Goal: Task Accomplishment & Management: Complete application form

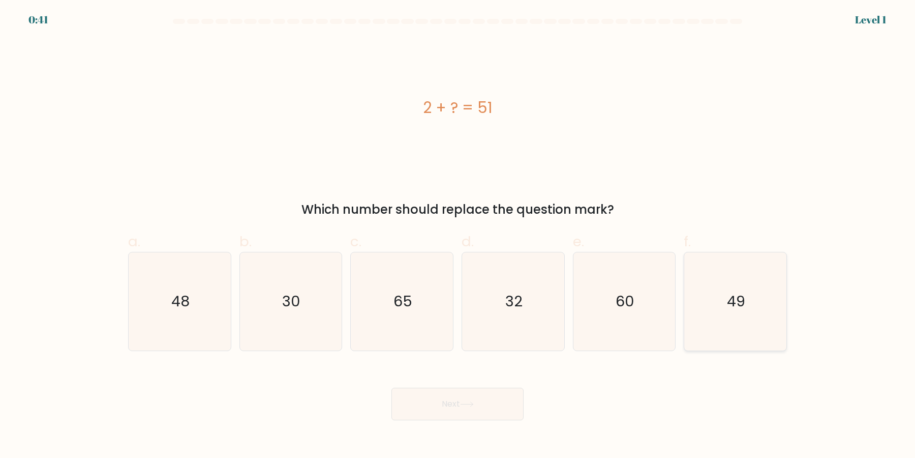
click at [748, 287] on icon "49" at bounding box center [735, 301] width 98 height 98
click at [458, 235] on input "f. 49" at bounding box center [458, 232] width 1 height 7
radio input "true"
click at [391, 387] on button "Next" at bounding box center [457, 403] width 132 height 33
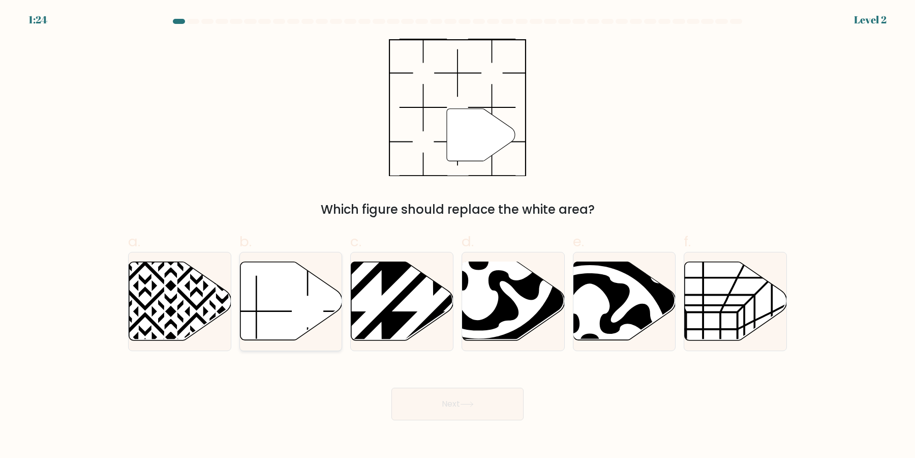
click at [297, 306] on icon at bounding box center [291, 301] width 102 height 78
click at [458, 235] on input "b." at bounding box center [458, 232] width 1 height 7
radio input "true"
click at [391, 387] on button "Next" at bounding box center [457, 403] width 132 height 33
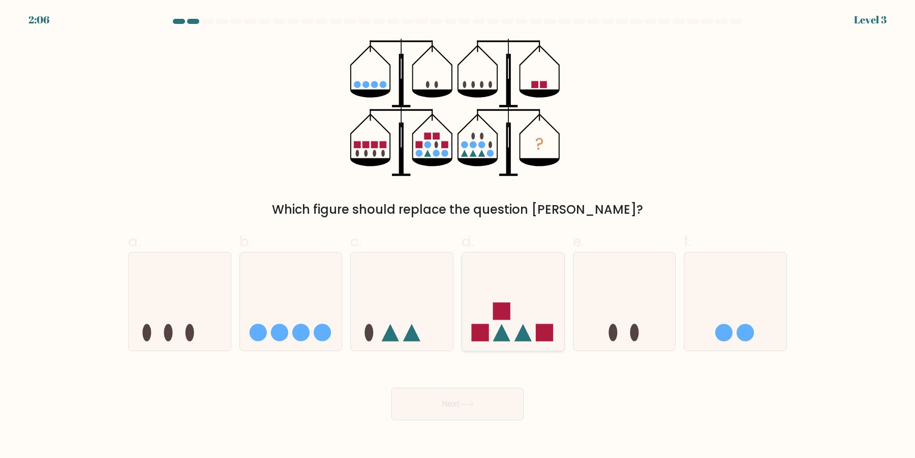
click at [502, 312] on rect at bounding box center [501, 310] width 17 height 17
click at [458, 235] on input "d." at bounding box center [458, 232] width 1 height 7
radio input "true"
click at [429, 399] on button "Next" at bounding box center [457, 403] width 132 height 33
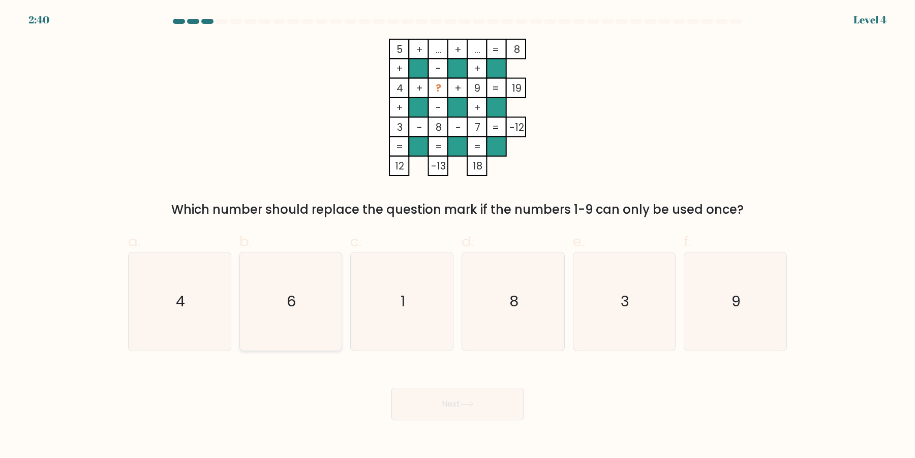
click at [297, 311] on icon "6" at bounding box center [290, 301] width 98 height 98
click at [458, 235] on input "b. 6" at bounding box center [458, 232] width 1 height 7
radio input "true"
click at [391, 387] on button "Next" at bounding box center [457, 403] width 132 height 33
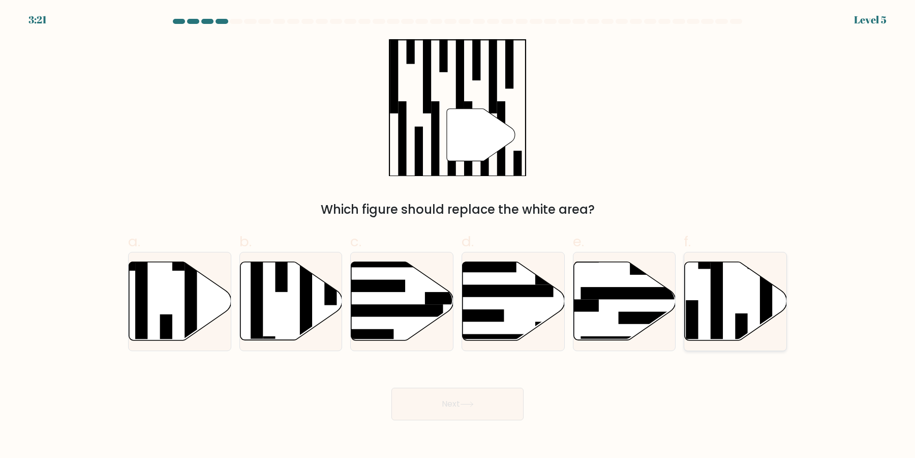
click at [719, 295] on rect at bounding box center [717, 306] width 12 height 111
click at [458, 235] on input "f." at bounding box center [458, 232] width 1 height 7
radio input "true"
click at [391, 387] on button "Next" at bounding box center [457, 403] width 132 height 33
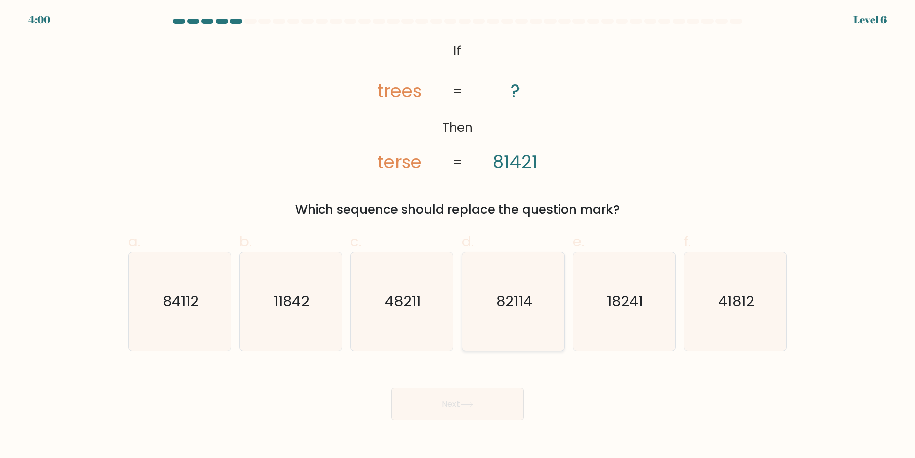
click at [510, 292] on text "82114" at bounding box center [514, 301] width 36 height 20
click at [458, 235] on input "d. 82114" at bounding box center [458, 232] width 1 height 7
radio input "true"
click at [166, 302] on text "84112" at bounding box center [181, 301] width 36 height 20
click at [458, 235] on input "a. 84112" at bounding box center [458, 232] width 1 height 7
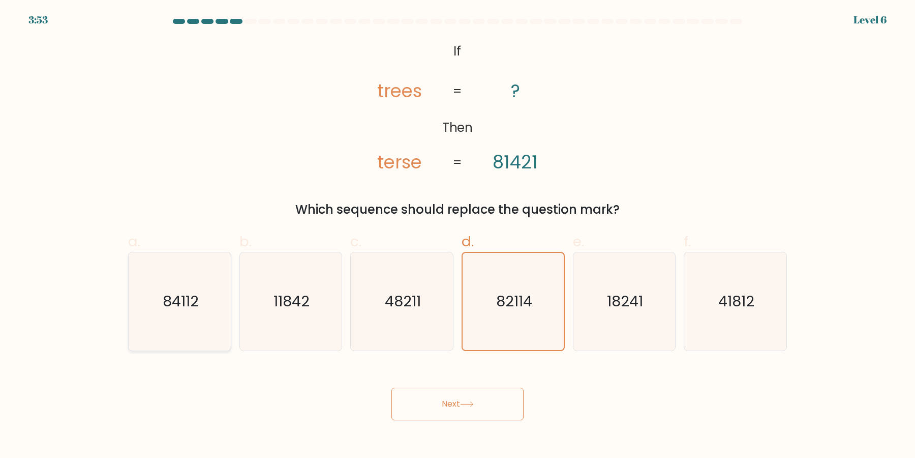
radio input "true"
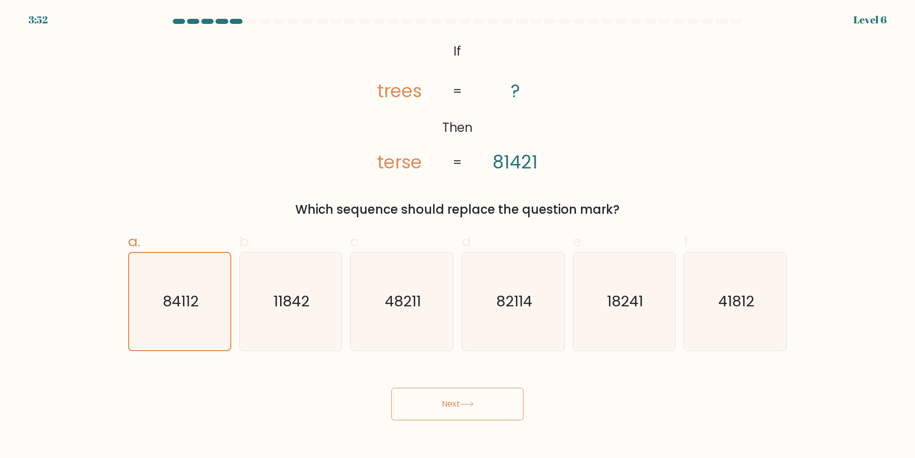
click at [391, 387] on button "Next" at bounding box center [457, 403] width 132 height 33
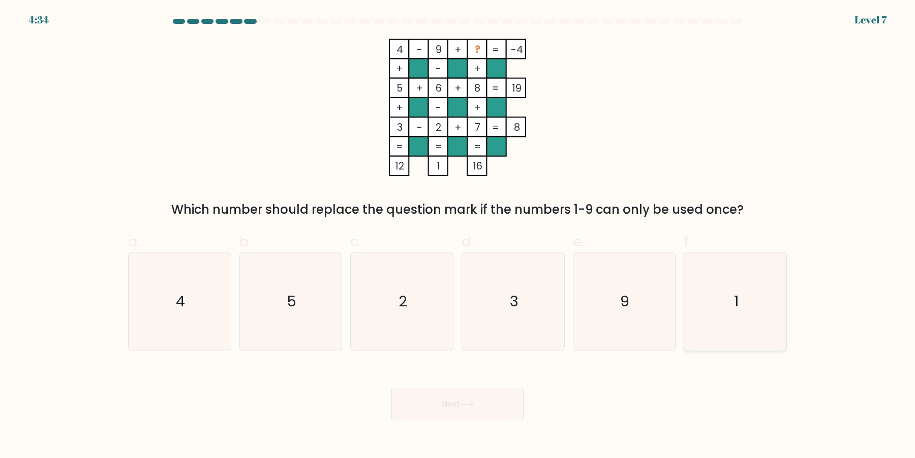
click at [729, 305] on icon "1" at bounding box center [735, 301] width 98 height 98
click at [458, 235] on input "f. 1" at bounding box center [458, 232] width 1 height 7
radio input "true"
click at [391, 387] on button "Next" at bounding box center [457, 403] width 132 height 33
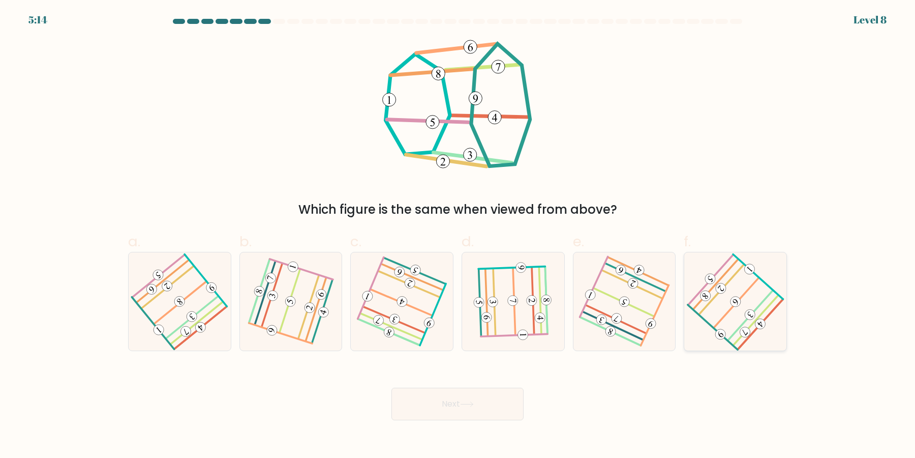
click at [740, 306] on icon at bounding box center [735, 301] width 78 height 78
click at [458, 235] on input "f." at bounding box center [458, 232] width 1 height 7
radio input "true"
click at [633, 312] on icon at bounding box center [624, 301] width 77 height 78
click at [458, 235] on input "e." at bounding box center [458, 232] width 1 height 7
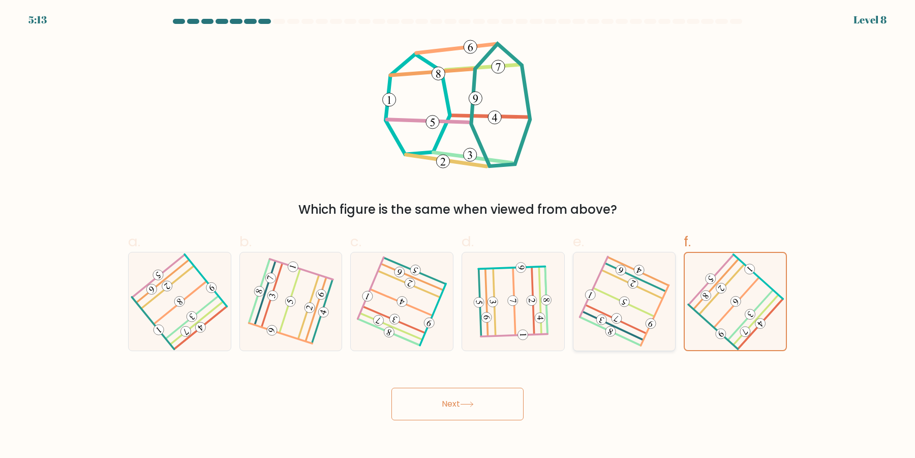
radio input "true"
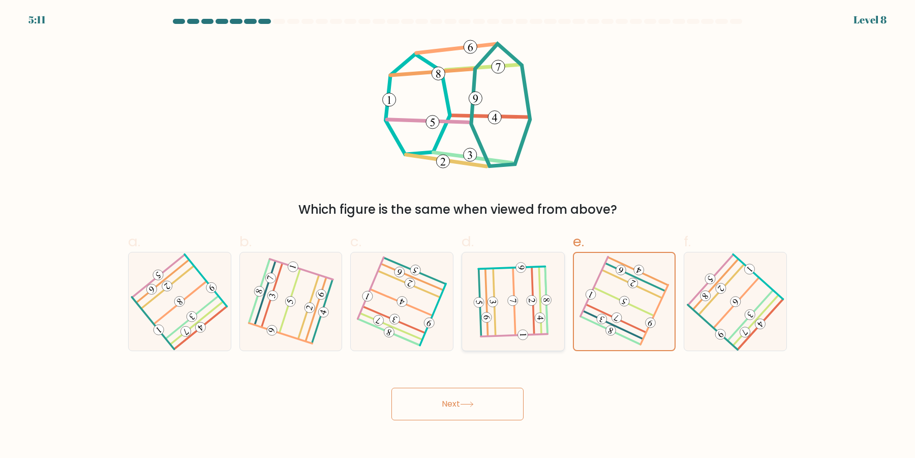
click at [548, 312] on icon at bounding box center [513, 301] width 78 height 78
click at [458, 235] on input "d." at bounding box center [458, 232] width 1 height 7
radio input "true"
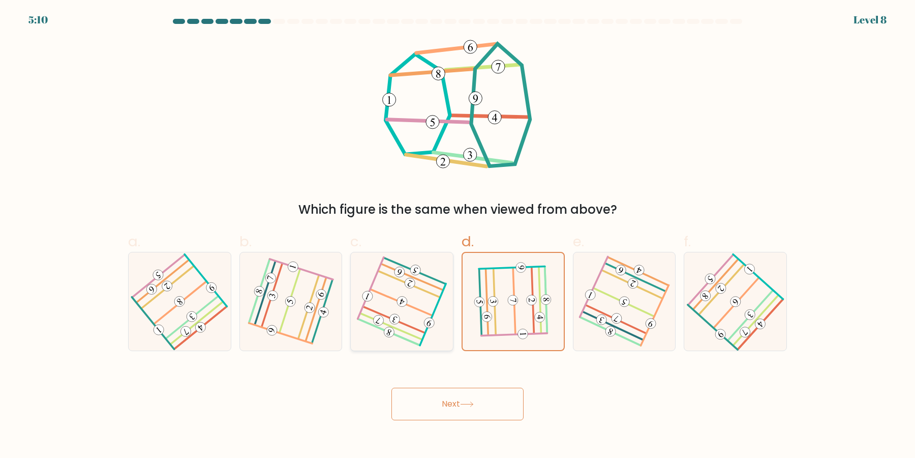
click at [419, 306] on icon at bounding box center [402, 301] width 78 height 78
click at [458, 235] on input "c." at bounding box center [458, 232] width 1 height 7
radio input "true"
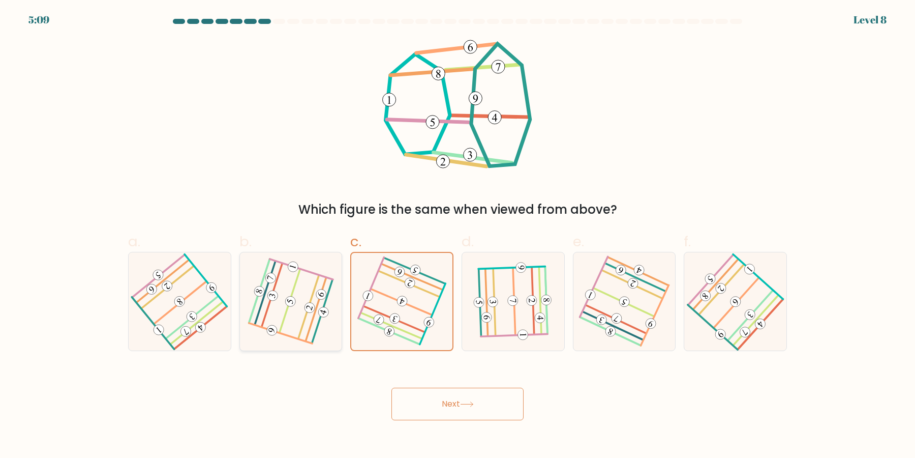
click at [312, 306] on 688 at bounding box center [309, 307] width 13 height 13
click at [458, 235] on input "b." at bounding box center [458, 232] width 1 height 7
radio input "true"
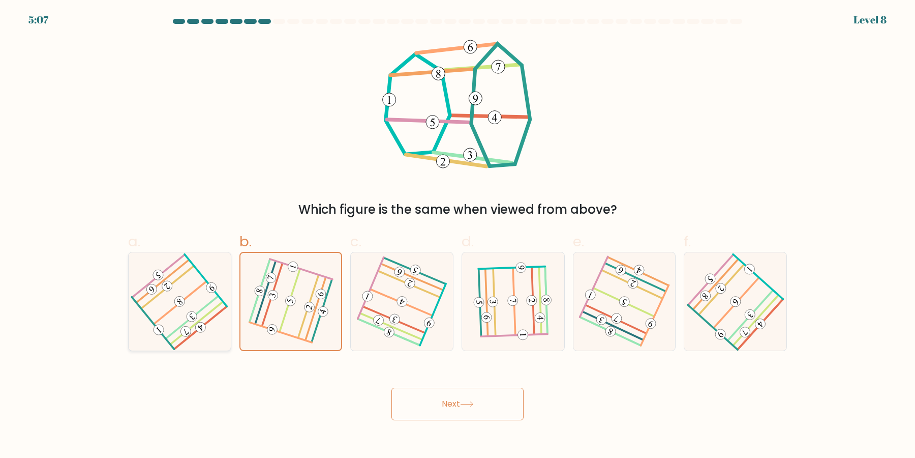
click at [200, 276] on icon at bounding box center [179, 301] width 78 height 78
click at [458, 235] on input "a." at bounding box center [458, 232] width 1 height 7
radio input "true"
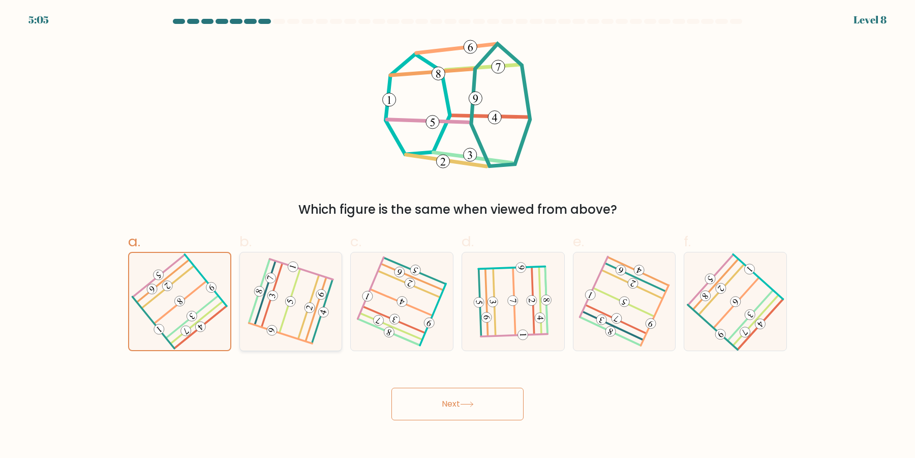
click at [281, 312] on icon at bounding box center [290, 301] width 77 height 78
click at [458, 235] on input "b." at bounding box center [458, 232] width 1 height 7
radio input "true"
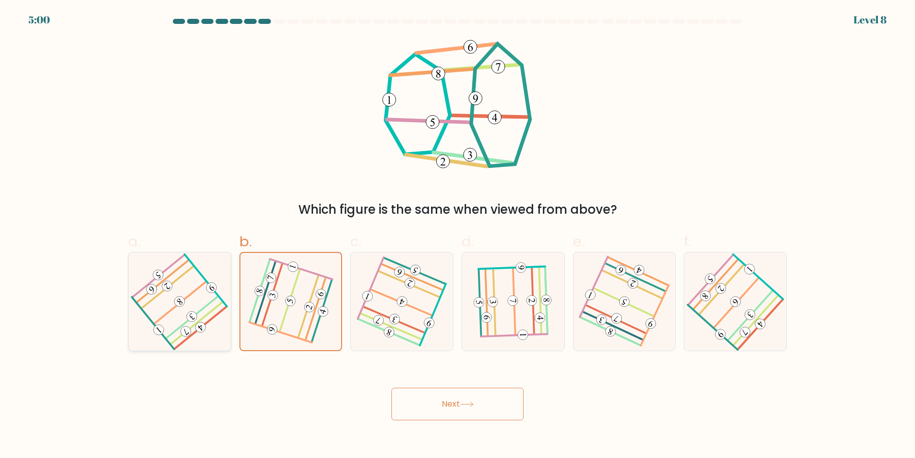
click at [201, 288] on icon at bounding box center [179, 301] width 78 height 78
click at [458, 235] on input "a." at bounding box center [458, 232] width 1 height 7
radio input "true"
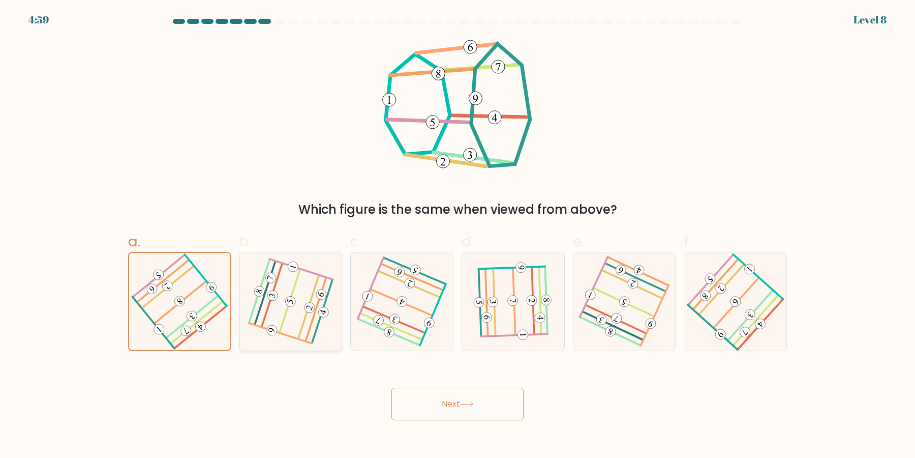
click at [283, 281] on icon at bounding box center [290, 301] width 77 height 78
click at [458, 235] on input "b." at bounding box center [458, 232] width 1 height 7
radio input "true"
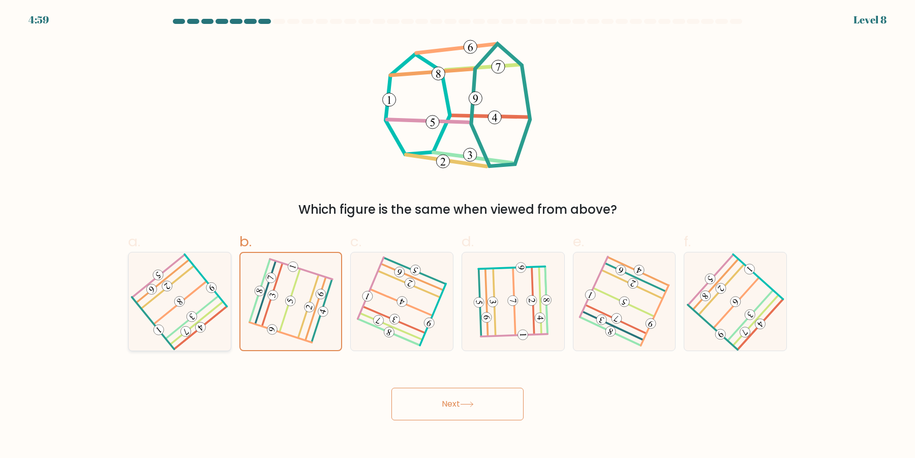
click at [186, 276] on icon at bounding box center [179, 301] width 78 height 78
click at [194, 304] on icon at bounding box center [179, 301] width 78 height 78
click at [458, 235] on input "a." at bounding box center [458, 232] width 1 height 7
radio input "true"
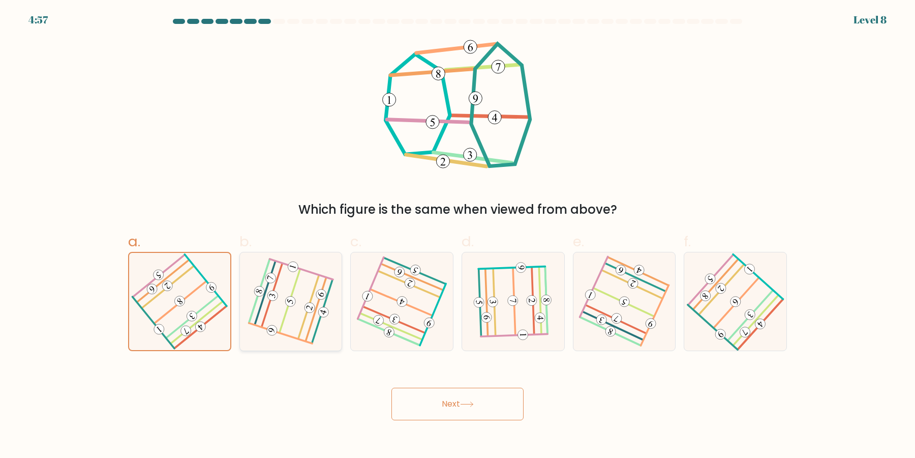
click at [290, 282] on icon at bounding box center [290, 301] width 77 height 78
click at [458, 235] on input "b." at bounding box center [458, 232] width 1 height 7
radio input "true"
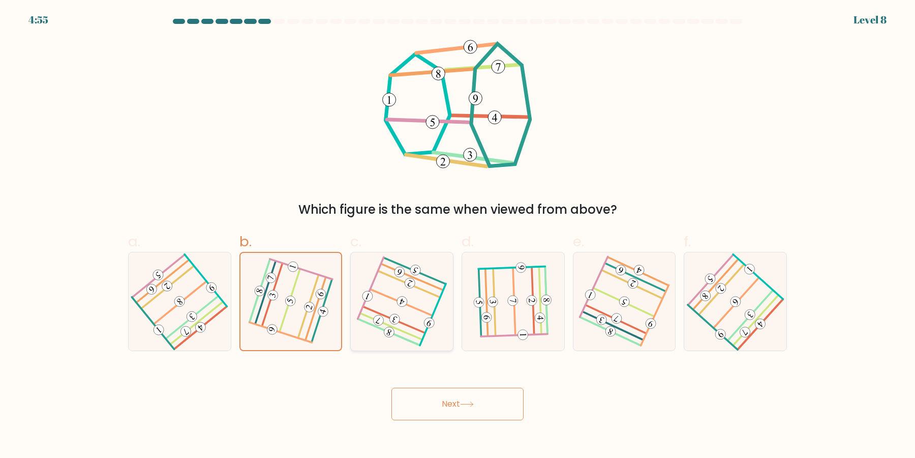
click at [432, 292] on icon at bounding box center [402, 301] width 78 height 78
click at [458, 235] on input "c." at bounding box center [458, 232] width 1 height 7
radio input "true"
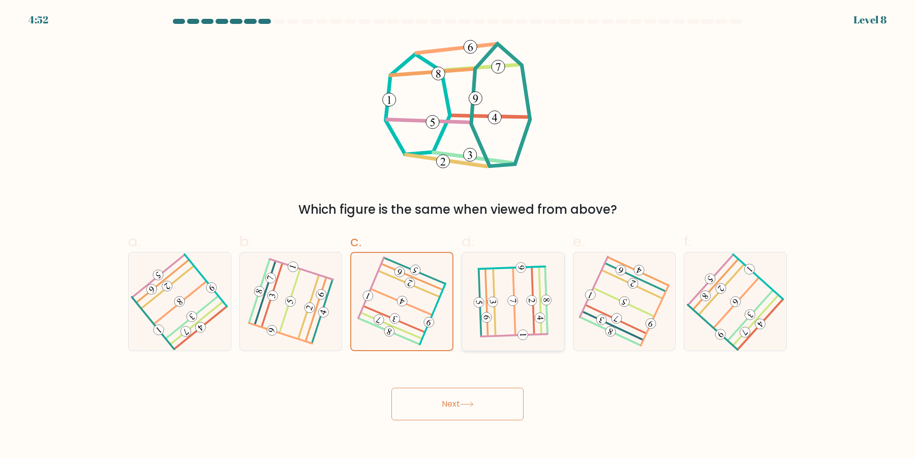
click at [505, 297] on icon at bounding box center [513, 301] width 78 height 78
click at [458, 235] on input "d." at bounding box center [458, 232] width 1 height 7
radio input "true"
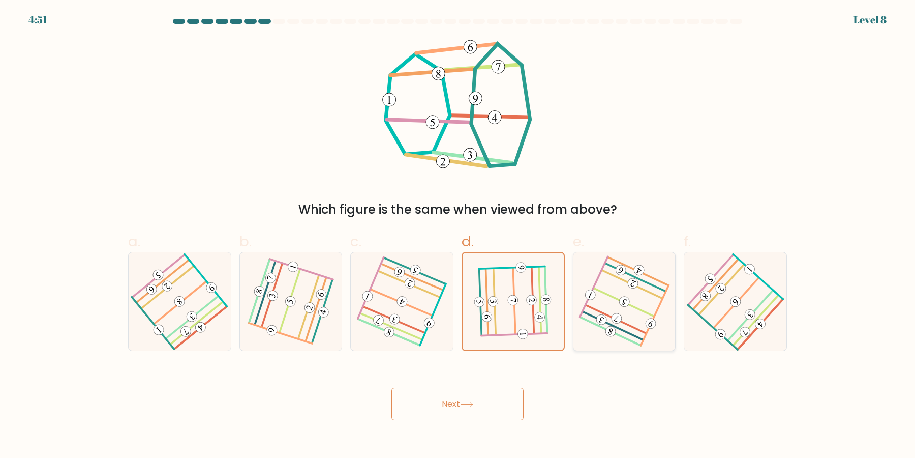
click at [617, 281] on icon at bounding box center [624, 301] width 77 height 78
click at [458, 235] on input "e." at bounding box center [458, 232] width 1 height 7
radio input "true"
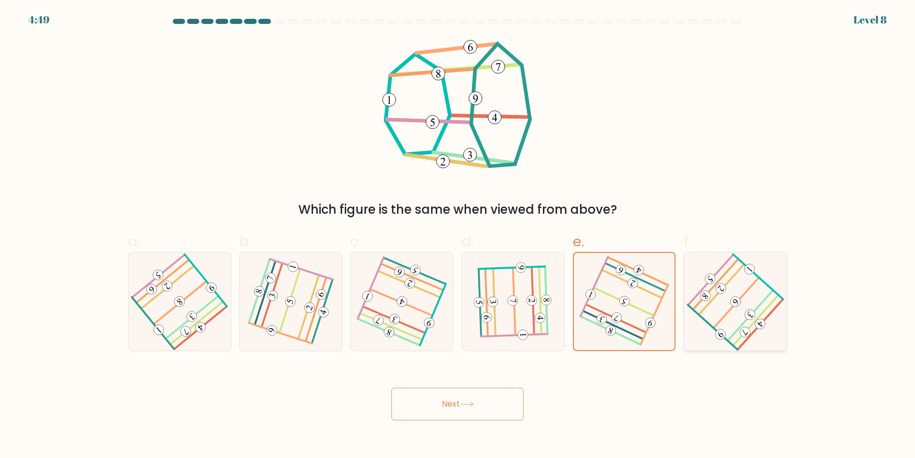
click at [749, 321] on icon at bounding box center [735, 301] width 78 height 78
click at [458, 235] on input "f." at bounding box center [458, 232] width 1 height 7
radio input "true"
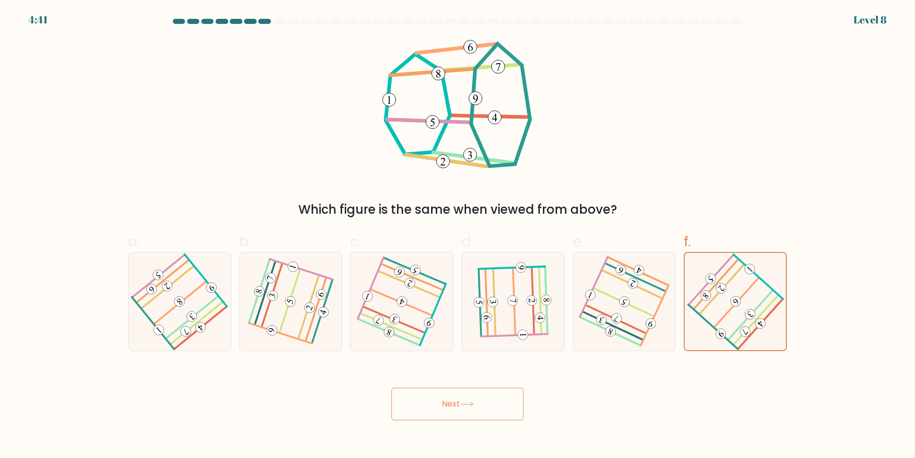
click at [391, 387] on button "Next" at bounding box center [457, 403] width 132 height 33
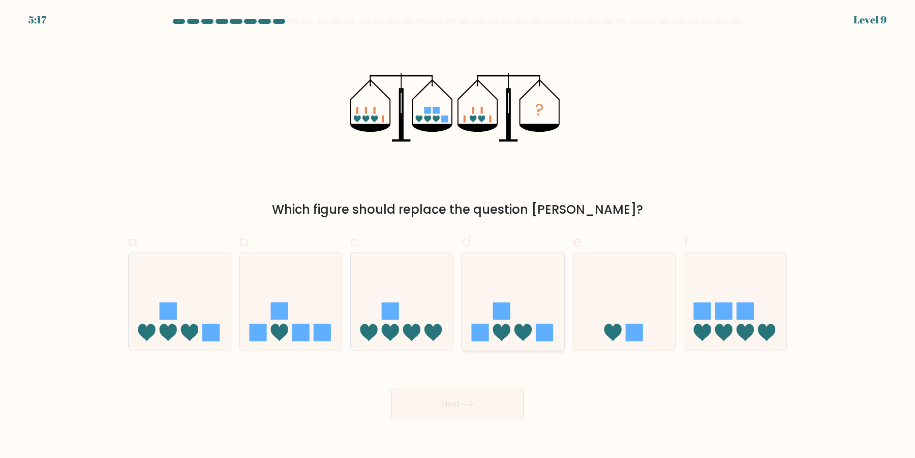
click at [529, 314] on icon at bounding box center [513, 301] width 102 height 84
click at [458, 235] on input "d." at bounding box center [458, 232] width 1 height 7
radio input "true"
click at [391, 387] on button "Next" at bounding box center [457, 403] width 132 height 33
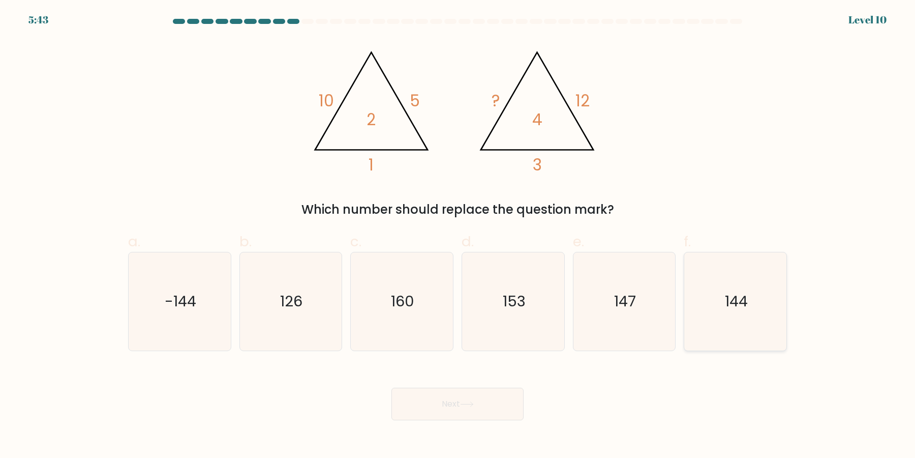
click at [722, 295] on icon "144" at bounding box center [735, 301] width 98 height 98
click at [458, 235] on input "f. 144" at bounding box center [458, 232] width 1 height 7
radio input "true"
click at [455, 390] on button "Next" at bounding box center [457, 403] width 132 height 33
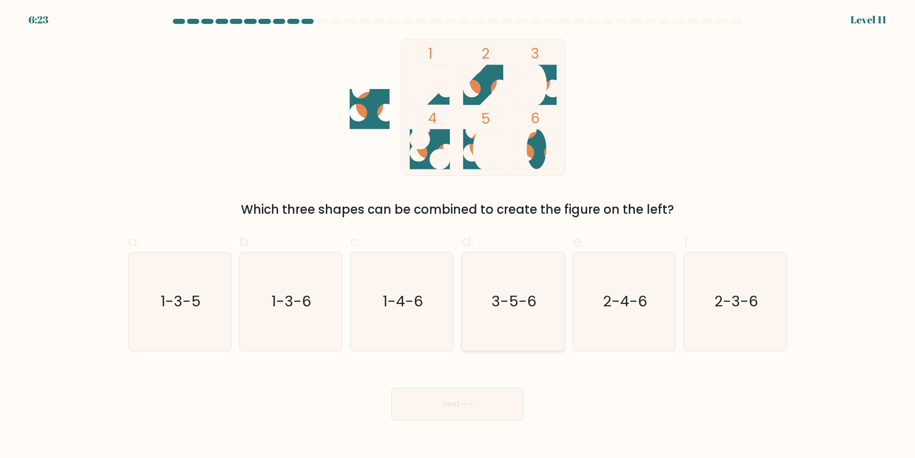
click at [511, 302] on text "3-5-6" at bounding box center [514, 301] width 45 height 20
click at [458, 235] on input "d. 3-5-6" at bounding box center [458, 232] width 1 height 7
radio input "true"
click at [463, 402] on icon at bounding box center [467, 404] width 14 height 6
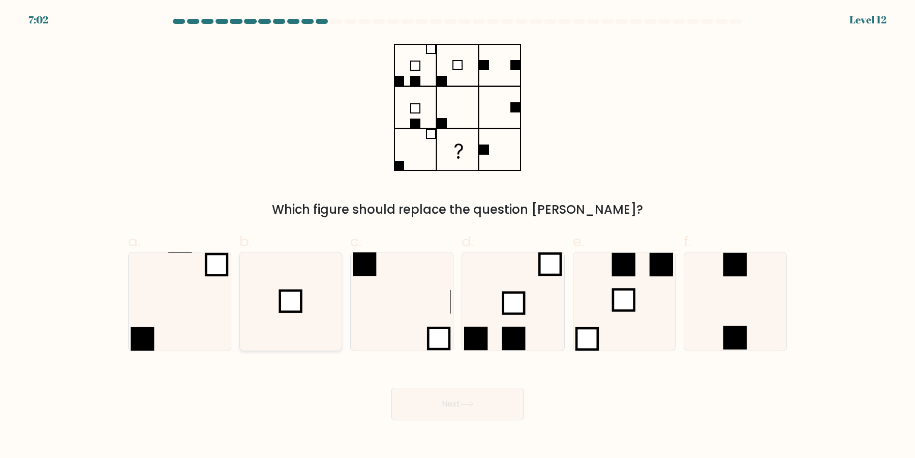
click at [272, 307] on icon at bounding box center [290, 301] width 98 height 98
click at [458, 235] on input "b." at bounding box center [458, 232] width 1 height 7
radio input "true"
click at [491, 405] on button "Next" at bounding box center [457, 403] width 132 height 33
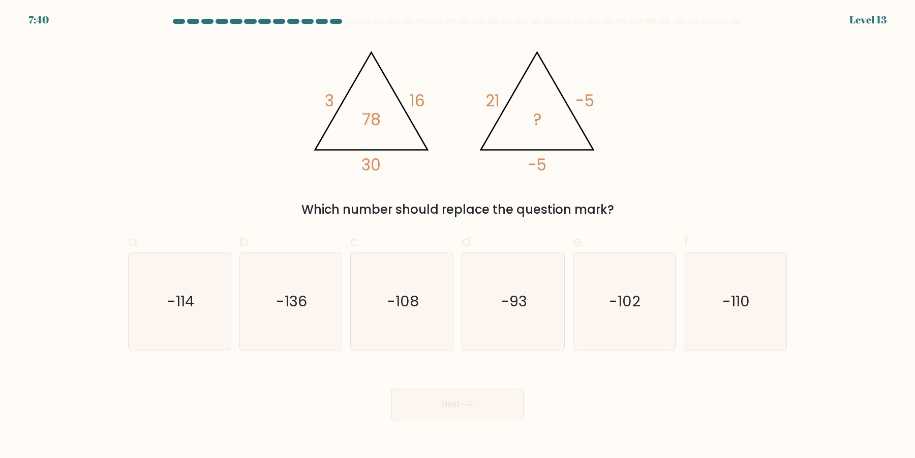
click at [609, 151] on icon "@import url('https://fonts.googleapis.com/css?family=Abril+Fatface:400,100,100i…" at bounding box center [457, 107] width 305 height 137
click at [748, 276] on icon "-110" at bounding box center [735, 301] width 98 height 98
click at [458, 235] on input "f. -110" at bounding box center [458, 232] width 1 height 7
radio input "true"
click at [494, 404] on button "Next" at bounding box center [457, 403] width 132 height 33
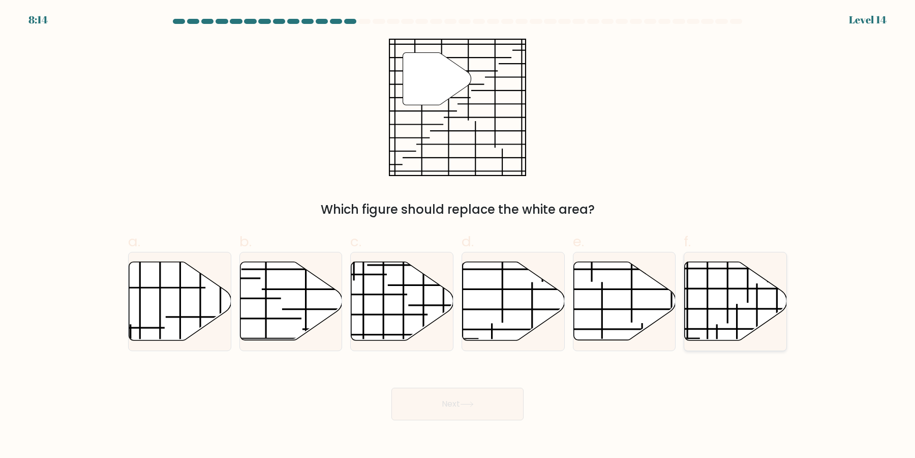
click at [734, 306] on icon at bounding box center [736, 301] width 102 height 78
click at [458, 235] on input "f." at bounding box center [458, 232] width 1 height 7
radio input "true"
click at [188, 305] on icon at bounding box center [180, 301] width 102 height 78
click at [458, 235] on input "a." at bounding box center [458, 232] width 1 height 7
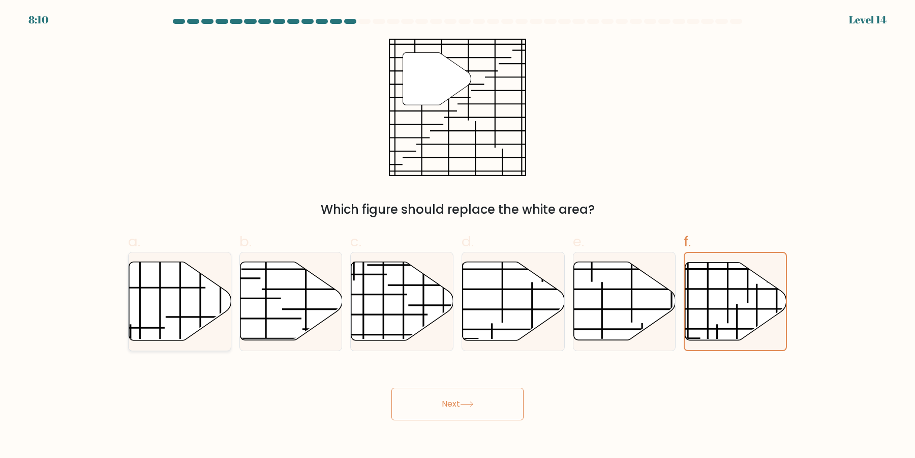
radio input "true"
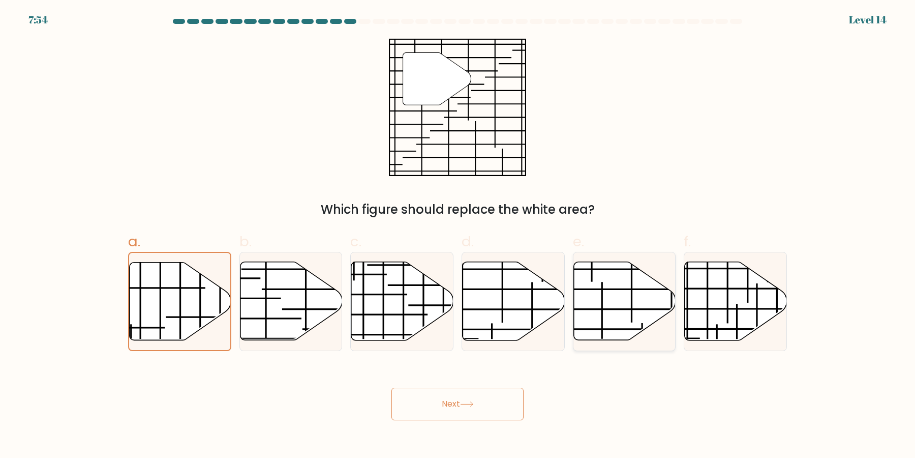
click at [627, 299] on icon at bounding box center [624, 301] width 102 height 78
click at [458, 235] on input "e." at bounding box center [458, 232] width 1 height 7
radio input "true"
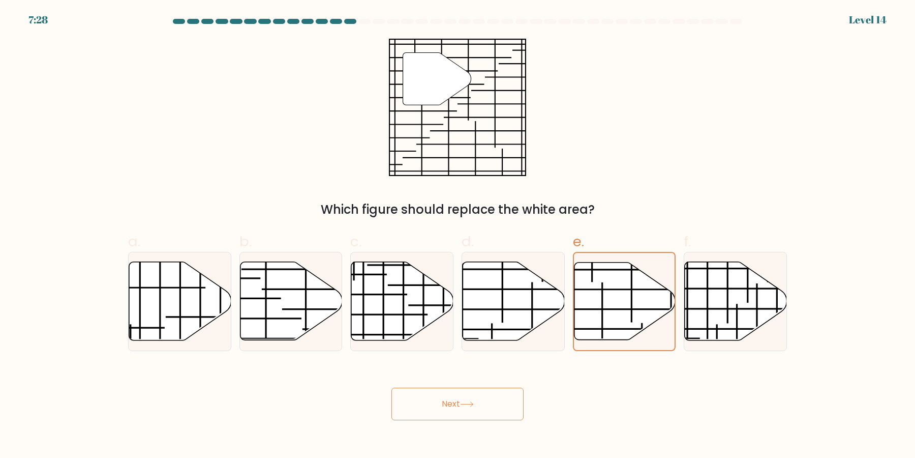
click at [489, 395] on button "Next" at bounding box center [457, 403] width 132 height 33
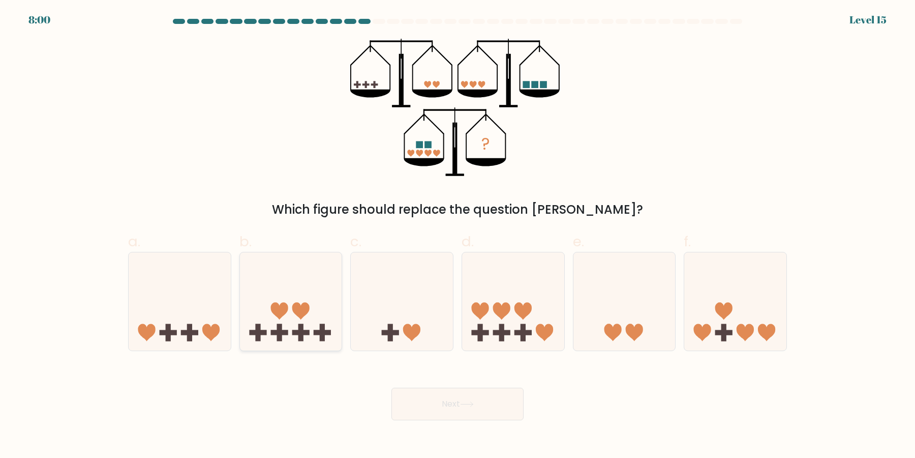
click at [294, 300] on icon at bounding box center [291, 301] width 102 height 84
click at [458, 235] on input "b." at bounding box center [458, 232] width 1 height 7
radio input "true"
click at [465, 400] on button "Next" at bounding box center [457, 403] width 132 height 33
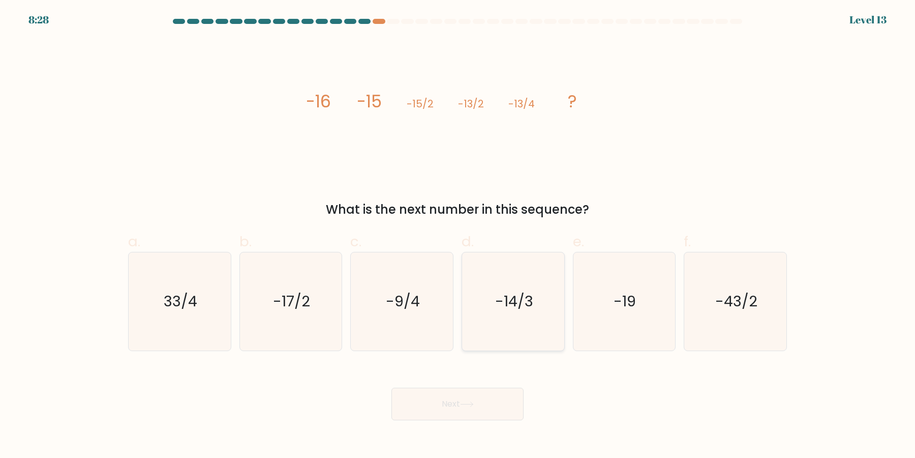
click at [512, 323] on icon "-14/3" at bounding box center [513, 301] width 98 height 98
click at [458, 235] on input "d. -14/3" at bounding box center [458, 232] width 1 height 7
radio input "true"
click at [391, 387] on button "Next" at bounding box center [457, 403] width 132 height 33
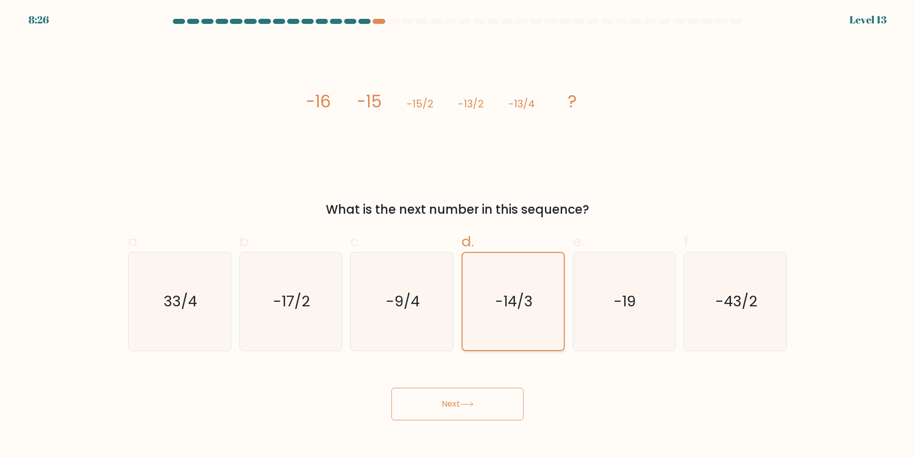
click at [391, 387] on button "Next" at bounding box center [457, 403] width 132 height 33
click at [521, 326] on icon "-14/3" at bounding box center [513, 301] width 97 height 97
click at [458, 235] on input "d. -14/3" at bounding box center [458, 232] width 1 height 7
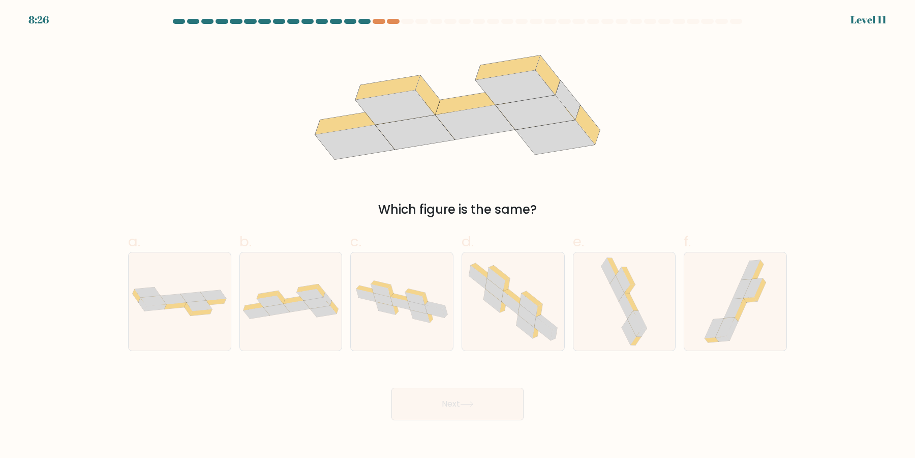
click at [391, 387] on button "Next" at bounding box center [457, 403] width 132 height 33
click at [519, 315] on icon at bounding box center [527, 314] width 18 height 23
click at [458, 235] on input "d." at bounding box center [458, 232] width 1 height 7
radio input "true"
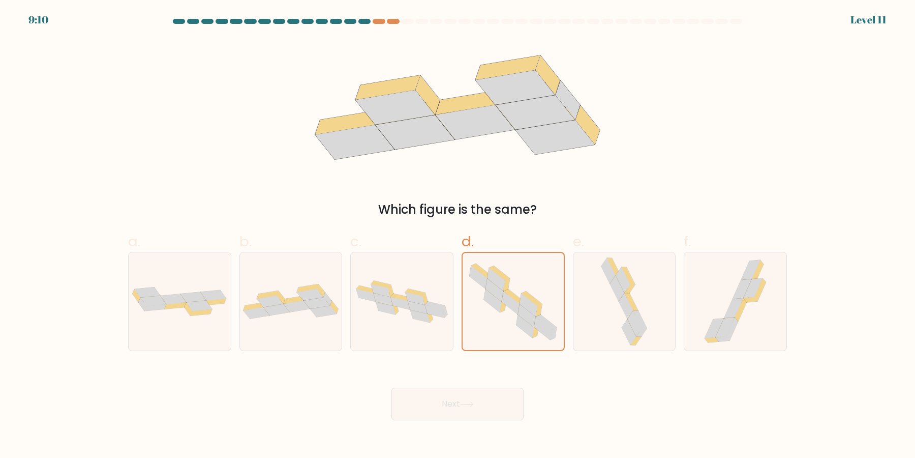
click at [391, 387] on button "Next" at bounding box center [457, 403] width 132 height 33
click at [519, 315] on icon at bounding box center [527, 314] width 18 height 23
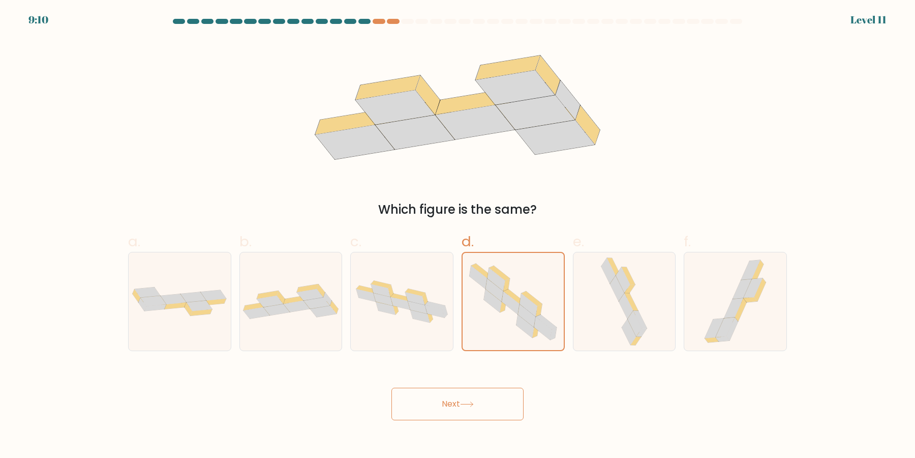
click at [458, 235] on input "d." at bounding box center [458, 232] width 1 height 7
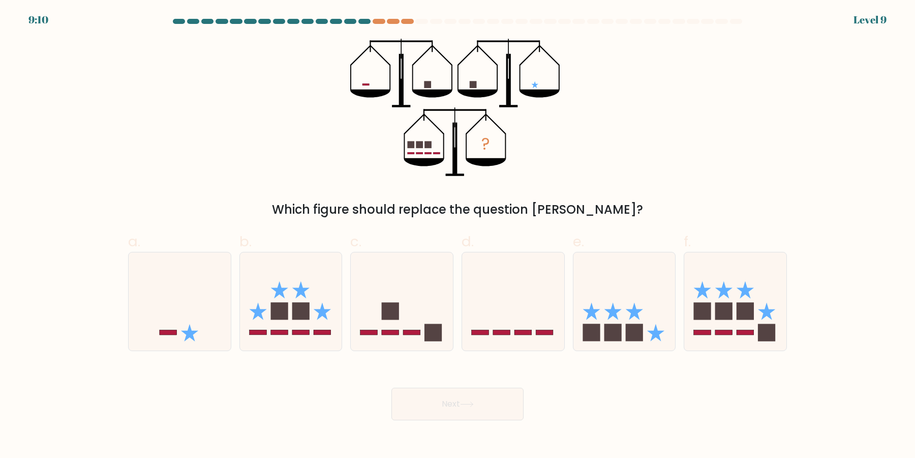
click at [519, 315] on icon at bounding box center [513, 301] width 102 height 84
click at [458, 235] on input "d." at bounding box center [458, 232] width 1 height 7
radio input "true"
click at [519, 314] on icon at bounding box center [513, 301] width 101 height 84
click at [458, 235] on input "d." at bounding box center [458, 232] width 1 height 7
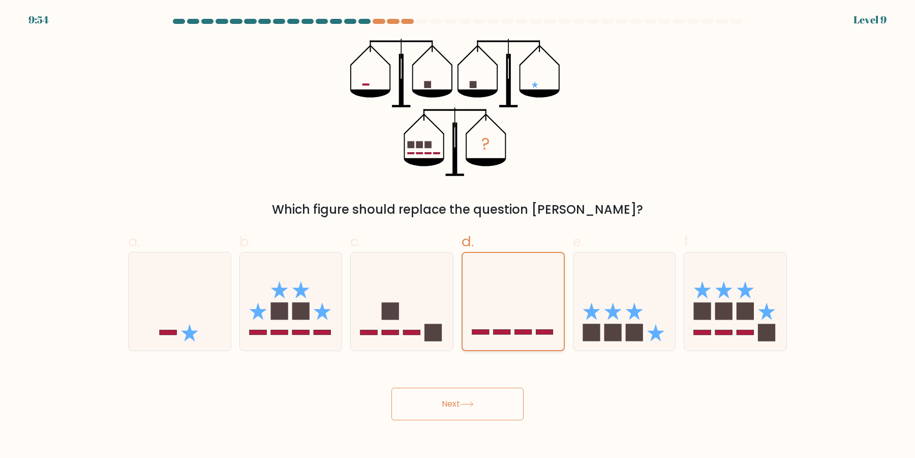
click at [391, 387] on button "Next" at bounding box center [457, 403] width 132 height 33
click at [519, 314] on icon at bounding box center [513, 301] width 101 height 84
click at [458, 235] on input "d." at bounding box center [458, 232] width 1 height 7
click at [519, 314] on icon at bounding box center [513, 301] width 101 height 84
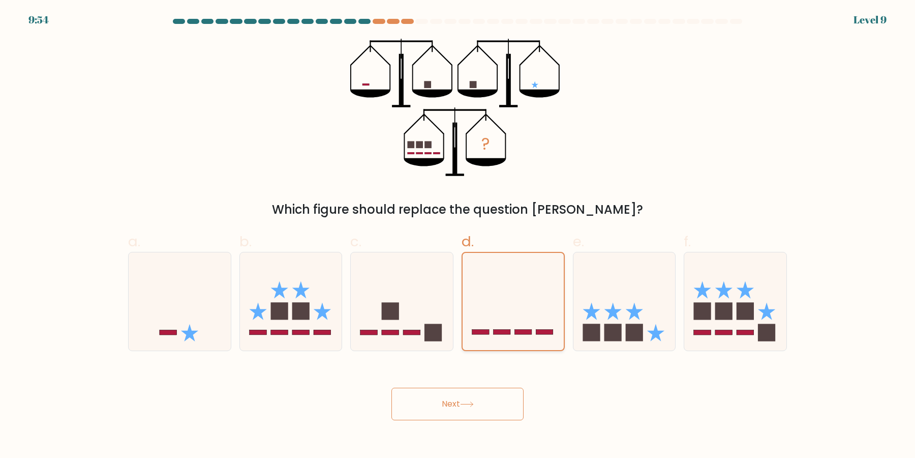
click at [458, 235] on input "d." at bounding box center [458, 232] width 1 height 7
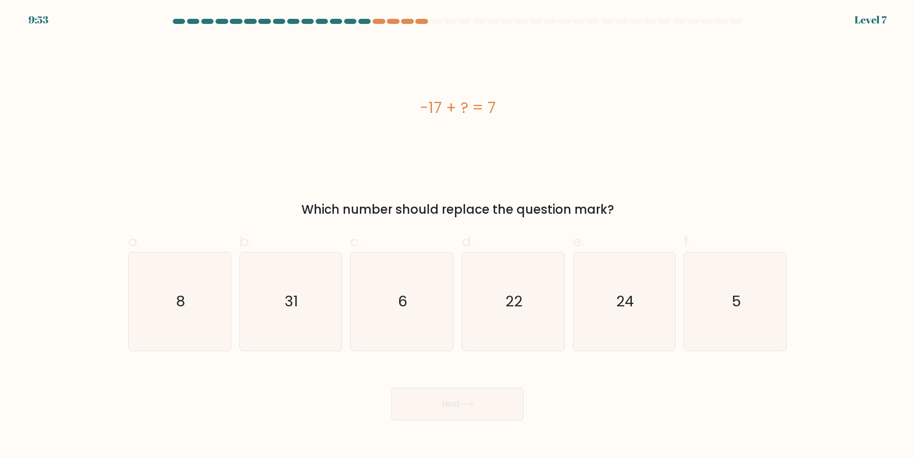
click at [519, 314] on icon "22" at bounding box center [513, 301] width 98 height 98
click at [458, 235] on input "d. 22" at bounding box center [458, 232] width 1 height 7
radio input "true"
click at [519, 314] on icon "22" at bounding box center [513, 301] width 97 height 97
click at [458, 235] on input "d. 22" at bounding box center [458, 232] width 1 height 7
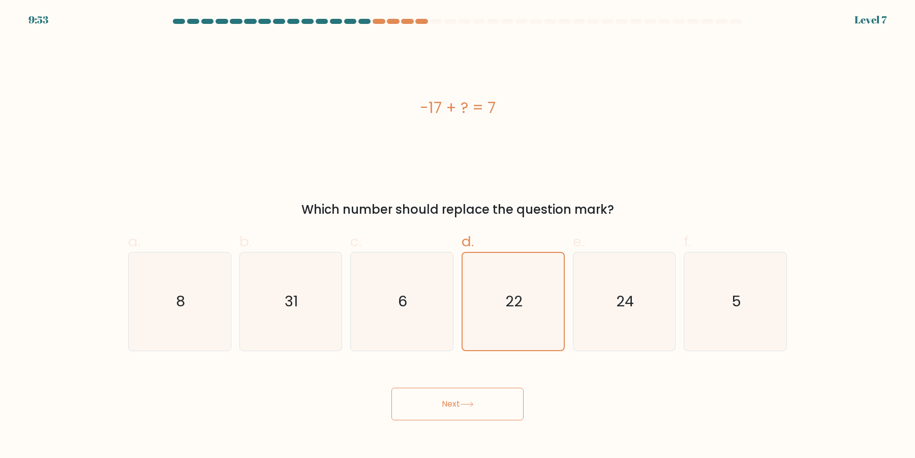
click at [519, 314] on icon "22" at bounding box center [513, 301] width 97 height 97
click at [458, 235] on input "d. 22" at bounding box center [458, 232] width 1 height 7
click at [391, 387] on button "Next" at bounding box center [457, 403] width 132 height 33
click at [519, 314] on icon "22" at bounding box center [513, 301] width 97 height 97
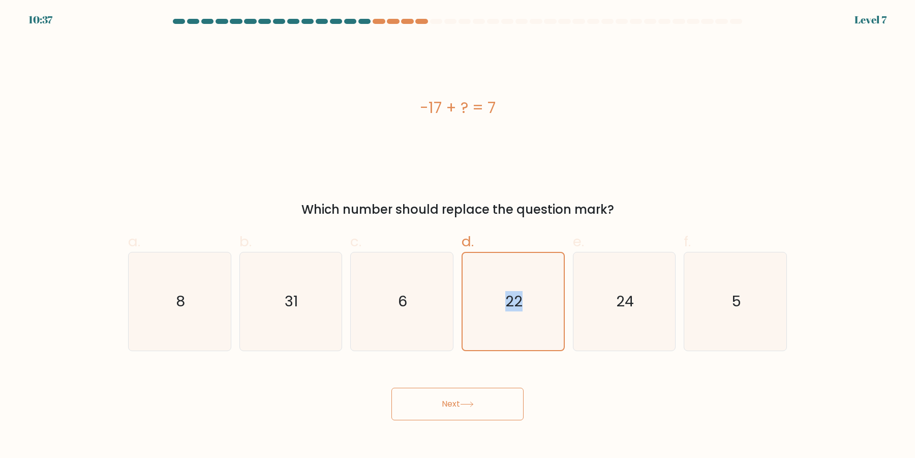
click at [458, 235] on input "d. 22" at bounding box center [458, 232] width 1 height 7
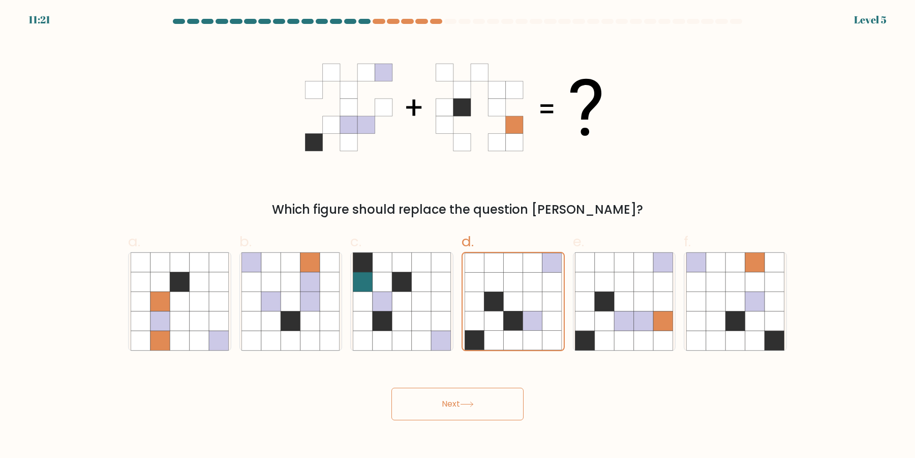
click at [519, 314] on icon at bounding box center [512, 320] width 19 height 19
click at [458, 235] on input "d." at bounding box center [458, 232] width 1 height 7
click at [519, 314] on icon at bounding box center [512, 320] width 19 height 19
click at [458, 235] on input "d." at bounding box center [458, 232] width 1 height 7
click at [391, 387] on button "Next" at bounding box center [457, 403] width 132 height 33
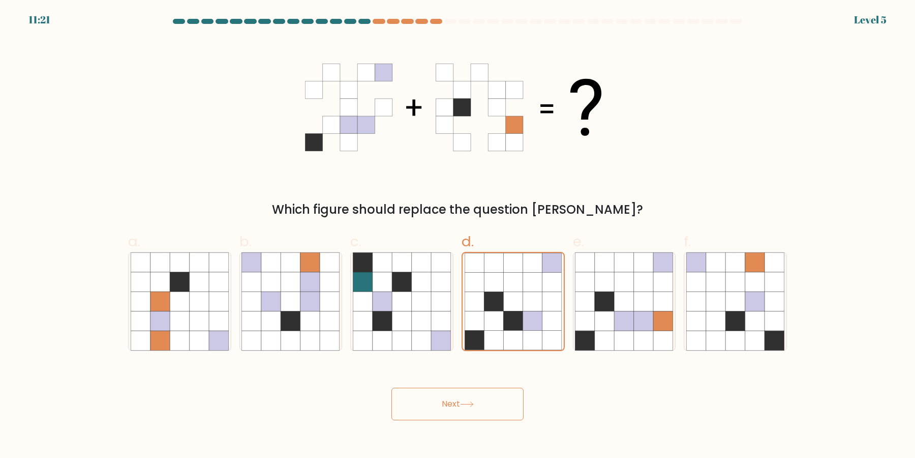
click at [391, 387] on button "Next" at bounding box center [457, 403] width 132 height 33
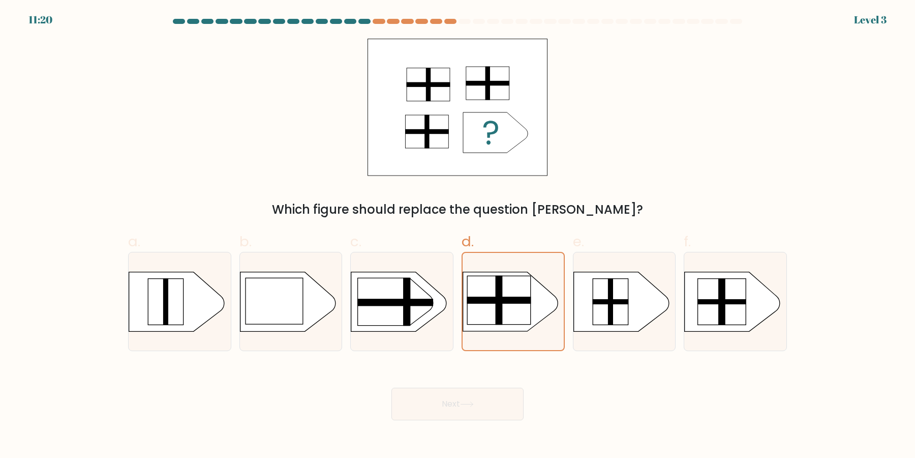
click at [391, 387] on button "Next" at bounding box center [457, 403] width 132 height 33
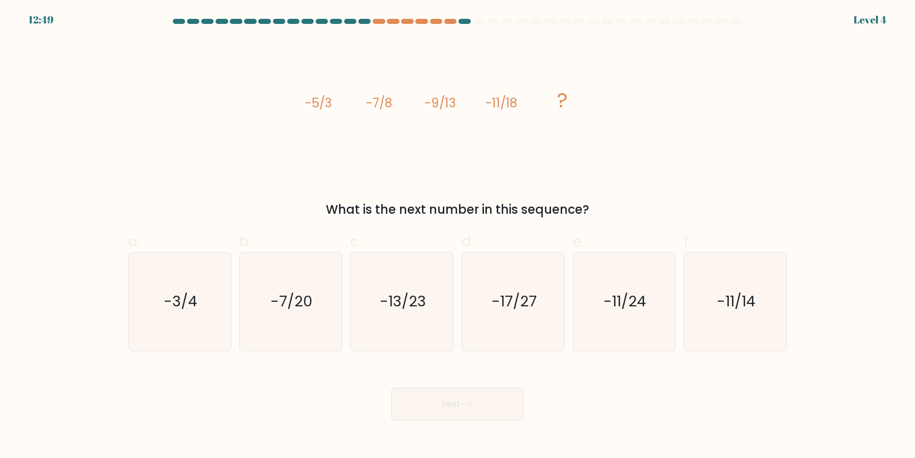
click at [519, 314] on icon "-17/27" at bounding box center [513, 301] width 98 height 98
click at [458, 235] on input "d. -17/27" at bounding box center [458, 232] width 1 height 7
radio input "true"
click at [391, 387] on button "Next" at bounding box center [457, 403] width 132 height 33
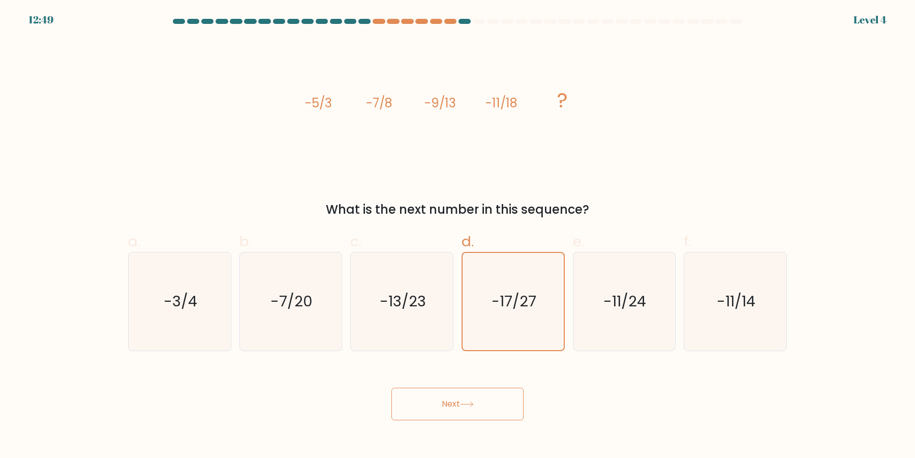
click at [391, 387] on button "Next" at bounding box center [457, 403] width 132 height 33
click button "Next" at bounding box center [457, 403] width 132 height 33
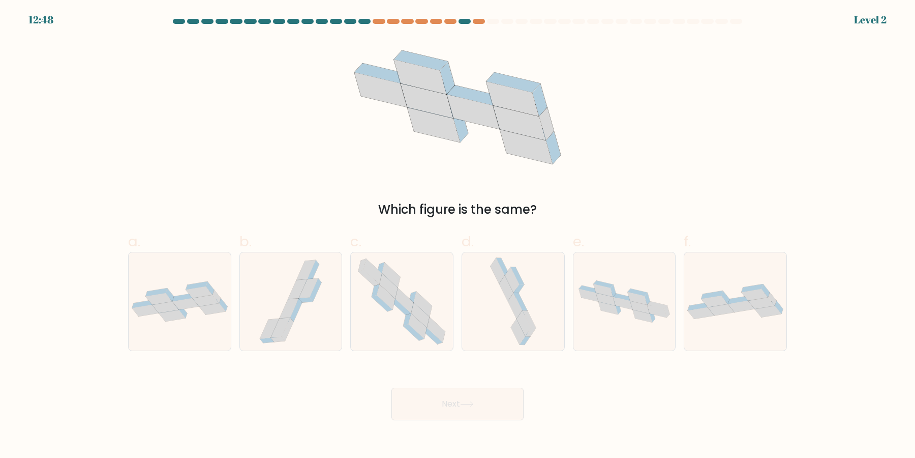
click at [391, 387] on button "Next" at bounding box center [457, 403] width 132 height 33
click at [519, 314] on icon at bounding box center [515, 305] width 14 height 25
click at [458, 235] on input "d." at bounding box center [458, 232] width 1 height 7
radio input "true"
click at [391, 387] on button "Next" at bounding box center [457, 403] width 132 height 33
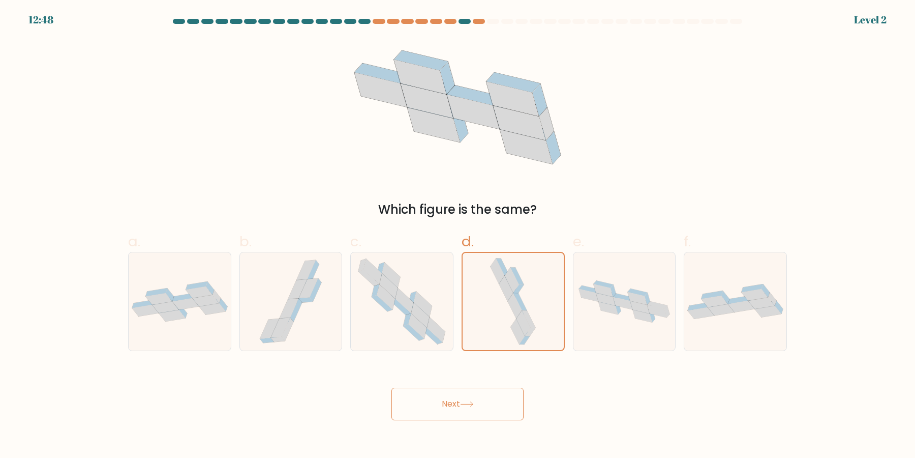
click at [391, 387] on button "Next" at bounding box center [457, 403] width 132 height 33
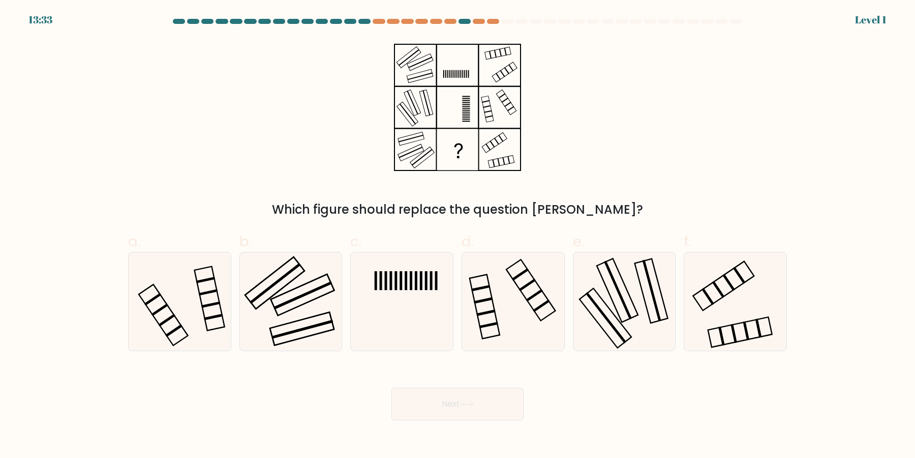
click at [519, 314] on icon at bounding box center [513, 301] width 98 height 98
click at [458, 235] on input "d." at bounding box center [458, 232] width 1 height 7
radio input "true"
click at [519, 314] on icon at bounding box center [513, 301] width 97 height 97
click at [458, 235] on input "d." at bounding box center [458, 232] width 1 height 7
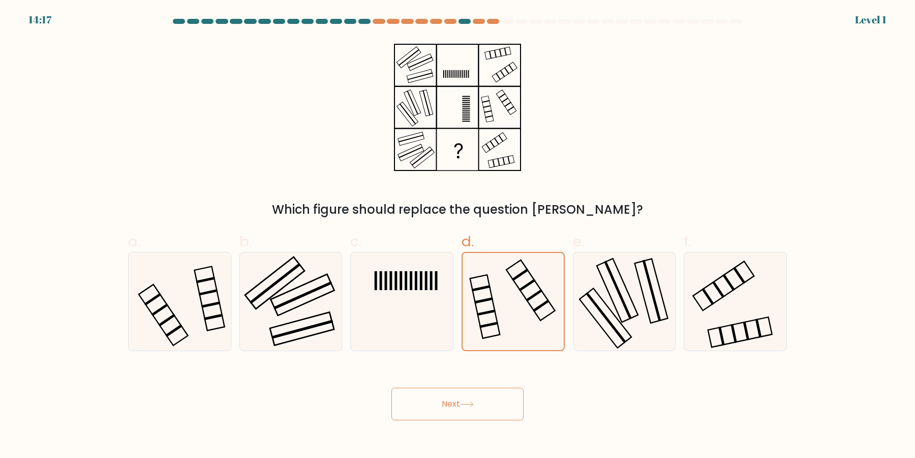
click at [519, 314] on icon at bounding box center [513, 301] width 97 height 97
click at [458, 235] on input "d." at bounding box center [458, 232] width 1 height 7
click at [391, 387] on button "Next" at bounding box center [457, 403] width 132 height 33
click at [519, 314] on icon at bounding box center [513, 301] width 97 height 97
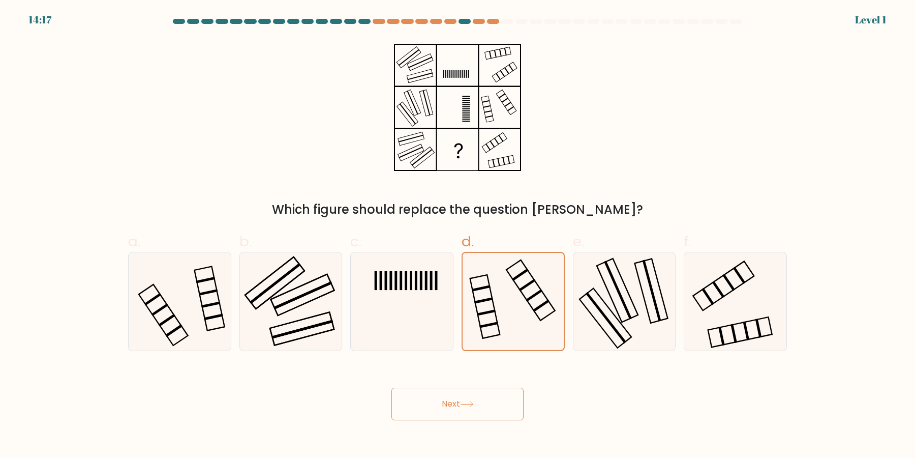
click at [458, 235] on input "d." at bounding box center [458, 232] width 1 height 7
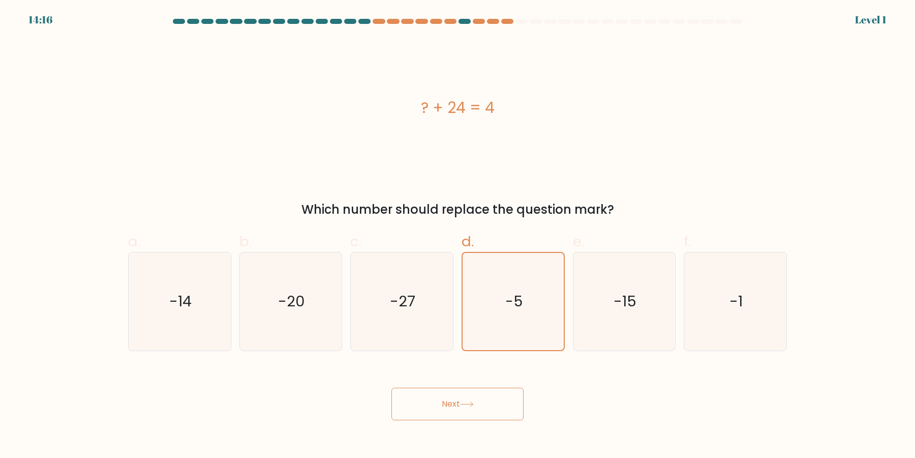
click at [519, 314] on icon "-5" at bounding box center [513, 301] width 97 height 97
click at [458, 235] on input "d. -5" at bounding box center [458, 232] width 1 height 7
click at [519, 314] on icon "-5" at bounding box center [513, 301] width 97 height 97
click at [458, 235] on input "d. -5" at bounding box center [458, 232] width 1 height 7
click at [391, 387] on button "Next" at bounding box center [457, 403] width 132 height 33
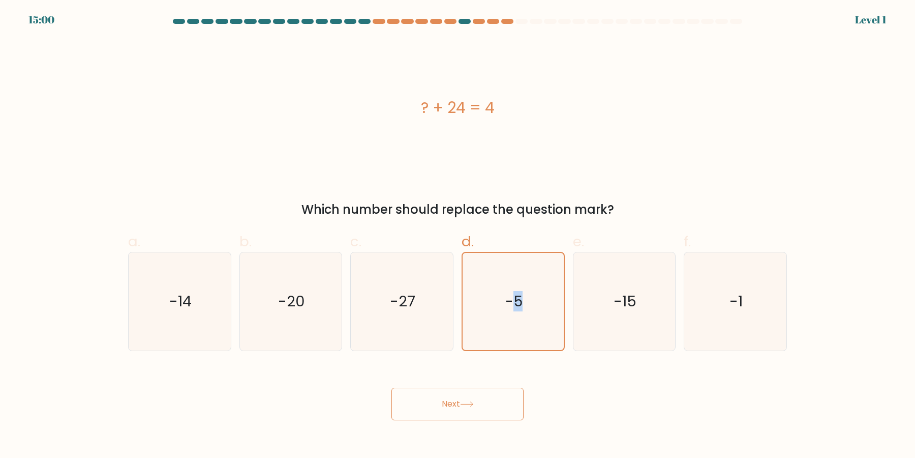
click at [519, 314] on icon "-5" at bounding box center [513, 301] width 97 height 97
click at [458, 235] on input "d. -5" at bounding box center [458, 232] width 1 height 7
click at [519, 314] on icon "-5" at bounding box center [513, 301] width 97 height 97
click at [458, 235] on input "d. -5" at bounding box center [458, 232] width 1 height 7
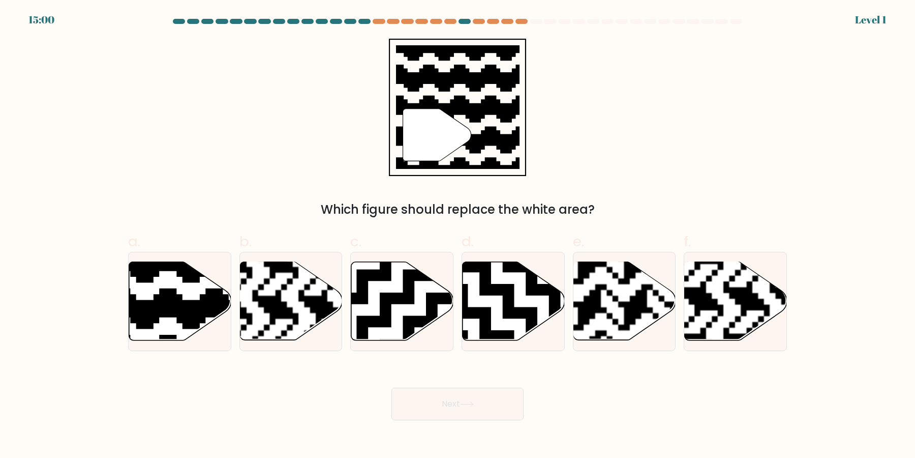
click at [519, 314] on icon at bounding box center [548, 341] width 185 height 185
click at [458, 235] on input "d." at bounding box center [458, 232] width 1 height 7
radio input "true"
click at [519, 314] on icon at bounding box center [548, 341] width 183 height 183
click at [458, 235] on input "d." at bounding box center [458, 232] width 1 height 7
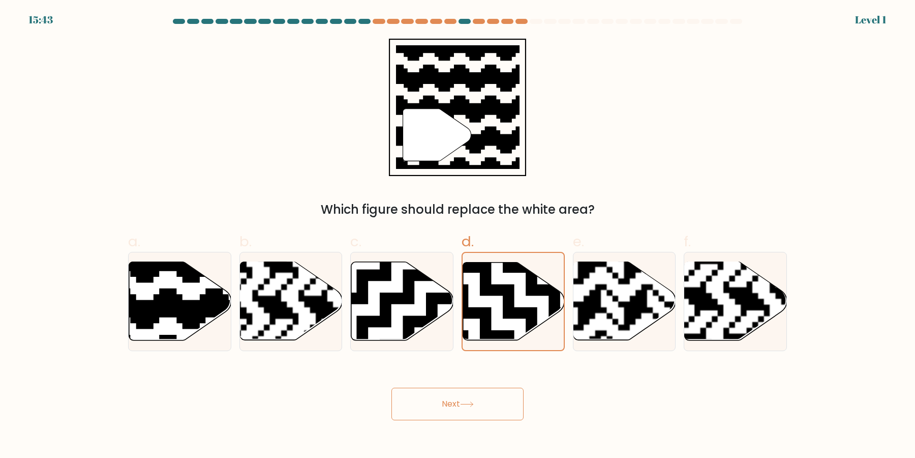
click at [519, 314] on icon at bounding box center [548, 341] width 183 height 183
click at [458, 235] on input "d." at bounding box center [458, 232] width 1 height 7
click at [519, 314] on icon at bounding box center [548, 341] width 183 height 183
click at [458, 235] on input "d." at bounding box center [458, 232] width 1 height 7
click at [519, 314] on icon at bounding box center [548, 341] width 183 height 183
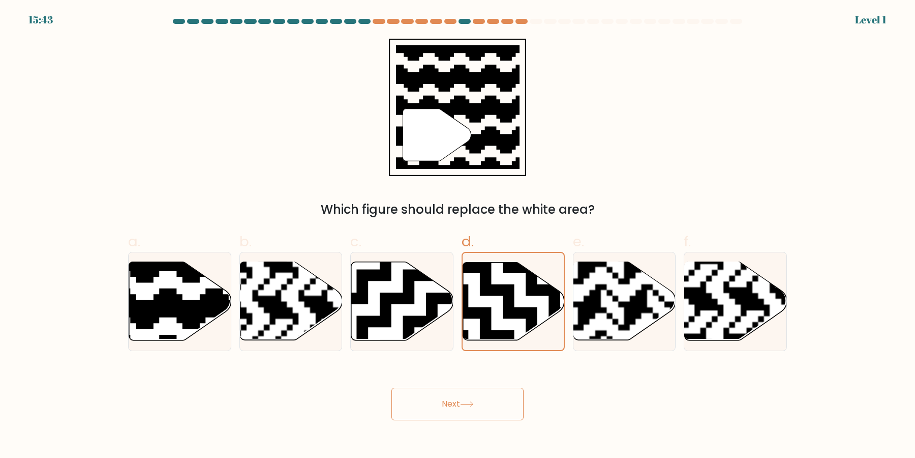
click at [458, 235] on input "d." at bounding box center [458, 232] width 1 height 7
click at [519, 314] on icon at bounding box center [548, 341] width 183 height 183
click at [458, 235] on input "d." at bounding box center [458, 232] width 1 height 7
click at [519, 314] on icon at bounding box center [548, 341] width 183 height 183
click at [458, 235] on input "d." at bounding box center [458, 232] width 1 height 7
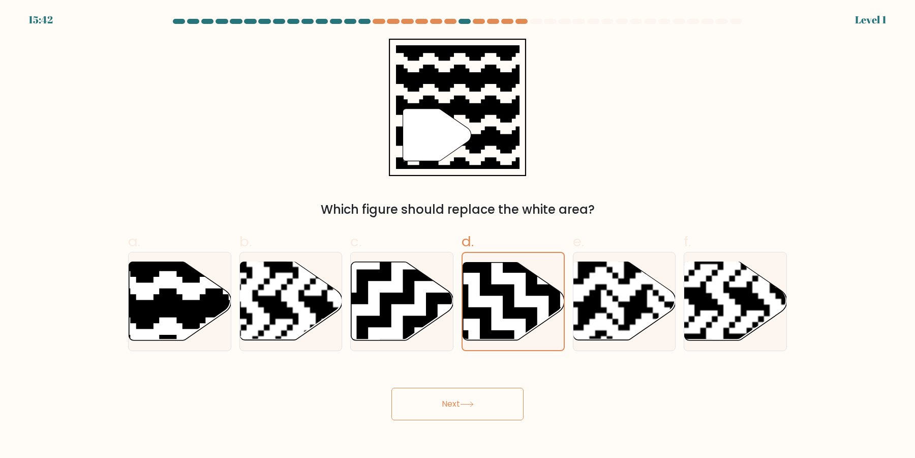
click at [519, 314] on icon at bounding box center [548, 341] width 183 height 183
click at [458, 235] on input "d." at bounding box center [458, 232] width 1 height 7
click at [519, 314] on icon at bounding box center [548, 341] width 183 height 183
click at [458, 235] on input "d." at bounding box center [458, 232] width 1 height 7
click at [519, 314] on icon at bounding box center [548, 341] width 183 height 183
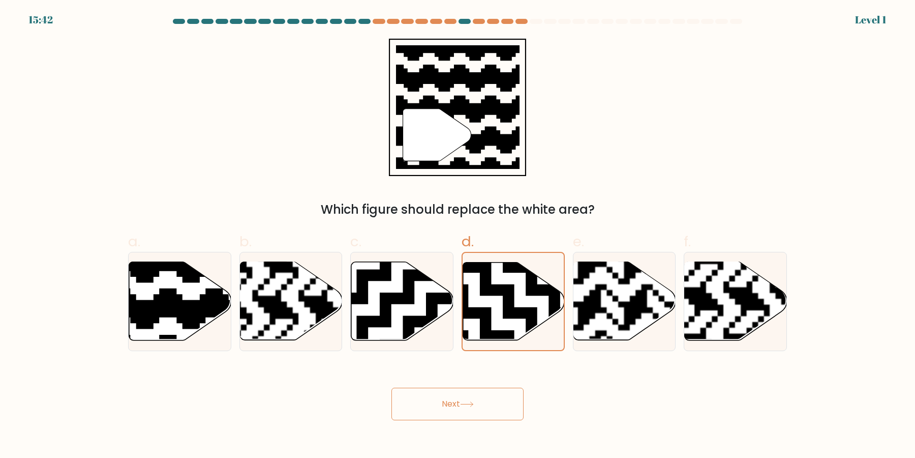
click at [458, 235] on input "d." at bounding box center [458, 232] width 1 height 7
click at [519, 314] on icon at bounding box center [548, 341] width 183 height 183
click at [458, 235] on input "d." at bounding box center [458, 232] width 1 height 7
click at [391, 387] on button "Next" at bounding box center [457, 403] width 132 height 33
click at [519, 314] on icon at bounding box center [548, 341] width 183 height 183
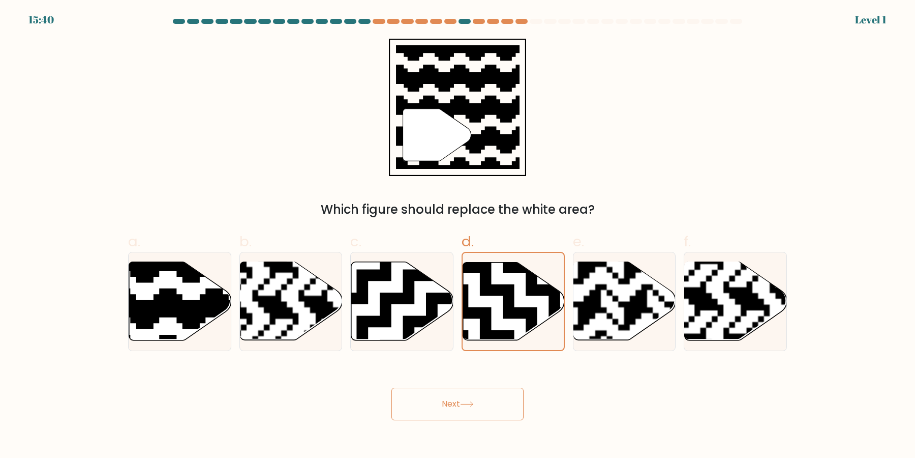
click at [458, 235] on input "d." at bounding box center [458, 232] width 1 height 7
click at [519, 314] on icon at bounding box center [548, 341] width 183 height 183
click at [458, 235] on input "d." at bounding box center [458, 232] width 1 height 7
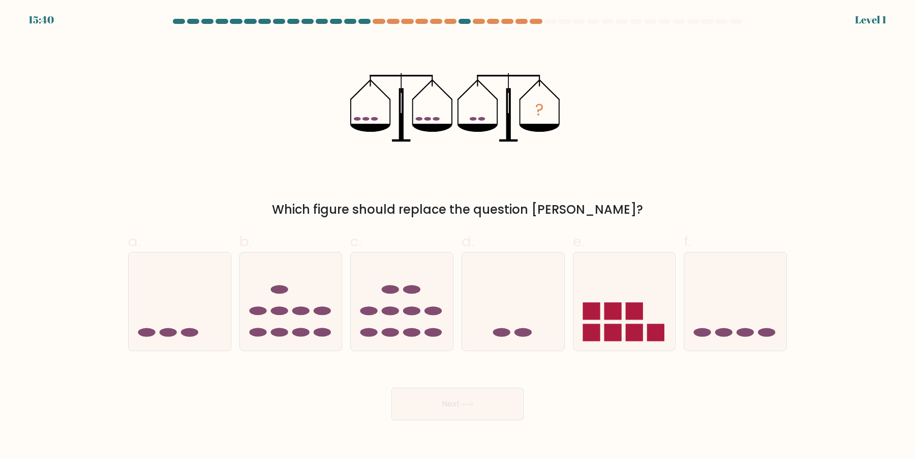
click at [519, 314] on icon at bounding box center [513, 301] width 102 height 84
click at [458, 235] on input "d." at bounding box center [458, 232] width 1 height 7
radio input "true"
click at [515, 312] on icon at bounding box center [513, 301] width 101 height 84
click at [458, 235] on input "d." at bounding box center [458, 232] width 1 height 7
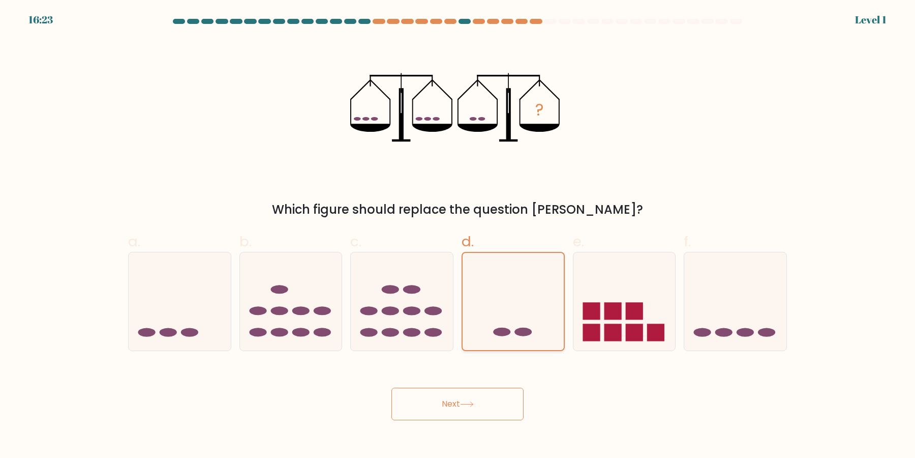
click at [391, 387] on button "Next" at bounding box center [457, 403] width 132 height 33
click button "Next" at bounding box center [457, 403] width 132 height 33
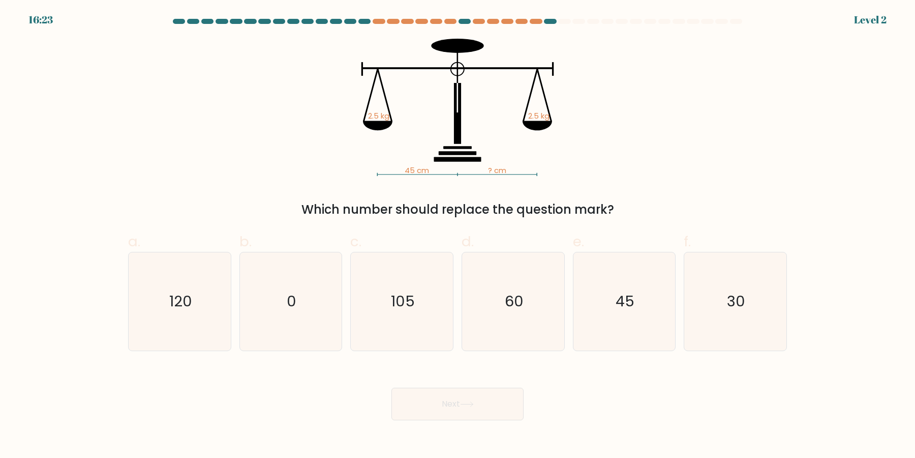
click at [515, 312] on icon "60" at bounding box center [513, 301] width 98 height 98
click at [458, 235] on input "d. 60" at bounding box center [458, 232] width 1 height 7
radio input "true"
click at [391, 387] on button "Next" at bounding box center [457, 403] width 132 height 33
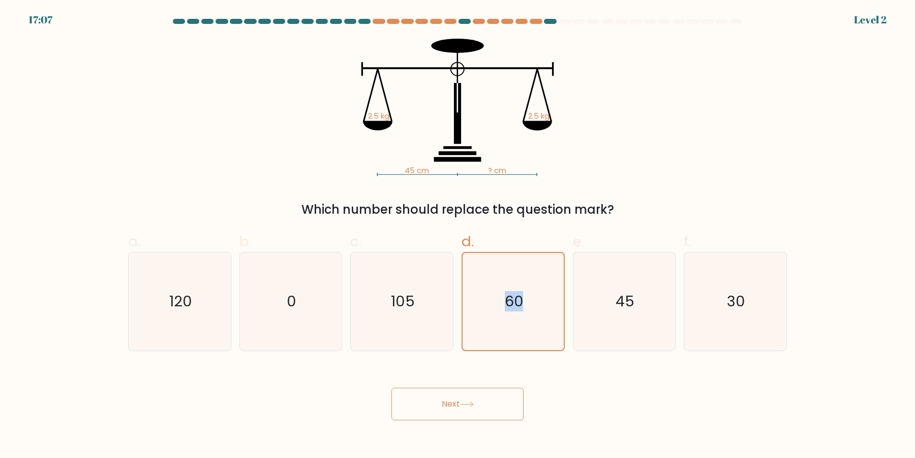
click at [515, 312] on icon "60" at bounding box center [513, 301] width 97 height 97
click at [458, 235] on input "d. 60" at bounding box center [458, 232] width 1 height 7
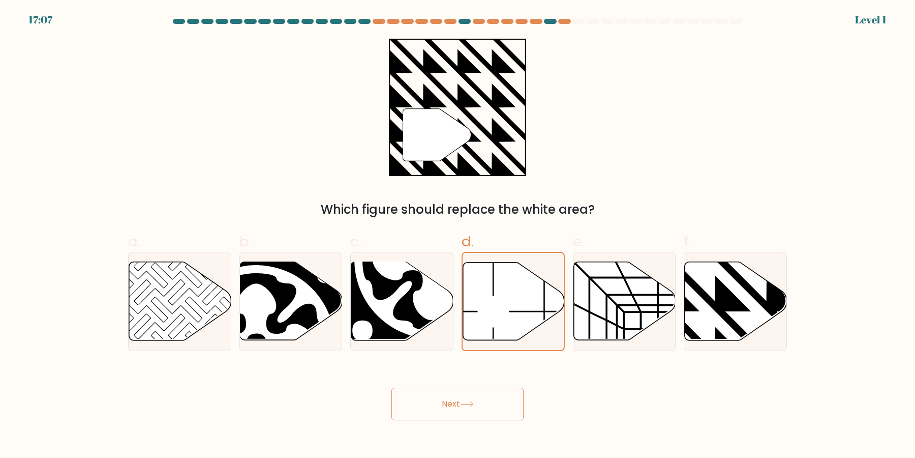
click at [391, 387] on button "Next" at bounding box center [457, 403] width 132 height 33
click at [515, 312] on icon at bounding box center [513, 300] width 101 height 77
click at [458, 235] on input "d." at bounding box center [458, 232] width 1 height 7
click at [515, 312] on icon at bounding box center [513, 300] width 101 height 77
click at [458, 235] on input "d." at bounding box center [458, 232] width 1 height 7
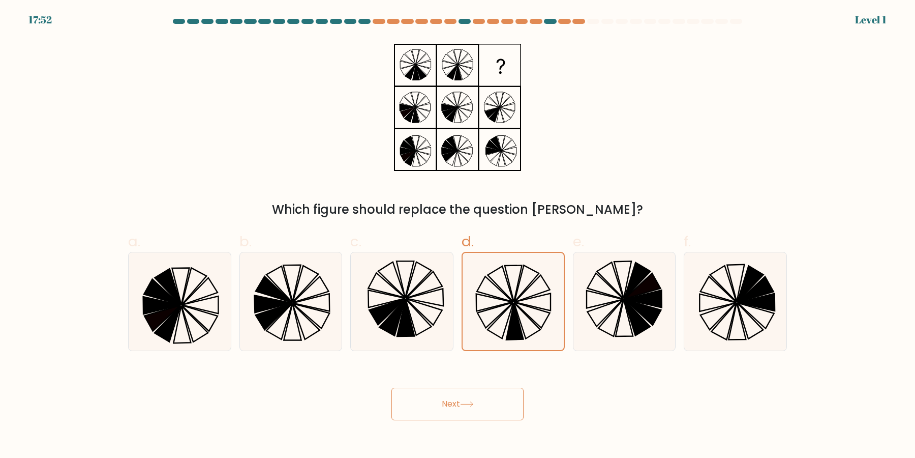
click at [515, 312] on icon at bounding box center [514, 321] width 17 height 37
click at [458, 235] on input "d." at bounding box center [458, 232] width 1 height 7
click at [515, 312] on icon at bounding box center [514, 321] width 17 height 37
click at [458, 235] on input "d." at bounding box center [458, 232] width 1 height 7
click at [515, 312] on icon at bounding box center [514, 321] width 17 height 37
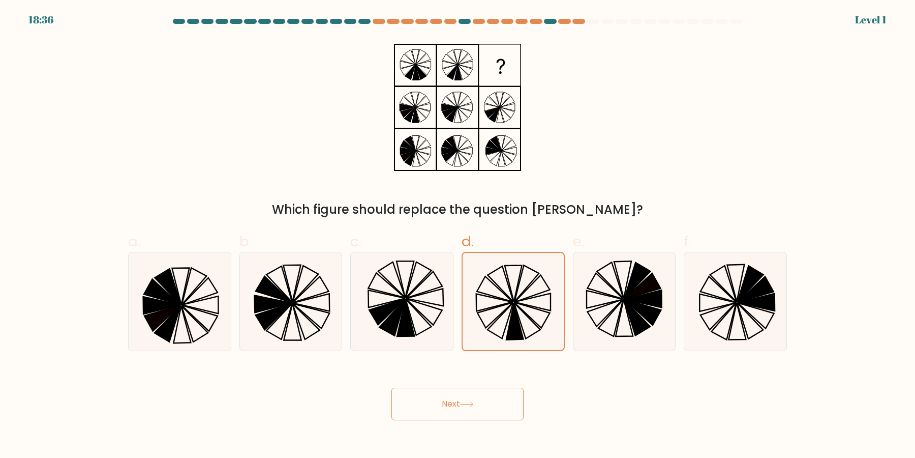
click at [458, 235] on input "d." at bounding box center [458, 232] width 1 height 7
click at [515, 312] on icon at bounding box center [514, 321] width 17 height 37
click at [458, 235] on input "d." at bounding box center [458, 232] width 1 height 7
click at [515, 312] on icon at bounding box center [514, 321] width 17 height 37
click at [458, 235] on input "d." at bounding box center [458, 232] width 1 height 7
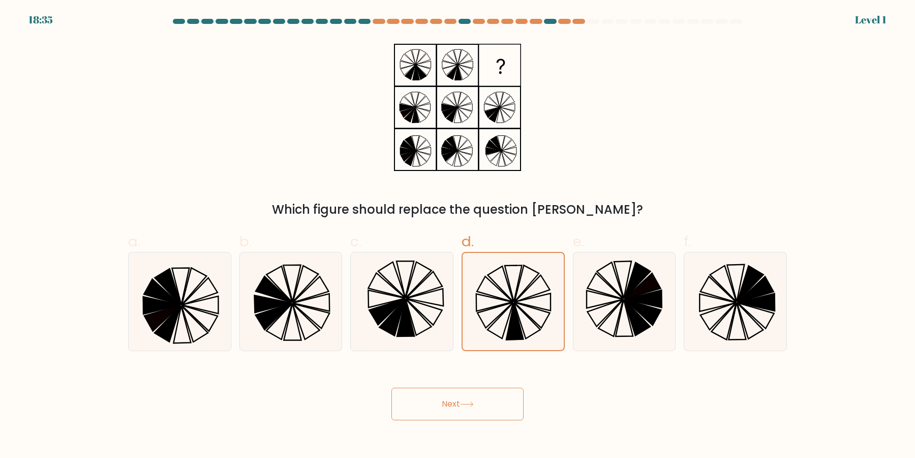
click at [515, 312] on icon at bounding box center [514, 321] width 17 height 37
click at [458, 235] on input "d." at bounding box center [458, 232] width 1 height 7
click at [515, 312] on icon at bounding box center [514, 321] width 17 height 37
click at [458, 235] on input "d." at bounding box center [458, 232] width 1 height 7
click at [515, 312] on icon at bounding box center [514, 321] width 17 height 37
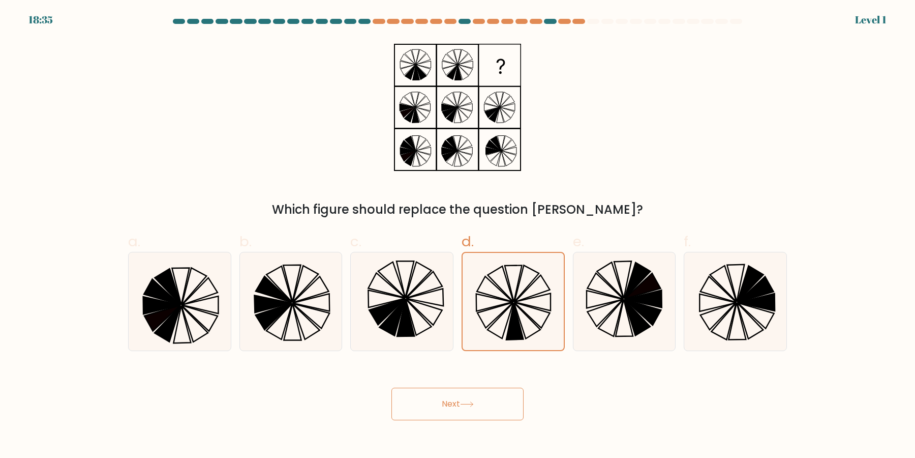
click at [458, 235] on input "d." at bounding box center [458, 232] width 1 height 7
click at [515, 312] on icon at bounding box center [514, 321] width 17 height 37
click at [458, 235] on input "d." at bounding box center [458, 232] width 1 height 7
click at [515, 312] on icon at bounding box center [514, 321] width 17 height 37
click at [458, 235] on input "d." at bounding box center [458, 232] width 1 height 7
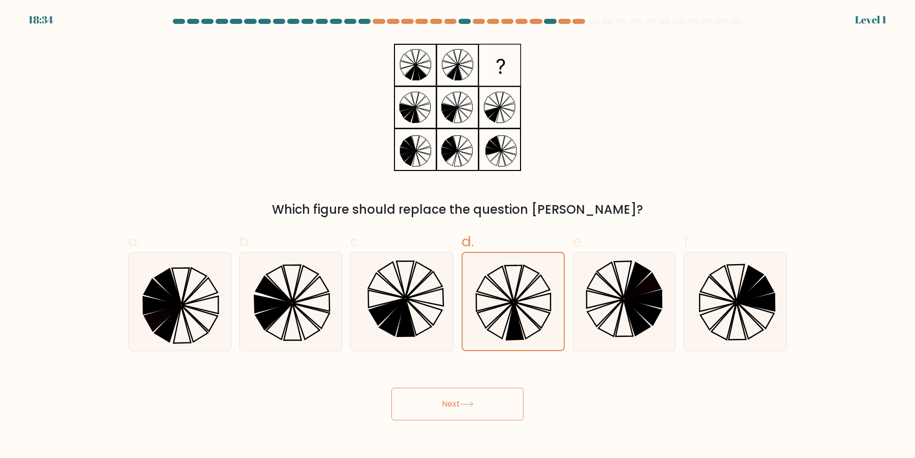
click at [515, 312] on icon at bounding box center [514, 321] width 17 height 37
click at [458, 235] on input "d." at bounding box center [458, 232] width 1 height 7
click at [391, 387] on button "Next" at bounding box center [457, 403] width 132 height 33
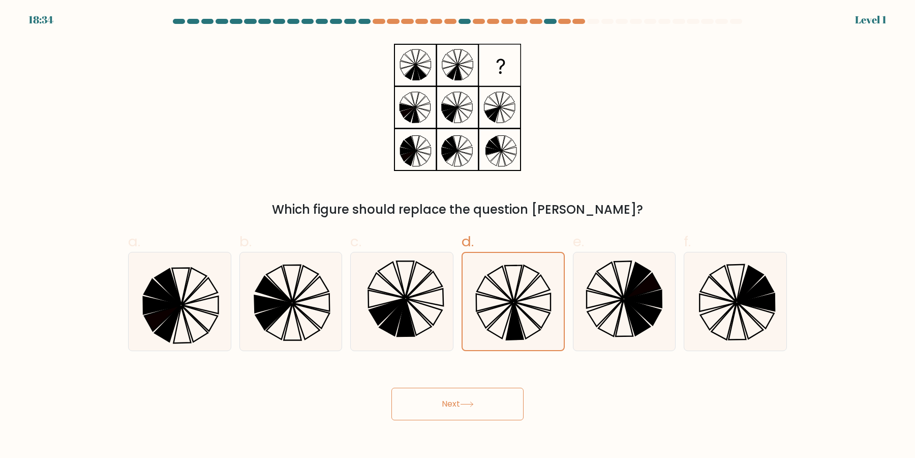
click at [391, 387] on button "Next" at bounding box center [457, 403] width 132 height 33
click button "Next" at bounding box center [457, 403] width 132 height 33
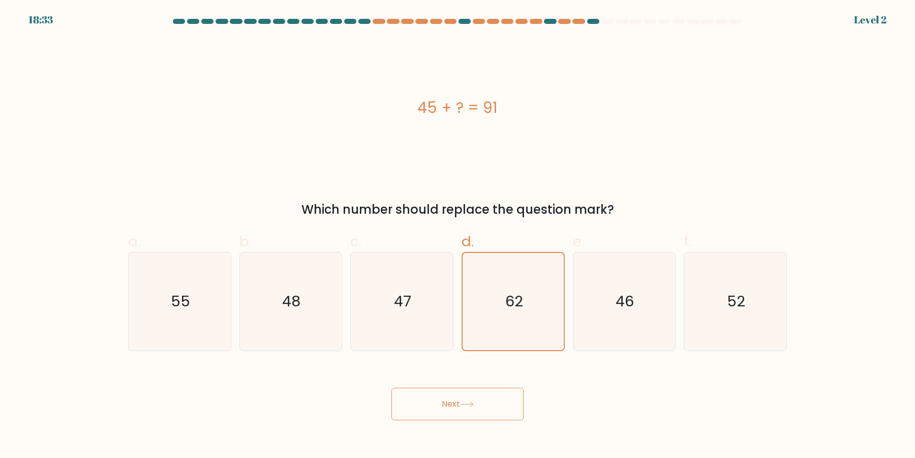
click at [391, 387] on button "Next" at bounding box center [457, 403] width 132 height 33
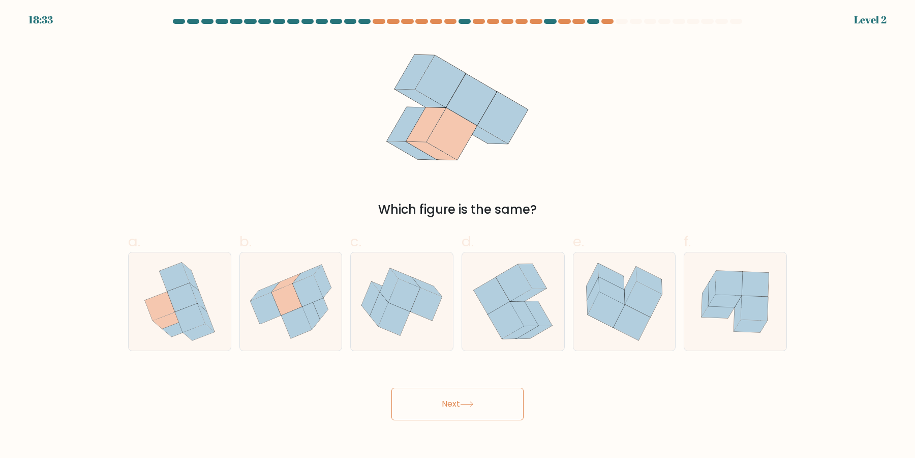
click at [515, 312] on icon at bounding box center [506, 320] width 36 height 37
click at [458, 235] on input "d." at bounding box center [458, 232] width 1 height 7
radio input "true"
click at [391, 387] on button "Next" at bounding box center [457, 403] width 132 height 33
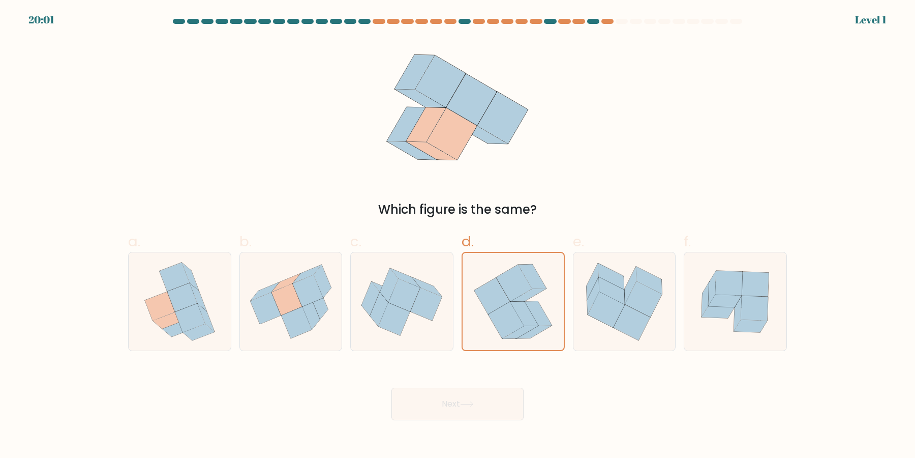
click at [391, 387] on button "Next" at bounding box center [457, 403] width 132 height 33
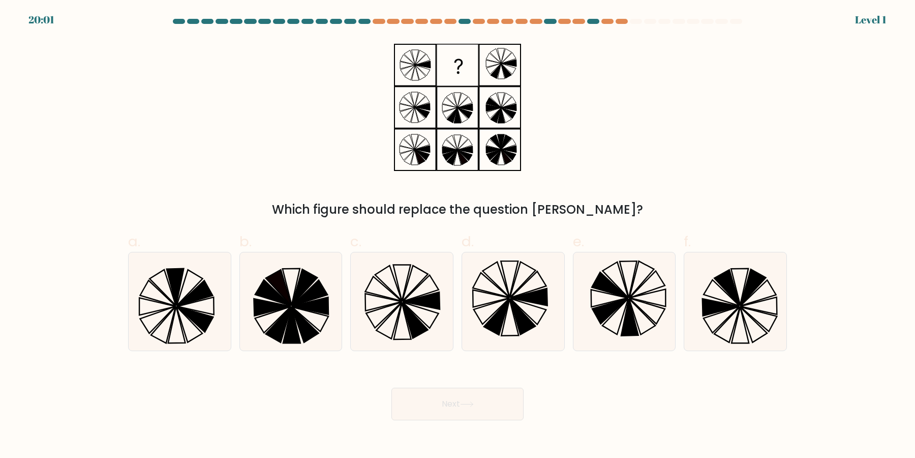
click at [391, 387] on button "Next" at bounding box center [457, 403] width 132 height 33
click at [515, 312] on icon at bounding box center [522, 316] width 25 height 36
click at [458, 235] on input "d." at bounding box center [458, 232] width 1 height 7
radio input "true"
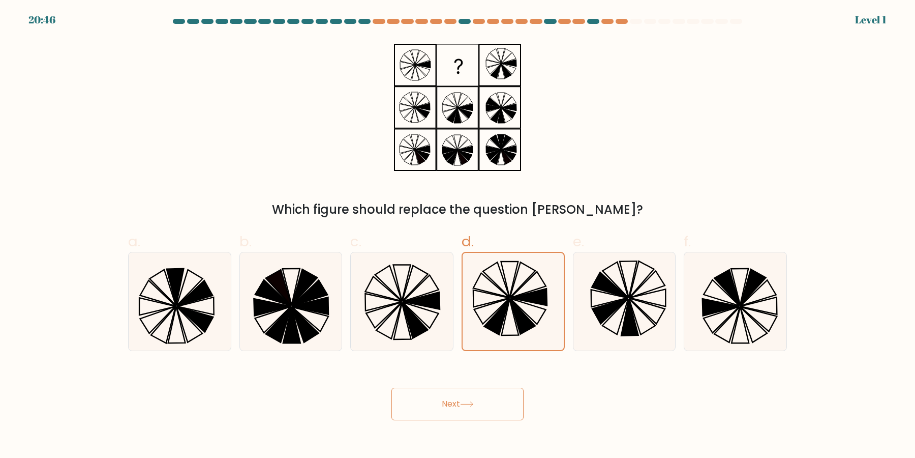
click at [391, 387] on button "Next" at bounding box center [457, 403] width 132 height 33
click button "Next" at bounding box center [457, 403] width 132 height 33
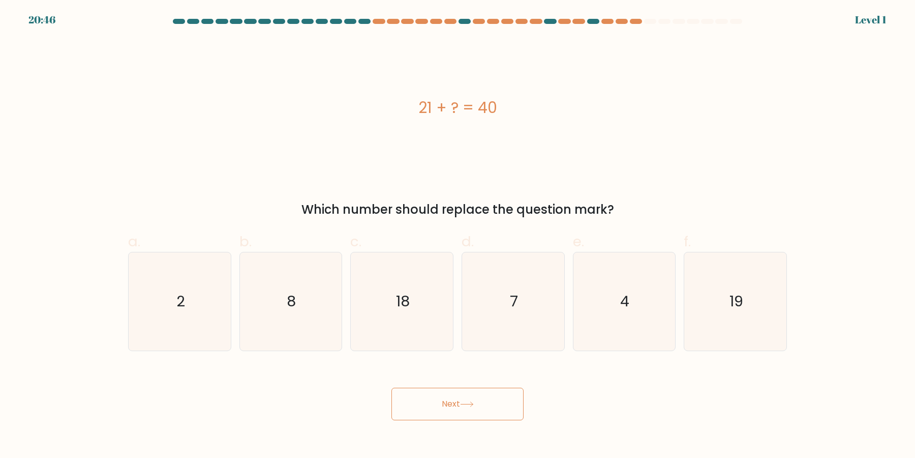
click at [391, 387] on button "Next" at bounding box center [457, 403] width 132 height 33
click at [515, 312] on icon "7" at bounding box center [513, 301] width 98 height 98
click at [458, 235] on input "d. 7" at bounding box center [458, 232] width 1 height 7
radio input "true"
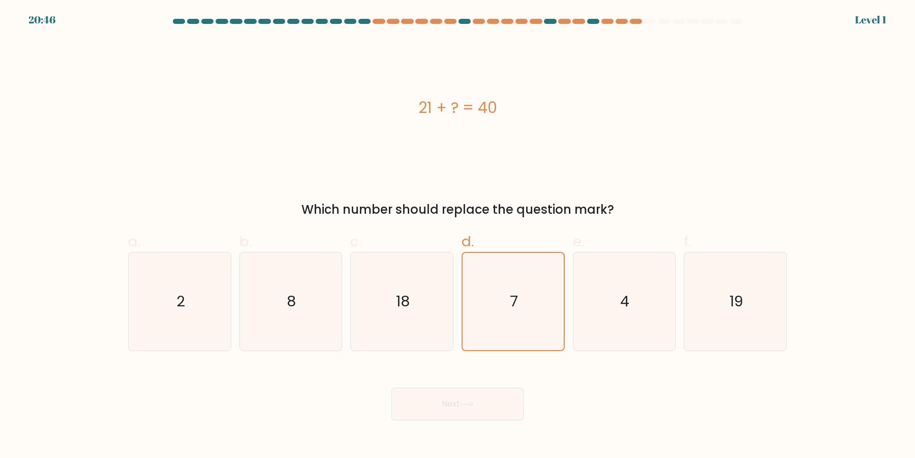
click at [391, 387] on button "Next" at bounding box center [457, 403] width 132 height 33
click button "Next" at bounding box center [457, 403] width 132 height 33
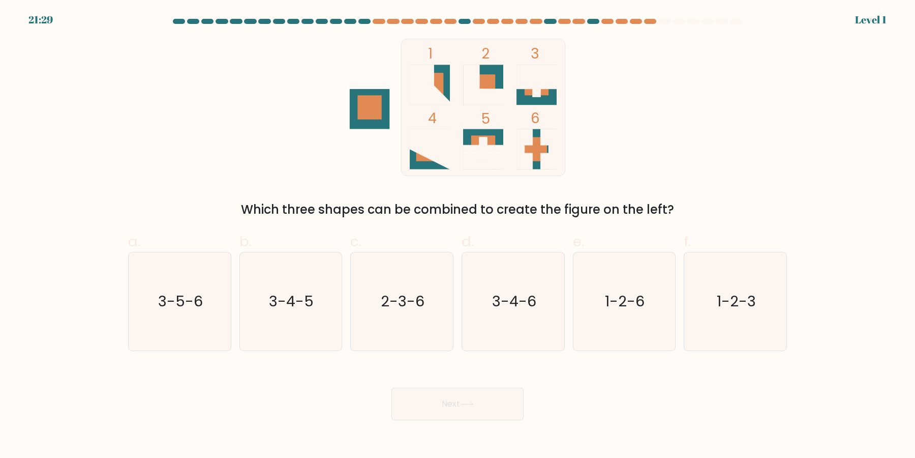
click at [391, 387] on button "Next" at bounding box center [457, 403] width 132 height 33
click at [515, 312] on icon "3-4-6" at bounding box center [513, 301] width 98 height 98
click at [458, 235] on input "d. 3-4-6" at bounding box center [458, 232] width 1 height 7
radio input "true"
click at [391, 387] on button "Next" at bounding box center [457, 403] width 132 height 33
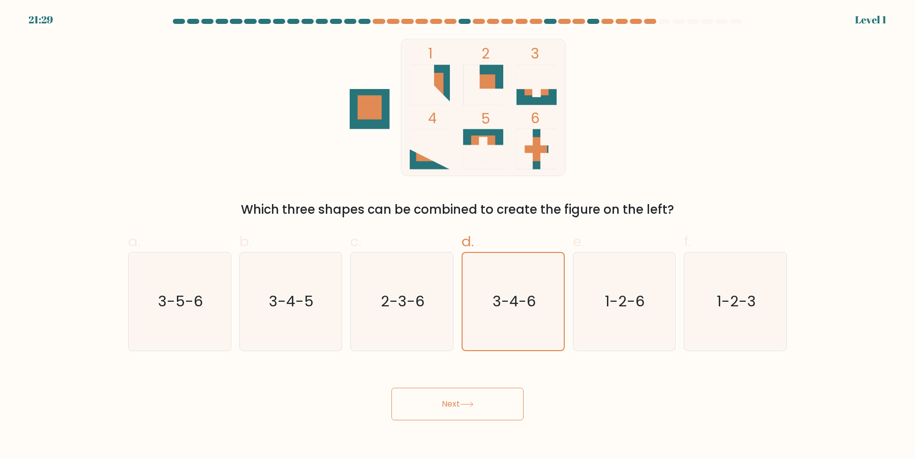
click at [391, 387] on button "Next" at bounding box center [457, 403] width 132 height 33
click button "Next" at bounding box center [457, 403] width 132 height 33
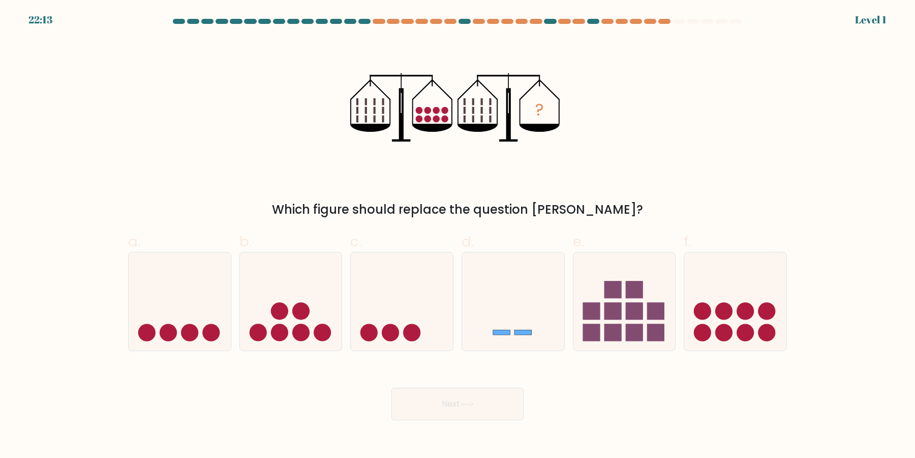
click at [391, 387] on button "Next" at bounding box center [457, 403] width 132 height 33
click at [515, 312] on icon at bounding box center [513, 301] width 102 height 84
click at [458, 235] on input "d." at bounding box center [458, 232] width 1 height 7
radio input "true"
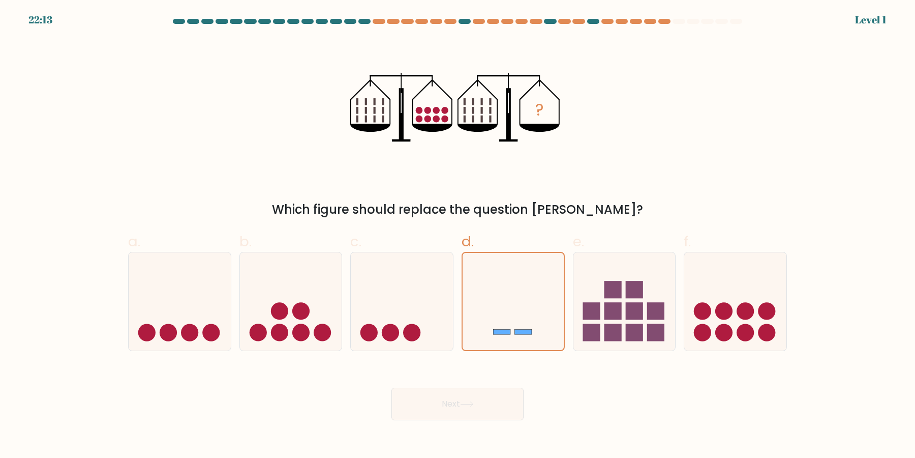
click at [391, 387] on button "Next" at bounding box center [457, 403] width 132 height 33
click at [515, 312] on icon at bounding box center [513, 301] width 101 height 84
click at [458, 235] on input "d." at bounding box center [458, 232] width 1 height 7
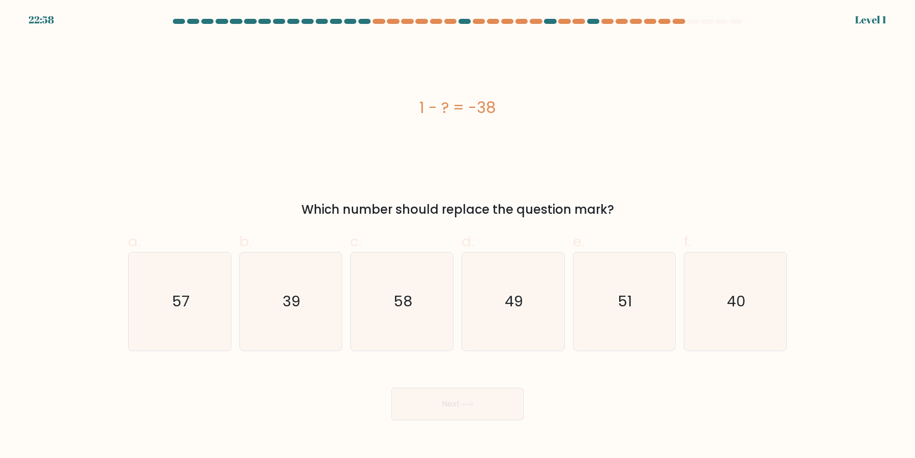
click at [515, 312] on icon "49" at bounding box center [513, 301] width 98 height 98
click at [458, 235] on input "d. 49" at bounding box center [458, 232] width 1 height 7
radio input "true"
click at [391, 387] on button "Next" at bounding box center [457, 403] width 132 height 33
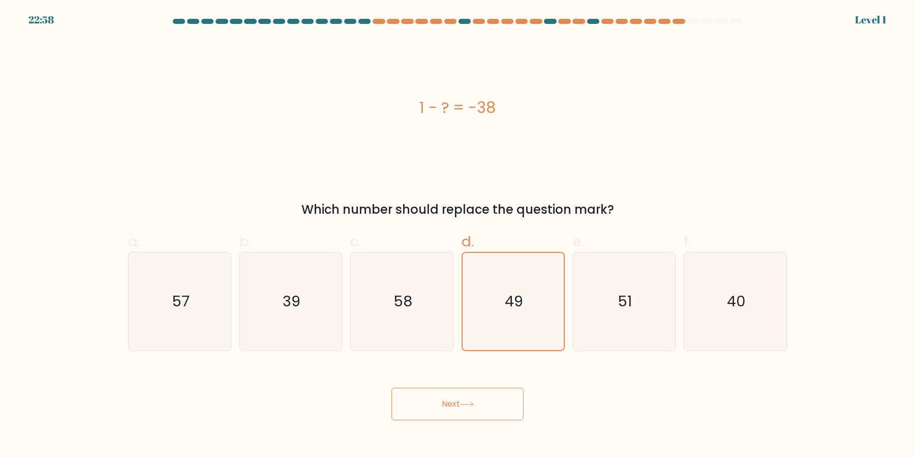
click at [391, 387] on button "Next" at bounding box center [457, 403] width 132 height 33
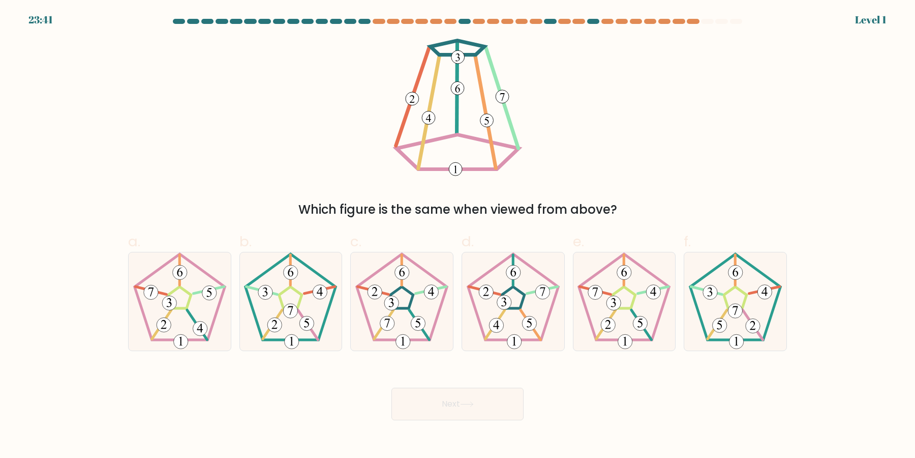
click at [515, 312] on icon at bounding box center [513, 301] width 98 height 98
click at [458, 235] on input "d." at bounding box center [458, 232] width 1 height 7
radio input "true"
click at [391, 387] on button "Next" at bounding box center [457, 403] width 132 height 33
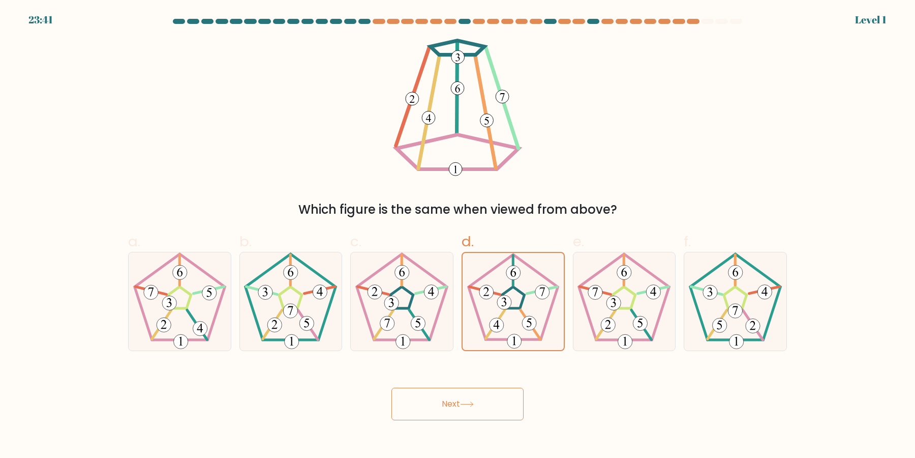
click at [391, 387] on button "Next" at bounding box center [457, 403] width 132 height 33
click at [515, 312] on icon at bounding box center [513, 301] width 97 height 97
click at [458, 235] on input "d." at bounding box center [458, 232] width 1 height 7
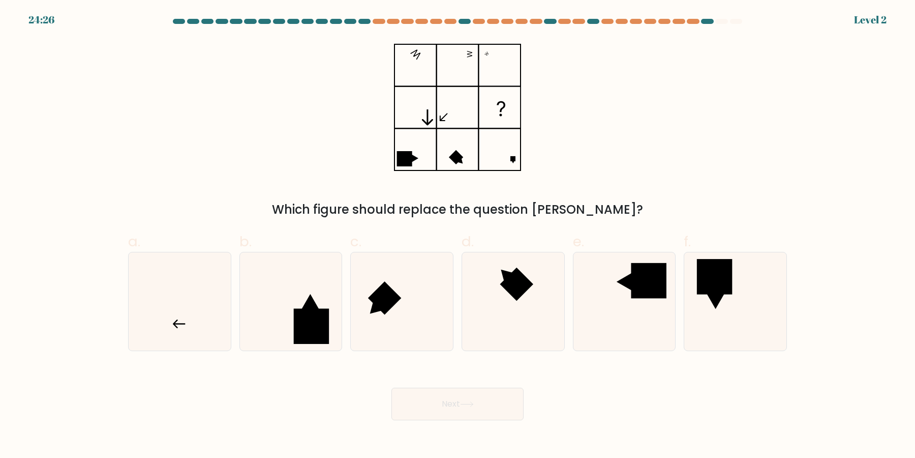
click at [391, 387] on button "Next" at bounding box center [457, 403] width 132 height 33
click at [515, 312] on icon at bounding box center [513, 301] width 98 height 98
click at [458, 235] on input "d." at bounding box center [458, 232] width 1 height 7
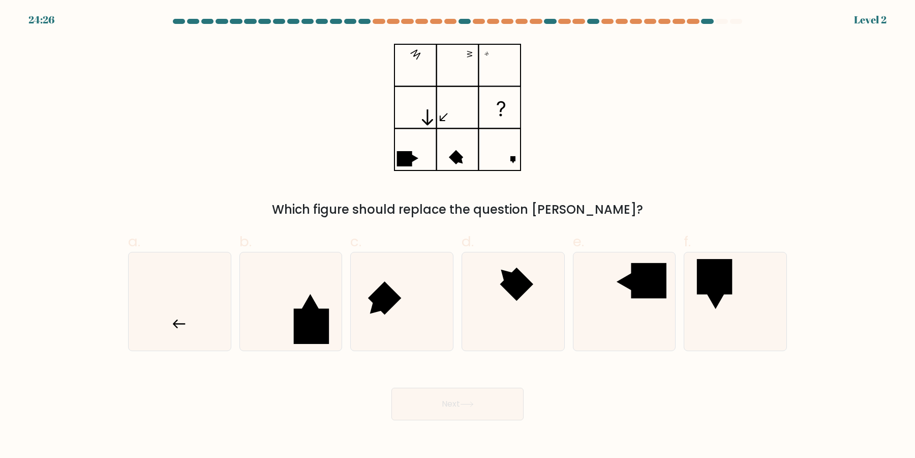
radio input "true"
click at [391, 387] on button "Next" at bounding box center [457, 403] width 132 height 33
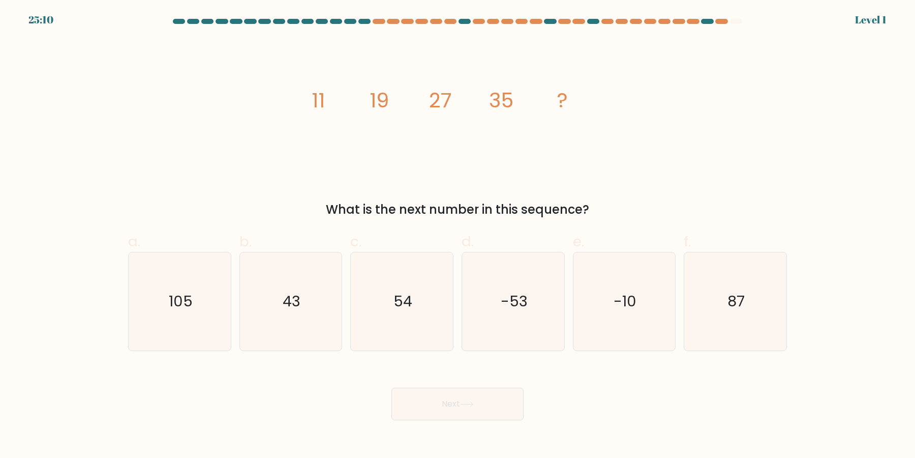
click at [515, 312] on icon "-53" at bounding box center [513, 301] width 98 height 98
click at [458, 235] on input "d. -53" at bounding box center [458, 232] width 1 height 7
radio input "true"
click at [391, 387] on button "Next" at bounding box center [457, 403] width 132 height 33
click at [515, 312] on icon "-53" at bounding box center [513, 301] width 97 height 97
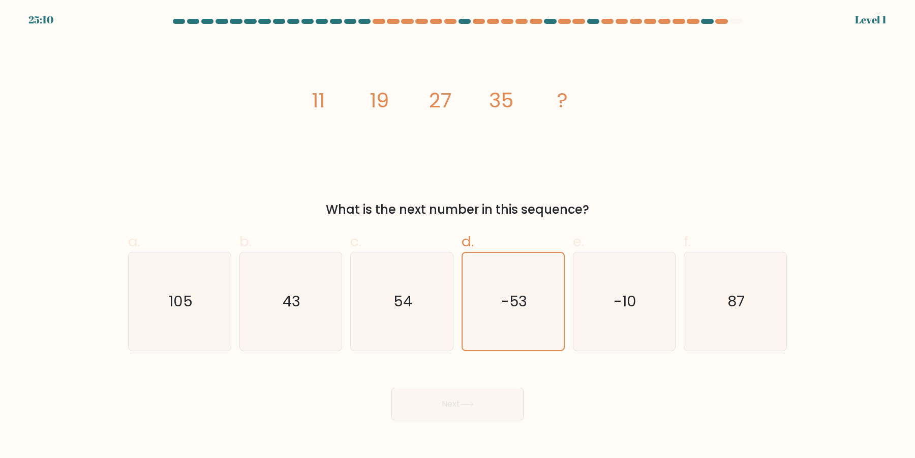
click at [458, 235] on input "d. -53" at bounding box center [458, 232] width 1 height 7
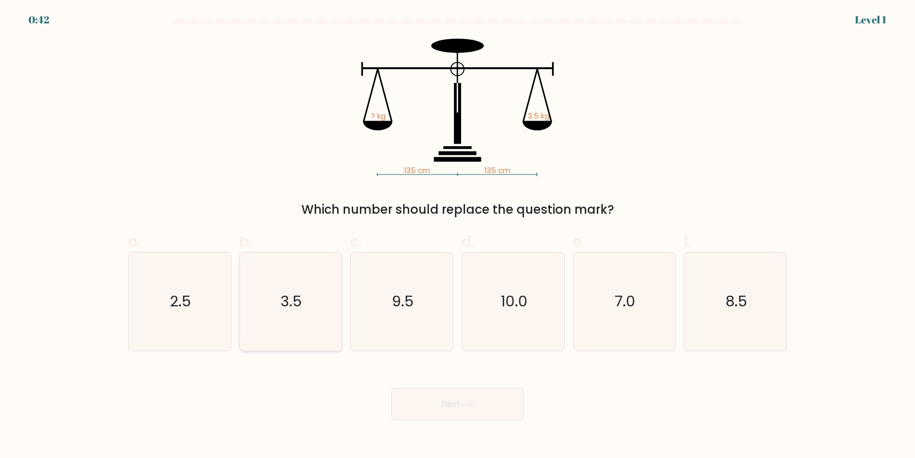
click at [294, 314] on icon "3.5" at bounding box center [290, 301] width 98 height 98
click at [458, 235] on input "b. 3.5" at bounding box center [458, 232] width 1 height 7
radio input "true"
click at [391, 387] on button "Next" at bounding box center [457, 403] width 132 height 33
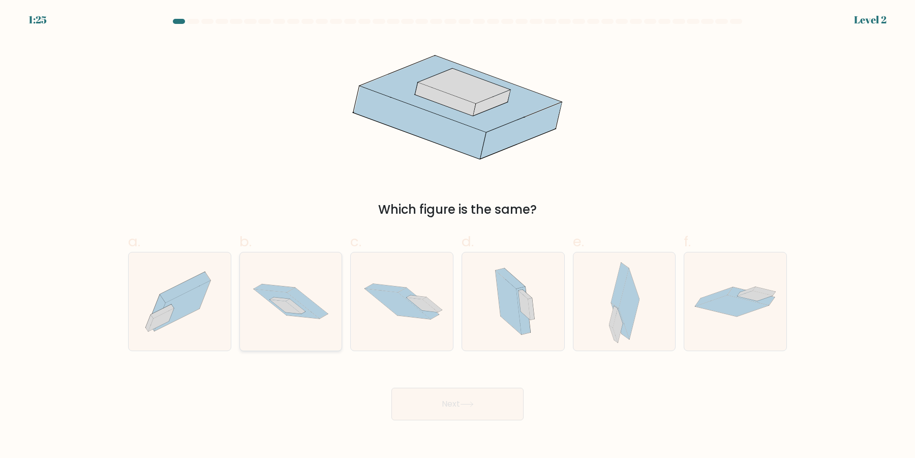
click at [255, 308] on icon at bounding box center [291, 301] width 102 height 68
click at [458, 235] on input "b." at bounding box center [458, 232] width 1 height 7
radio input "true"
click at [391, 387] on button "Next" at bounding box center [457, 403] width 132 height 33
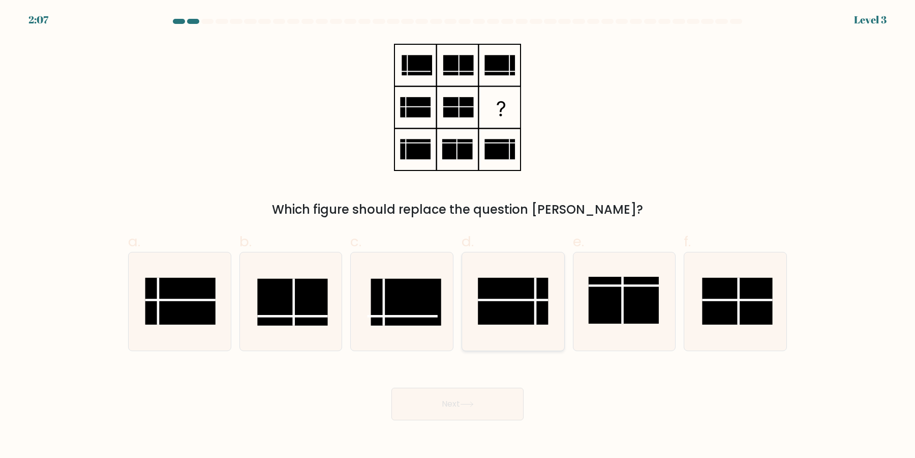
click at [529, 320] on rect at bounding box center [513, 301] width 70 height 47
click at [458, 235] on input "d." at bounding box center [458, 232] width 1 height 7
radio input "true"
click at [391, 387] on button "Next" at bounding box center [457, 403] width 132 height 33
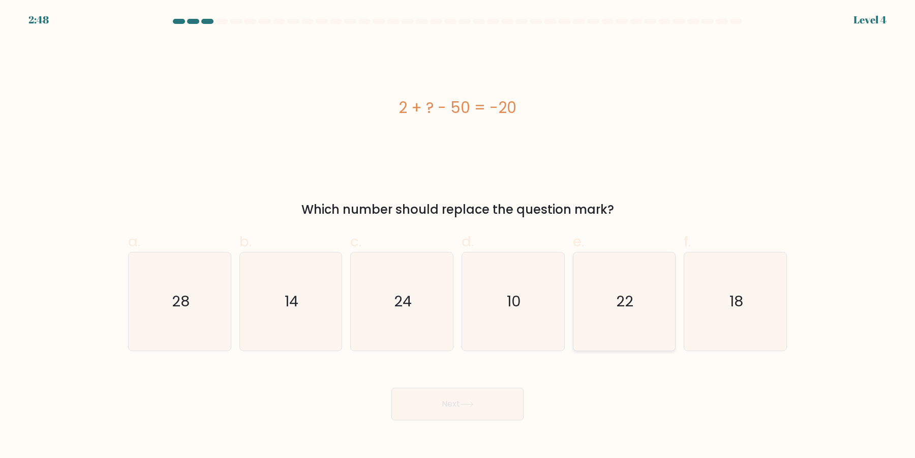
click at [641, 325] on icon "22" at bounding box center [624, 301] width 98 height 98
click at [458, 235] on input "e. 22" at bounding box center [458, 232] width 1 height 7
radio input "true"
click at [494, 400] on button "Next" at bounding box center [457, 403] width 132 height 33
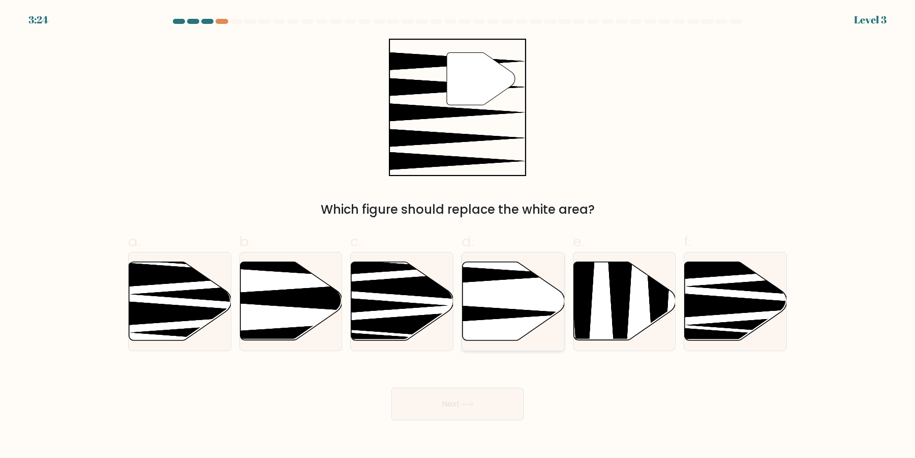
click at [527, 304] on icon at bounding box center [514, 301] width 102 height 78
click at [458, 235] on input "d." at bounding box center [458, 232] width 1 height 7
radio input "true"
click at [391, 387] on button "Next" at bounding box center [457, 403] width 132 height 33
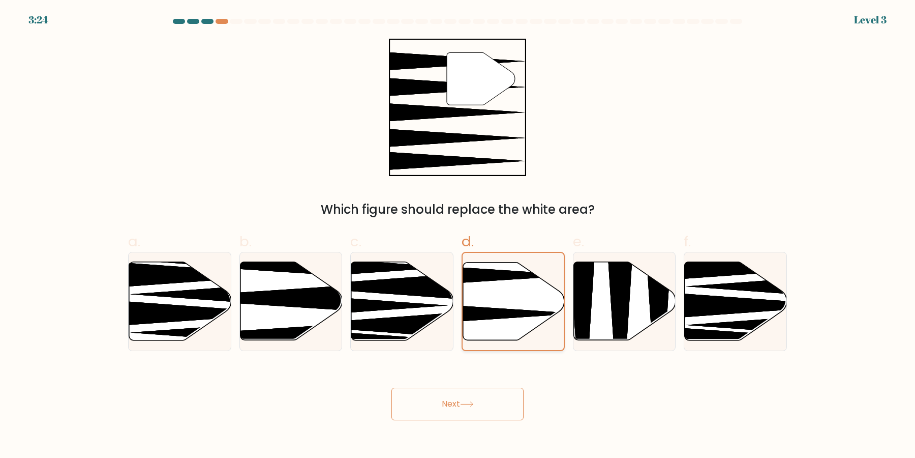
click at [391, 387] on button "Next" at bounding box center [457, 403] width 132 height 33
click at [520, 284] on icon at bounding box center [513, 300] width 101 height 77
click at [458, 235] on input "d." at bounding box center [458, 232] width 1 height 7
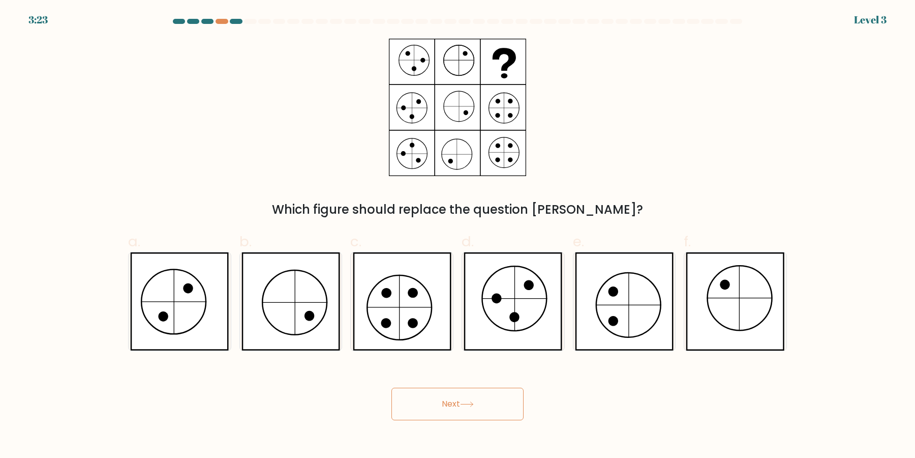
click at [391, 387] on button "Next" at bounding box center [457, 403] width 132 height 33
click at [510, 288] on icon at bounding box center [513, 301] width 99 height 98
click at [458, 235] on input "d." at bounding box center [458, 232] width 1 height 7
radio input "true"
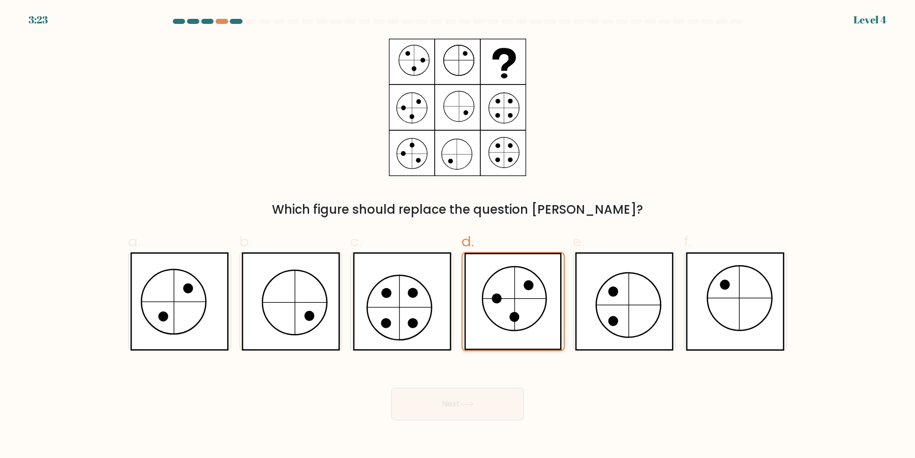
click at [510, 288] on icon at bounding box center [513, 301] width 98 height 97
click at [458, 235] on input "d." at bounding box center [458, 232] width 1 height 7
click at [510, 288] on icon at bounding box center [513, 301] width 98 height 97
click at [458, 235] on input "d." at bounding box center [458, 232] width 1 height 7
click at [509, 295] on icon at bounding box center [513, 301] width 98 height 97
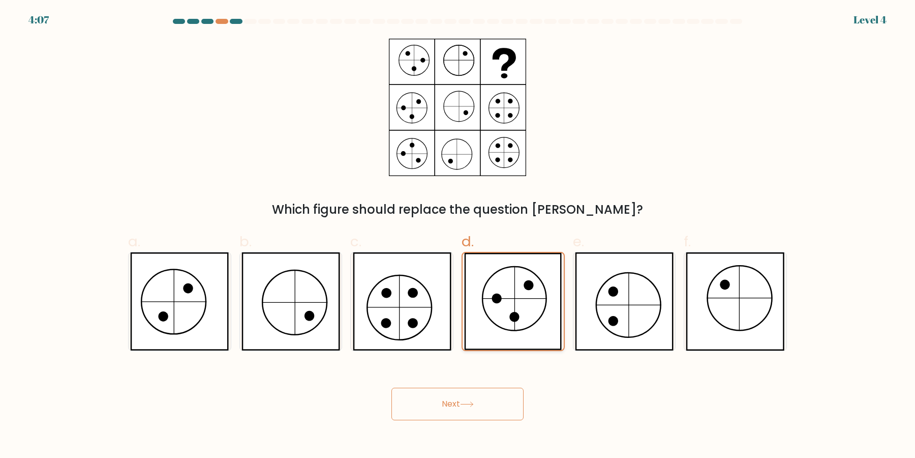
click at [458, 235] on input "d." at bounding box center [458, 232] width 1 height 7
click at [391, 387] on button "Next" at bounding box center [457, 403] width 132 height 33
click at [509, 295] on icon at bounding box center [513, 301] width 98 height 97
click at [458, 235] on input "d." at bounding box center [458, 232] width 1 height 7
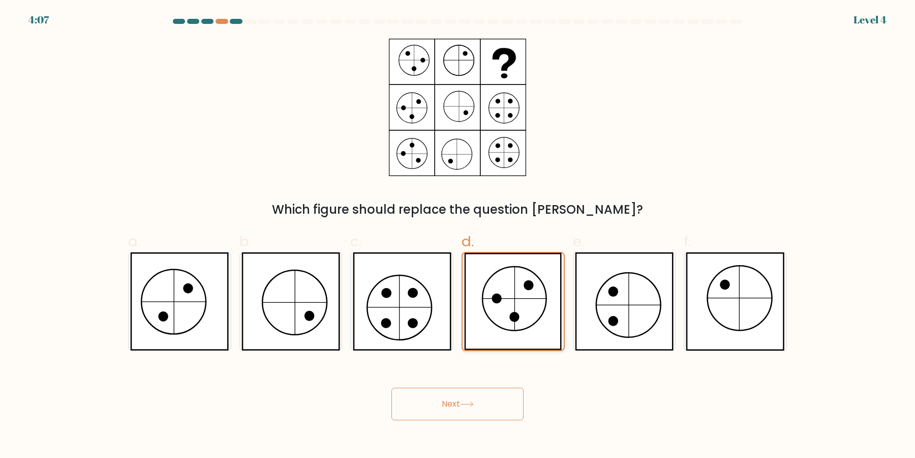
click at [391, 387] on button "Next" at bounding box center [457, 403] width 132 height 33
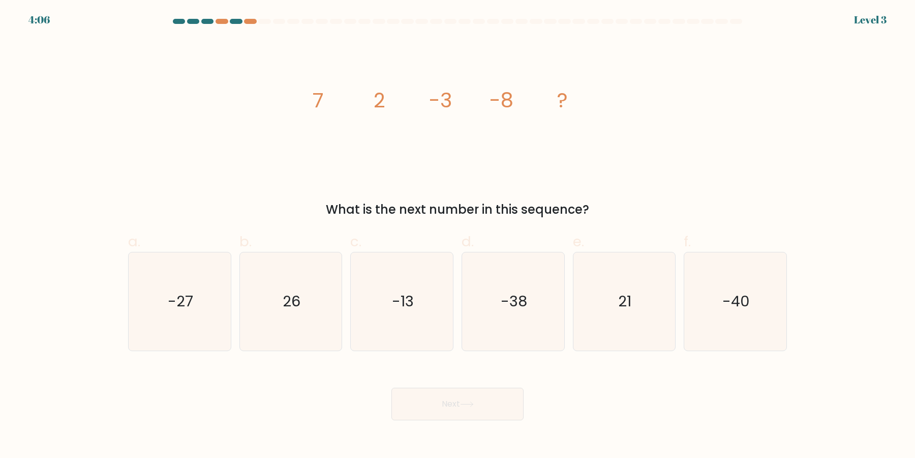
click at [509, 295] on text "-38" at bounding box center [514, 301] width 26 height 20
click at [458, 235] on input "d. -38" at bounding box center [458, 232] width 1 height 7
radio input "true"
click at [509, 295] on text "-38" at bounding box center [514, 301] width 26 height 20
click at [458, 235] on input "d. -38" at bounding box center [458, 232] width 1 height 7
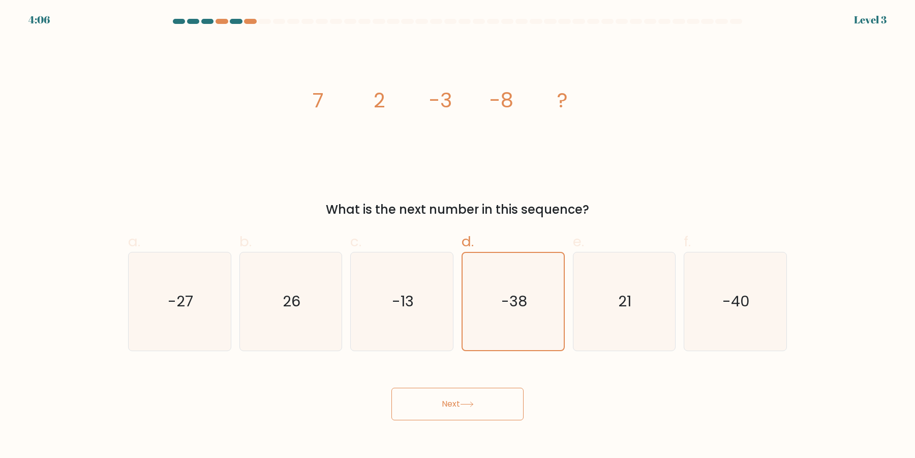
click at [509, 295] on text "-38" at bounding box center [514, 301] width 26 height 20
click at [458, 235] on input "d. -38" at bounding box center [458, 232] width 1 height 7
click at [509, 295] on text "-38" at bounding box center [514, 301] width 26 height 20
click at [458, 235] on input "d. -38" at bounding box center [458, 232] width 1 height 7
click at [391, 387] on button "Next" at bounding box center [457, 403] width 132 height 33
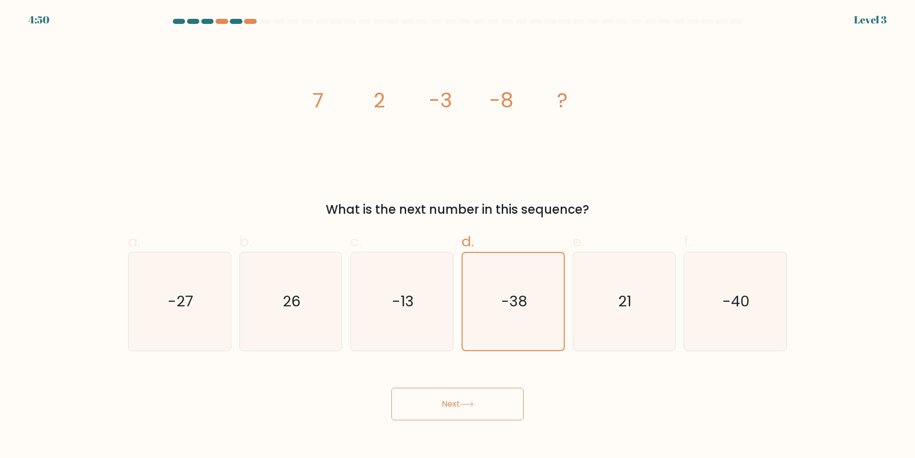
click at [391, 387] on button "Next" at bounding box center [457, 403] width 132 height 33
click at [509, 295] on text "-38" at bounding box center [514, 301] width 26 height 20
click at [458, 235] on input "d. -38" at bounding box center [458, 232] width 1 height 7
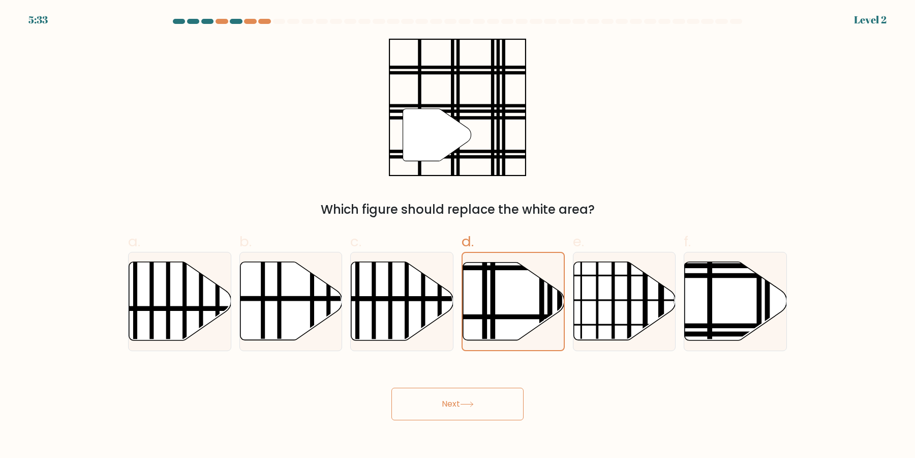
click at [509, 295] on icon at bounding box center [513, 300] width 101 height 77
click at [458, 235] on input "d." at bounding box center [458, 232] width 1 height 7
click at [509, 295] on icon at bounding box center [513, 300] width 101 height 77
click at [458, 235] on input "d." at bounding box center [458, 232] width 1 height 7
click at [391, 387] on button "Next" at bounding box center [457, 403] width 132 height 33
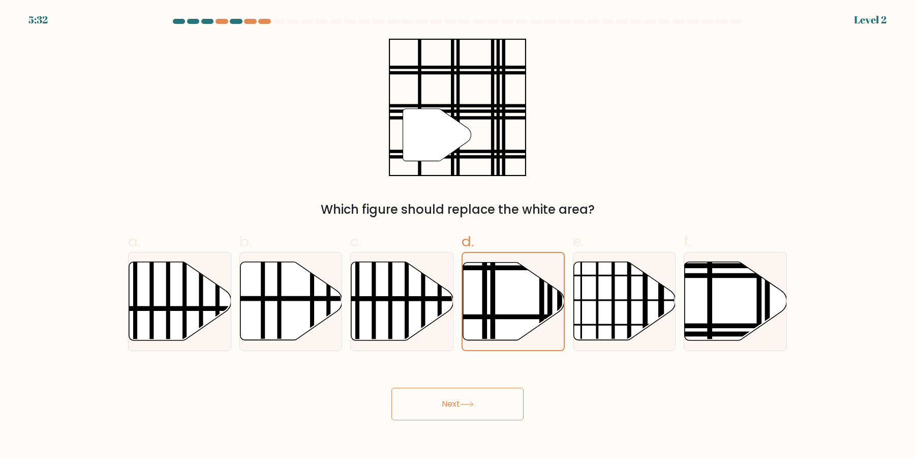
click at [509, 295] on icon at bounding box center [513, 300] width 101 height 77
click at [458, 235] on input "d." at bounding box center [458, 232] width 1 height 7
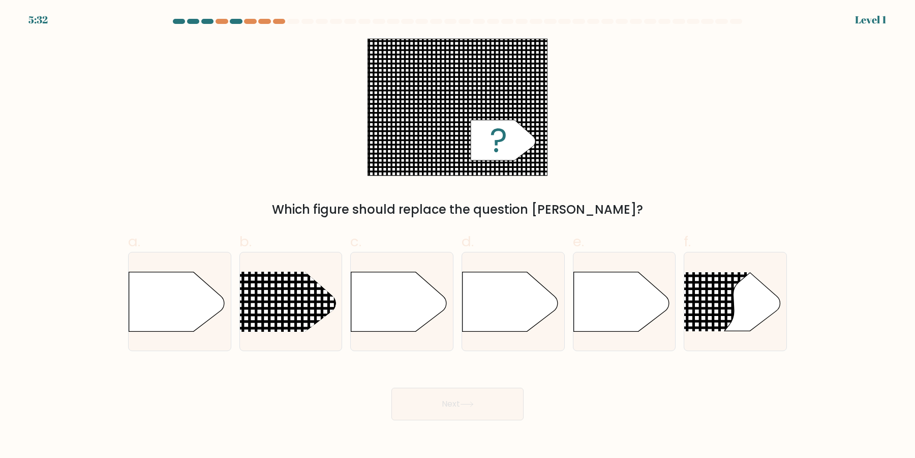
click at [509, 295] on icon at bounding box center [511, 300] width 96 height 59
click at [458, 235] on input "d." at bounding box center [458, 232] width 1 height 7
radio input "true"
click at [509, 295] on icon at bounding box center [510, 301] width 95 height 59
click at [458, 235] on input "d." at bounding box center [458, 232] width 1 height 7
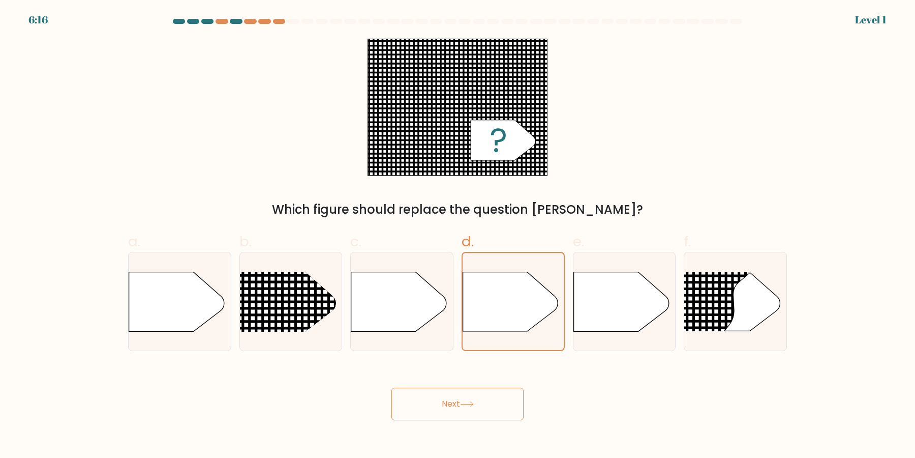
click at [509, 295] on icon at bounding box center [510, 301] width 95 height 59
click at [458, 235] on input "d." at bounding box center [458, 232] width 1 height 7
click at [509, 295] on icon at bounding box center [510, 301] width 95 height 59
click at [458, 235] on input "d." at bounding box center [458, 232] width 1 height 7
click at [509, 295] on icon at bounding box center [510, 301] width 95 height 59
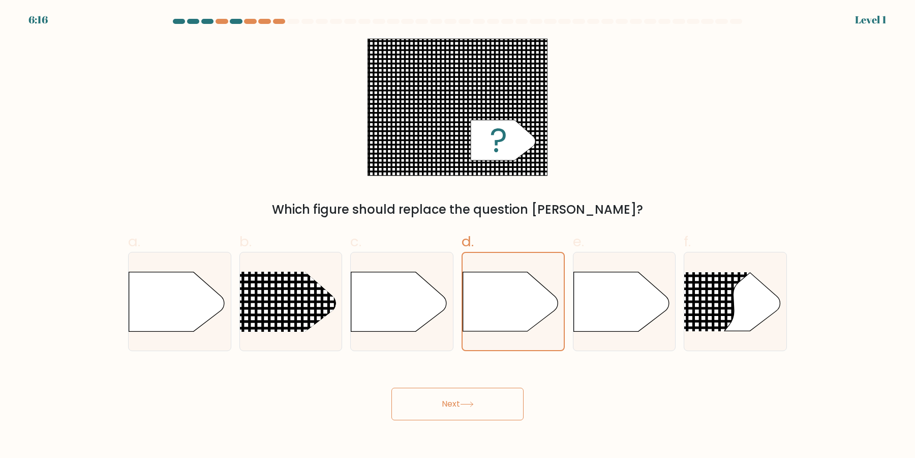
click at [458, 235] on input "d." at bounding box center [458, 232] width 1 height 7
click at [509, 295] on icon at bounding box center [510, 301] width 95 height 59
click at [458, 235] on input "d." at bounding box center [458, 232] width 1 height 7
click at [509, 295] on icon at bounding box center [510, 301] width 95 height 59
click at [458, 235] on input "d." at bounding box center [458, 232] width 1 height 7
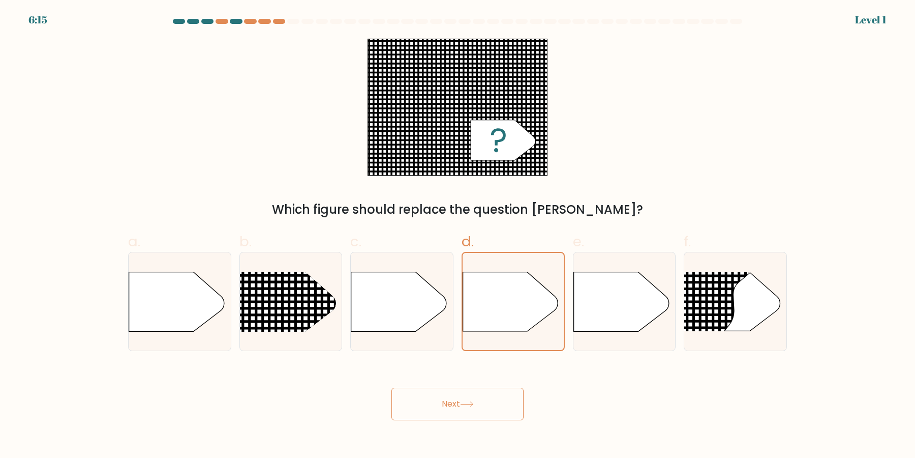
click at [509, 295] on icon at bounding box center [510, 301] width 95 height 59
click at [458, 235] on input "d." at bounding box center [458, 232] width 1 height 7
click at [509, 295] on icon at bounding box center [510, 301] width 95 height 59
click at [458, 235] on input "d." at bounding box center [458, 232] width 1 height 7
click at [509, 295] on icon at bounding box center [510, 301] width 95 height 59
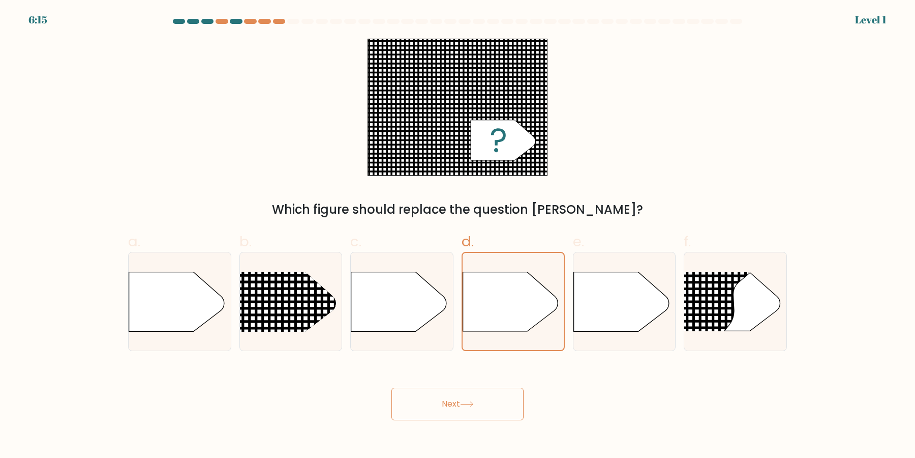
click at [458, 235] on input "d." at bounding box center [458, 232] width 1 height 7
click at [509, 295] on icon at bounding box center [510, 301] width 95 height 59
click at [458, 235] on input "d." at bounding box center [458, 232] width 1 height 7
click at [509, 295] on icon at bounding box center [510, 301] width 95 height 59
click at [458, 235] on input "d." at bounding box center [458, 232] width 1 height 7
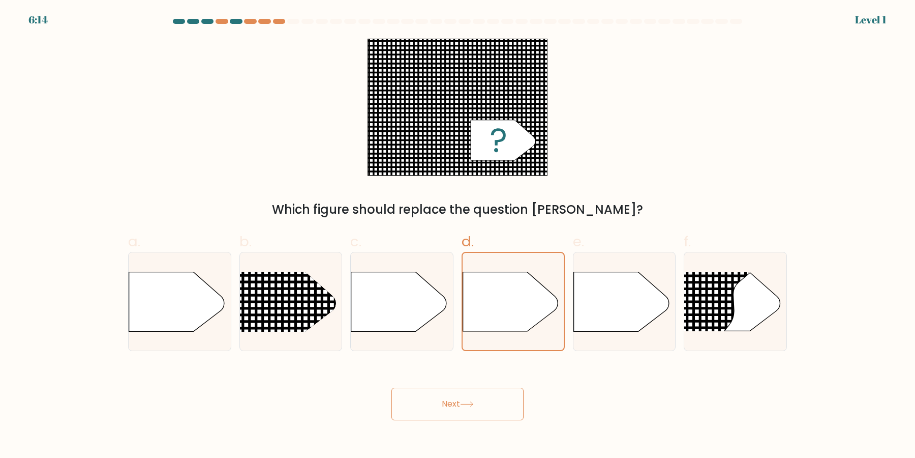
click at [509, 295] on icon at bounding box center [510, 301] width 95 height 59
click at [458, 235] on input "d." at bounding box center [458, 232] width 1 height 7
click at [509, 295] on icon at bounding box center [510, 301] width 95 height 59
click at [458, 235] on input "d." at bounding box center [458, 232] width 1 height 7
click at [509, 295] on icon at bounding box center [510, 301] width 95 height 59
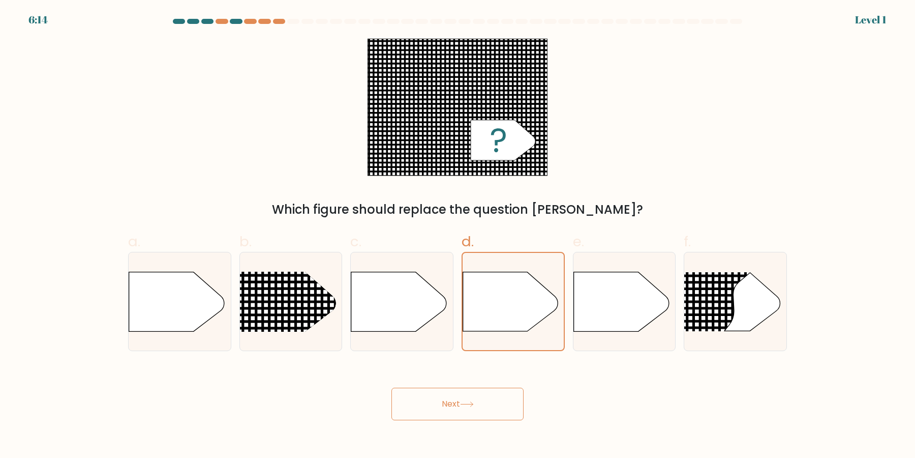
click at [458, 235] on input "d." at bounding box center [458, 232] width 1 height 7
click at [515, 304] on icon at bounding box center [510, 301] width 95 height 59
click at [458, 235] on input "d." at bounding box center [458, 232] width 1 height 7
click at [391, 387] on button "Next" at bounding box center [457, 403] width 132 height 33
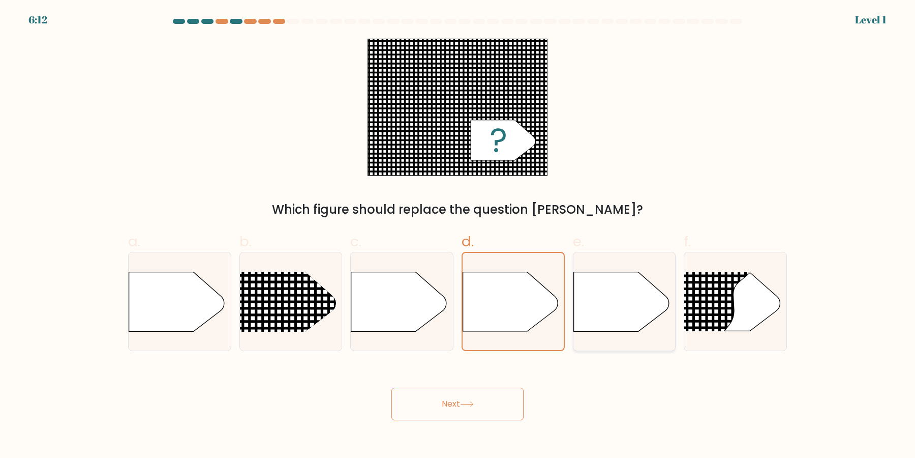
click at [574, 319] on div "e." at bounding box center [624, 291] width 111 height 120
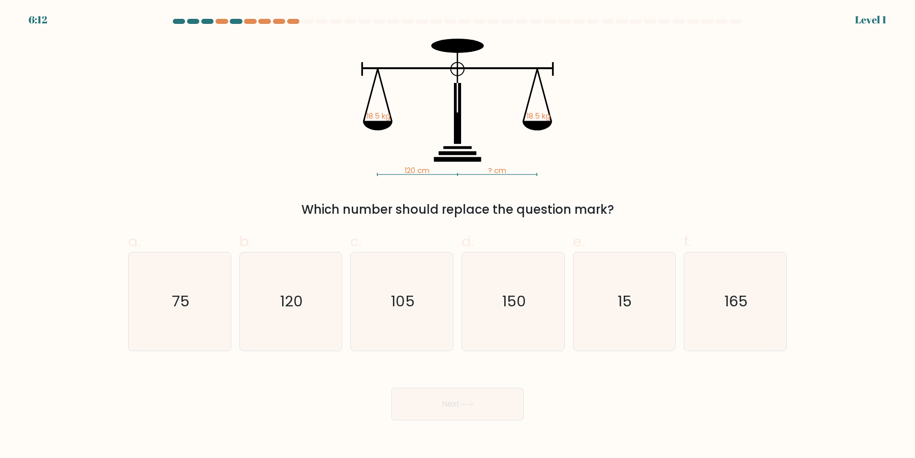
click at [643, 319] on icon "15" at bounding box center [624, 301] width 98 height 98
click at [458, 235] on input "e. 15" at bounding box center [458, 232] width 1 height 7
radio input "true"
click at [644, 319] on icon "15" at bounding box center [623, 301] width 97 height 97
click at [458, 235] on input "e. 15" at bounding box center [458, 232] width 1 height 7
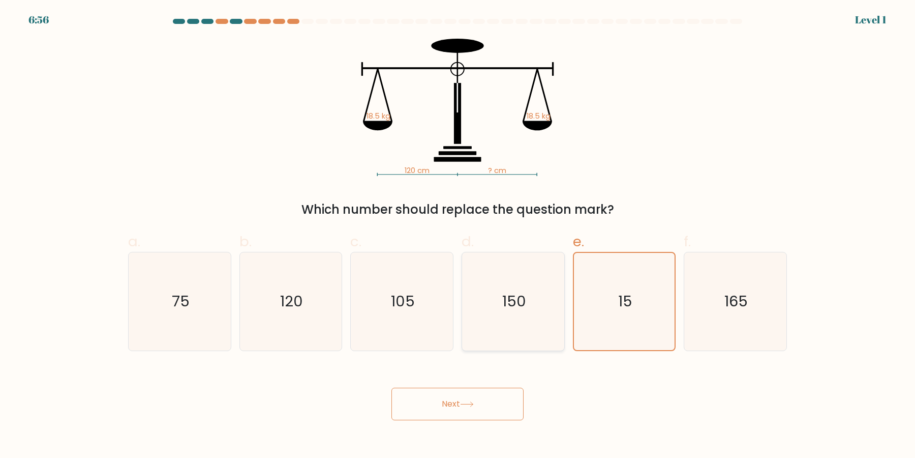
click at [490, 301] on icon "150" at bounding box center [513, 301] width 98 height 98
click at [458, 235] on input "d. 150" at bounding box center [458, 232] width 1 height 7
radio input "true"
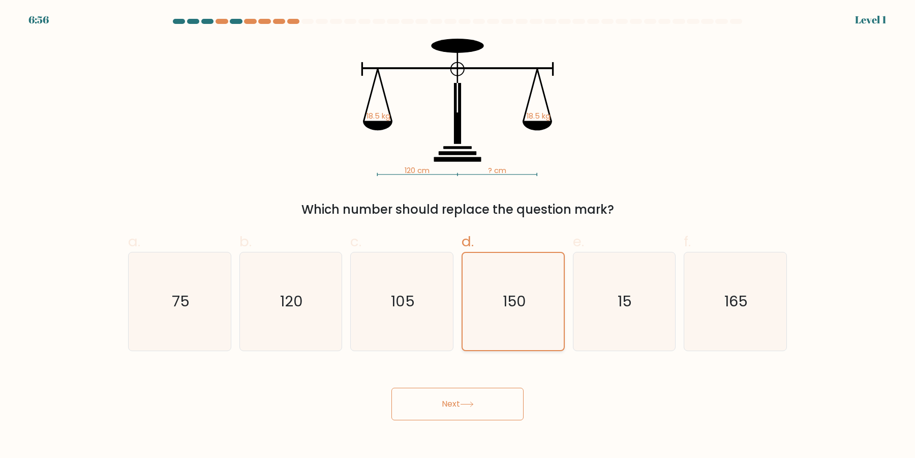
click at [391, 387] on button "Next" at bounding box center [457, 403] width 132 height 33
click at [538, 310] on icon "150" at bounding box center [513, 301] width 97 height 97
click at [458, 235] on input "d. 150" at bounding box center [458, 232] width 1 height 7
click at [391, 387] on button "Next" at bounding box center [457, 403] width 132 height 33
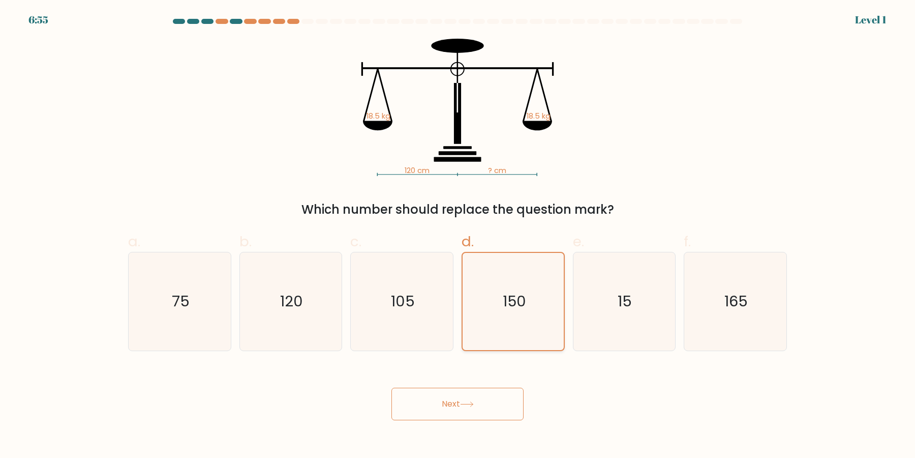
click at [391, 387] on button "Next" at bounding box center [457, 403] width 132 height 33
click at [508, 310] on icon "150" at bounding box center [513, 301] width 97 height 97
click at [458, 235] on input "d. 150" at bounding box center [458, 232] width 1 height 7
click at [391, 387] on button "Next" at bounding box center [457, 403] width 132 height 33
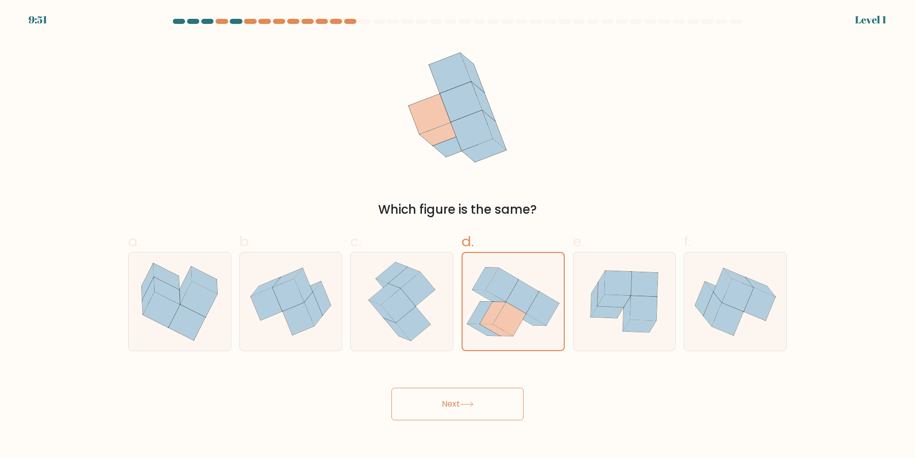
click at [391, 387] on button "Next" at bounding box center [457, 403] width 132 height 33
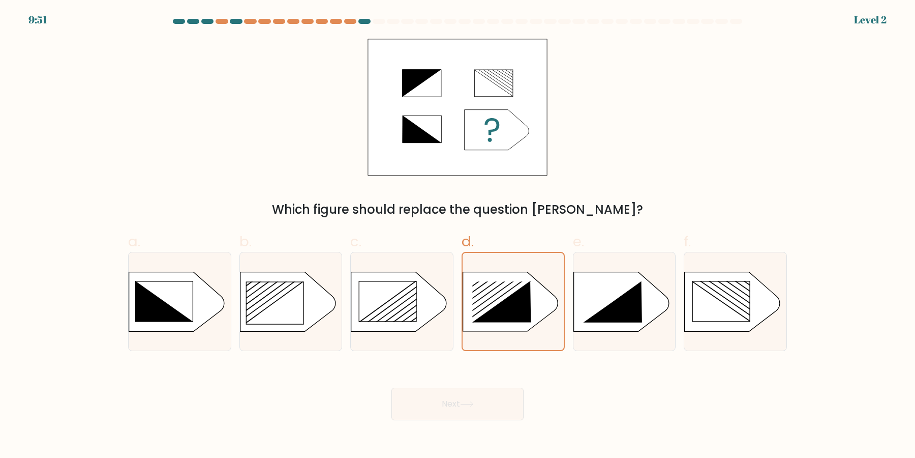
click at [391, 387] on button "Next" at bounding box center [457, 403] width 132 height 33
click at [513, 321] on icon at bounding box center [501, 301] width 58 height 41
click at [458, 235] on input "d." at bounding box center [458, 232] width 1 height 7
click at [391, 387] on button "Next" at bounding box center [457, 403] width 132 height 33
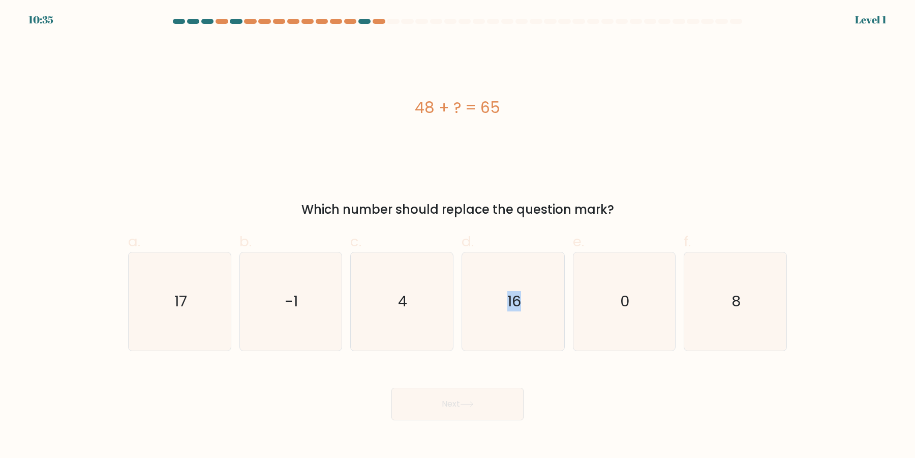
click at [513, 321] on icon "16" at bounding box center [513, 301] width 98 height 98
click at [458, 235] on input "d. 16" at bounding box center [458, 232] width 1 height 7
radio input "true"
click at [513, 321] on icon "16" at bounding box center [513, 301] width 97 height 97
click at [458, 235] on input "d. 16" at bounding box center [458, 232] width 1 height 7
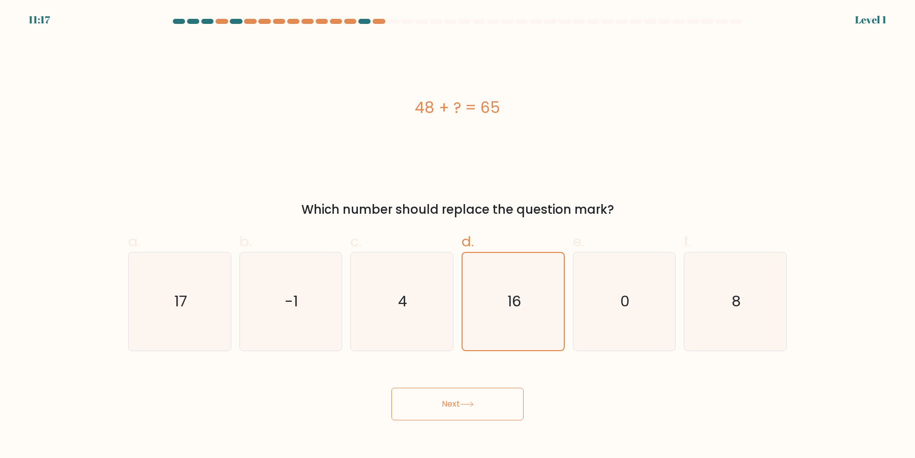
click at [391, 387] on button "Next" at bounding box center [457, 403] width 132 height 33
click at [513, 321] on icon "16" at bounding box center [513, 301] width 97 height 97
click at [458, 235] on input "d. 16" at bounding box center [458, 232] width 1 height 7
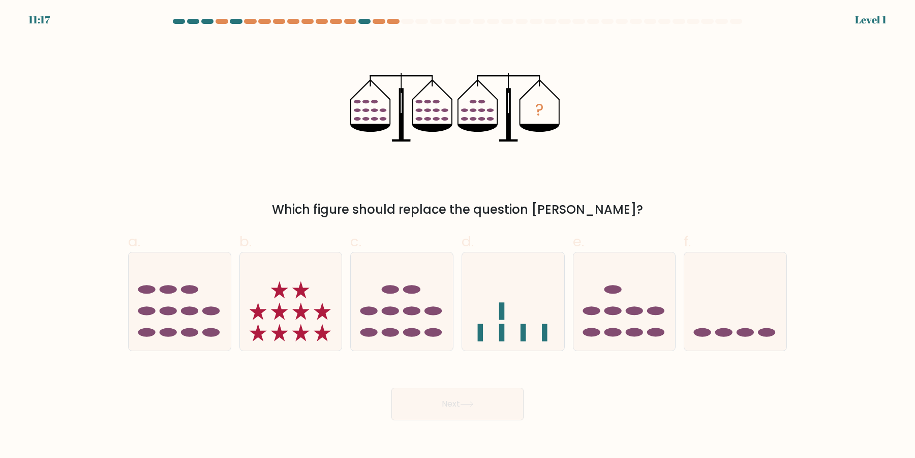
click at [506, 313] on icon at bounding box center [513, 301] width 102 height 84
click at [458, 235] on input "d." at bounding box center [458, 232] width 1 height 7
radio input "true"
click at [391, 387] on button "Next" at bounding box center [457, 403] width 132 height 33
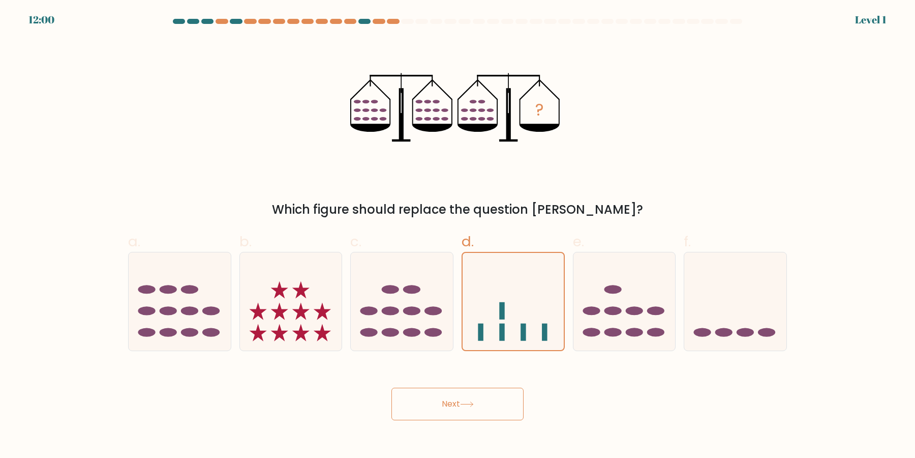
click at [506, 313] on icon at bounding box center [513, 301] width 101 height 84
click at [458, 235] on input "d." at bounding box center [458, 232] width 1 height 7
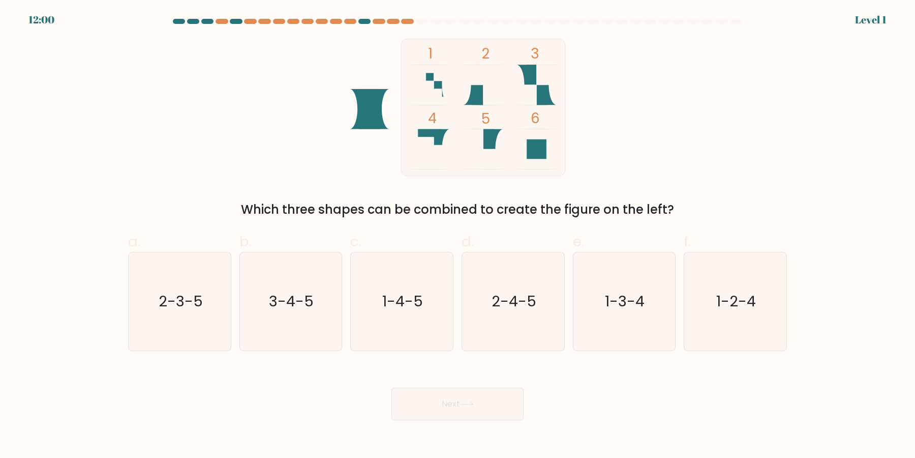
click at [506, 313] on icon "2-4-5" at bounding box center [513, 301] width 98 height 98
click at [458, 235] on input "d. 2-4-5" at bounding box center [458, 232] width 1 height 7
radio input "true"
click at [391, 387] on button "Next" at bounding box center [457, 403] width 132 height 33
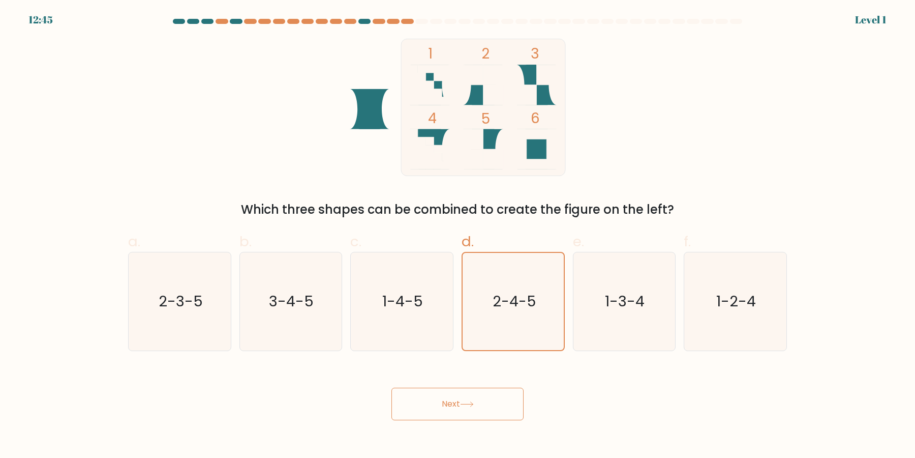
click at [391, 387] on button "Next" at bounding box center [457, 403] width 132 height 33
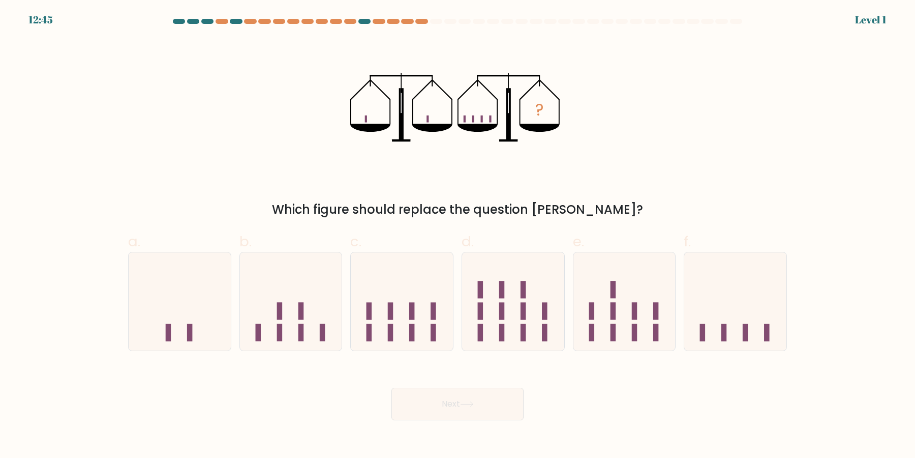
click at [391, 387] on button "Next" at bounding box center [457, 403] width 132 height 33
click at [506, 313] on icon at bounding box center [513, 301] width 102 height 84
click at [458, 235] on input "d." at bounding box center [458, 232] width 1 height 7
radio input "true"
click at [391, 387] on button "Next" at bounding box center [457, 403] width 132 height 33
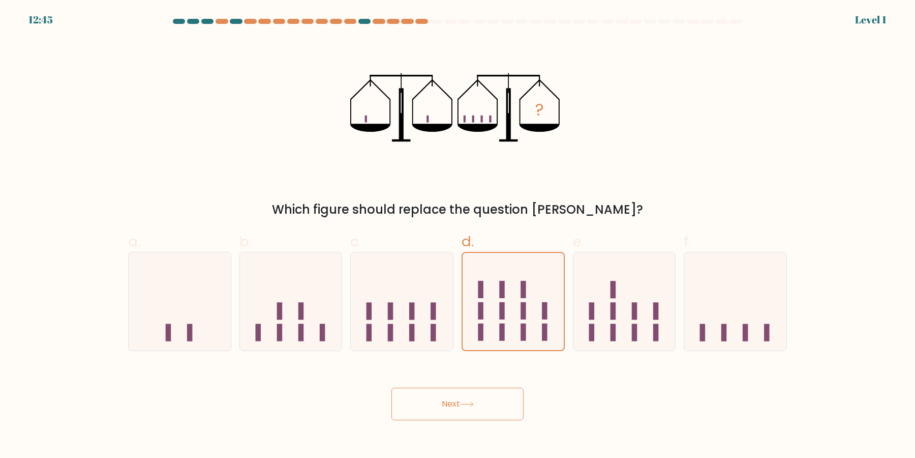
click at [391, 387] on button "Next" at bounding box center [457, 403] width 132 height 33
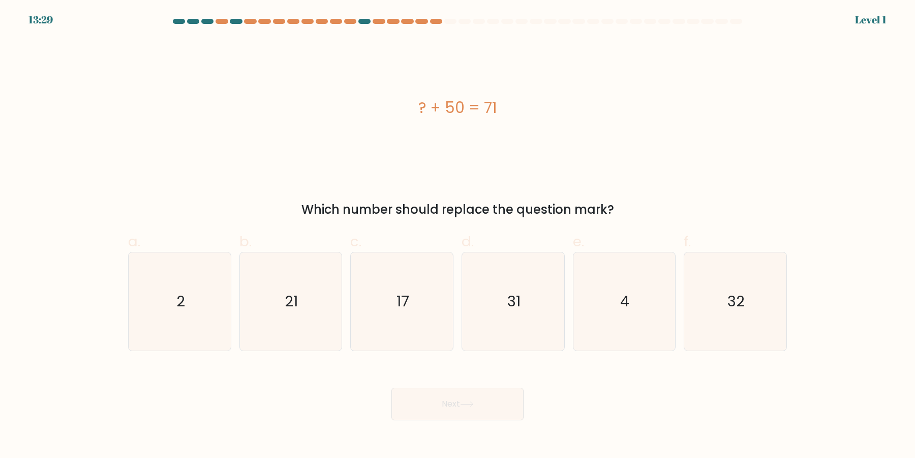
click at [506, 313] on icon "31" at bounding box center [513, 301] width 98 height 98
click at [458, 235] on input "d. 31" at bounding box center [458, 232] width 1 height 7
radio input "true"
click at [391, 387] on button "Next" at bounding box center [457, 403] width 132 height 33
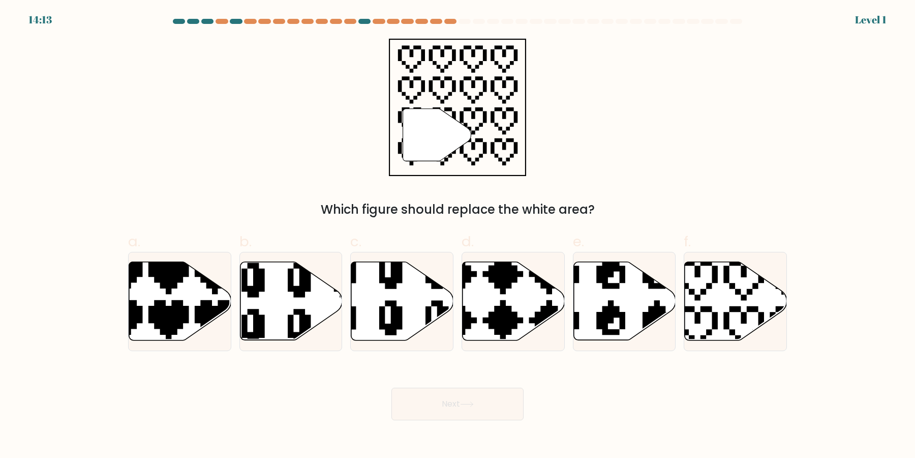
click at [506, 313] on icon at bounding box center [479, 343] width 179 height 179
click at [458, 235] on input "d." at bounding box center [458, 232] width 1 height 7
radio input "true"
click at [391, 387] on button "Next" at bounding box center [457, 403] width 132 height 33
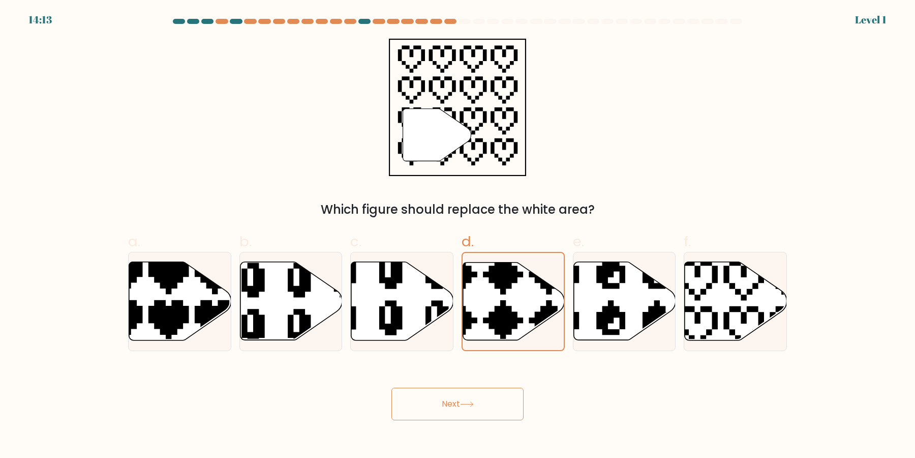
click at [391, 387] on button "Next" at bounding box center [457, 403] width 132 height 33
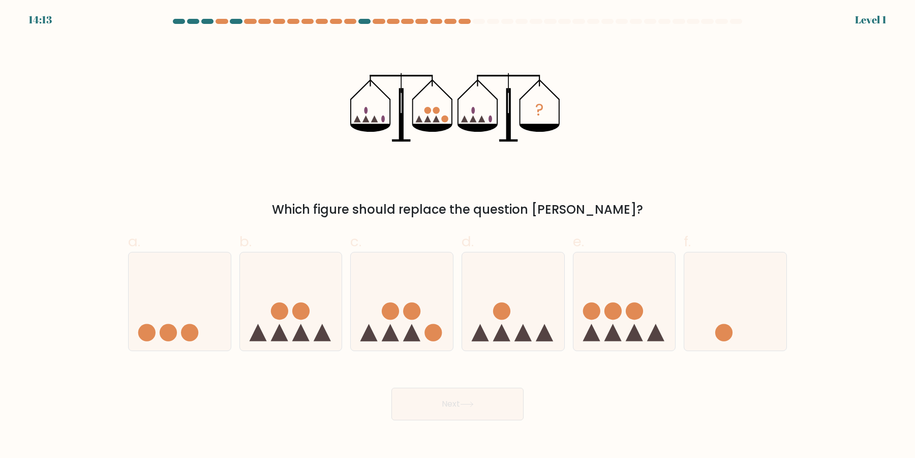
click at [506, 313] on circle at bounding box center [501, 310] width 17 height 17
click at [458, 235] on input "d." at bounding box center [458, 232] width 1 height 7
radio input "true"
click at [391, 387] on button "Next" at bounding box center [457, 403] width 132 height 33
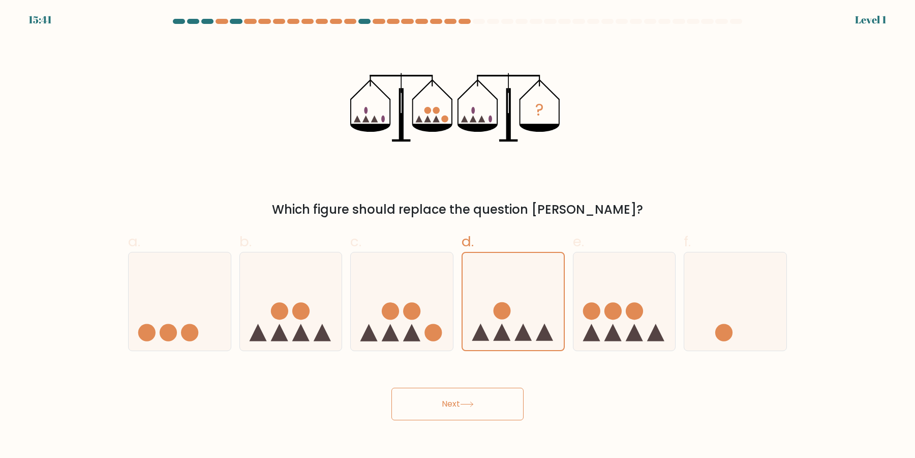
click at [391, 387] on button "Next" at bounding box center [457, 403] width 132 height 33
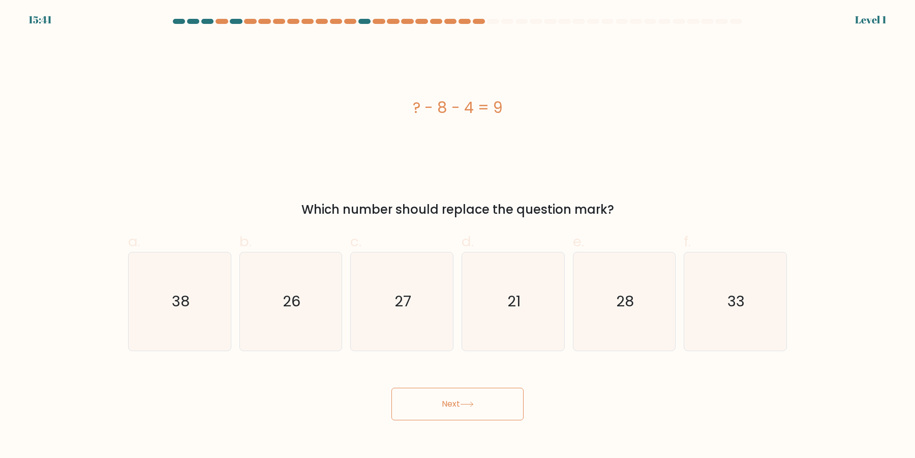
click at [506, 313] on icon "21" at bounding box center [513, 301] width 98 height 98
click at [458, 235] on input "d. 21" at bounding box center [458, 232] width 1 height 7
radio input "true"
click at [391, 387] on button "Next" at bounding box center [457, 403] width 132 height 33
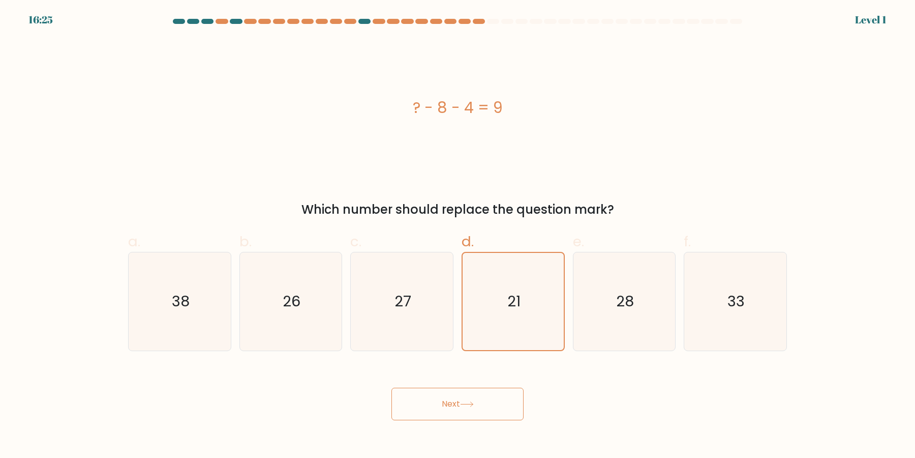
click at [391, 387] on button "Next" at bounding box center [457, 403] width 132 height 33
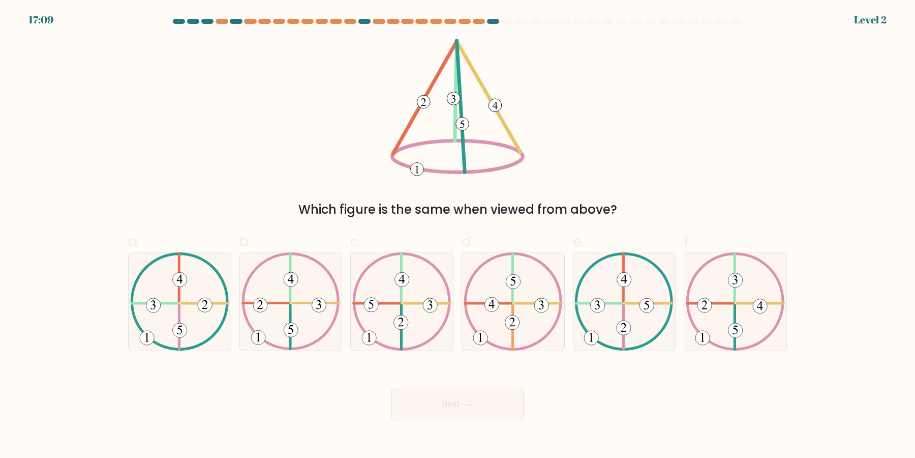
click at [506, 313] on icon at bounding box center [513, 301] width 99 height 98
click at [458, 235] on input "d." at bounding box center [458, 232] width 1 height 7
radio input "true"
click at [391, 387] on button "Next" at bounding box center [457, 403] width 132 height 33
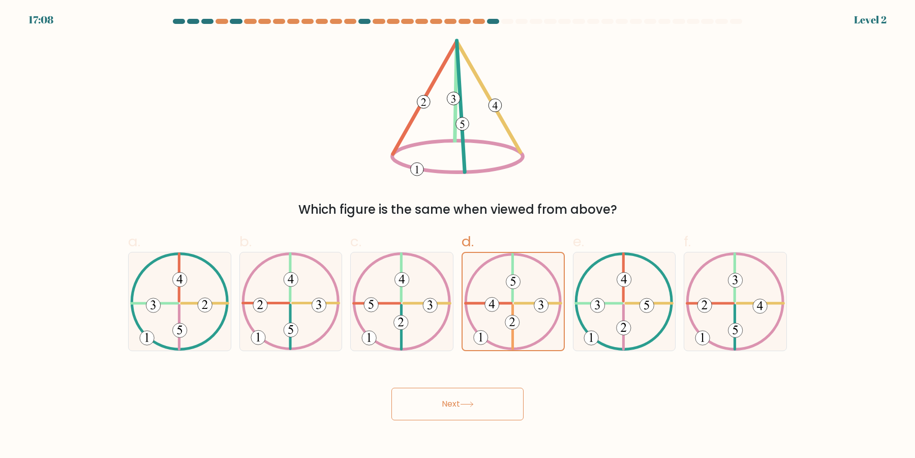
click at [506, 313] on icon at bounding box center [513, 301] width 98 height 97
click at [458, 235] on input "d." at bounding box center [458, 232] width 1 height 7
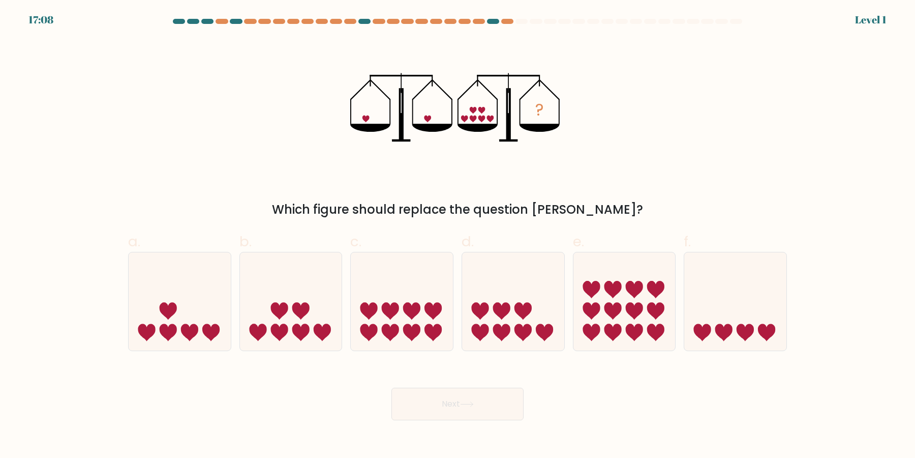
click at [506, 313] on icon at bounding box center [501, 310] width 17 height 17
click at [458, 235] on input "d." at bounding box center [458, 232] width 1 height 7
radio input "true"
click at [391, 387] on button "Next" at bounding box center [457, 403] width 132 height 33
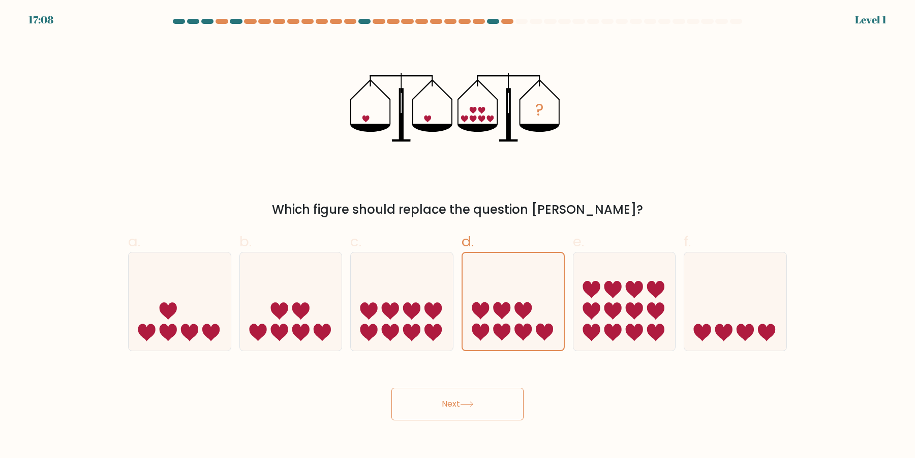
click at [391, 387] on button "Next" at bounding box center [457, 403] width 132 height 33
click at [506, 313] on icon "-5" at bounding box center [513, 301] width 101 height 84
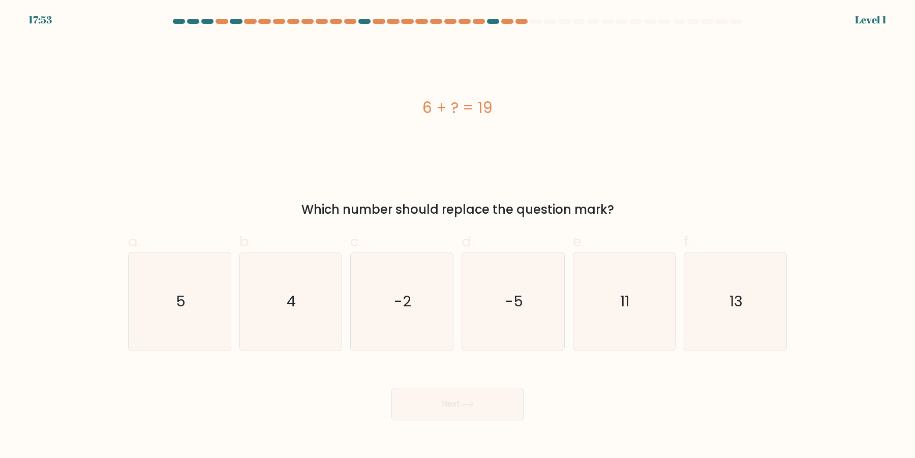
click at [458, 235] on input "d. -5" at bounding box center [458, 232] width 1 height 7
radio input "true"
click at [391, 387] on button "Next" at bounding box center [457, 403] width 132 height 33
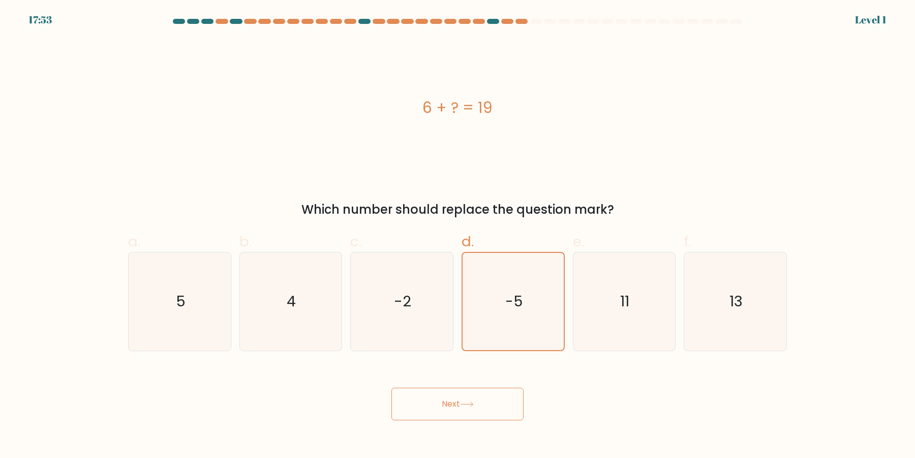
click at [391, 387] on button "Next" at bounding box center [457, 403] width 132 height 33
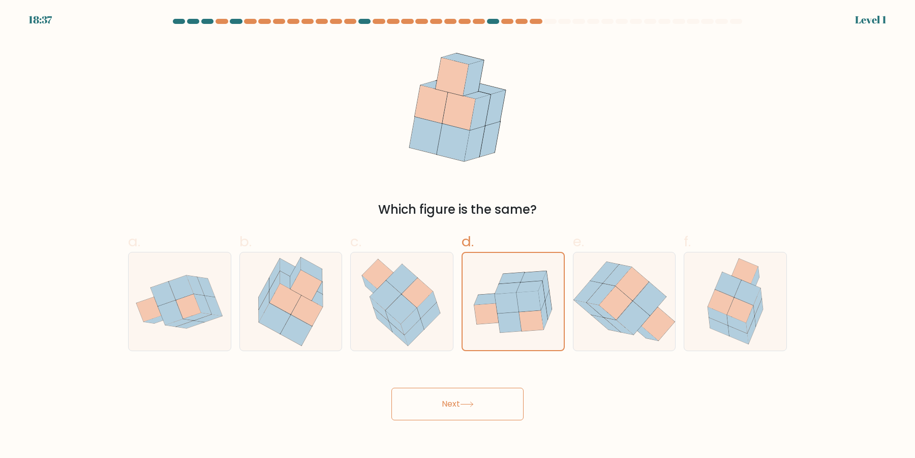
click at [391, 387] on button "Next" at bounding box center [457, 403] width 132 height 33
click at [506, 313] on icon at bounding box center [510, 322] width 24 height 21
click at [458, 235] on input "d." at bounding box center [458, 232] width 1 height 7
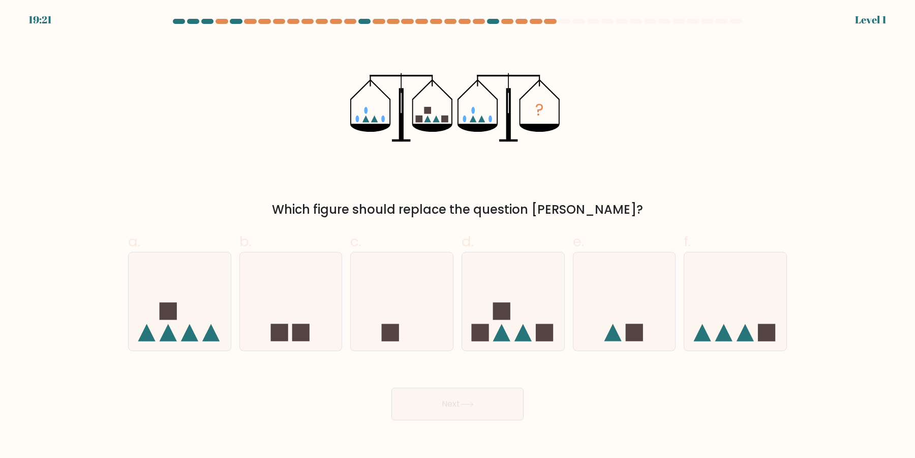
click at [506, 313] on rect at bounding box center [501, 310] width 17 height 17
click at [458, 235] on input "d." at bounding box center [458, 232] width 1 height 7
radio input "true"
click at [391, 387] on button "Next" at bounding box center [457, 403] width 132 height 33
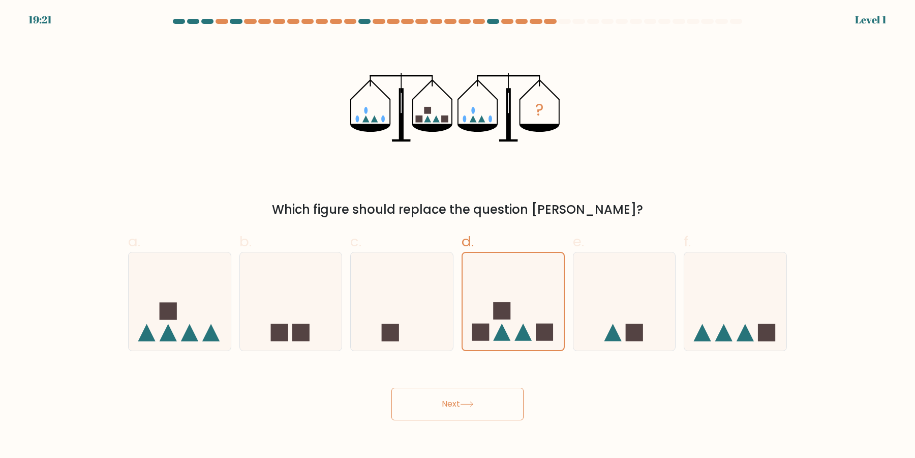
click at [391, 387] on button "Next" at bounding box center [457, 403] width 132 height 33
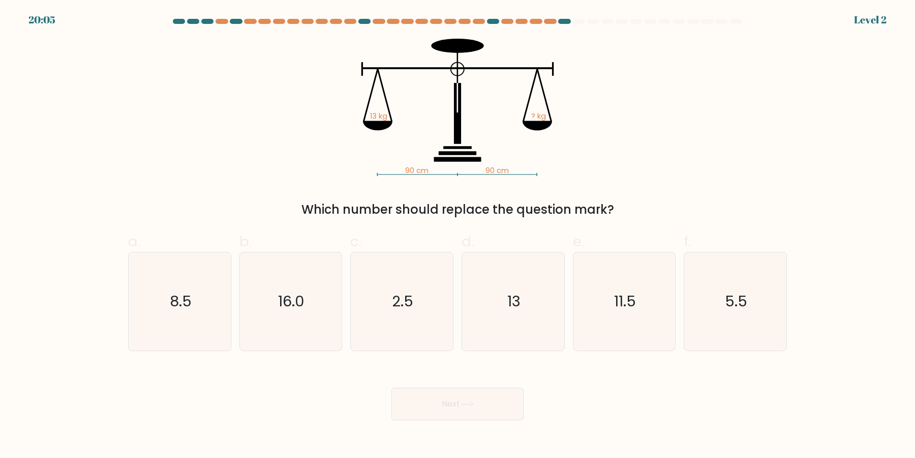
click at [391, 387] on button "Next" at bounding box center [457, 403] width 132 height 33
click at [506, 313] on icon "13" at bounding box center [513, 301] width 98 height 98
click at [458, 235] on input "d. 13" at bounding box center [458, 232] width 1 height 7
radio input "true"
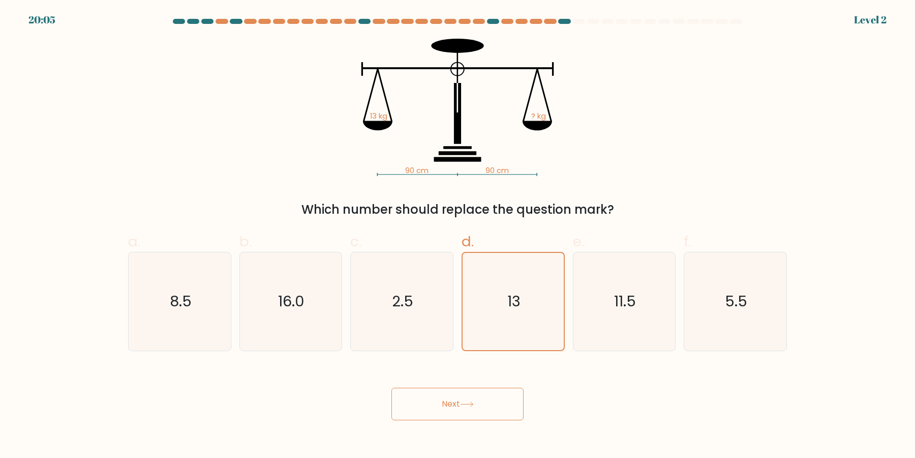
click at [391, 387] on button "Next" at bounding box center [457, 403] width 132 height 33
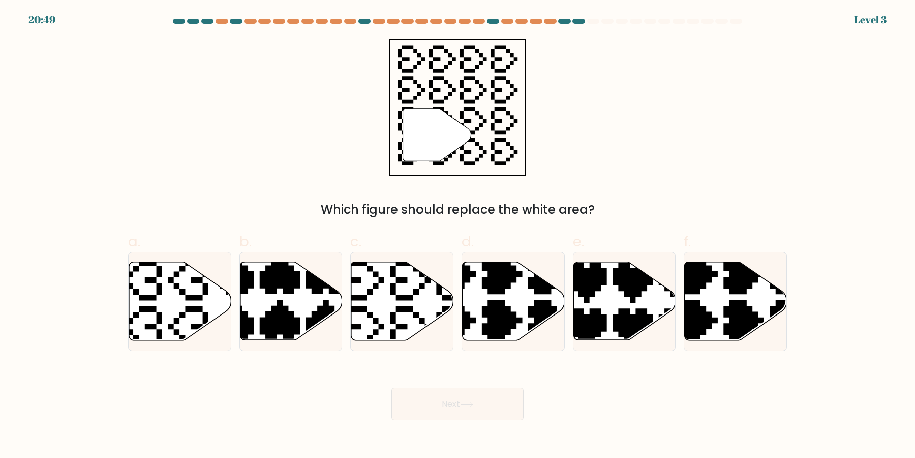
click at [506, 313] on icon at bounding box center [478, 343] width 179 height 179
click at [458, 235] on input "d." at bounding box center [458, 232] width 1 height 7
radio input "true"
click at [391, 387] on button "Next" at bounding box center [457, 403] width 132 height 33
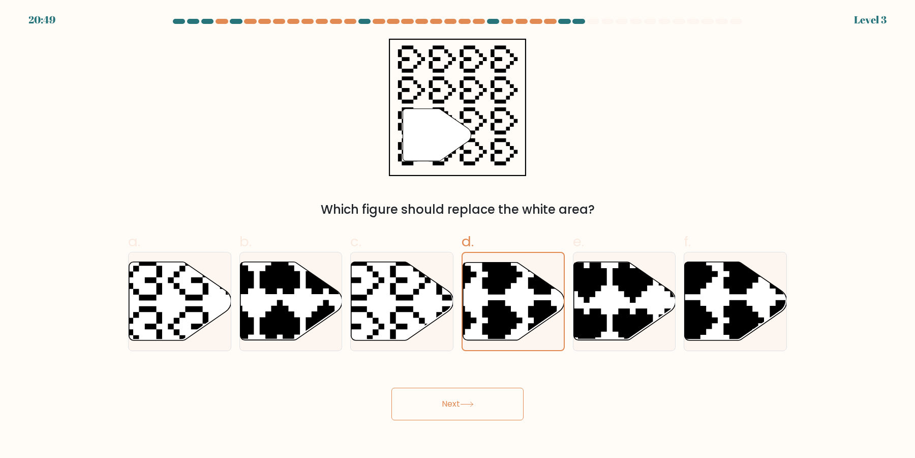
click at [391, 387] on button "Next" at bounding box center [457, 403] width 132 height 33
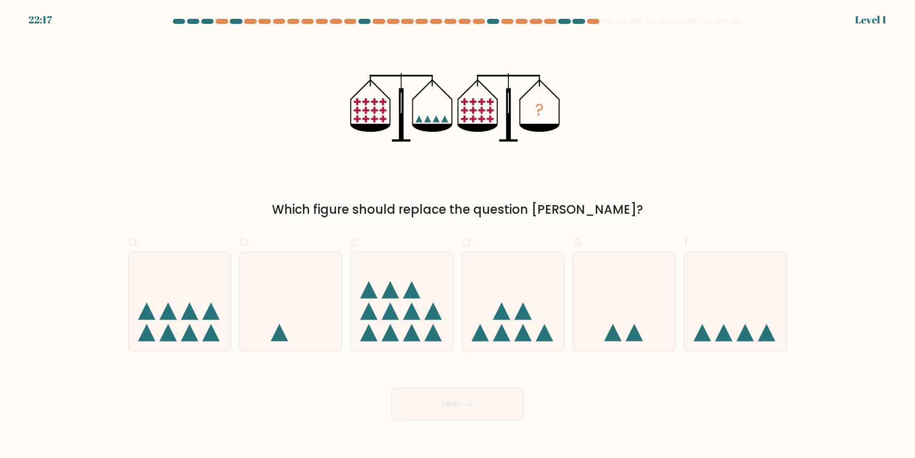
click at [506, 313] on icon at bounding box center [501, 310] width 17 height 17
click at [458, 235] on input "d." at bounding box center [458, 232] width 1 height 7
radio input "true"
click at [391, 387] on button "Next" at bounding box center [457, 403] width 132 height 33
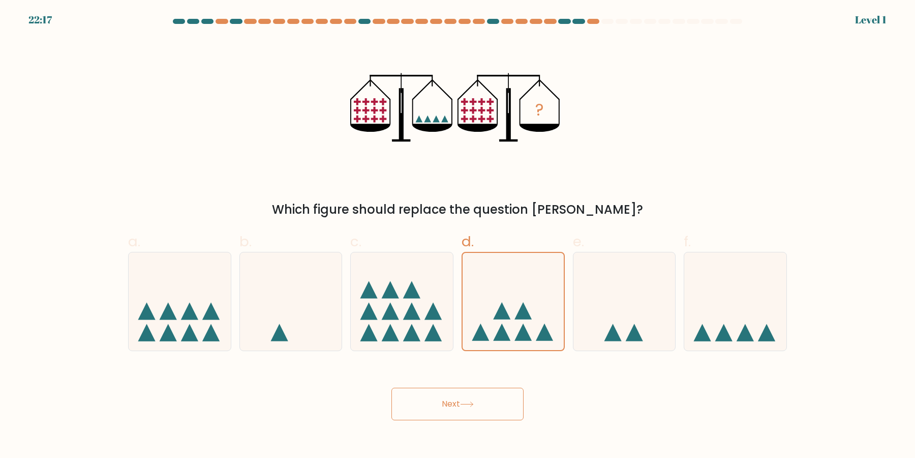
click at [506, 313] on icon at bounding box center [501, 310] width 17 height 17
click at [458, 235] on input "d." at bounding box center [458, 232] width 1 height 7
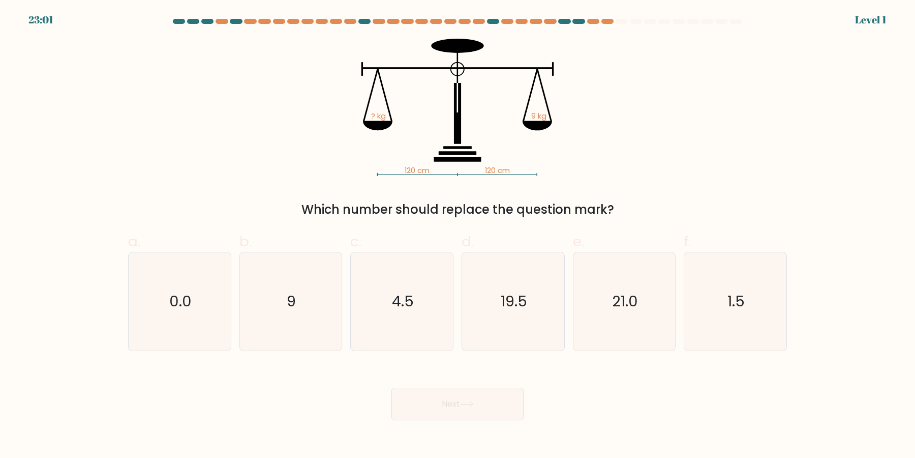
click at [506, 313] on icon "19.5" at bounding box center [513, 301] width 98 height 98
click at [458, 235] on input "d. 19.5" at bounding box center [458, 232] width 1 height 7
radio input "true"
click at [391, 387] on button "Next" at bounding box center [457, 403] width 132 height 33
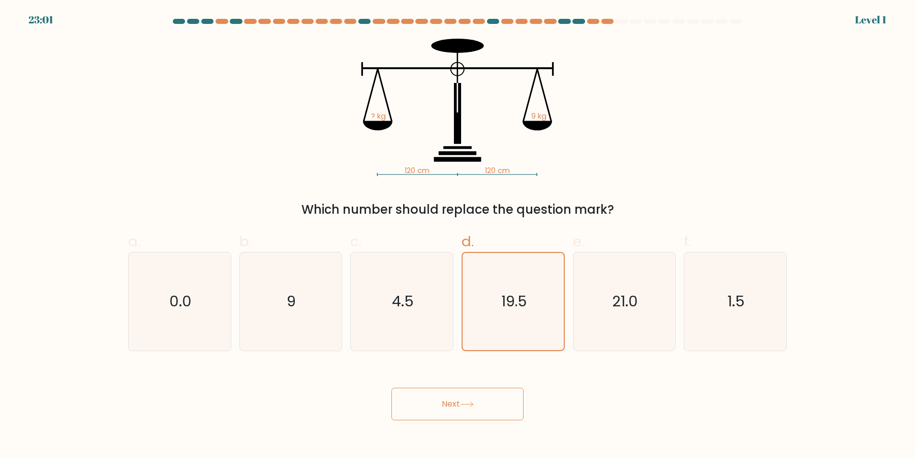
click at [391, 387] on button "Next" at bounding box center [457, 403] width 132 height 33
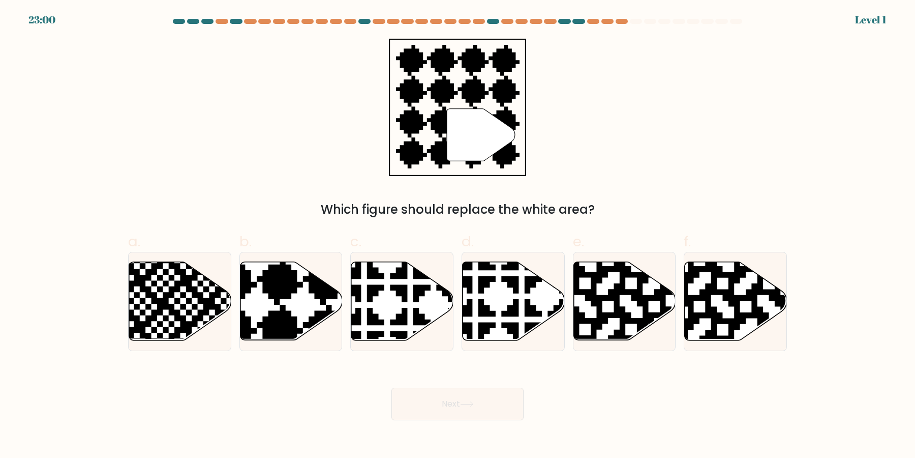
click at [506, 313] on icon at bounding box center [544, 342] width 179 height 179
click at [458, 235] on input "d." at bounding box center [458, 232] width 1 height 7
radio input "true"
click at [391, 387] on button "Next" at bounding box center [457, 403] width 132 height 33
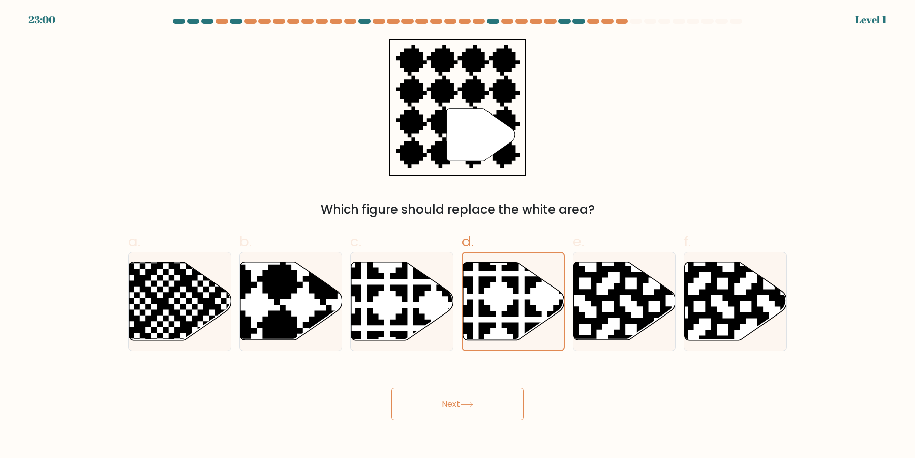
click at [391, 387] on button "Next" at bounding box center [457, 403] width 132 height 33
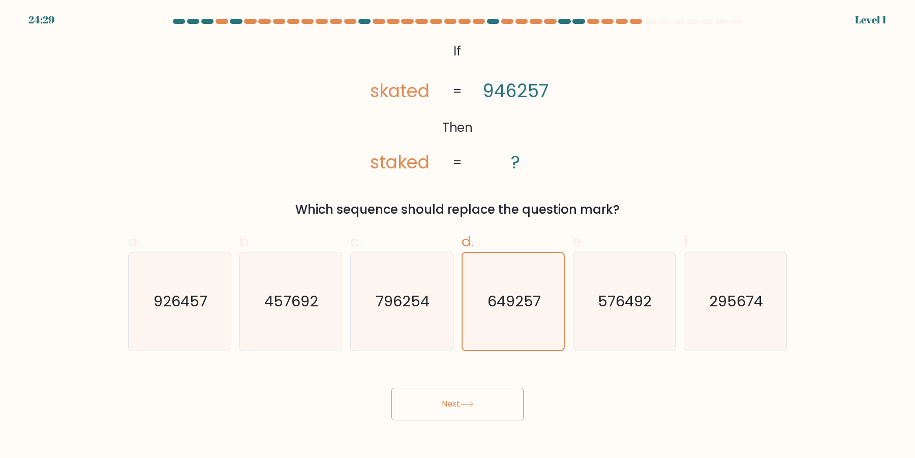
click at [391, 387] on button "Next" at bounding box center [457, 403] width 132 height 33
click at [506, 313] on icon "649257" at bounding box center [513, 301] width 97 height 97
click at [458, 235] on input "d. 649257" at bounding box center [458, 232] width 1 height 7
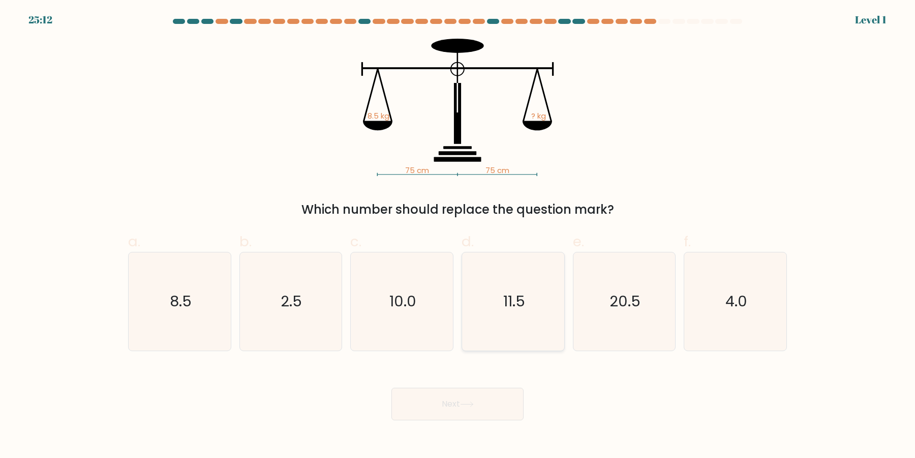
drag, startPoint x: 507, startPoint y: 235, endPoint x: 506, endPoint y: 262, distance: 27.5
click at [506, 240] on label "d. 11.5" at bounding box center [513, 291] width 103 height 120
click at [506, 273] on icon "11.5" at bounding box center [513, 301] width 98 height 98
click at [458, 235] on input "d. 11.5" at bounding box center [458, 232] width 1 height 7
radio input "true"
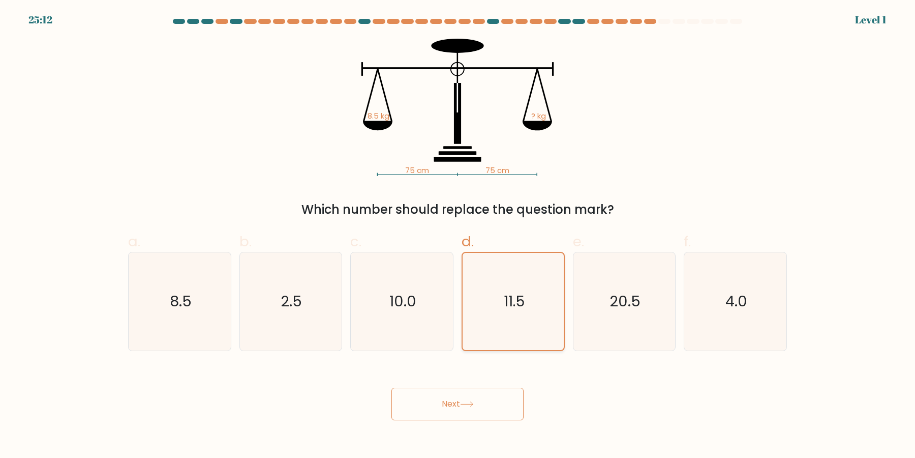
click at [391, 387] on button "Next" at bounding box center [457, 403] width 132 height 33
click at [506, 273] on icon "11.5" at bounding box center [513, 301] width 97 height 97
click at [458, 235] on input "d. 11.5" at bounding box center [458, 232] width 1 height 7
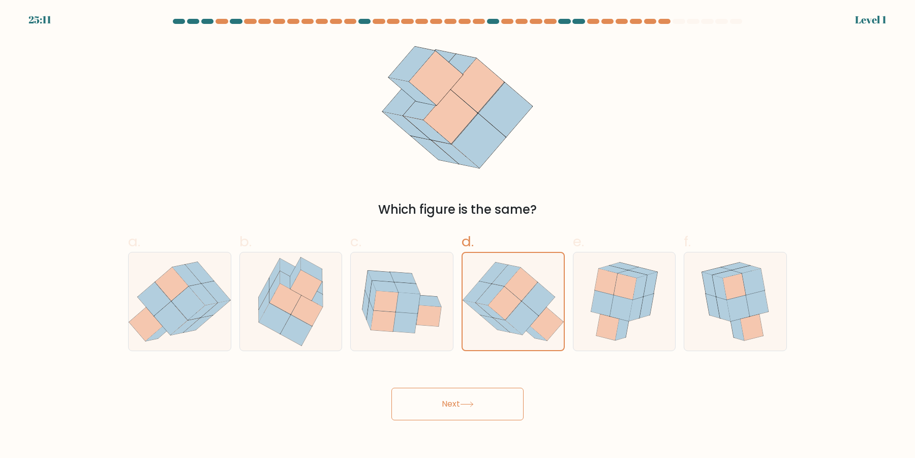
click at [506, 273] on icon at bounding box center [506, 275] width 28 height 21
click at [458, 235] on input "d." at bounding box center [458, 232] width 1 height 7
click at [506, 273] on icon at bounding box center [506, 275] width 28 height 21
click at [458, 235] on input "d." at bounding box center [458, 232] width 1 height 7
click at [506, 273] on icon at bounding box center [506, 275] width 28 height 21
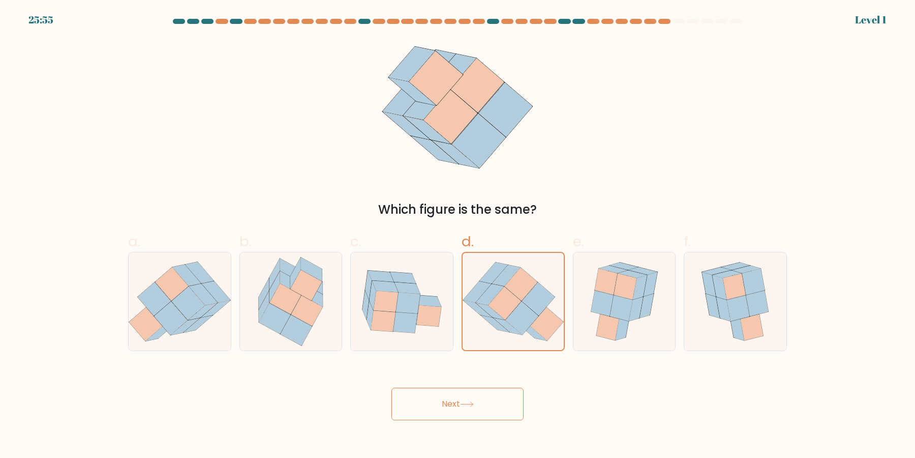
click at [458, 235] on input "d." at bounding box center [458, 232] width 1 height 7
click at [506, 273] on icon at bounding box center [506, 275] width 28 height 21
click at [458, 235] on input "d." at bounding box center [458, 232] width 1 height 7
click at [391, 387] on button "Next" at bounding box center [457, 403] width 132 height 33
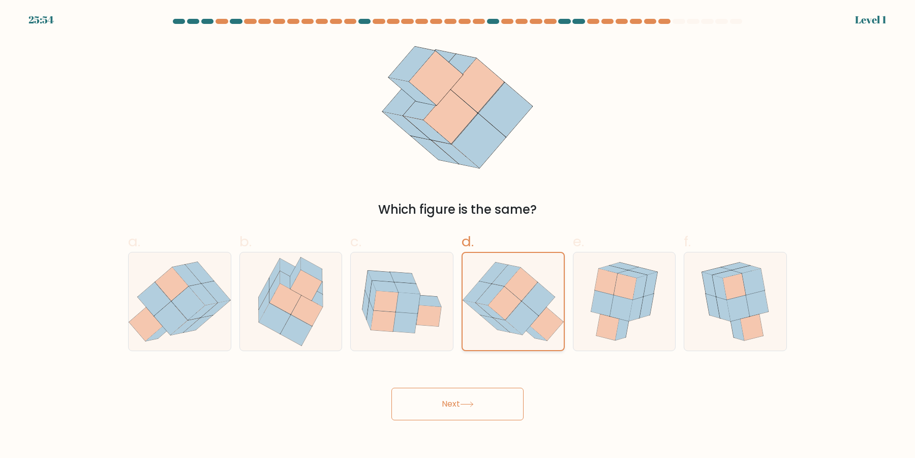
click at [391, 387] on button "Next" at bounding box center [457, 403] width 132 height 33
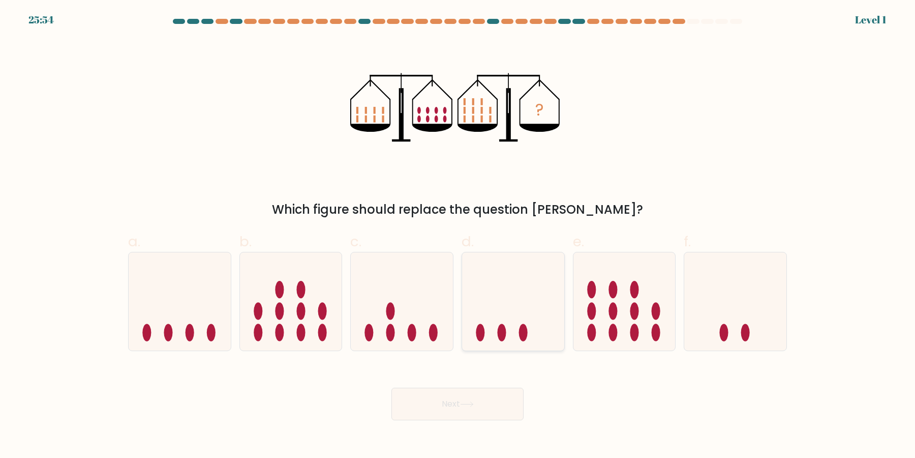
click at [528, 283] on icon at bounding box center [513, 301] width 102 height 84
click at [458, 235] on input "d." at bounding box center [458, 232] width 1 height 7
radio input "true"
click at [391, 387] on button "Next" at bounding box center [457, 403] width 132 height 33
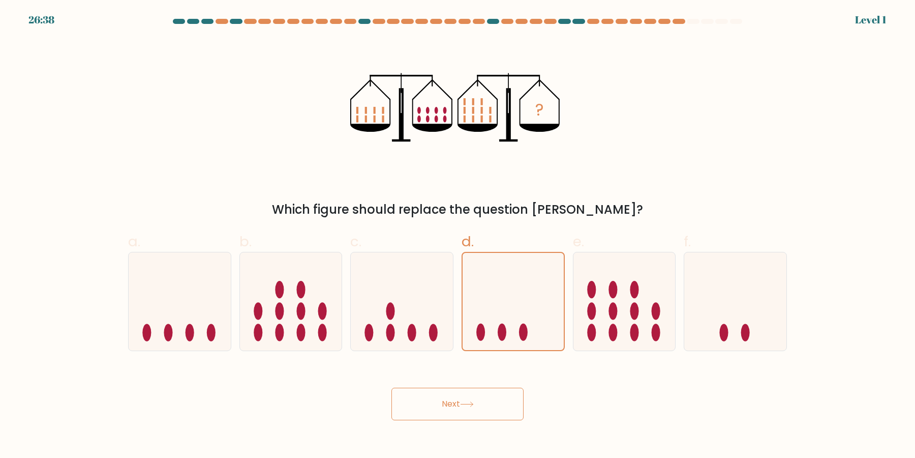
click at [391, 387] on button "Next" at bounding box center [457, 403] width 132 height 33
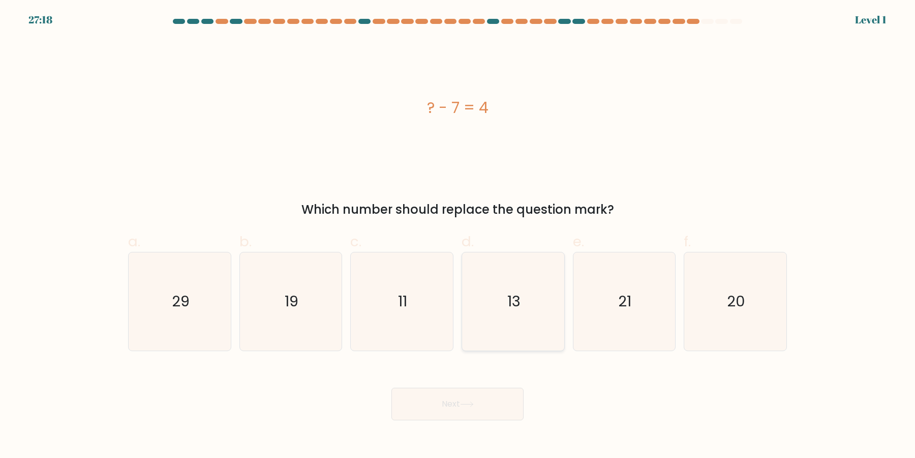
click at [530, 296] on icon "13" at bounding box center [513, 301] width 98 height 98
click at [458, 235] on input "d. 13" at bounding box center [458, 232] width 1 height 7
radio input "true"
click at [391, 387] on button "Next" at bounding box center [457, 403] width 132 height 33
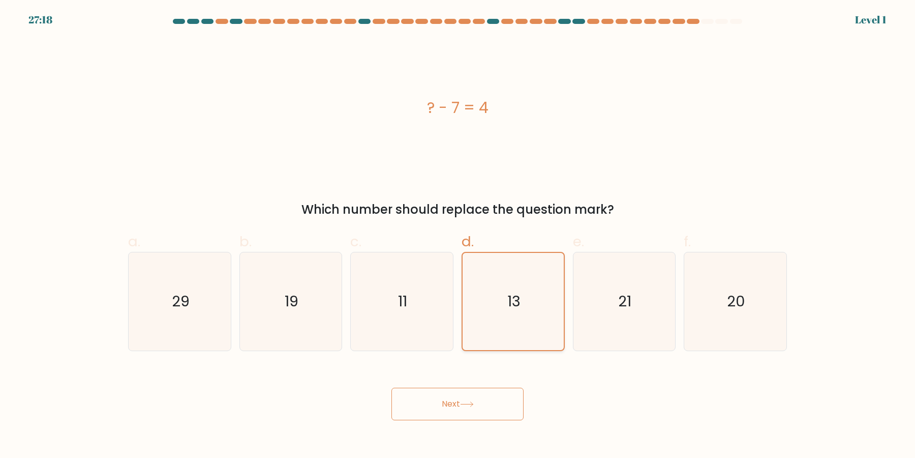
click at [391, 387] on button "Next" at bounding box center [457, 403] width 132 height 33
click at [536, 298] on icon "13" at bounding box center [513, 301] width 97 height 97
click at [458, 235] on input "d. 13" at bounding box center [458, 232] width 1 height 7
click at [391, 387] on button "Next" at bounding box center [457, 403] width 132 height 33
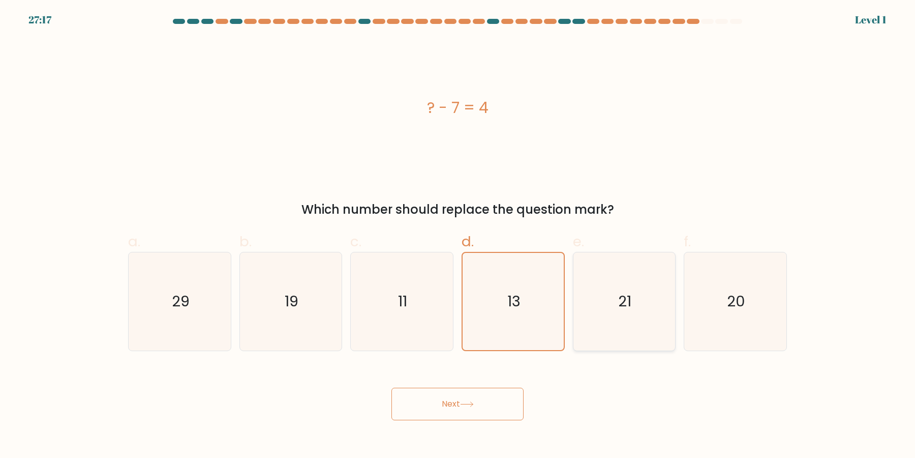
click at [391, 387] on button "Next" at bounding box center [457, 403] width 132 height 33
click at [661, 326] on icon "21" at bounding box center [624, 301] width 98 height 98
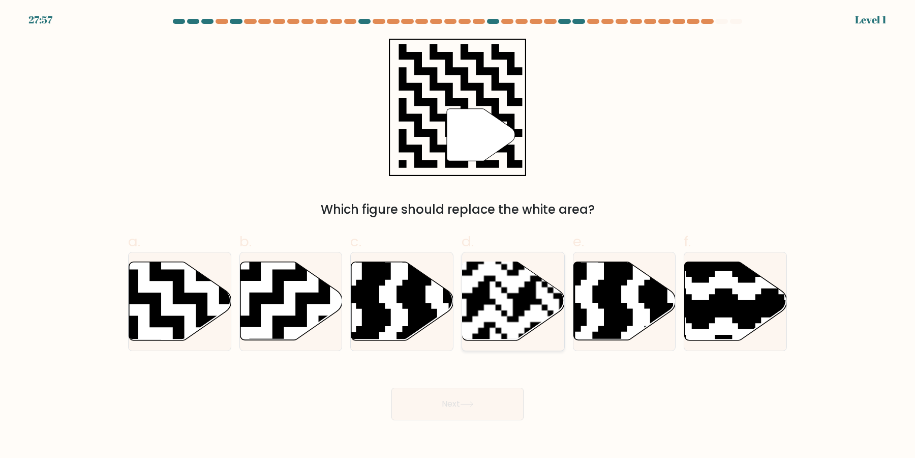
click at [555, 302] on rect at bounding box center [477, 345] width 185 height 185
click at [458, 235] on input "d." at bounding box center [458, 232] width 1 height 7
radio input "true"
click at [391, 387] on button "Next" at bounding box center [457, 403] width 132 height 33
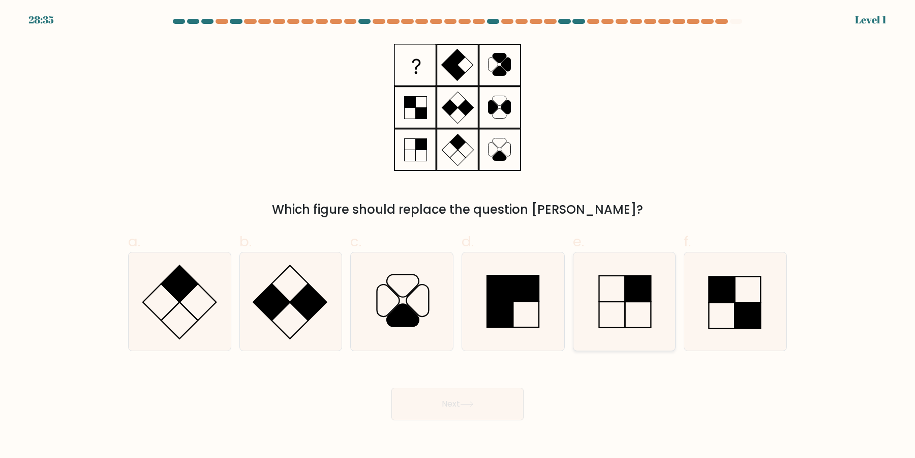
click at [580, 292] on icon at bounding box center [624, 301] width 98 height 98
click at [458, 235] on input "e." at bounding box center [458, 232] width 1 height 7
radio input "true"
click at [391, 387] on button "Next" at bounding box center [457, 403] width 132 height 33
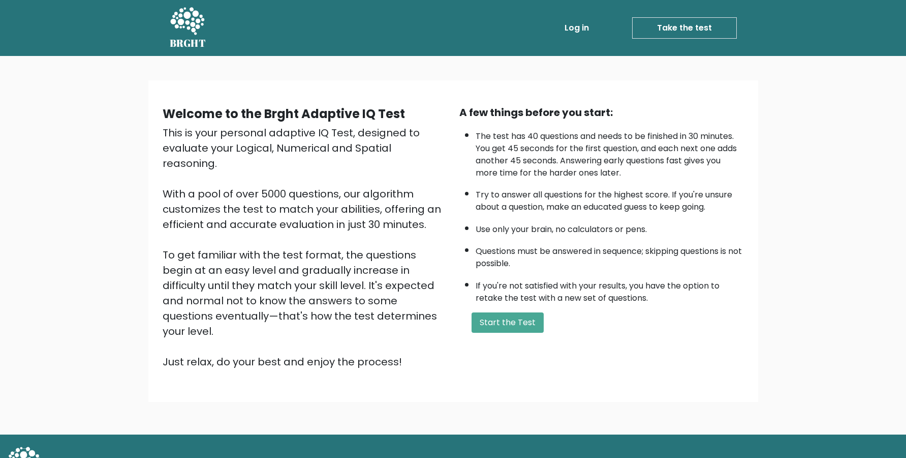
click at [496, 362] on div "Welcome to the Brght Adaptive IQ Test This is your personal adaptive IQ Test, d…" at bounding box center [454, 241] width 598 height 289
click at [472, 327] on div "A few things before you start: The test has 40 questions and needs to be finish…" at bounding box center [601, 237] width 297 height 264
click at [481, 332] on button "Start the Test" at bounding box center [508, 322] width 72 height 20
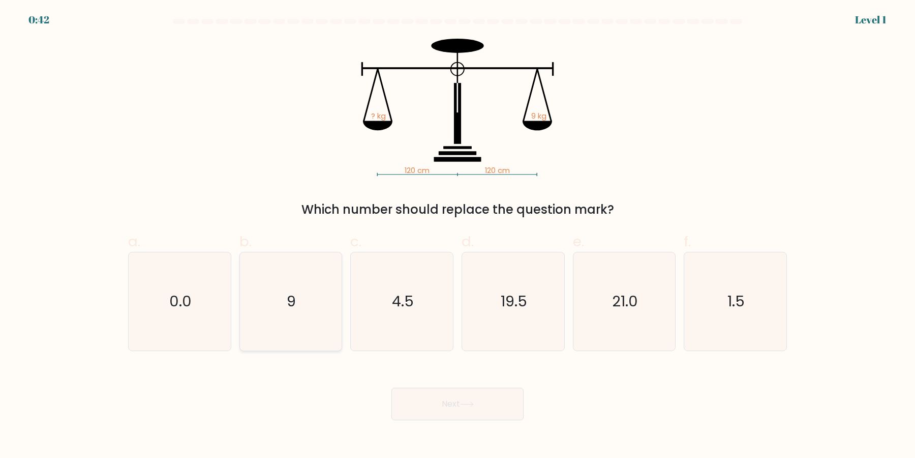
click at [255, 299] on icon "9" at bounding box center [290, 301] width 98 height 98
click at [458, 235] on input "b. 9" at bounding box center [458, 232] width 1 height 7
radio input "true"
click at [391, 387] on button "Next" at bounding box center [457, 403] width 132 height 33
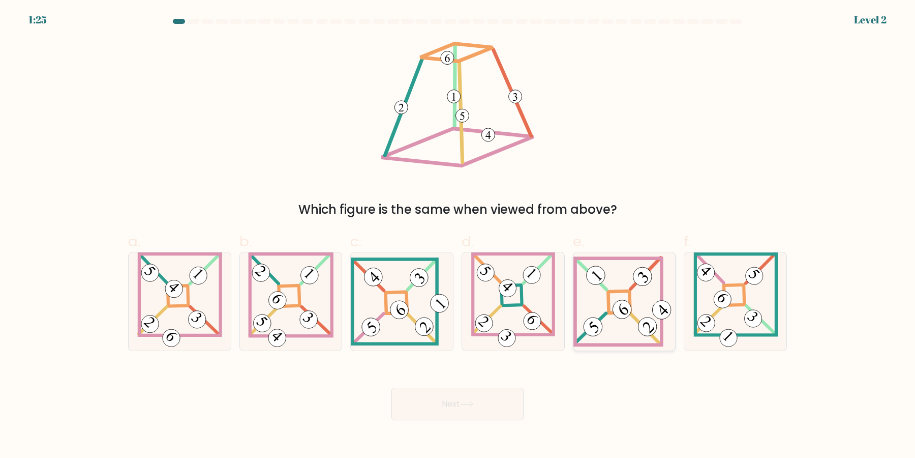
click at [602, 313] on icon at bounding box center [624, 301] width 102 height 91
click at [458, 235] on input "e." at bounding box center [458, 232] width 1 height 7
radio input "true"
click at [296, 302] on icon at bounding box center [290, 301] width 85 height 98
click at [458, 235] on input "b." at bounding box center [458, 232] width 1 height 7
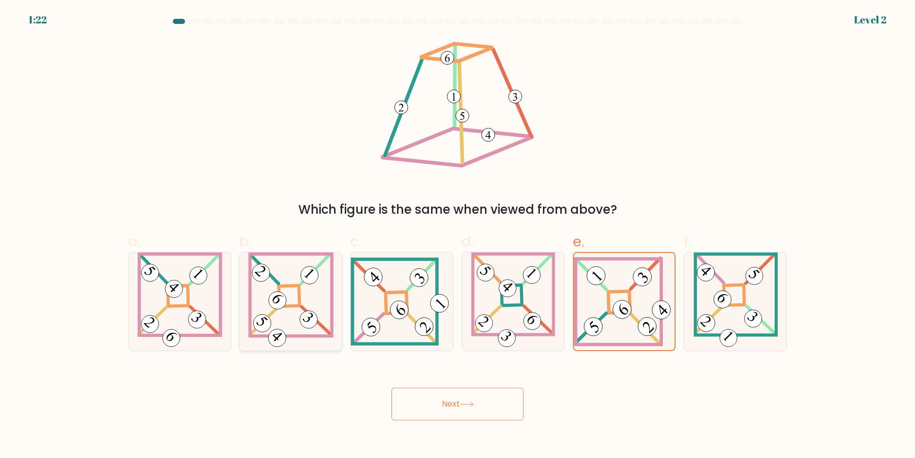
radio input "true"
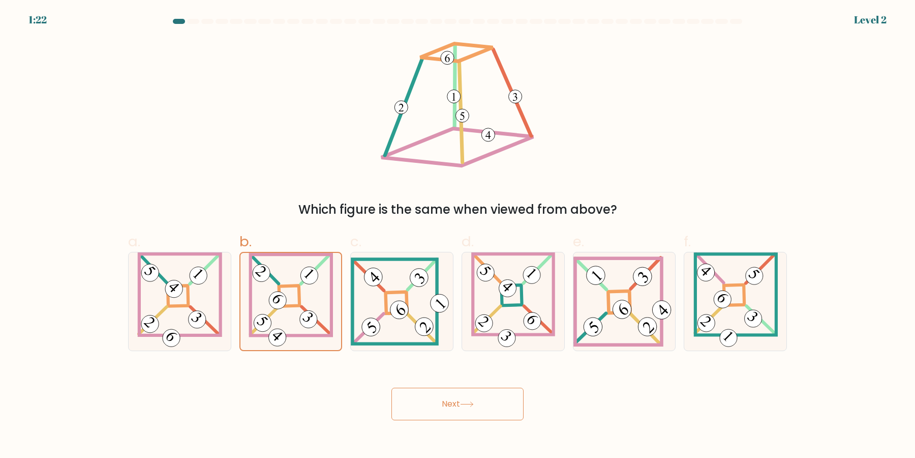
click at [391, 387] on button "Next" at bounding box center [457, 403] width 132 height 33
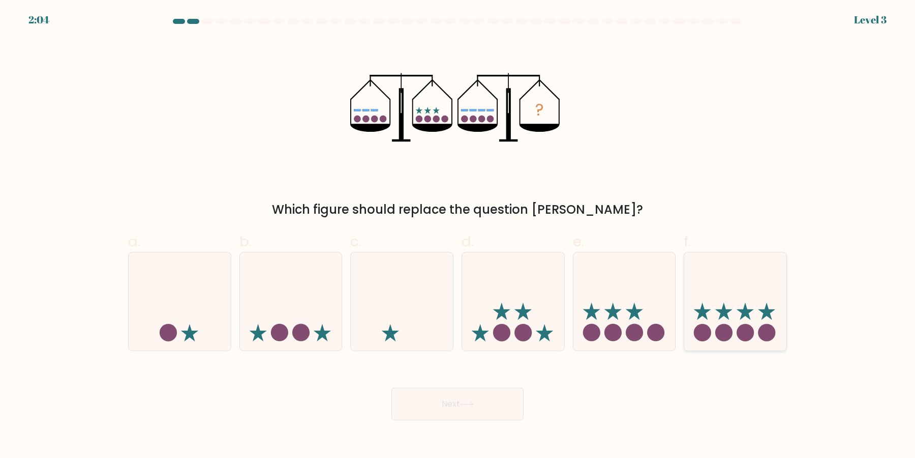
click at [715, 319] on icon at bounding box center [735, 301] width 102 height 84
click at [458, 235] on input "f." at bounding box center [458, 232] width 1 height 7
radio input "true"
click at [391, 387] on button "Next" at bounding box center [457, 403] width 132 height 33
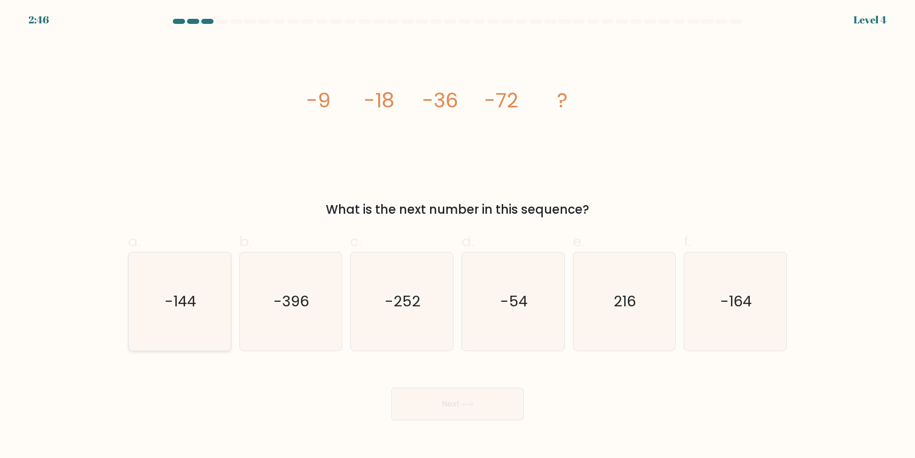
click at [171, 306] on icon "-144" at bounding box center [180, 301] width 98 height 98
click at [458, 235] on input "a. -144" at bounding box center [458, 232] width 1 height 7
radio input "true"
click at [391, 387] on button "Next" at bounding box center [457, 403] width 132 height 33
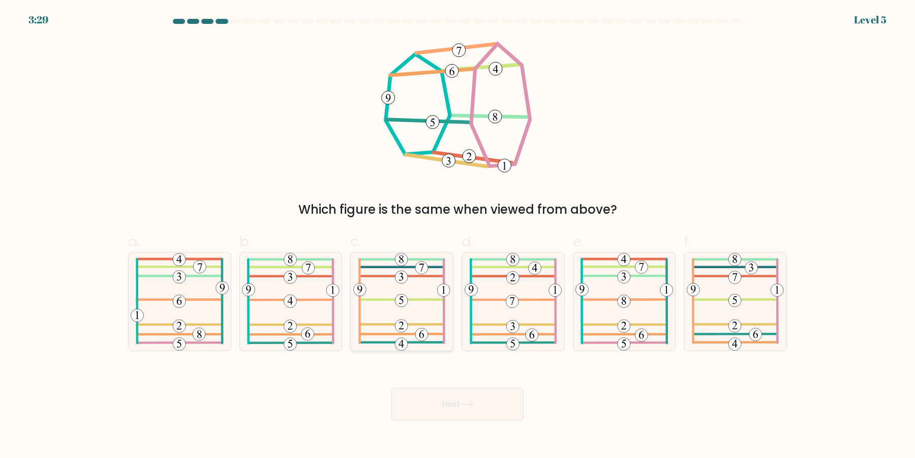
click at [408, 314] on icon at bounding box center [401, 301] width 97 height 98
click at [458, 235] on input "c." at bounding box center [458, 232] width 1 height 7
radio input "true"
click at [508, 320] on icon at bounding box center [513, 301] width 97 height 98
click at [458, 235] on input "d." at bounding box center [458, 232] width 1 height 7
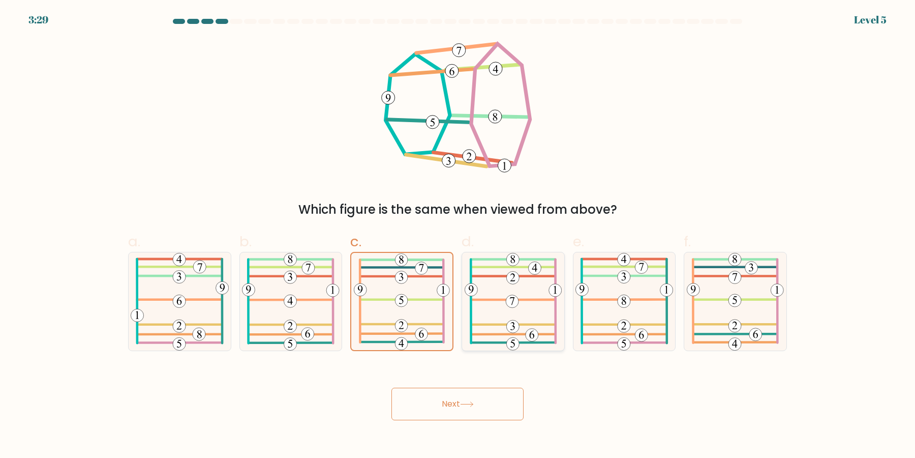
radio input "true"
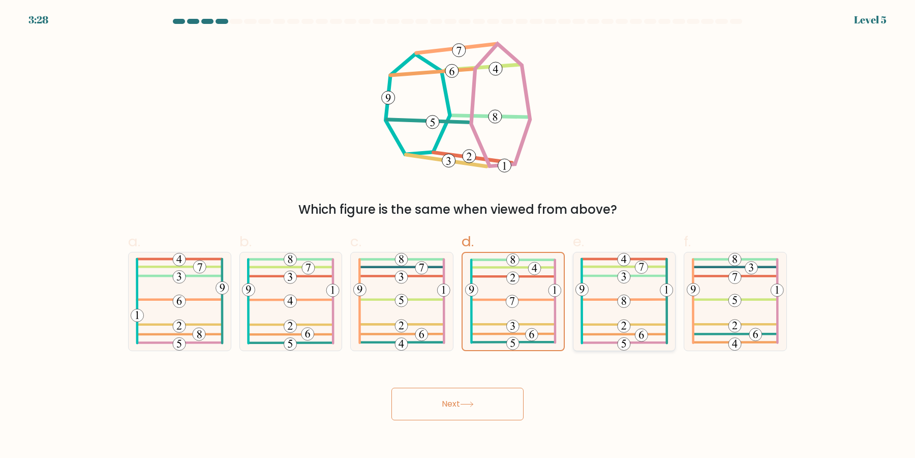
click at [612, 320] on icon at bounding box center [624, 301] width 98 height 98
click at [458, 235] on input "e." at bounding box center [458, 232] width 1 height 7
radio input "true"
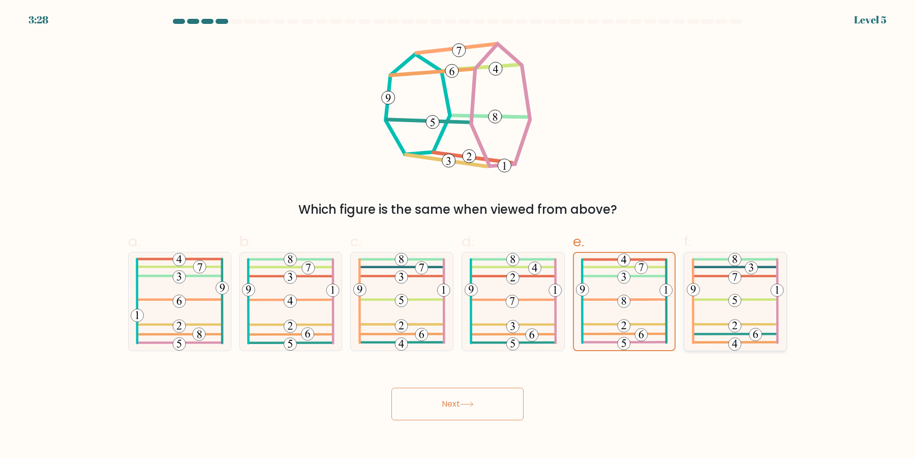
click at [691, 316] on icon at bounding box center [735, 301] width 97 height 98
click at [458, 235] on input "f." at bounding box center [458, 232] width 1 height 7
radio input "true"
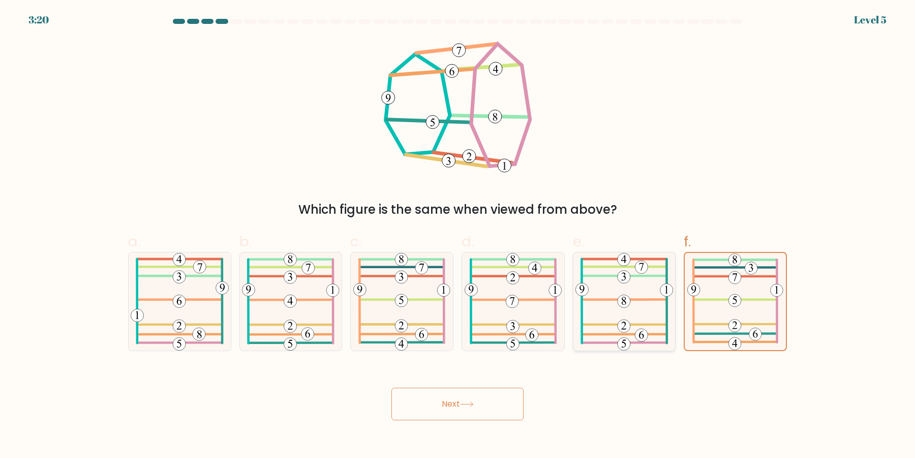
click at [633, 306] on icon at bounding box center [624, 301] width 98 height 98
click at [458, 235] on input "e." at bounding box center [458, 232] width 1 height 7
radio input "true"
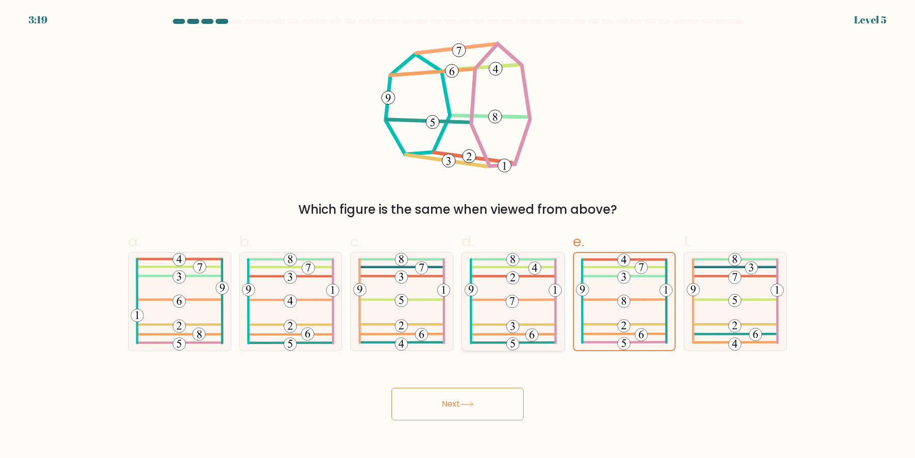
click at [513, 316] on icon at bounding box center [513, 301] width 97 height 98
click at [458, 235] on input "d." at bounding box center [458, 232] width 1 height 7
radio input "true"
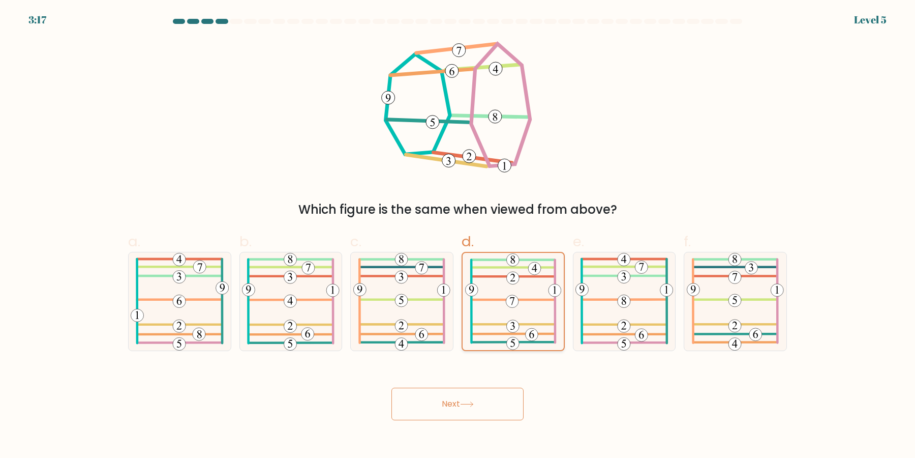
click at [391, 387] on button "Next" at bounding box center [457, 403] width 132 height 33
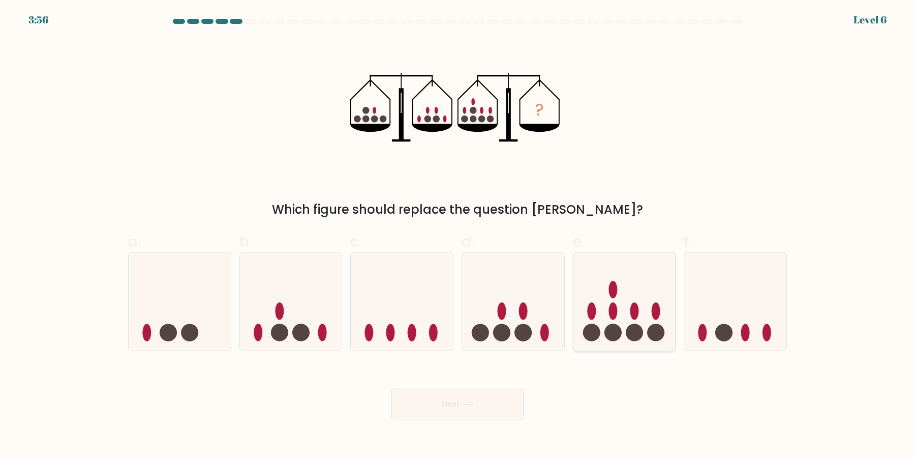
click at [622, 283] on icon at bounding box center [624, 301] width 102 height 84
click at [458, 235] on input "e." at bounding box center [458, 232] width 1 height 7
radio input "true"
click at [447, 411] on button "Next" at bounding box center [457, 403] width 132 height 33
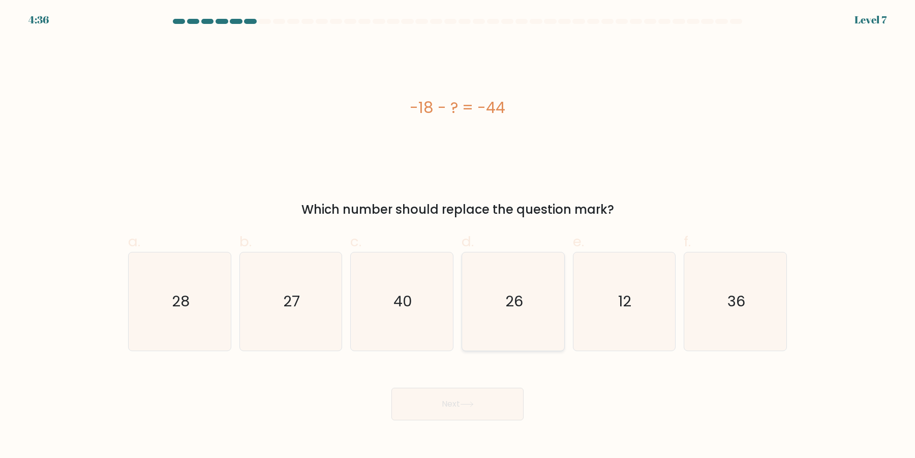
click at [516, 302] on text "26" at bounding box center [514, 301] width 18 height 20
click at [458, 235] on input "d. 26" at bounding box center [458, 232] width 1 height 7
radio input "true"
click at [465, 402] on icon at bounding box center [467, 404] width 14 height 6
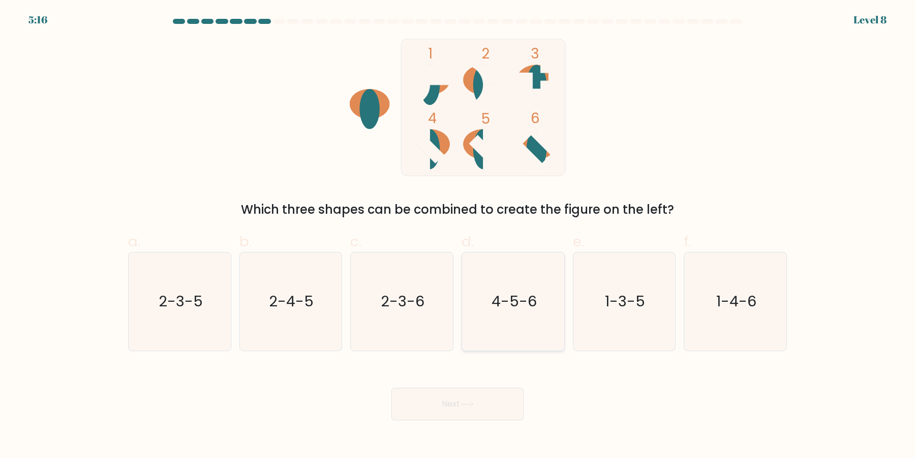
click at [496, 311] on icon "4-5-6" at bounding box center [513, 301] width 98 height 98
click at [458, 235] on input "d. 4-5-6" at bounding box center [458, 232] width 1 height 7
radio input "true"
click at [464, 423] on body "5:15 Level 8" at bounding box center [457, 229] width 915 height 458
click at [466, 413] on button "Next" at bounding box center [457, 403] width 132 height 33
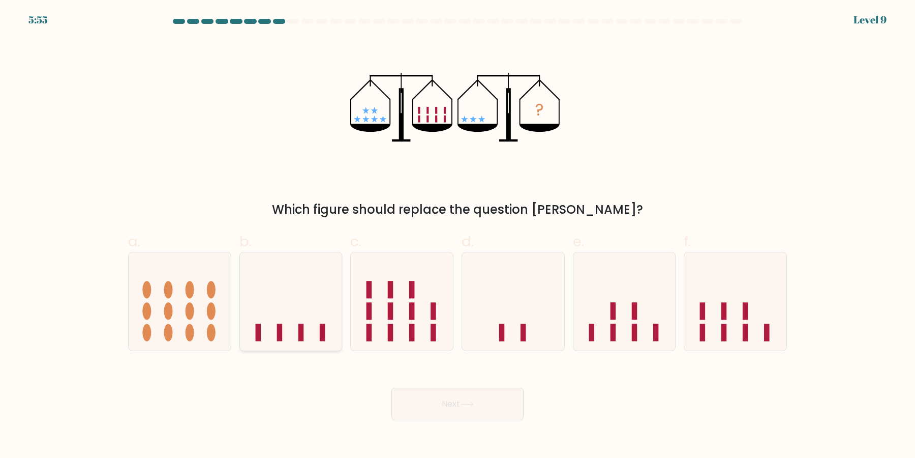
click at [300, 307] on icon at bounding box center [291, 301] width 102 height 84
click at [458, 235] on input "b." at bounding box center [458, 232] width 1 height 7
radio input "true"
click at [470, 407] on icon at bounding box center [467, 404] width 14 height 6
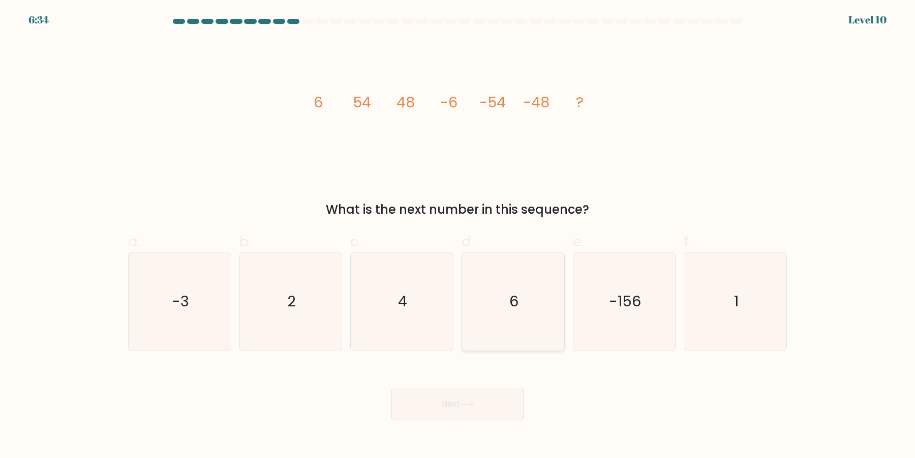
click at [503, 275] on icon "6" at bounding box center [513, 301] width 98 height 98
click at [458, 235] on input "d. 6" at bounding box center [458, 232] width 1 height 7
radio input "true"
click at [506, 414] on button "Next" at bounding box center [457, 403] width 132 height 33
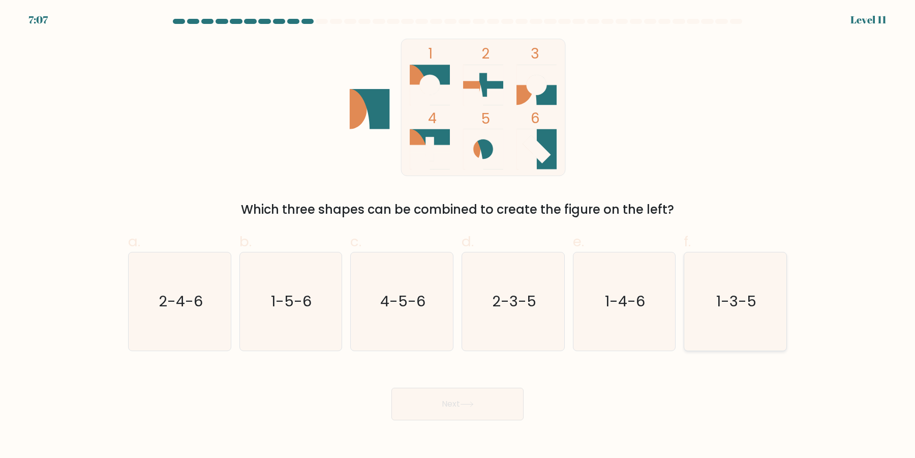
click at [700, 310] on icon "1-3-5" at bounding box center [735, 301] width 98 height 98
click at [458, 235] on input "f. 1-3-5" at bounding box center [458, 232] width 1 height 7
radio input "true"
click at [450, 399] on button "Next" at bounding box center [457, 403] width 132 height 33
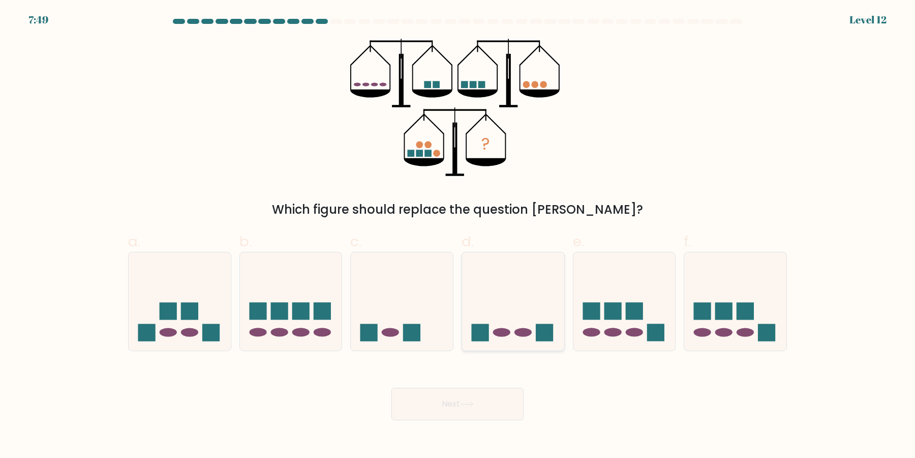
click at [514, 325] on icon at bounding box center [513, 301] width 102 height 84
click at [458, 235] on input "d." at bounding box center [458, 232] width 1 height 7
radio input "true"
click at [717, 272] on icon at bounding box center [735, 301] width 102 height 84
click at [458, 235] on input "f." at bounding box center [458, 232] width 1 height 7
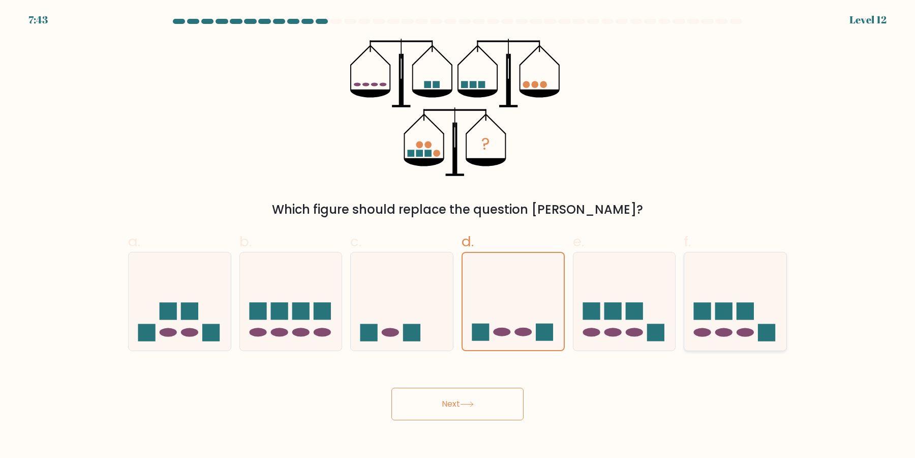
radio input "true"
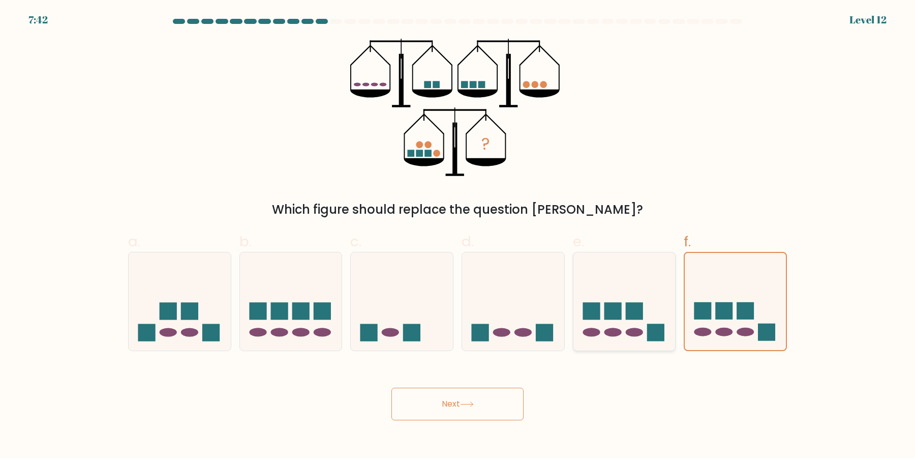
click at [634, 308] on rect at bounding box center [634, 310] width 17 height 17
click at [458, 235] on input "e." at bounding box center [458, 232] width 1 height 7
radio input "true"
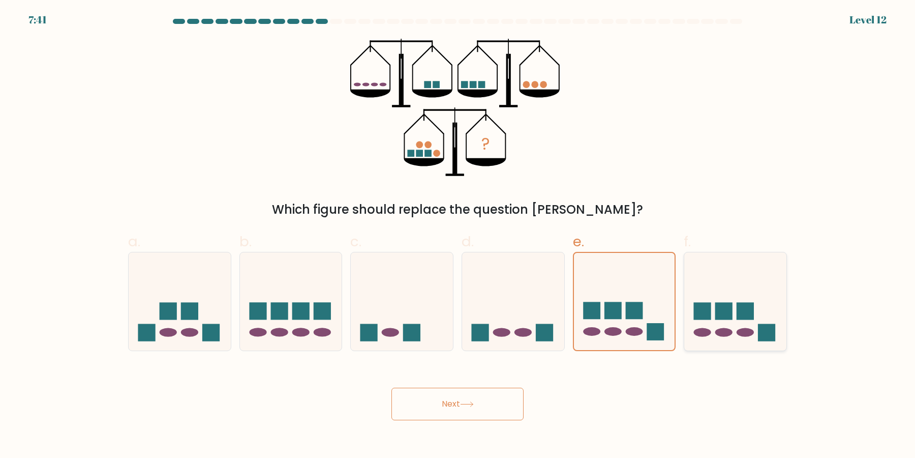
click at [723, 302] on rect at bounding box center [723, 310] width 17 height 17
click at [458, 235] on input "f." at bounding box center [458, 232] width 1 height 7
radio input "true"
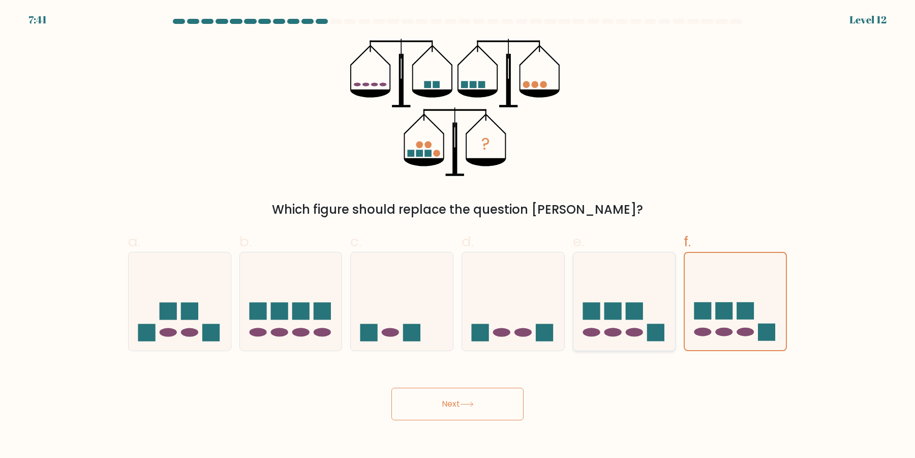
click at [634, 310] on rect at bounding box center [634, 310] width 17 height 17
click at [458, 235] on input "e." at bounding box center [458, 232] width 1 height 7
radio input "true"
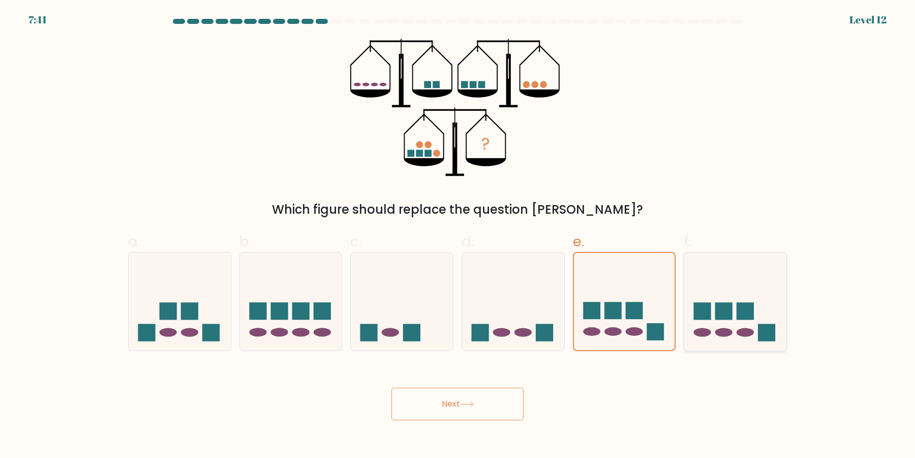
click at [734, 310] on icon at bounding box center [735, 301] width 102 height 84
click at [458, 235] on input "f." at bounding box center [458, 232] width 1 height 7
radio input "true"
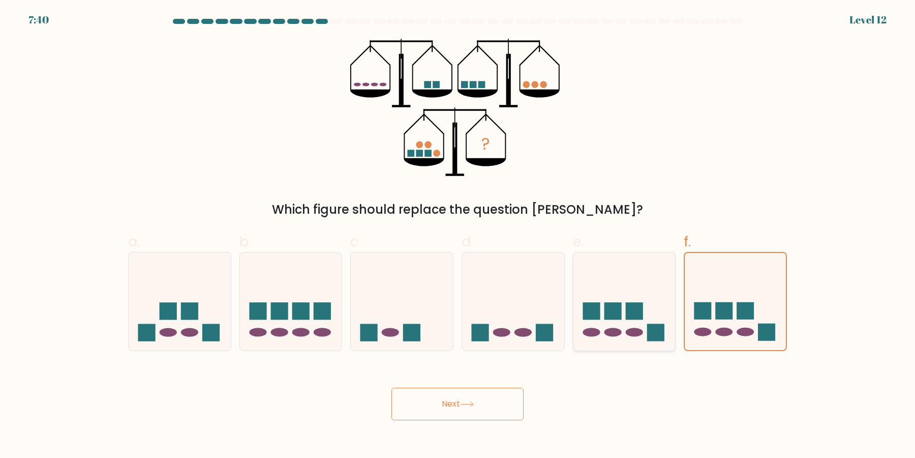
click at [643, 309] on rect at bounding box center [634, 310] width 17 height 17
click at [458, 235] on input "e." at bounding box center [458, 232] width 1 height 7
radio input "true"
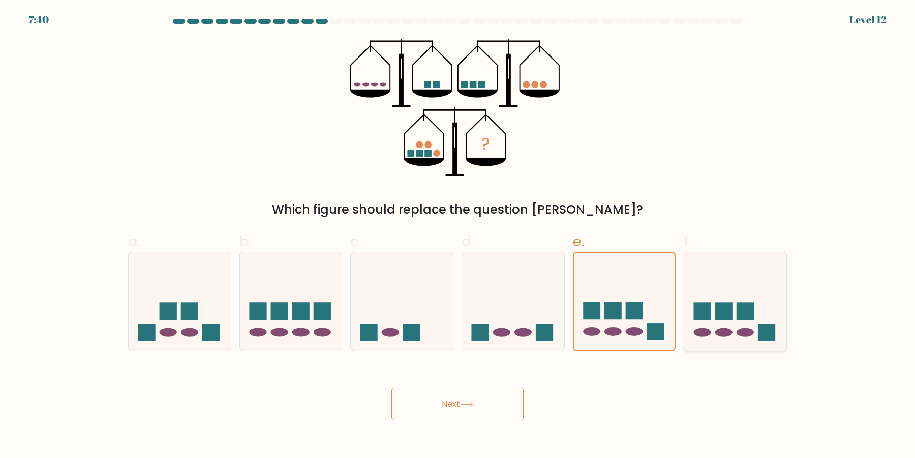
click at [755, 307] on icon at bounding box center [735, 301] width 102 height 84
click at [458, 235] on input "f." at bounding box center [458, 232] width 1 height 7
radio input "true"
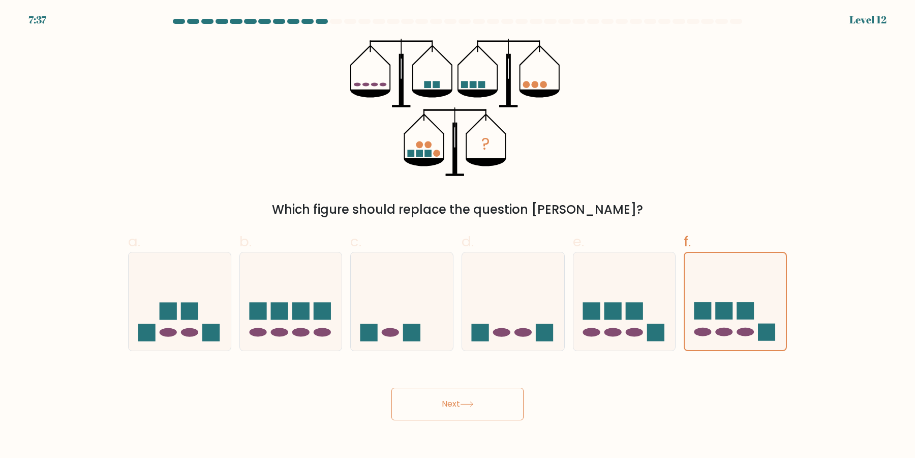
click at [479, 409] on button "Next" at bounding box center [457, 403] width 132 height 33
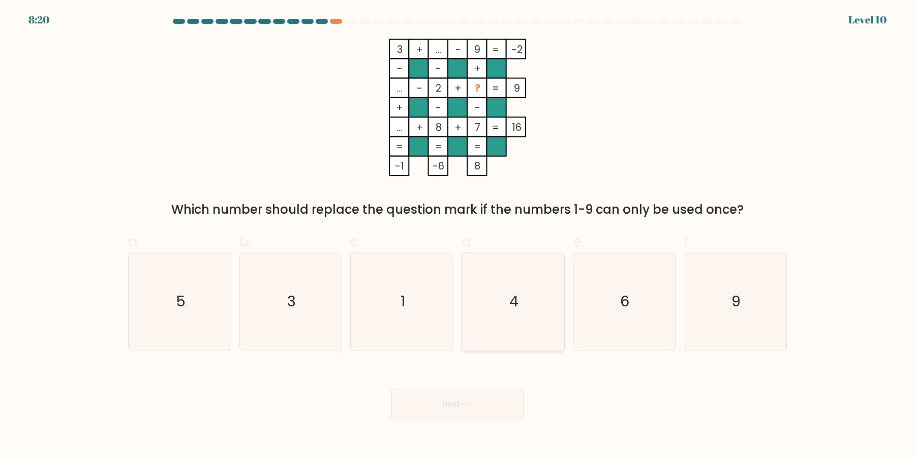
click at [535, 291] on icon "4" at bounding box center [513, 301] width 98 height 98
click at [458, 235] on input "d. 4" at bounding box center [458, 232] width 1 height 7
radio input "true"
click at [391, 387] on button "Next" at bounding box center [457, 403] width 132 height 33
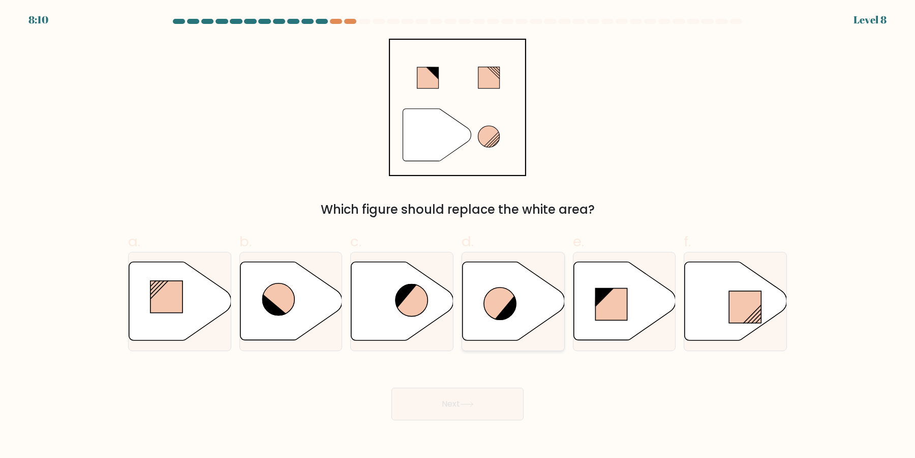
click at [512, 294] on icon at bounding box center [500, 303] width 32 height 32
click at [458, 235] on input "d." at bounding box center [458, 232] width 1 height 7
radio input "true"
click at [391, 387] on button "Next" at bounding box center [457, 403] width 132 height 33
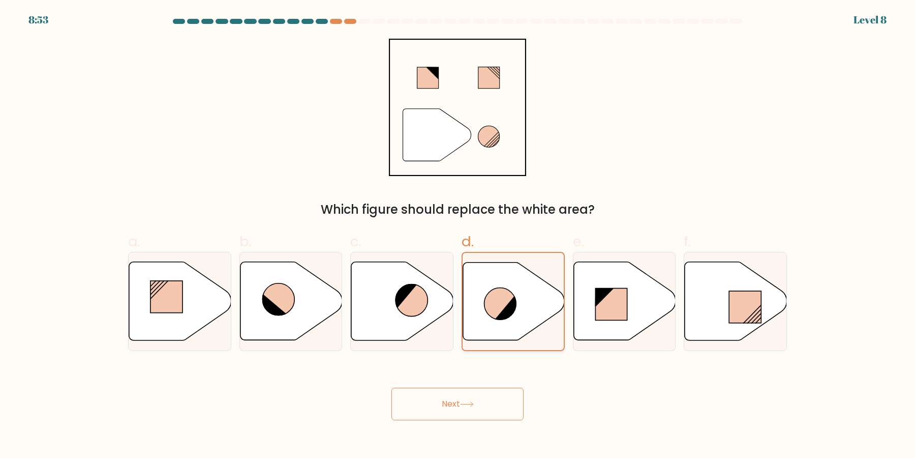
click at [391, 387] on button "Next" at bounding box center [457, 403] width 132 height 33
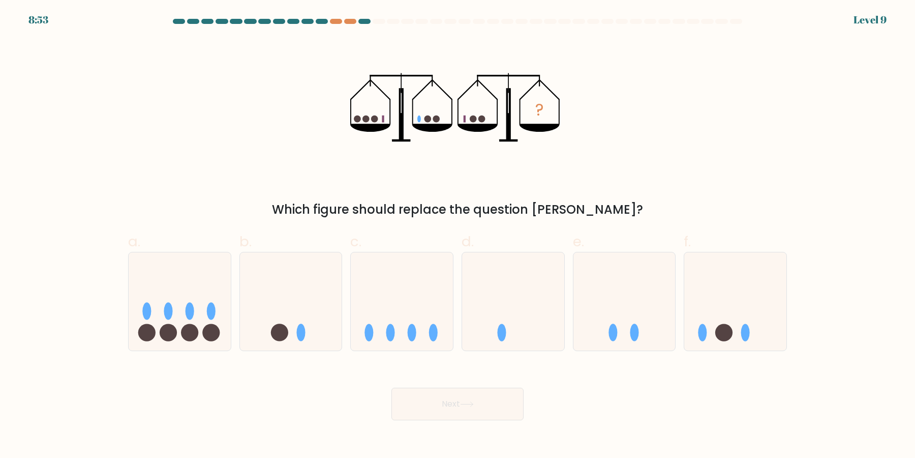
click at [391, 387] on button "Next" at bounding box center [457, 403] width 132 height 33
click at [509, 312] on icon at bounding box center [513, 301] width 102 height 84
click at [458, 235] on input "d." at bounding box center [458, 232] width 1 height 7
radio input "true"
click at [391, 387] on button "Next" at bounding box center [457, 403] width 132 height 33
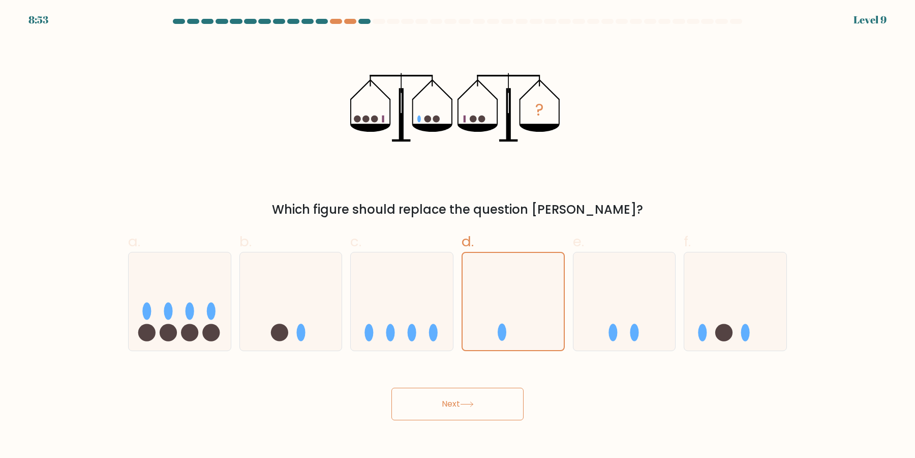
click at [391, 387] on button "Next" at bounding box center [457, 403] width 132 height 33
click button "Next" at bounding box center [457, 403] width 132 height 33
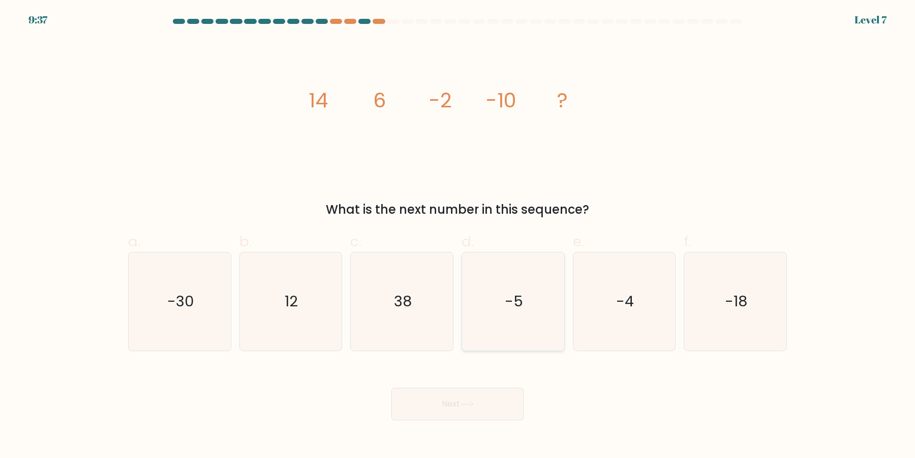
click at [509, 310] on icon "-5" at bounding box center [513, 301] width 98 height 98
click at [458, 235] on input "d. -5" at bounding box center [458, 232] width 1 height 7
radio input "true"
click at [391, 387] on button "Next" at bounding box center [457, 403] width 132 height 33
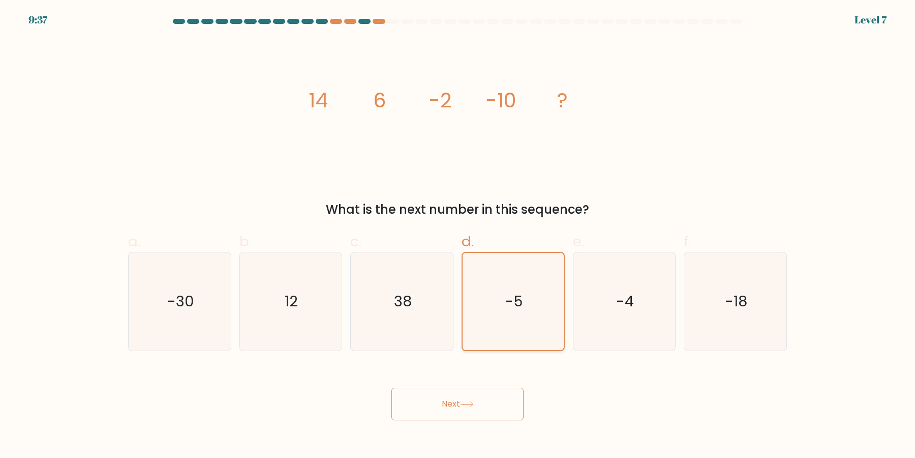
click at [391, 387] on button "Next" at bounding box center [457, 403] width 132 height 33
click button "Next" at bounding box center [457, 403] width 132 height 33
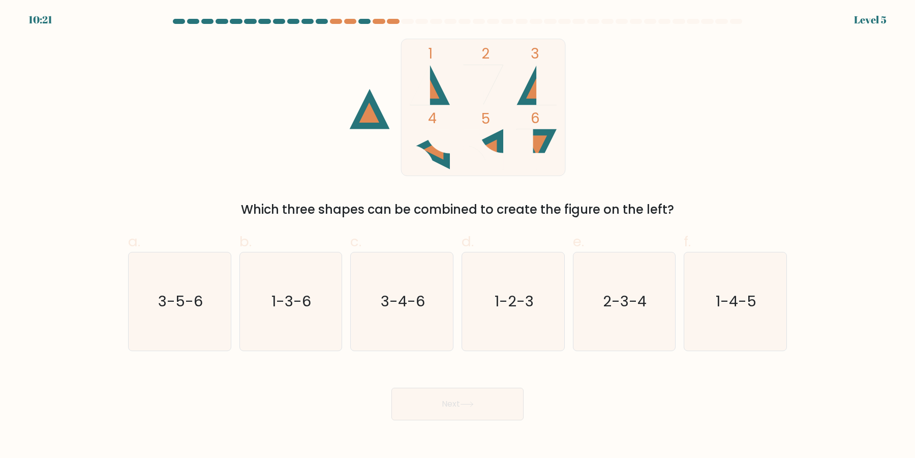
click at [391, 387] on button "Next" at bounding box center [457, 403] width 132 height 33
click at [509, 310] on icon "1-2-3" at bounding box center [513, 301] width 98 height 98
click at [458, 235] on input "d. 1-2-3" at bounding box center [458, 232] width 1 height 7
radio input "true"
click at [391, 387] on button "Next" at bounding box center [457, 403] width 132 height 33
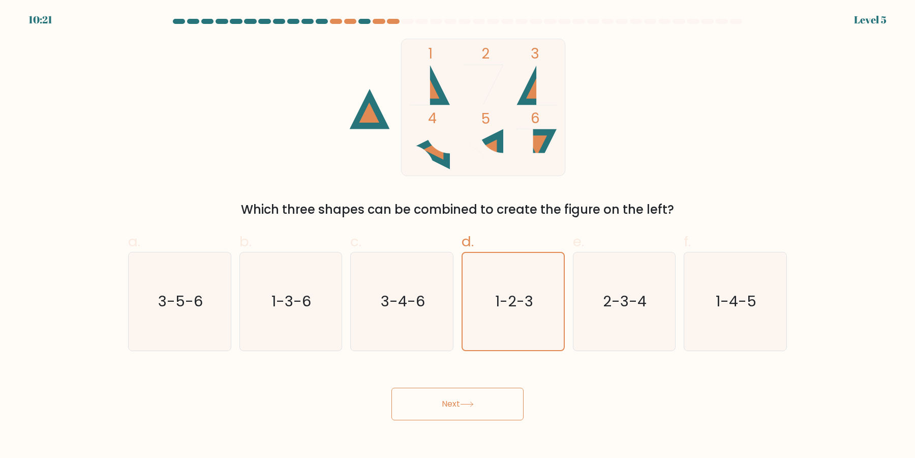
click at [391, 387] on button "Next" at bounding box center [457, 403] width 132 height 33
click button "Next" at bounding box center [457, 403] width 132 height 33
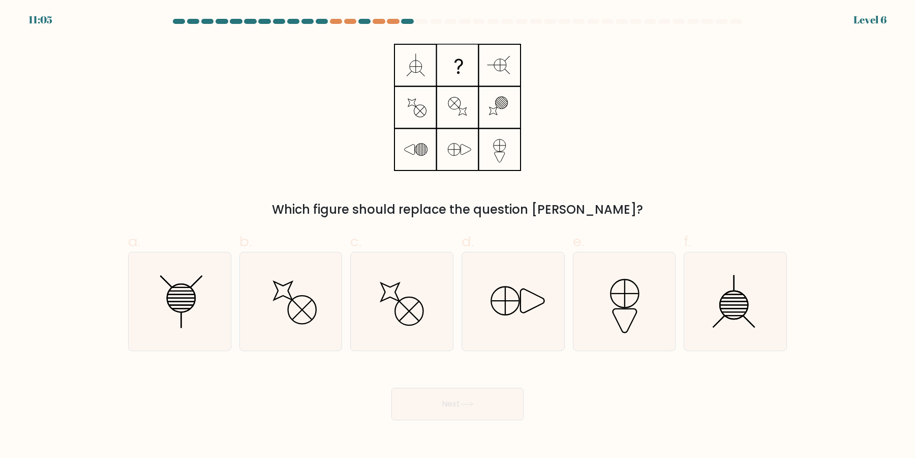
click at [391, 387] on button "Next" at bounding box center [457, 403] width 132 height 33
click at [509, 310] on icon at bounding box center [513, 301] width 98 height 98
click at [458, 235] on input "d." at bounding box center [458, 232] width 1 height 7
radio input "true"
click at [391, 387] on button "Next" at bounding box center [457, 403] width 132 height 33
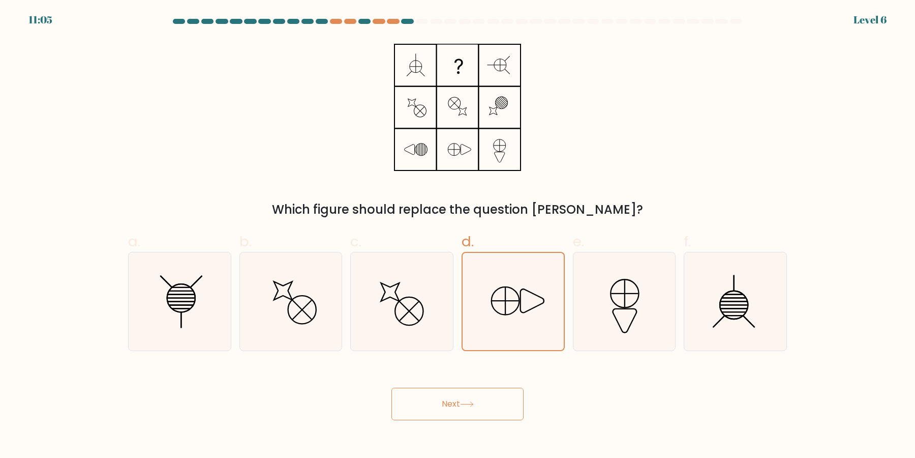
click at [391, 387] on button "Next" at bounding box center [457, 403] width 132 height 33
click button "Next" at bounding box center [457, 403] width 132 height 33
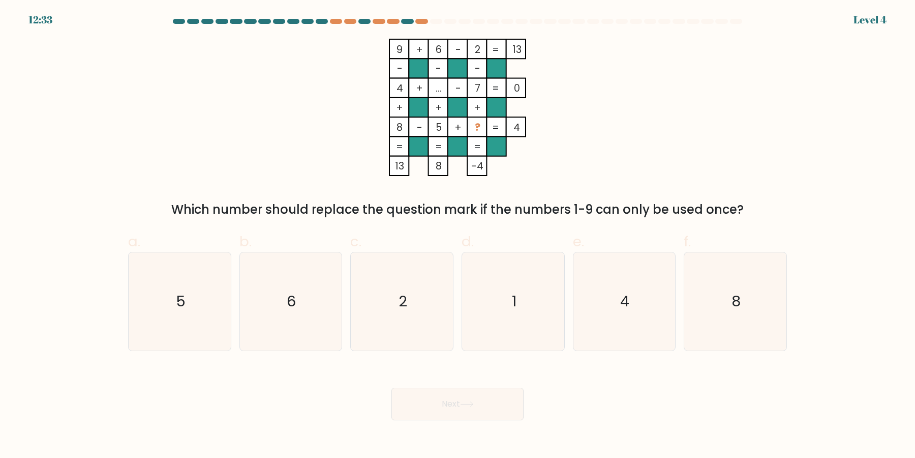
click at [509, 310] on icon "1" at bounding box center [513, 301] width 98 height 98
click at [458, 235] on input "d. 1" at bounding box center [458, 232] width 1 height 7
radio input "true"
click at [391, 387] on button "Next" at bounding box center [457, 403] width 132 height 33
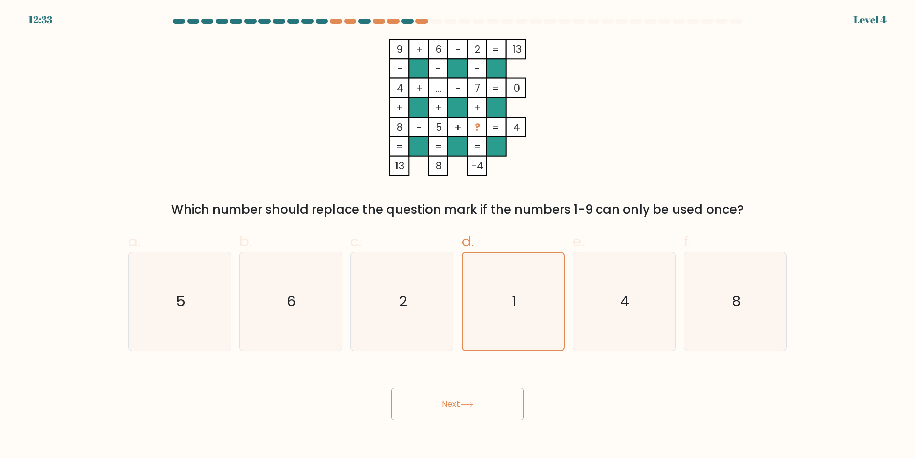
click at [391, 387] on button "Next" at bounding box center [457, 403] width 132 height 33
click button "Next" at bounding box center [457, 403] width 132 height 33
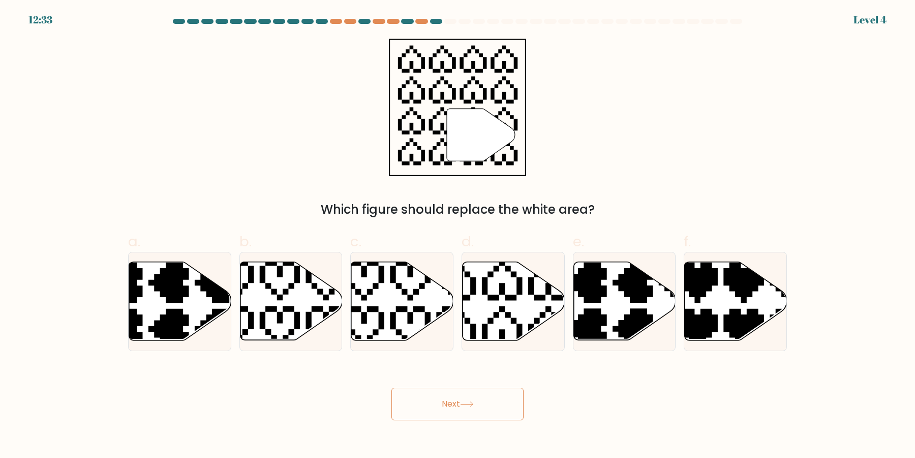
click at [391, 387] on button "Next" at bounding box center [457, 403] width 132 height 33
click at [509, 310] on icon at bounding box center [514, 301] width 102 height 78
click at [458, 235] on input "d." at bounding box center [458, 232] width 1 height 7
radio input "true"
click at [391, 387] on button "Next" at bounding box center [457, 403] width 132 height 33
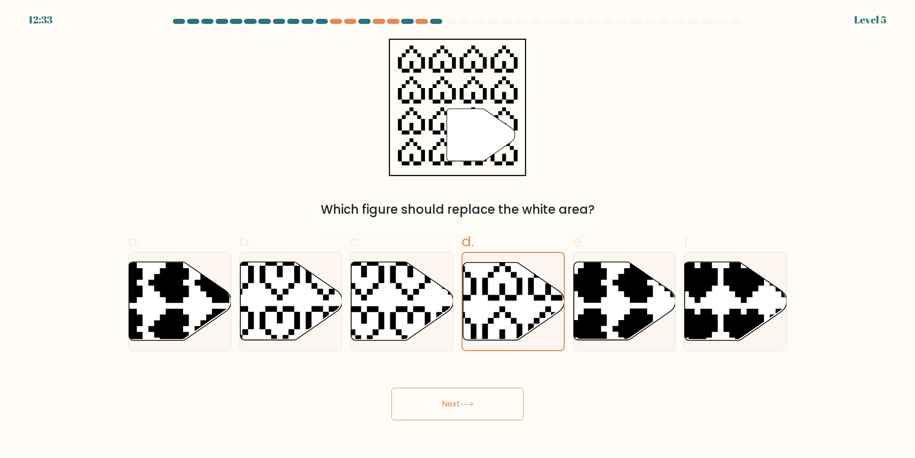
click at [391, 387] on button "Next" at bounding box center [457, 403] width 132 height 33
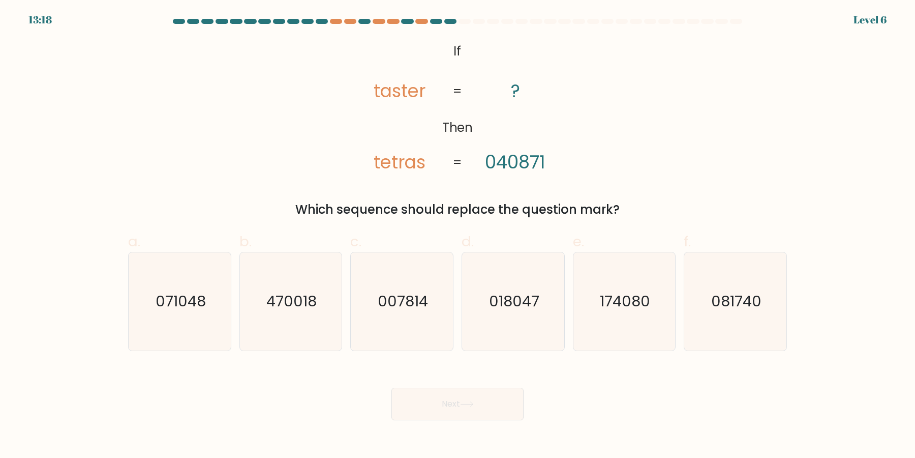
click at [391, 387] on button "Next" at bounding box center [457, 403] width 132 height 33
click at [509, 310] on icon "018047" at bounding box center [513, 301] width 98 height 98
click at [458, 235] on input "d. 018047" at bounding box center [458, 232] width 1 height 7
radio input "true"
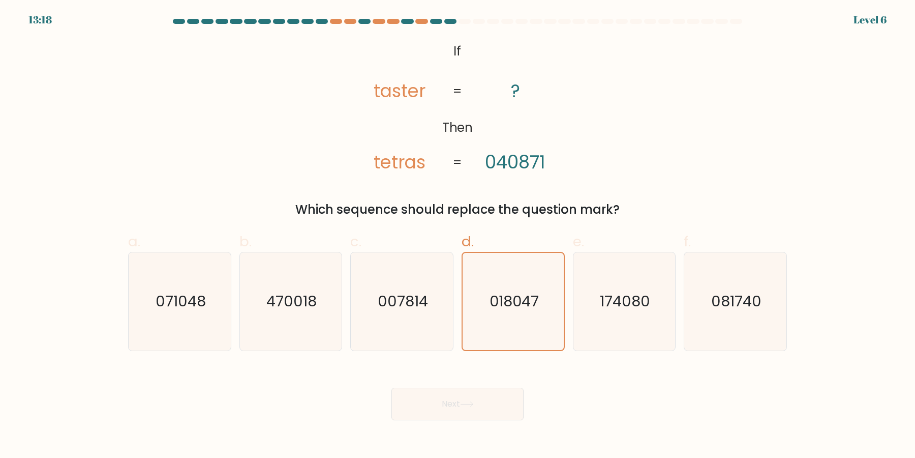
click at [391, 387] on button "Next" at bounding box center [457, 403] width 132 height 33
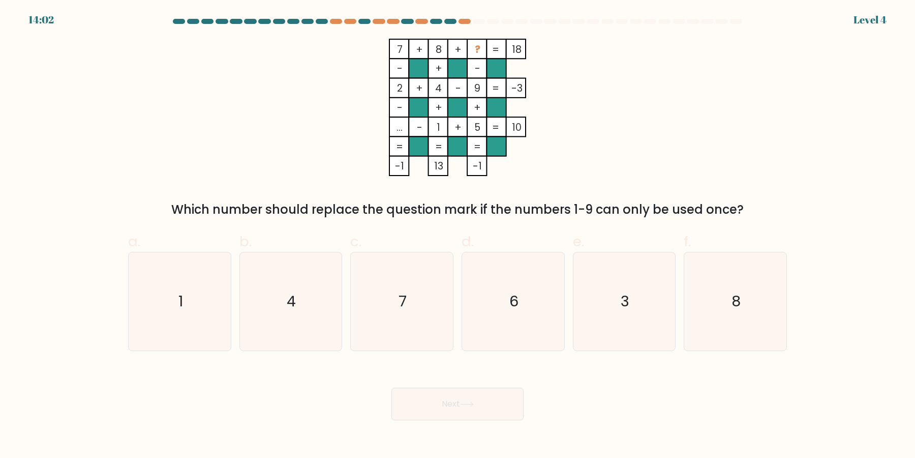
click at [509, 310] on icon "6" at bounding box center [513, 301] width 98 height 98
click at [458, 235] on input "d. 6" at bounding box center [458, 232] width 1 height 7
radio input "true"
click at [391, 387] on button "Next" at bounding box center [457, 403] width 132 height 33
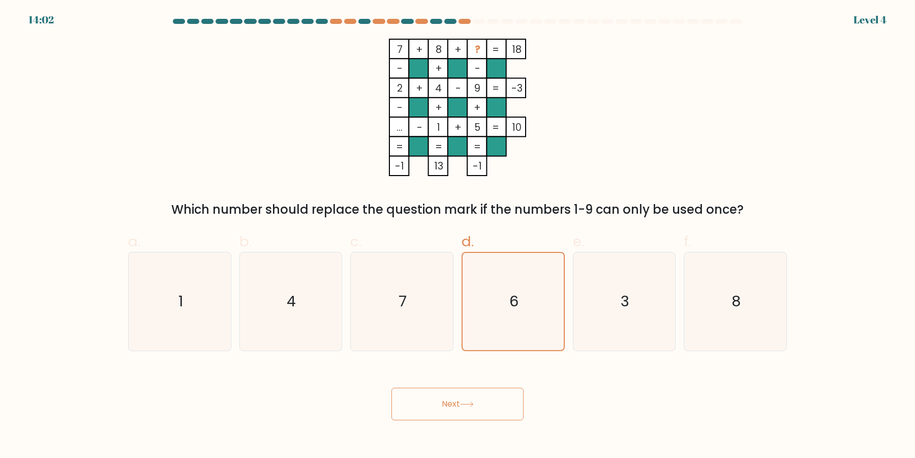
click at [391, 387] on button "Next" at bounding box center [457, 403] width 132 height 33
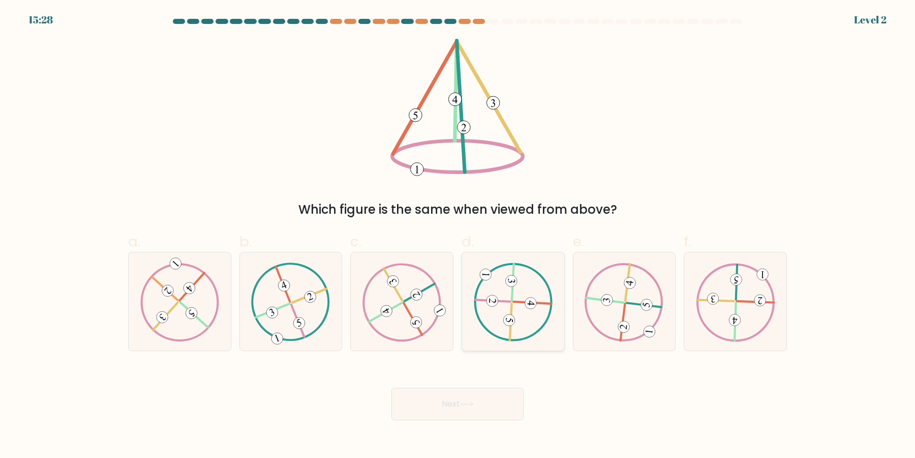
drag, startPoint x: 562, startPoint y: 278, endPoint x: 548, endPoint y: 301, distance: 27.6
click at [559, 284] on div at bounding box center [513, 301] width 103 height 99
click at [548, 301] on icon at bounding box center [512, 301] width 79 height 78
click at [458, 235] on input "d." at bounding box center [458, 232] width 1 height 7
radio input "true"
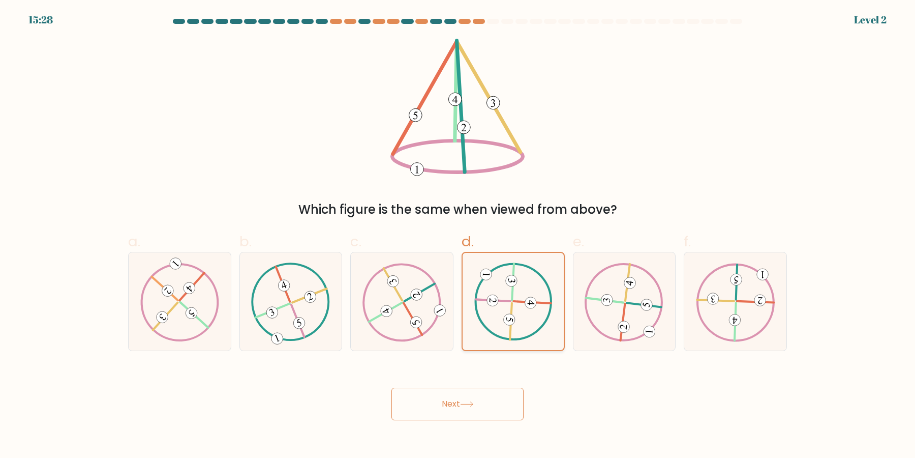
click at [391, 387] on button "Next" at bounding box center [457, 403] width 132 height 33
click at [510, 301] on 324 at bounding box center [493, 300] width 35 height 2
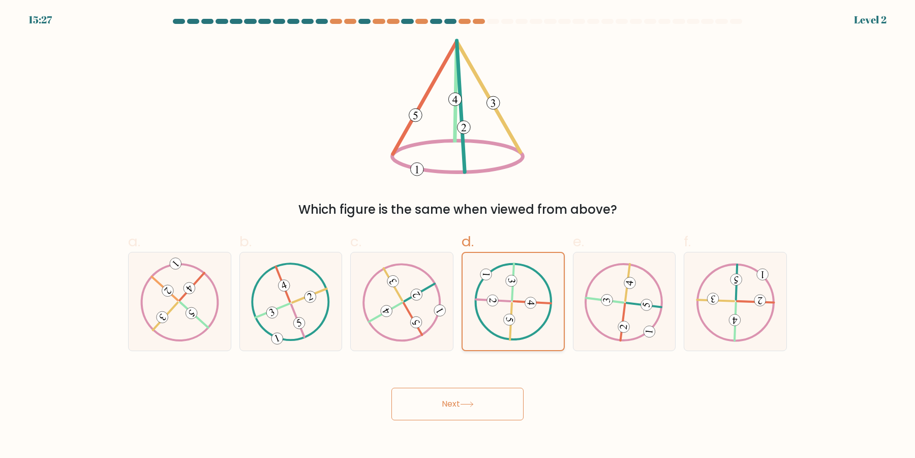
click at [458, 235] on input "d." at bounding box center [458, 232] width 1 height 7
click at [391, 387] on button "Next" at bounding box center [457, 403] width 132 height 33
click at [510, 301] on 324 at bounding box center [493, 300] width 35 height 2
click at [458, 235] on input "d." at bounding box center [458, 232] width 1 height 7
click at [510, 301] on 324 at bounding box center [493, 300] width 35 height 2
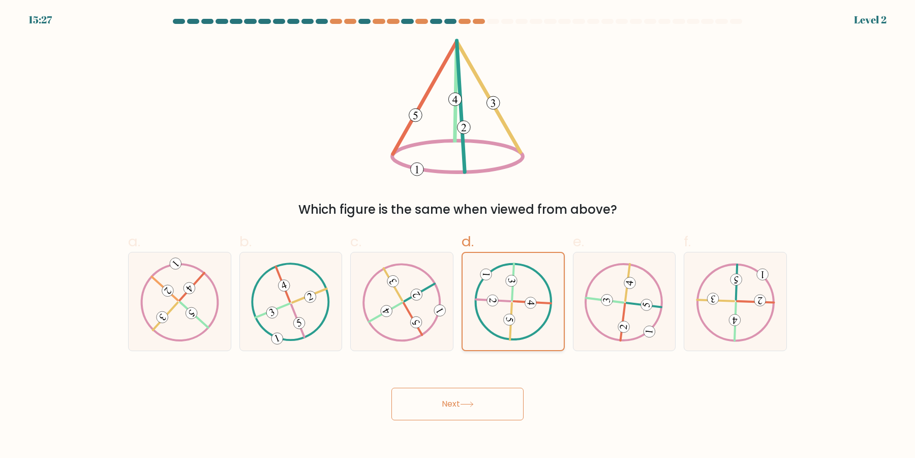
click at [458, 235] on input "d." at bounding box center [458, 232] width 1 height 7
click at [510, 301] on 324 at bounding box center [493, 300] width 35 height 2
click at [458, 235] on input "d." at bounding box center [458, 232] width 1 height 7
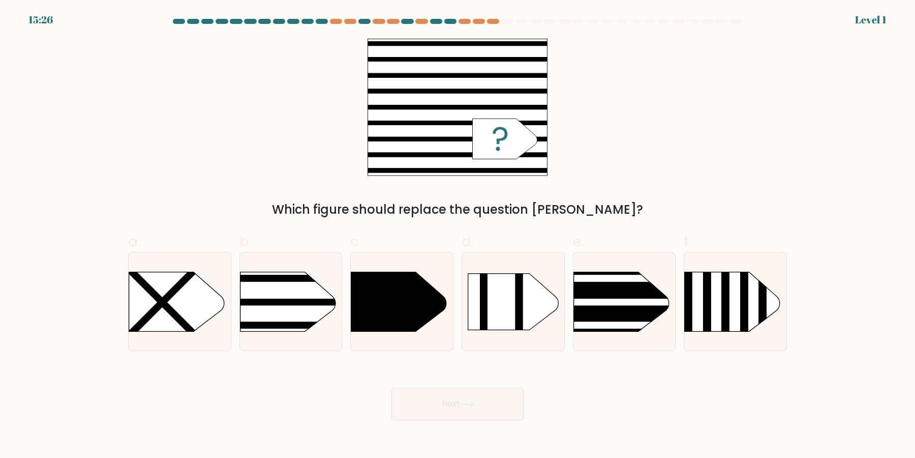
click at [510, 302] on icon at bounding box center [513, 301] width 90 height 56
click at [458, 235] on input "d." at bounding box center [458, 232] width 1 height 7
radio input "true"
click at [510, 302] on icon at bounding box center [513, 301] width 89 height 56
click at [458, 235] on input "d." at bounding box center [458, 232] width 1 height 7
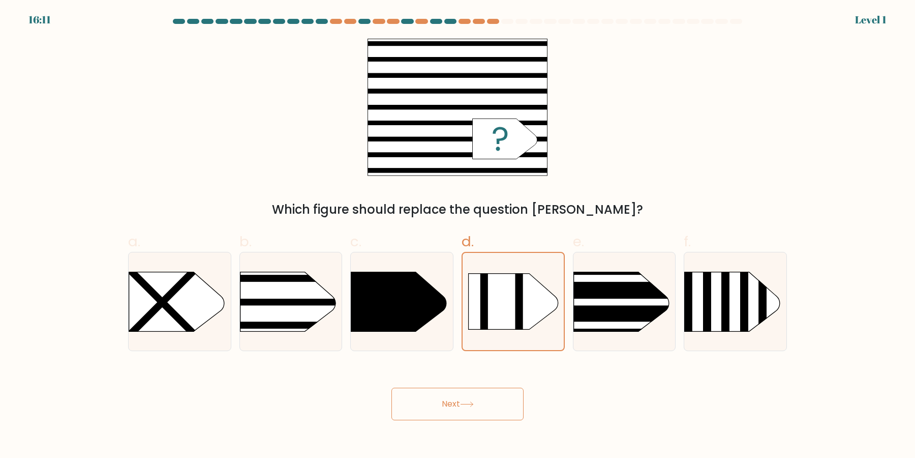
click at [510, 302] on icon at bounding box center [513, 301] width 89 height 56
click at [458, 235] on input "d." at bounding box center [458, 232] width 1 height 7
click at [391, 387] on button "Next" at bounding box center [457, 403] width 132 height 33
click at [510, 302] on icon at bounding box center [513, 301] width 89 height 56
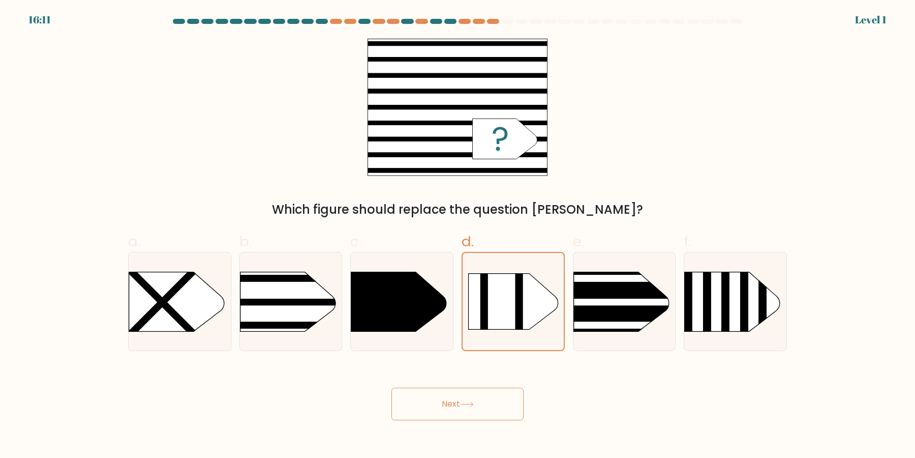
click at [458, 235] on input "d." at bounding box center [458, 232] width 1 height 7
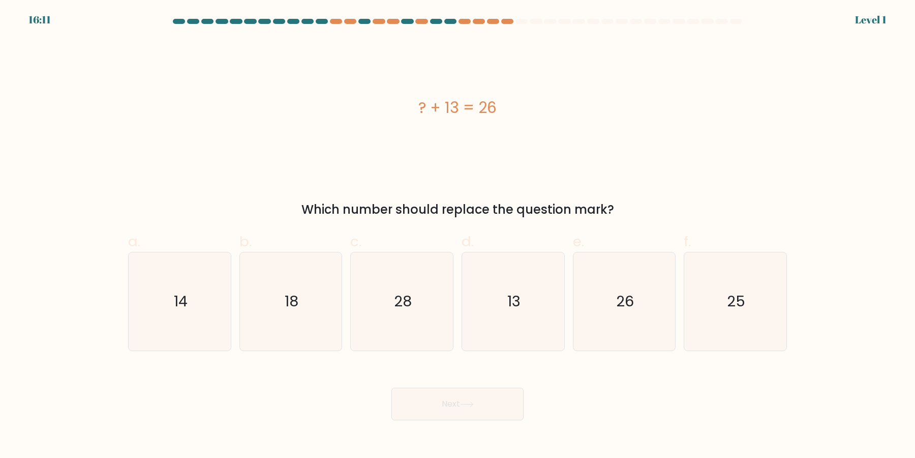
click at [510, 302] on text "13" at bounding box center [513, 301] width 13 height 20
click at [458, 235] on input "d. 13" at bounding box center [458, 232] width 1 height 7
radio input "true"
click at [510, 302] on text "13" at bounding box center [513, 301] width 13 height 20
click at [458, 235] on input "d. 13" at bounding box center [458, 232] width 1 height 7
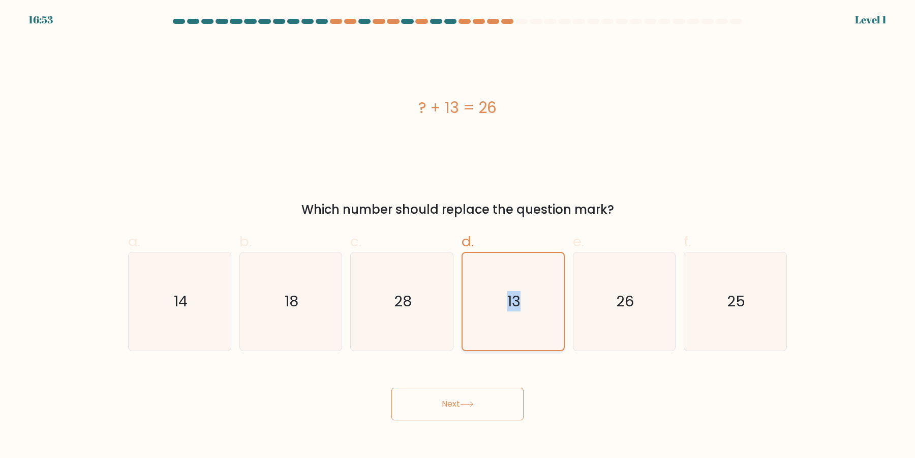
click at [509, 293] on text "13" at bounding box center [513, 301] width 13 height 20
click at [458, 235] on input "d. 13" at bounding box center [458, 232] width 1 height 7
click at [391, 387] on button "Next" at bounding box center [457, 403] width 132 height 33
click at [522, 309] on icon "13" at bounding box center [513, 301] width 97 height 97
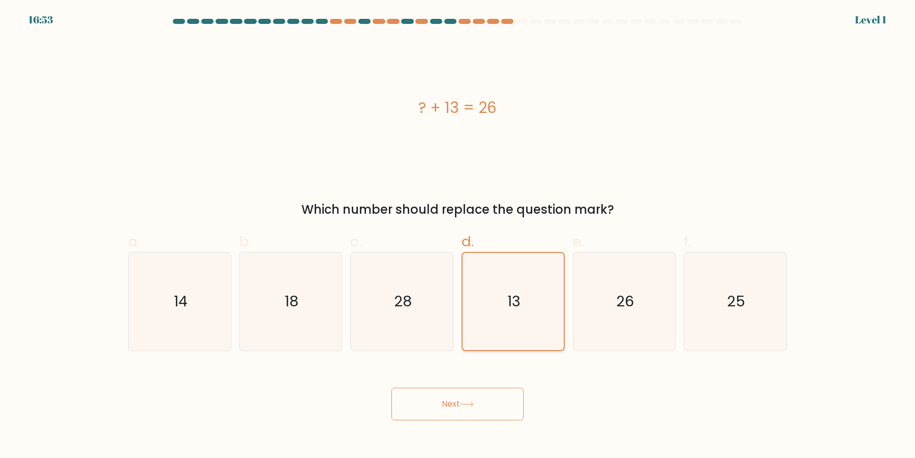
click at [458, 235] on input "d. 13" at bounding box center [458, 232] width 1 height 7
click at [391, 387] on button "Next" at bounding box center [457, 403] width 132 height 33
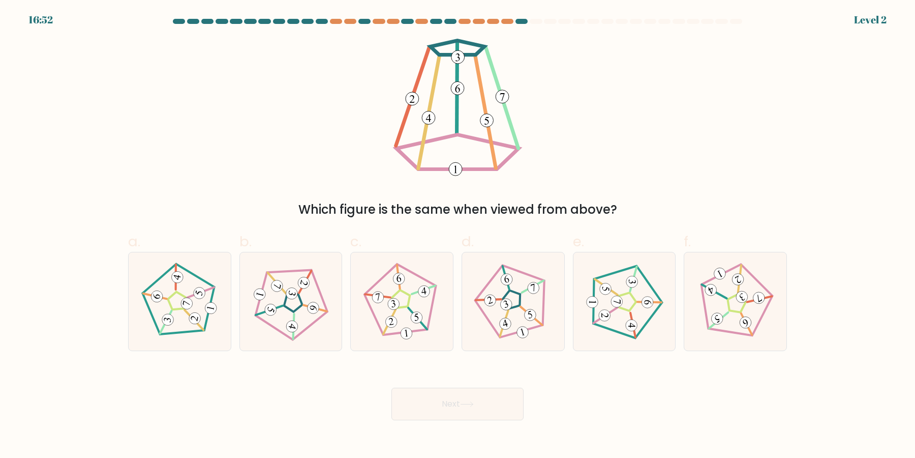
click at [503, 312] on icon at bounding box center [513, 301] width 78 height 78
click at [458, 235] on input "d." at bounding box center [458, 232] width 1 height 7
radio input "true"
click at [503, 312] on icon at bounding box center [513, 301] width 78 height 78
click at [458, 235] on input "d." at bounding box center [458, 232] width 1 height 7
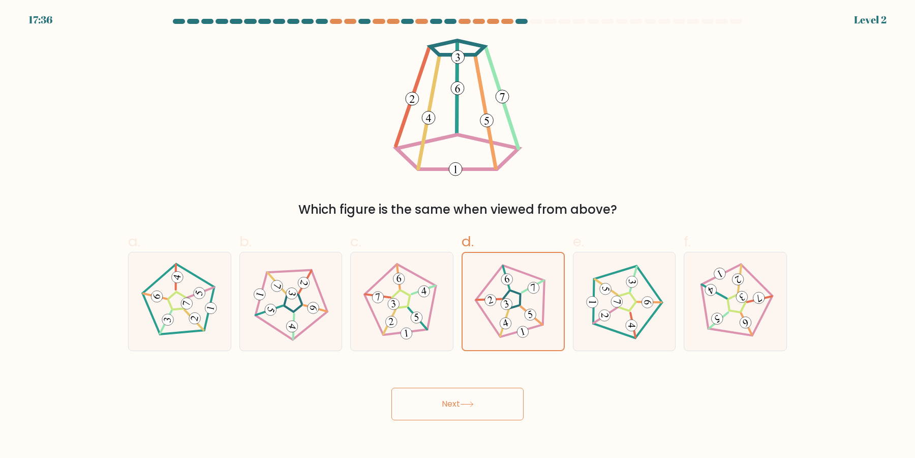
click at [391, 387] on button "Next" at bounding box center [457, 403] width 132 height 33
click at [503, 312] on icon at bounding box center [513, 301] width 78 height 78
click at [458, 235] on input "d." at bounding box center [458, 232] width 1 height 7
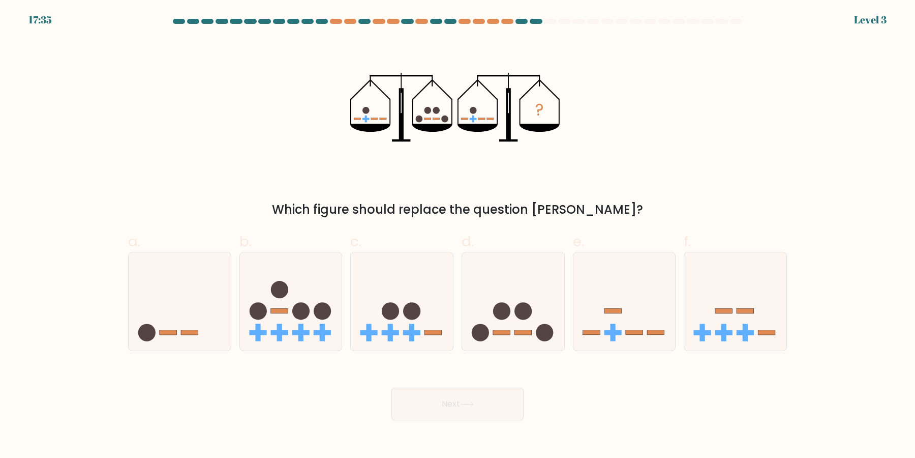
click at [503, 312] on circle at bounding box center [501, 310] width 17 height 17
click at [458, 235] on input "d." at bounding box center [458, 232] width 1 height 7
radio input "true"
click at [503, 312] on circle at bounding box center [501, 310] width 17 height 17
click at [458, 235] on input "d." at bounding box center [458, 232] width 1 height 7
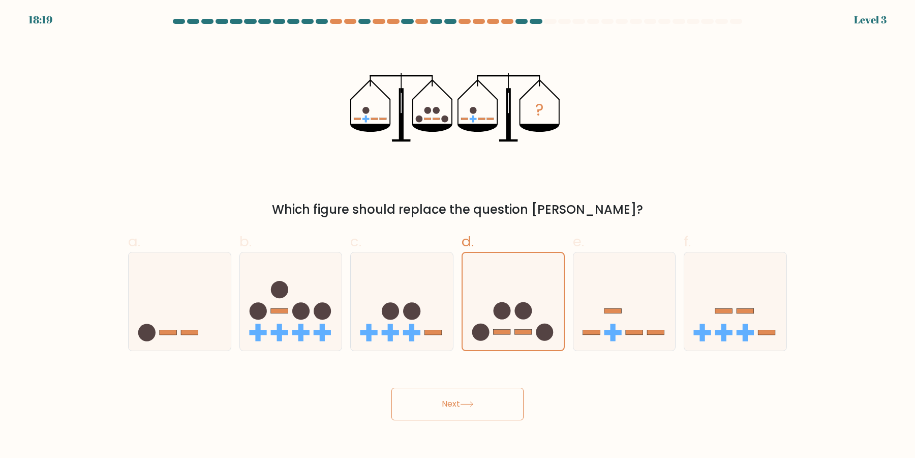
click at [391, 387] on button "Next" at bounding box center [457, 403] width 132 height 33
click at [503, 312] on circle at bounding box center [501, 310] width 17 height 17
click at [458, 235] on input "d." at bounding box center [458, 232] width 1 height 7
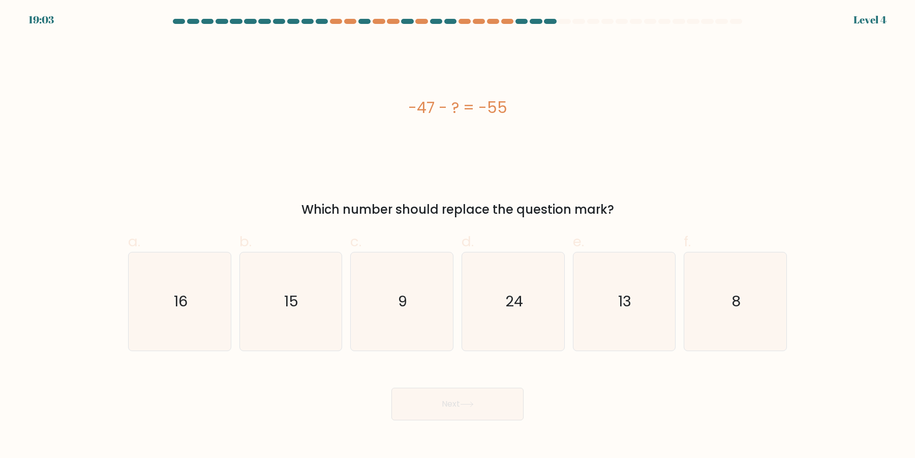
click at [503, 312] on icon "24" at bounding box center [513, 301] width 98 height 98
click at [458, 235] on input "d. 24" at bounding box center [458, 232] width 1 height 7
radio input "true"
click at [391, 387] on button "Next" at bounding box center [457, 403] width 132 height 33
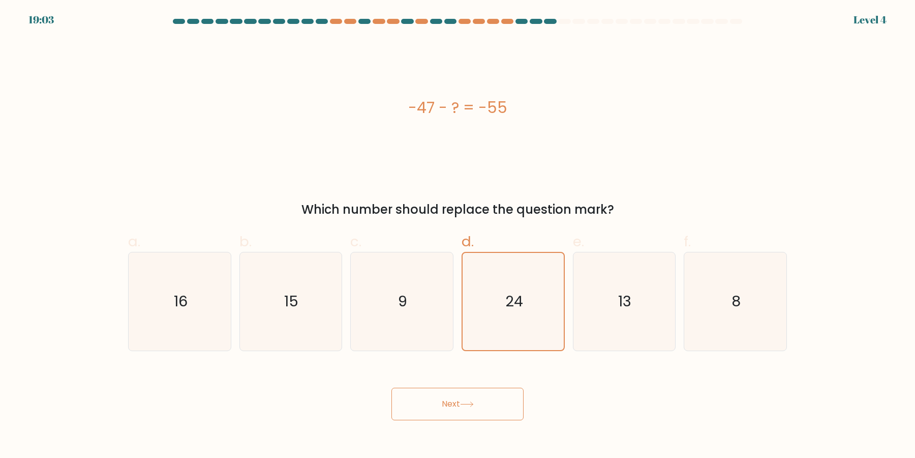
click at [391, 387] on button "Next" at bounding box center [457, 403] width 132 height 33
click at [503, 312] on icon "24" at bounding box center [513, 301] width 97 height 97
click at [458, 235] on input "d. 24" at bounding box center [458, 232] width 1 height 7
click at [503, 312] on icon "24" at bounding box center [513, 301] width 97 height 97
click at [458, 235] on input "d. 24" at bounding box center [458, 232] width 1 height 7
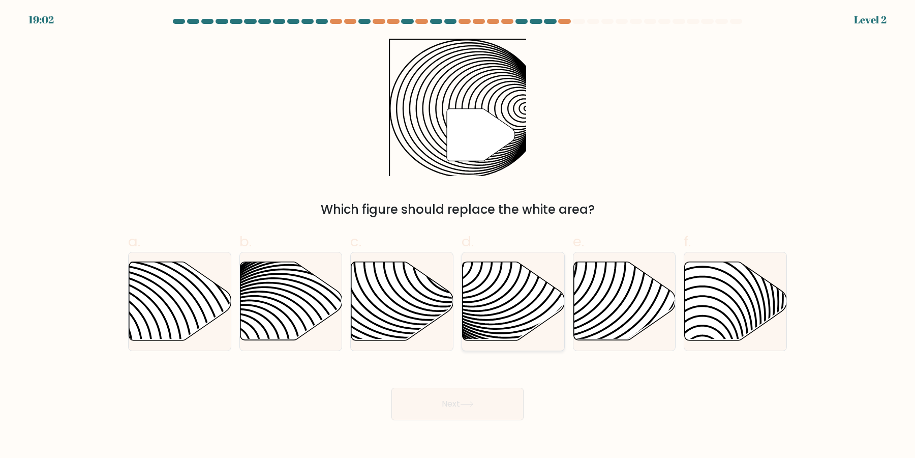
click at [499, 314] on icon at bounding box center [514, 301] width 102 height 78
click at [458, 235] on input "d." at bounding box center [458, 232] width 1 height 7
radio input "true"
click at [391, 387] on button "Next" at bounding box center [457, 403] width 132 height 33
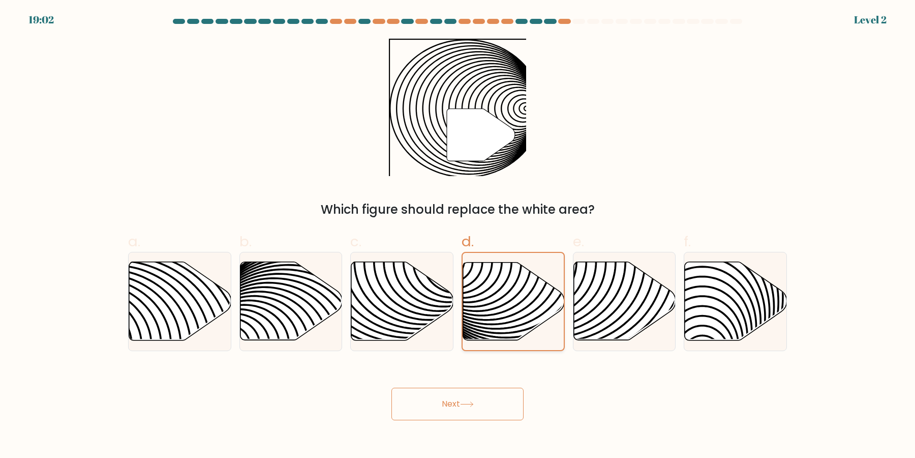
click at [391, 387] on button "Next" at bounding box center [457, 403] width 132 height 33
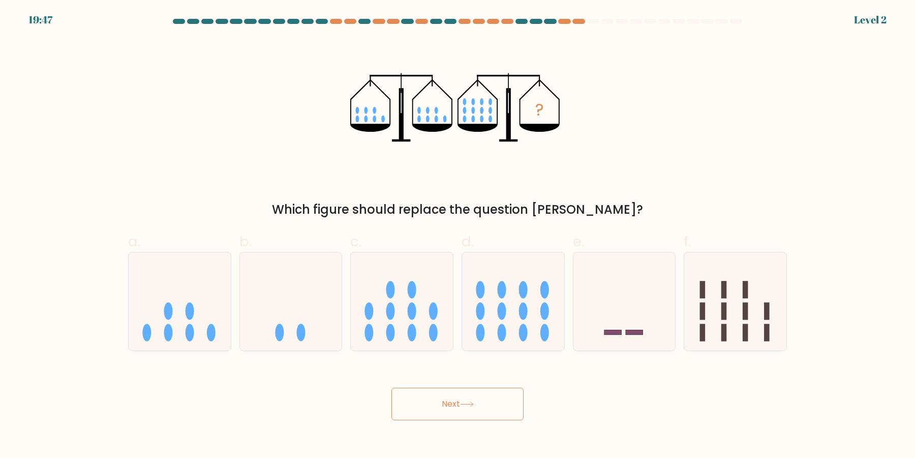
click at [498, 316] on icon at bounding box center [513, 301] width 102 height 84
click at [458, 235] on input "d." at bounding box center [458, 232] width 1 height 7
radio input "true"
click at [498, 316] on icon at bounding box center [513, 301] width 101 height 84
click at [458, 235] on input "d." at bounding box center [458, 232] width 1 height 7
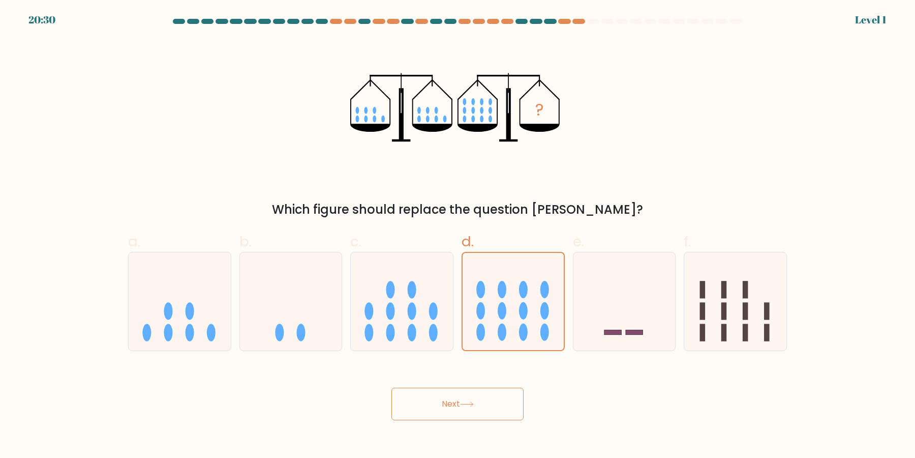
click at [391, 387] on button "Next" at bounding box center [457, 403] width 132 height 33
click at [498, 316] on icon at bounding box center [513, 301] width 101 height 84
click at [458, 235] on input "d." at bounding box center [458, 232] width 1 height 7
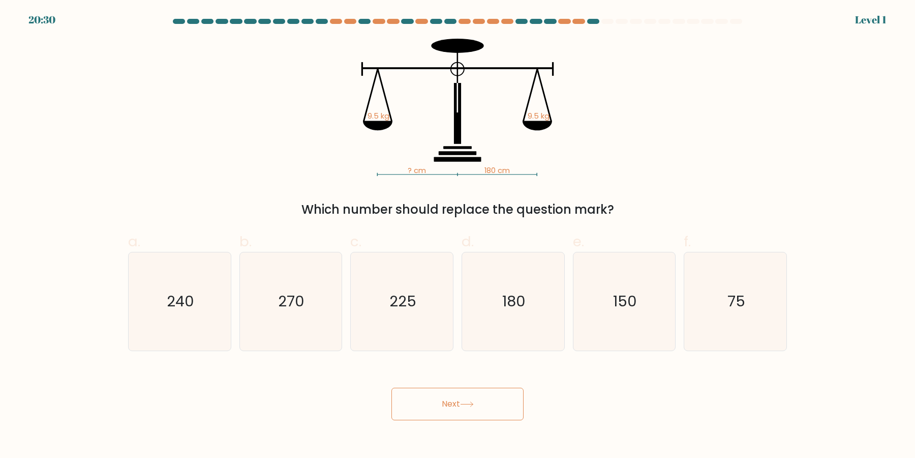
click at [498, 316] on icon "180" at bounding box center [513, 301] width 98 height 98
click at [458, 235] on input "d. 180" at bounding box center [458, 232] width 1 height 7
radio input "true"
click at [547, 304] on icon "180" at bounding box center [513, 301] width 97 height 97
click at [458, 235] on input "d. 180" at bounding box center [458, 232] width 1 height 7
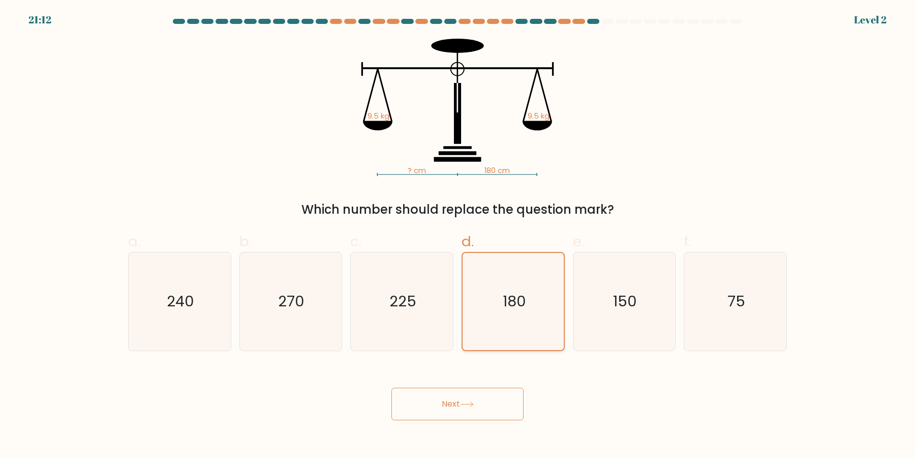
click at [391, 387] on button "Next" at bounding box center [457, 403] width 132 height 33
click at [512, 313] on icon "180" at bounding box center [513, 301] width 97 height 97
click at [458, 235] on input "d. 180" at bounding box center [458, 232] width 1 height 7
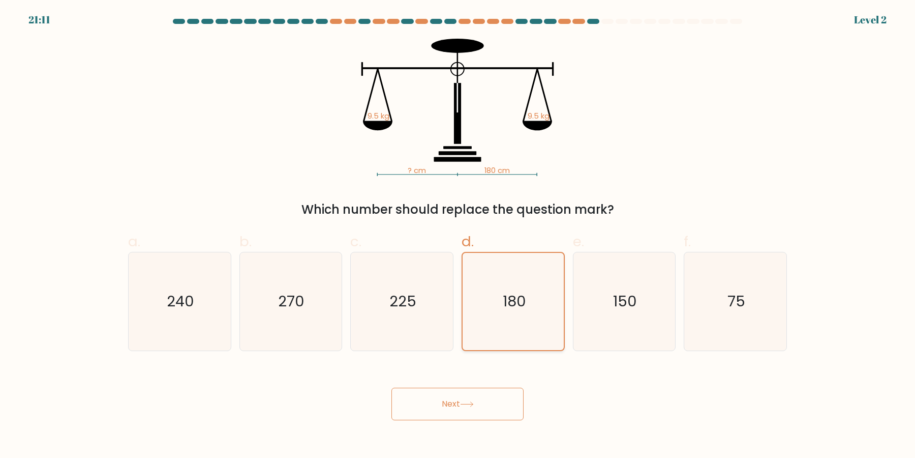
click at [391, 387] on button "Next" at bounding box center [457, 403] width 132 height 33
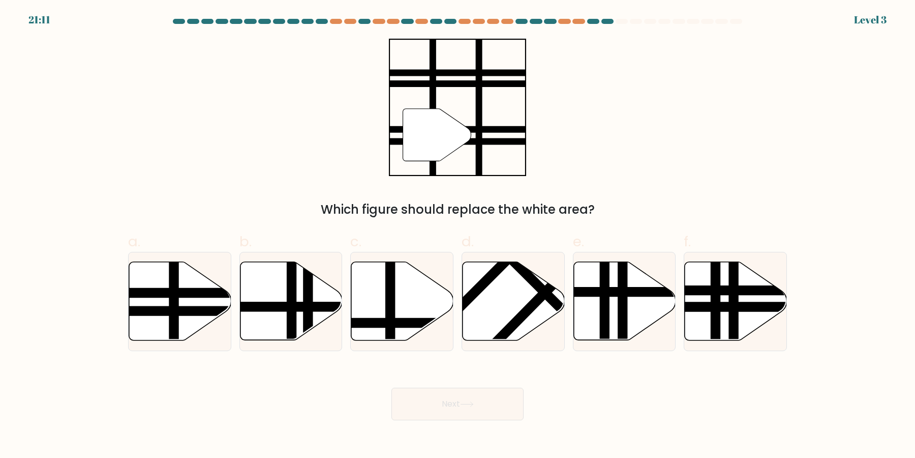
click at [493, 418] on button "Next" at bounding box center [457, 403] width 132 height 33
click at [512, 289] on icon at bounding box center [514, 301] width 102 height 78
click at [458, 235] on input "d." at bounding box center [458, 232] width 1 height 7
radio input "true"
click at [391, 387] on button "Next" at bounding box center [457, 403] width 132 height 33
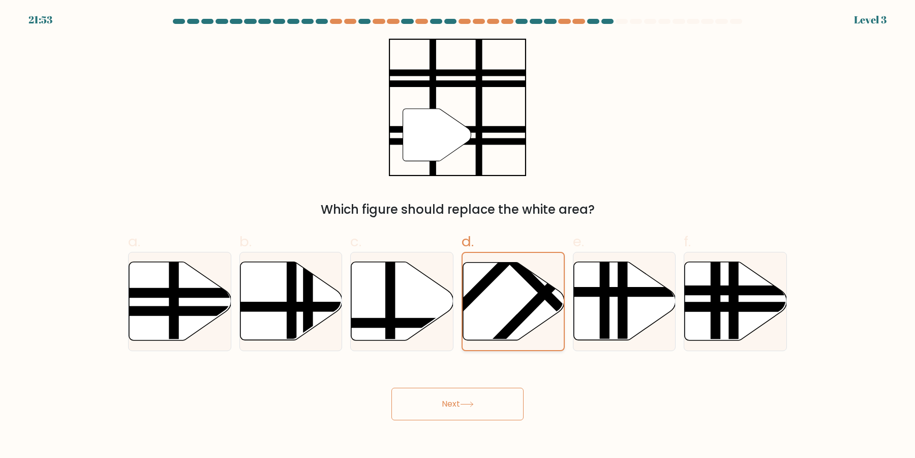
click at [391, 387] on button "Next" at bounding box center [457, 403] width 132 height 33
click button "Next" at bounding box center [457, 403] width 132 height 33
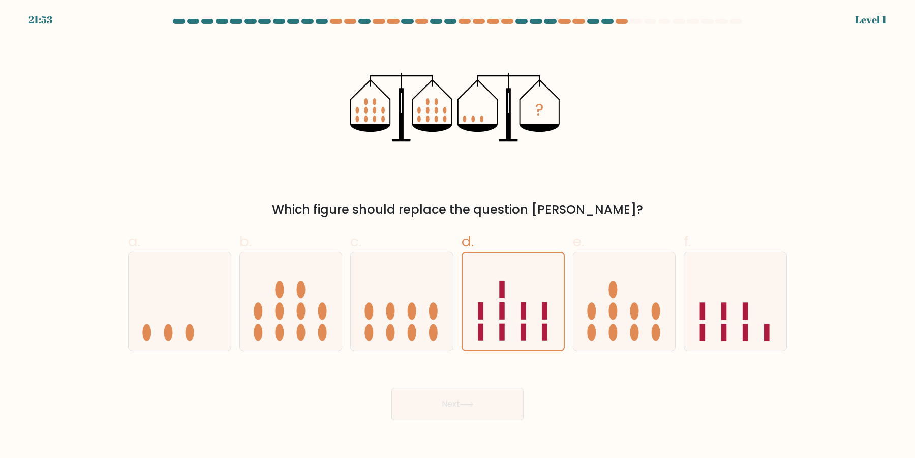
click at [391, 387] on button "Next" at bounding box center [457, 403] width 132 height 33
click at [507, 319] on icon at bounding box center [513, 301] width 101 height 84
click at [458, 235] on input "d." at bounding box center [458, 232] width 1 height 7
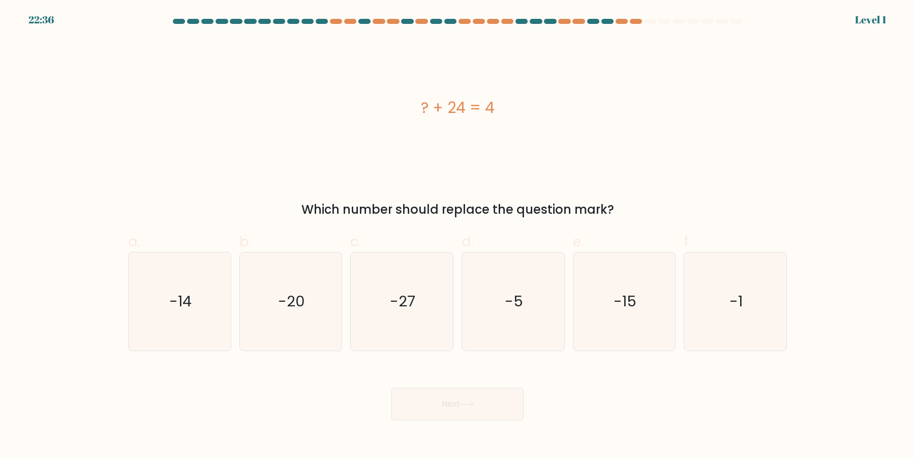
click at [507, 319] on icon "-5" at bounding box center [513, 301] width 98 height 98
click at [458, 235] on input "d. -5" at bounding box center [458, 232] width 1 height 7
radio input "true"
click at [391, 387] on button "Next" at bounding box center [457, 403] width 132 height 33
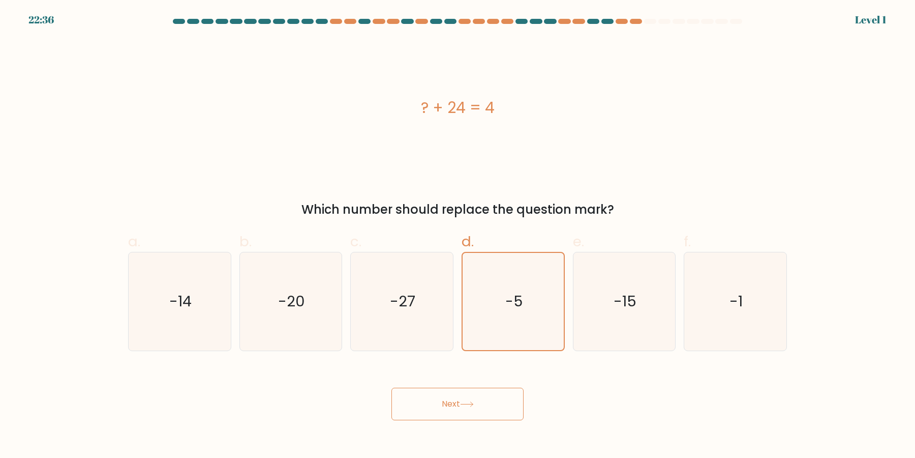
click at [391, 387] on button "Next" at bounding box center [457, 403] width 132 height 33
click button "Next" at bounding box center [457, 403] width 132 height 33
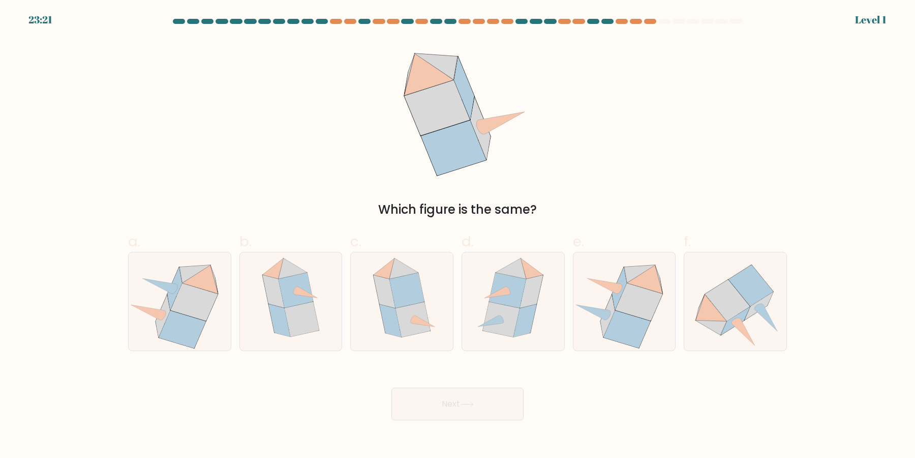
click at [391, 387] on button "Next" at bounding box center [457, 403] width 132 height 33
click at [507, 319] on icon at bounding box center [501, 319] width 37 height 35
click at [458, 235] on input "d." at bounding box center [458, 232] width 1 height 7
radio input "true"
click at [391, 387] on button "Next" at bounding box center [457, 403] width 132 height 33
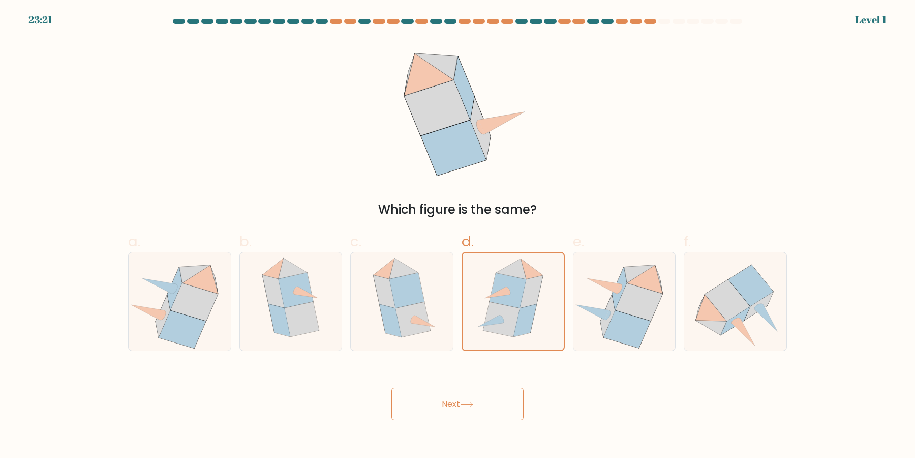
click at [391, 387] on button "Next" at bounding box center [457, 403] width 132 height 33
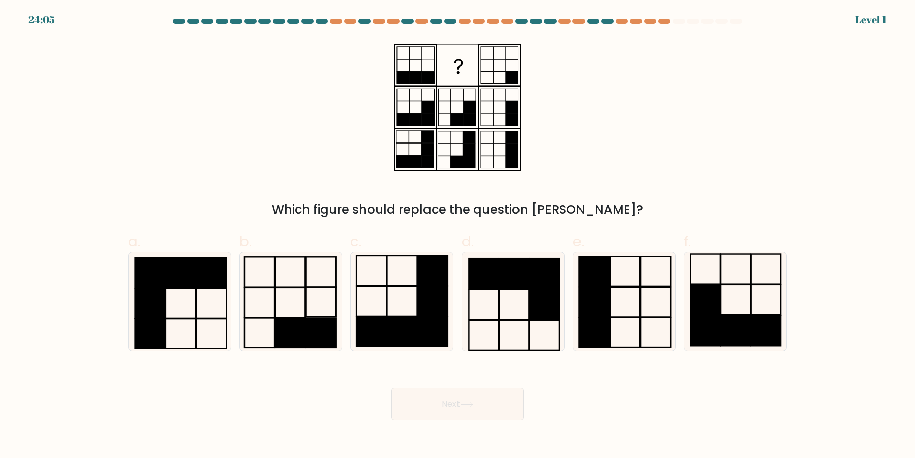
click at [507, 320] on rect at bounding box center [513, 335] width 29 height 30
click at [458, 235] on input "d." at bounding box center [458, 232] width 1 height 7
radio input "true"
click at [391, 387] on button "Next" at bounding box center [457, 403] width 132 height 33
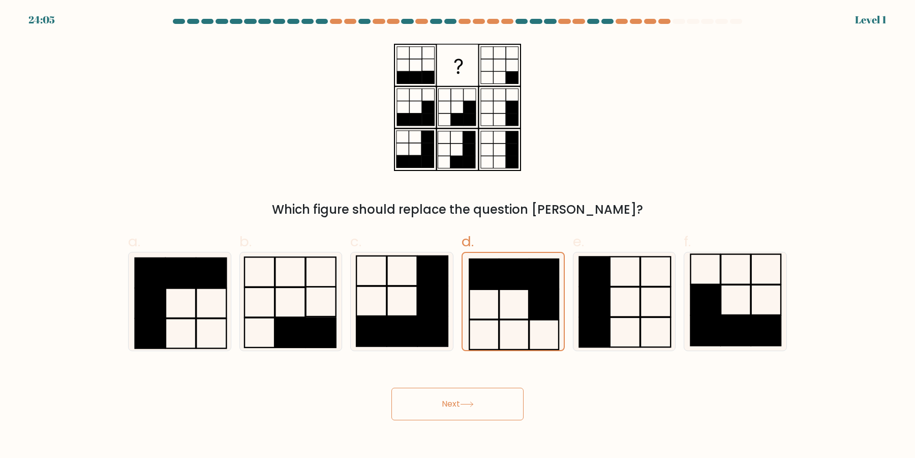
click at [391, 387] on button "Next" at bounding box center [457, 403] width 132 height 33
click button "Next" at bounding box center [457, 403] width 132 height 33
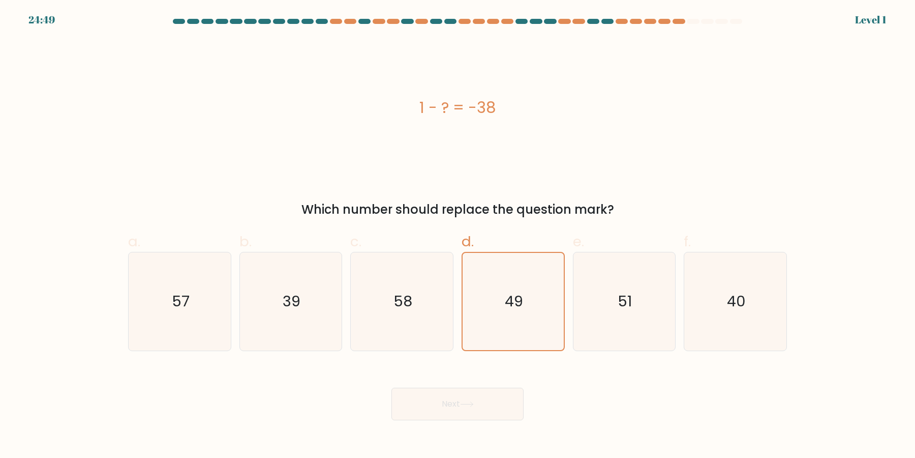
click at [391, 387] on button "Next" at bounding box center [457, 403] width 132 height 33
click at [507, 319] on icon "49" at bounding box center [513, 301] width 97 height 97
click at [458, 235] on input "d. 49" at bounding box center [458, 232] width 1 height 7
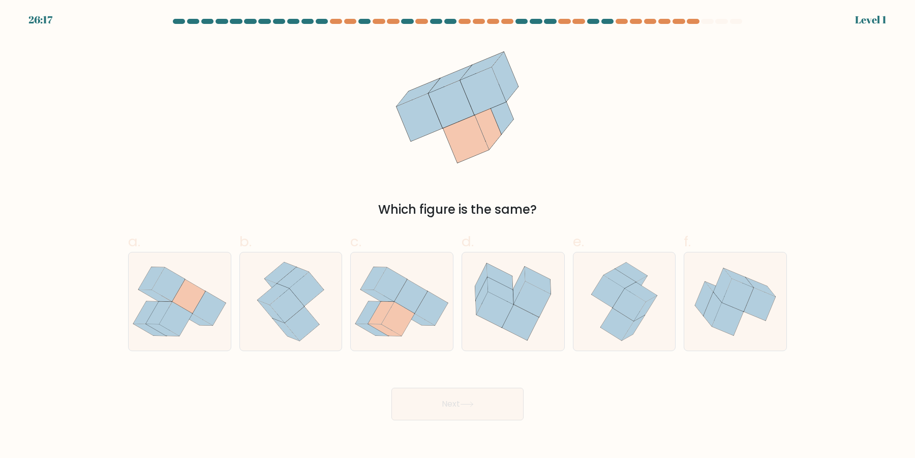
click at [507, 319] on icon at bounding box center [520, 322] width 37 height 36
click at [458, 235] on input "d." at bounding box center [458, 232] width 1 height 7
radio input "true"
click at [391, 387] on button "Next" at bounding box center [457, 403] width 132 height 33
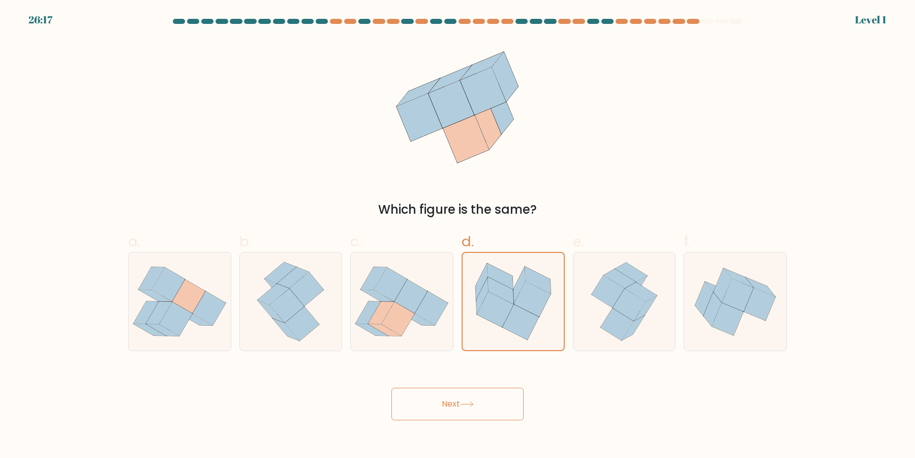
click at [391, 387] on button "Next" at bounding box center [457, 403] width 132 height 33
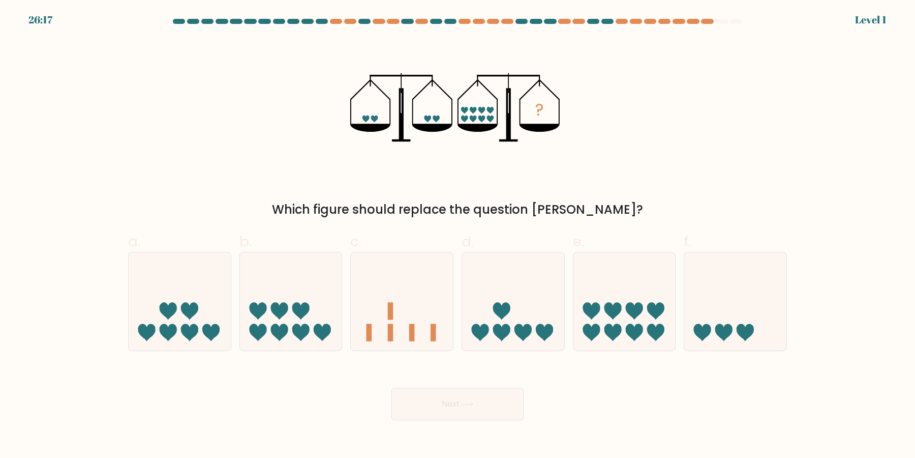
click at [507, 319] on icon at bounding box center [513, 301] width 102 height 84
click at [458, 235] on input "d." at bounding box center [458, 232] width 1 height 7
radio input "true"
click at [391, 387] on button "Next" at bounding box center [457, 403] width 132 height 33
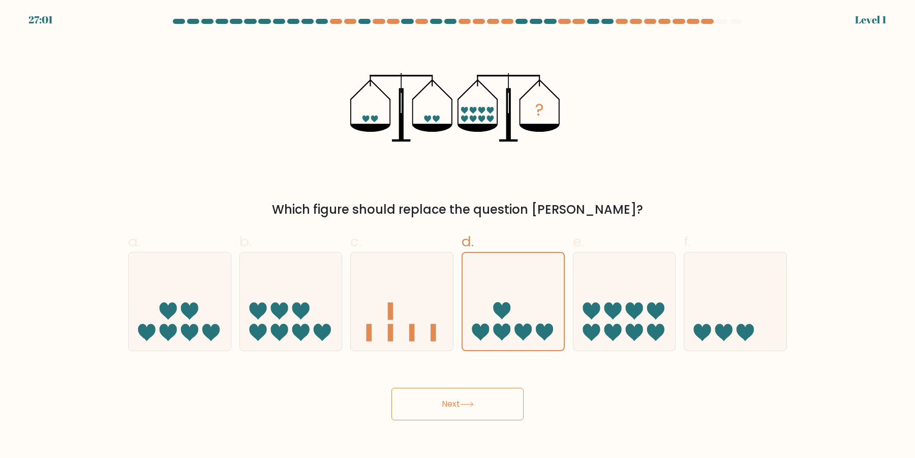
click at [391, 387] on button "Next" at bounding box center [457, 403] width 132 height 33
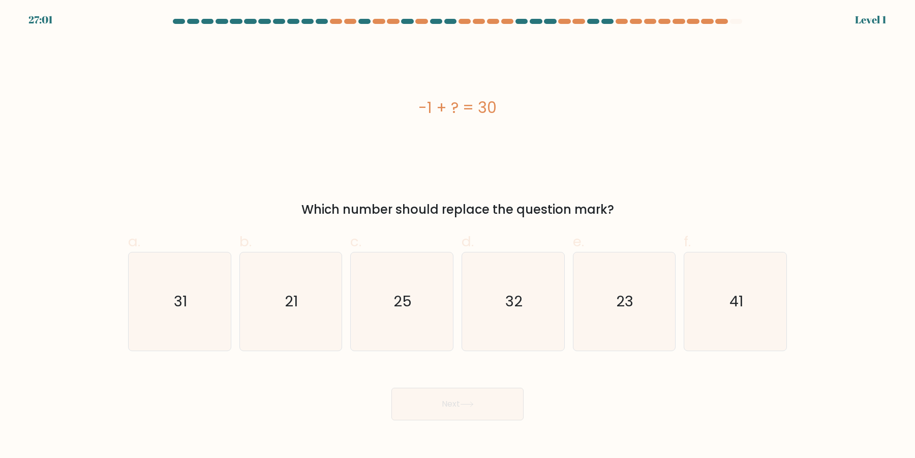
click at [507, 319] on icon "32" at bounding box center [513, 301] width 98 height 98
click at [458, 235] on input "d. 32" at bounding box center [458, 232] width 1 height 7
radio input "true"
click at [483, 400] on button "Next" at bounding box center [457, 403] width 132 height 33
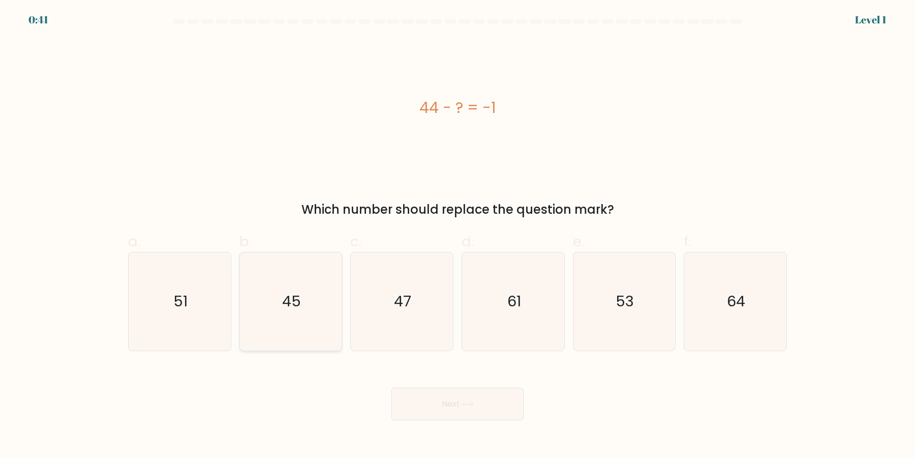
click at [291, 297] on text "45" at bounding box center [291, 301] width 19 height 20
click at [458, 235] on input "b. 45" at bounding box center [458, 232] width 1 height 7
radio input "true"
click at [391, 387] on button "Next" at bounding box center [457, 403] width 132 height 33
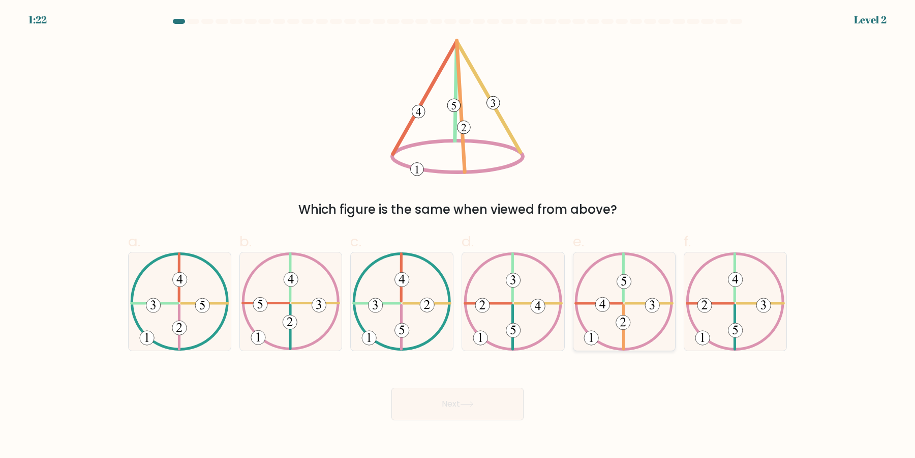
click at [626, 325] on 734 at bounding box center [623, 322] width 14 height 14
click at [458, 235] on input "e." at bounding box center [458, 232] width 1 height 7
radio input "true"
click at [733, 313] on icon at bounding box center [735, 301] width 99 height 98
click at [458, 235] on input "f." at bounding box center [458, 232] width 1 height 7
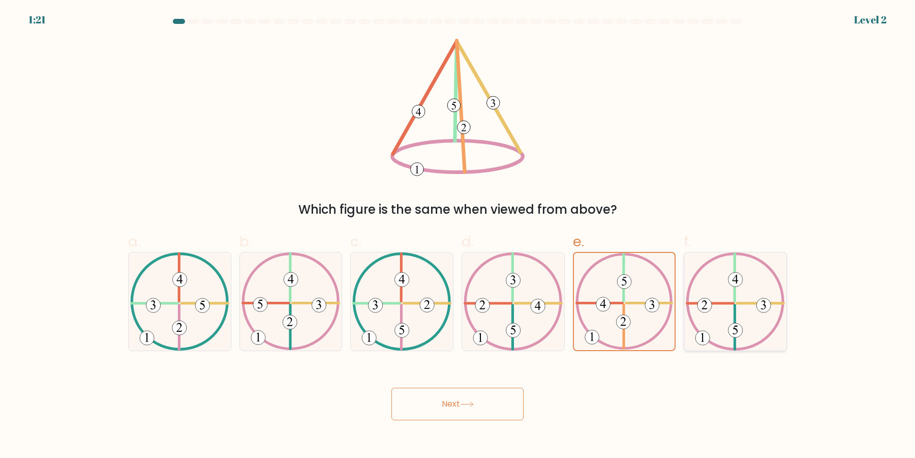
radio input "true"
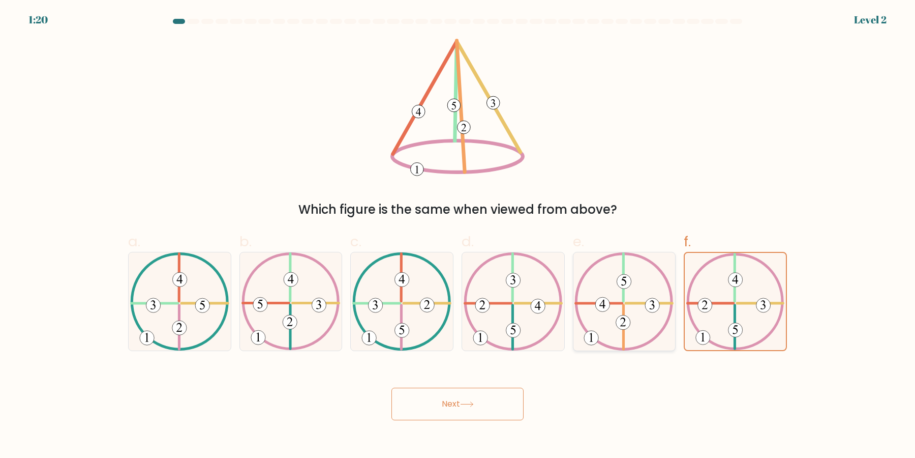
click at [659, 312] on icon at bounding box center [623, 301] width 99 height 98
click at [458, 235] on input "e." at bounding box center [458, 232] width 1 height 7
radio input "true"
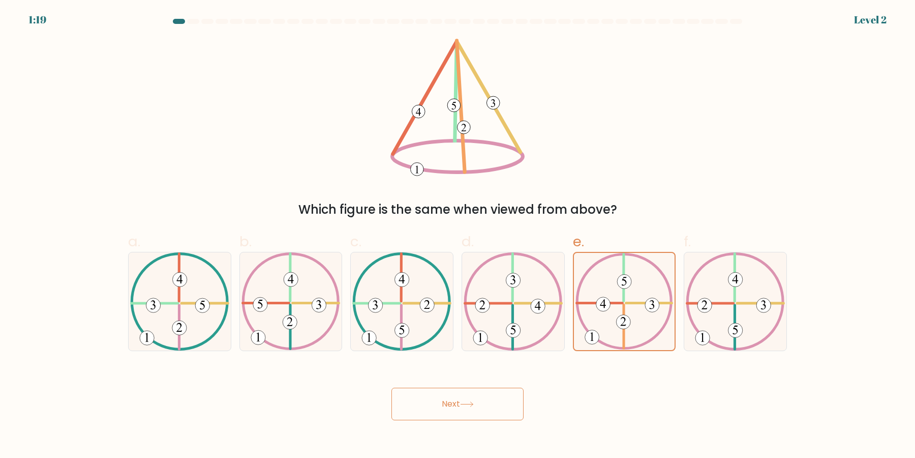
click at [391, 387] on button "Next" at bounding box center [457, 403] width 132 height 33
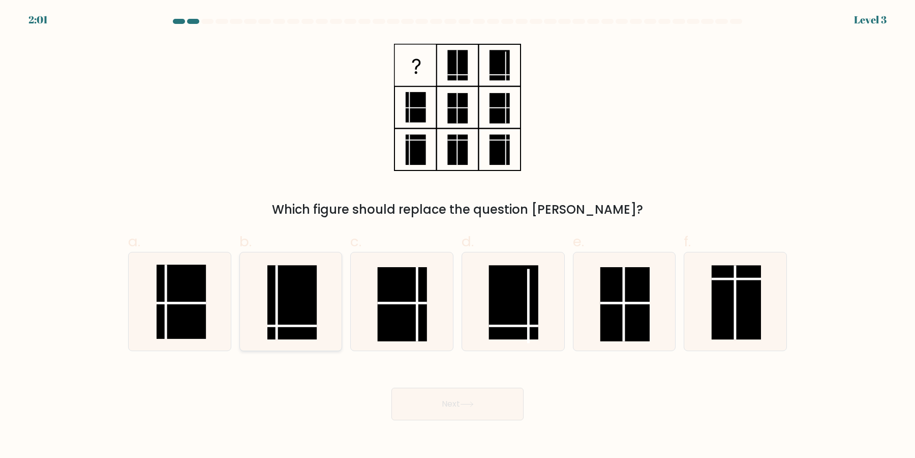
click at [293, 315] on rect at bounding box center [291, 302] width 49 height 74
click at [458, 235] on input "b." at bounding box center [458, 232] width 1 height 7
radio input "true"
click at [391, 387] on button "Next" at bounding box center [457, 403] width 132 height 33
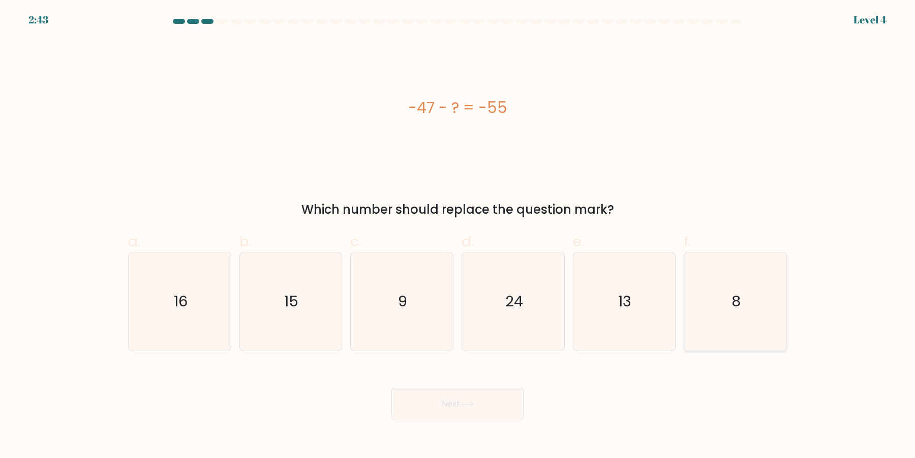
click at [720, 302] on icon "8" at bounding box center [735, 301] width 98 height 98
click at [458, 235] on input "f. 8" at bounding box center [458, 232] width 1 height 7
radio input "true"
click at [391, 387] on button "Next" at bounding box center [457, 403] width 132 height 33
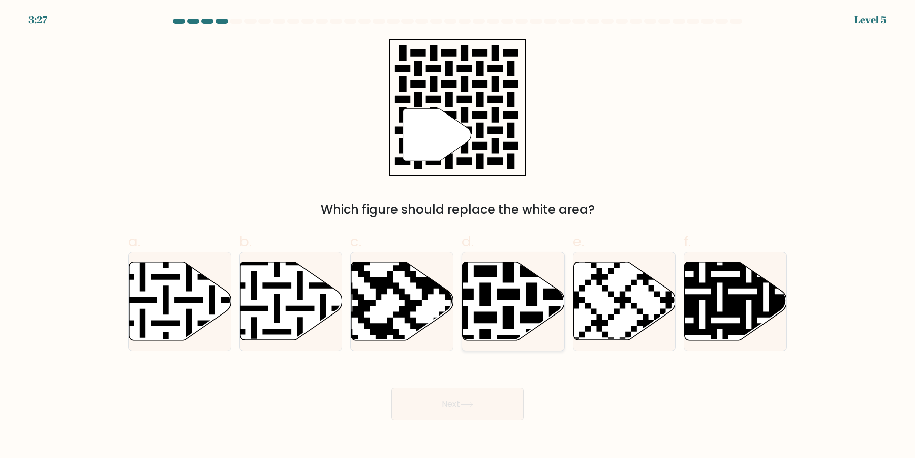
click at [513, 297] on icon at bounding box center [542, 259] width 185 height 185
click at [458, 235] on input "d." at bounding box center [458, 232] width 1 height 7
radio input "true"
click at [391, 387] on button "Next" at bounding box center [457, 403] width 132 height 33
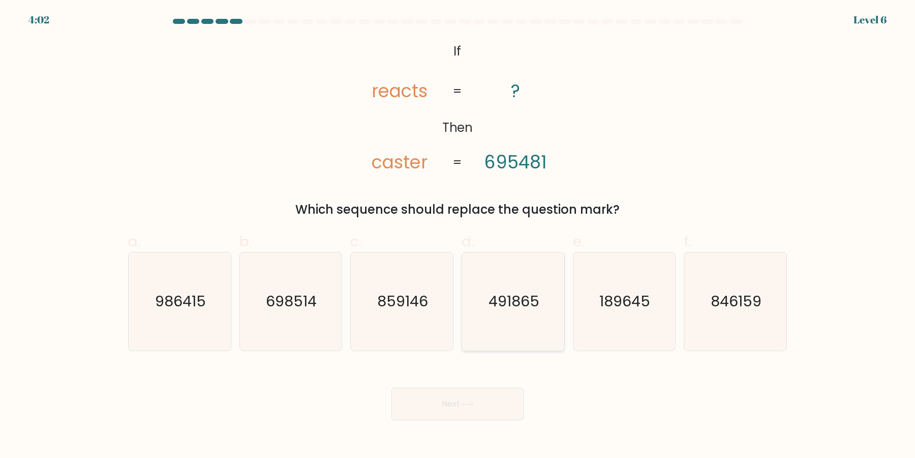
click at [494, 316] on icon "491865" at bounding box center [513, 301] width 98 height 98
click at [458, 235] on input "d. 491865" at bounding box center [458, 232] width 1 height 7
radio input "true"
click at [391, 387] on button "Next" at bounding box center [457, 403] width 132 height 33
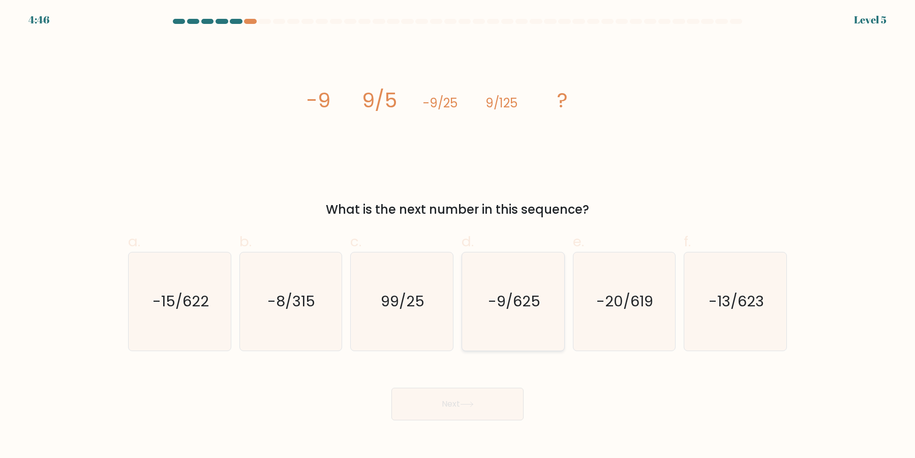
click at [529, 280] on icon "-9/625" at bounding box center [513, 301] width 98 height 98
click at [458, 235] on input "d. -9/625" at bounding box center [458, 232] width 1 height 7
radio input "true"
click at [391, 387] on button "Next" at bounding box center [457, 403] width 132 height 33
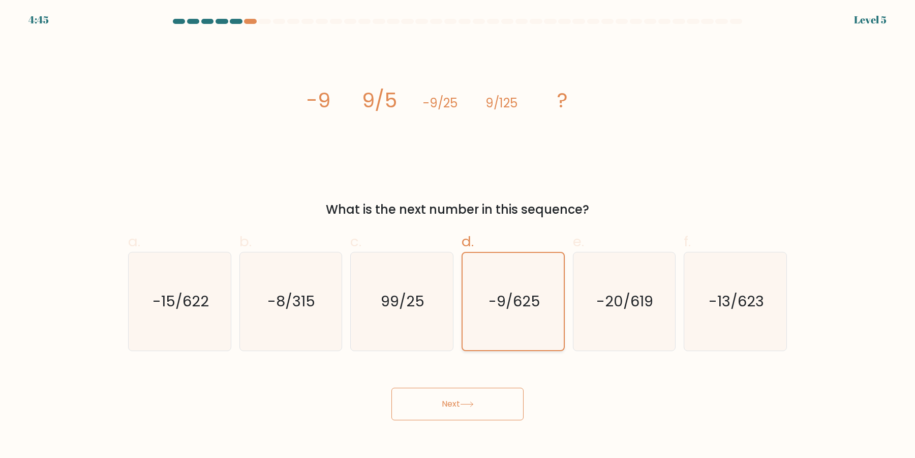
click at [391, 387] on button "Next" at bounding box center [457, 403] width 132 height 33
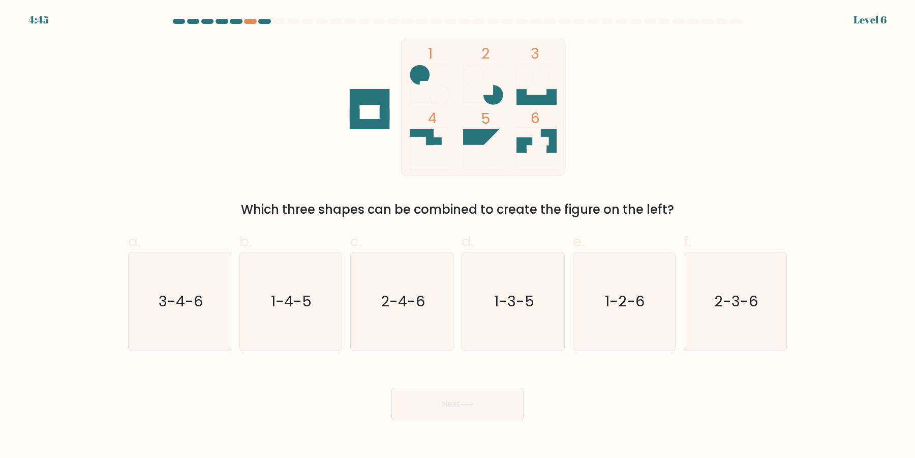
click at [391, 387] on button "Next" at bounding box center [457, 403] width 132 height 33
click at [505, 310] on icon "1-3-5" at bounding box center [513, 301] width 98 height 98
click at [458, 235] on input "d. 1-3-5" at bounding box center [458, 232] width 1 height 7
radio input "true"
click at [391, 387] on button "Next" at bounding box center [457, 403] width 132 height 33
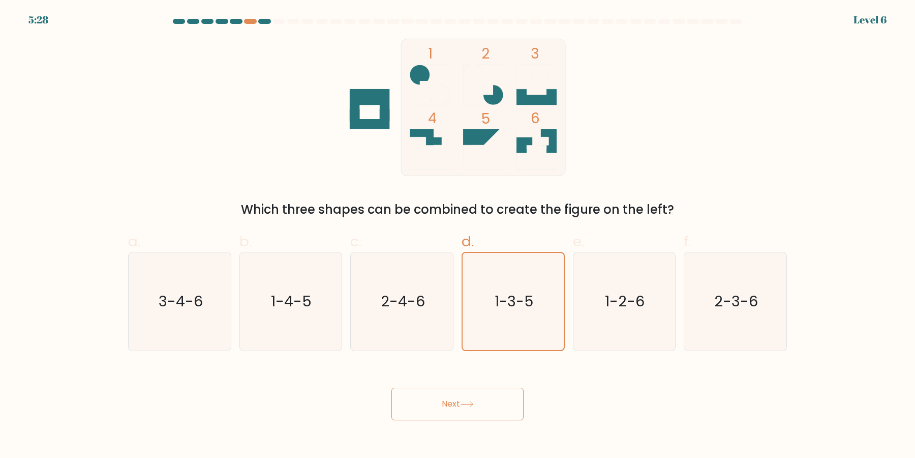
click at [391, 387] on button "Next" at bounding box center [457, 403] width 132 height 33
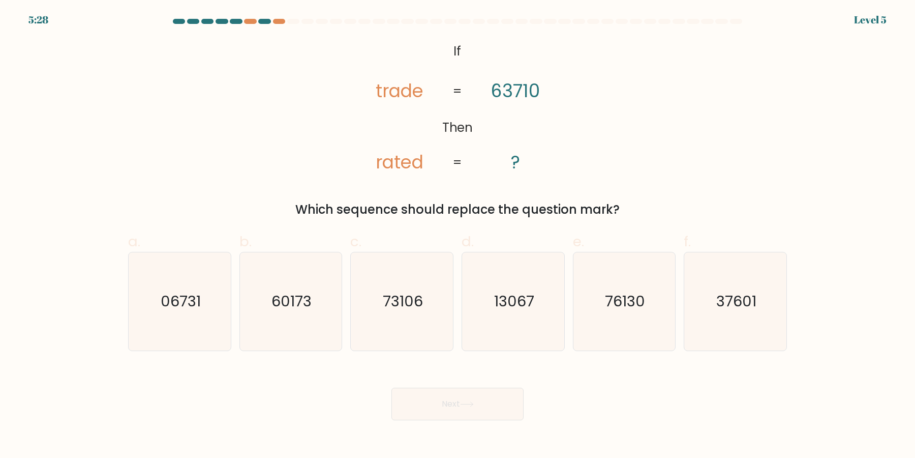
click at [505, 310] on icon "13067" at bounding box center [513, 301] width 98 height 98
click at [458, 235] on input "d. 13067" at bounding box center [458, 232] width 1 height 7
radio input "true"
click at [391, 387] on button "Next" at bounding box center [457, 403] width 132 height 33
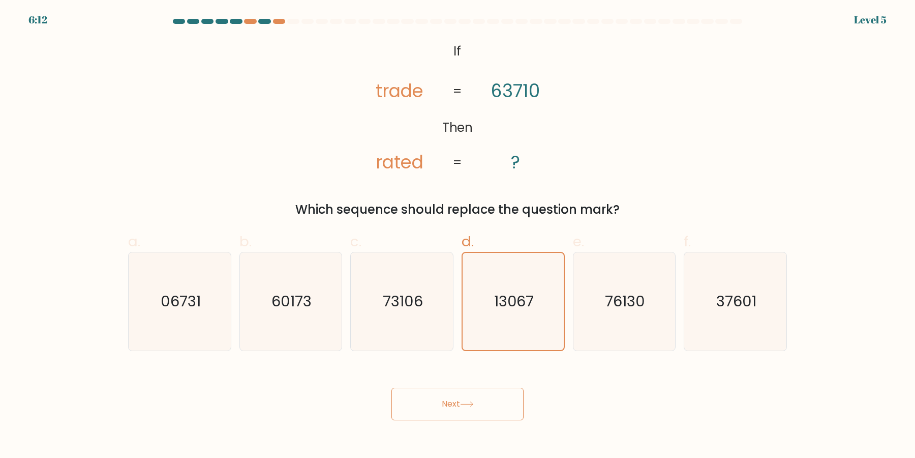
click at [391, 387] on button "Next" at bounding box center [457, 403] width 132 height 33
click button "Next" at bounding box center [457, 403] width 132 height 33
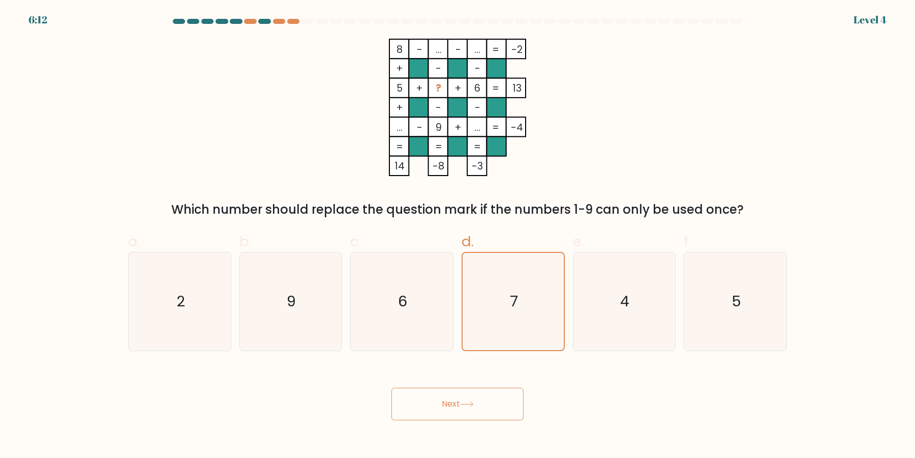
click at [391, 387] on button "Next" at bounding box center [457, 403] width 132 height 33
click button "Next" at bounding box center [457, 403] width 132 height 33
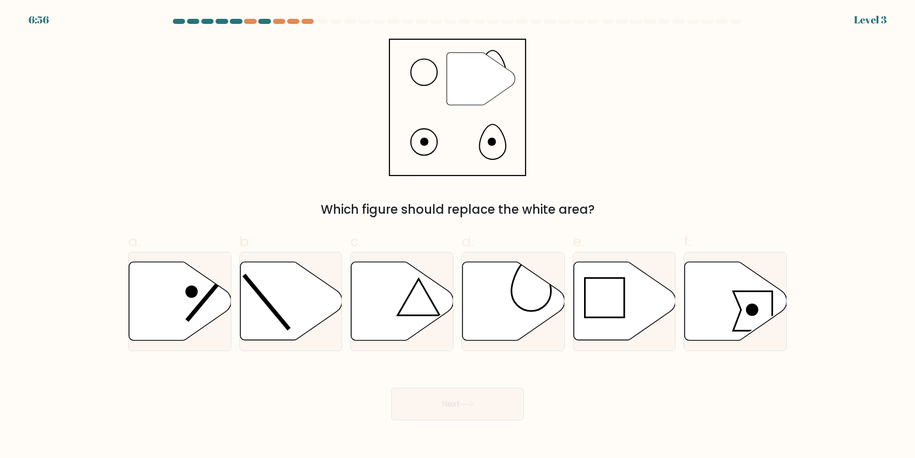
click at [505, 310] on icon at bounding box center [514, 301] width 102 height 78
click at [458, 235] on input "d." at bounding box center [458, 232] width 1 height 7
radio input "true"
click at [391, 387] on button "Next" at bounding box center [457, 403] width 132 height 33
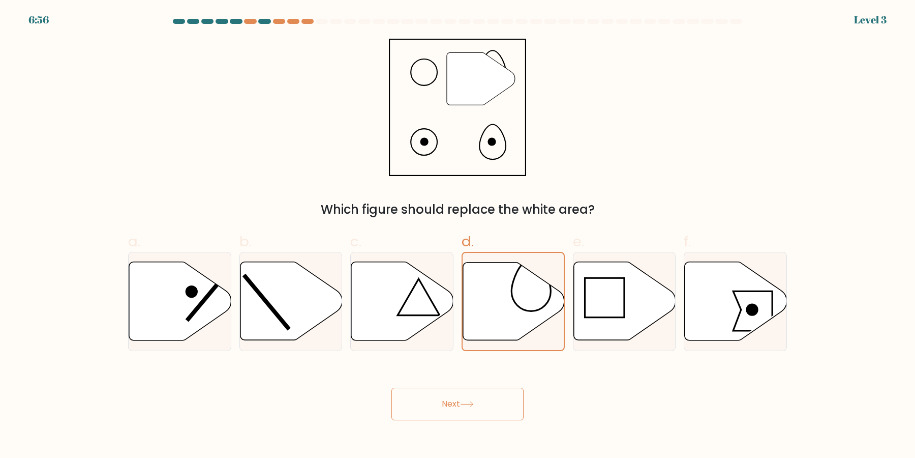
click at [391, 387] on button "Next" at bounding box center [457, 403] width 132 height 33
click at [505, 310] on icon at bounding box center [513, 300] width 101 height 77
click at [458, 235] on input "d." at bounding box center [458, 232] width 1 height 7
click at [391, 387] on button "Next" at bounding box center [457, 403] width 132 height 33
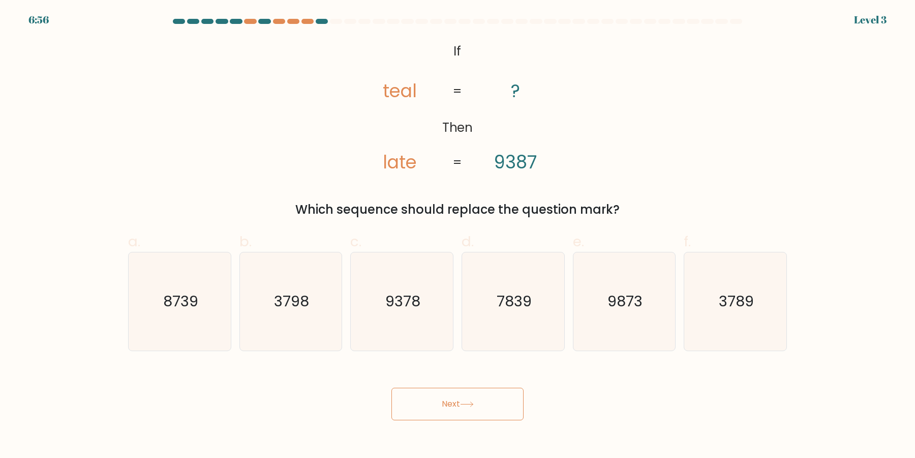
click at [391, 387] on button "Next" at bounding box center [457, 403] width 132 height 33
click at [505, 310] on icon "7839" at bounding box center [513, 301] width 98 height 98
click at [458, 235] on input "d. 7839" at bounding box center [458, 232] width 1 height 7
radio input "true"
click at [505, 310] on icon "7839" at bounding box center [513, 301] width 97 height 97
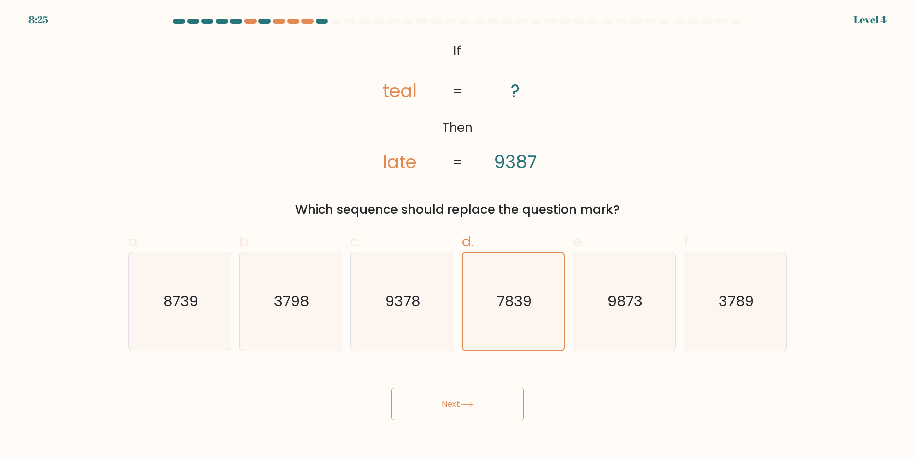
click at [458, 235] on input "d. 7839" at bounding box center [458, 232] width 1 height 7
click at [391, 387] on button "Next" at bounding box center [457, 403] width 132 height 33
click at [505, 310] on icon "7839" at bounding box center [513, 301] width 97 height 97
click at [458, 235] on input "d. 7839" at bounding box center [458, 232] width 1 height 7
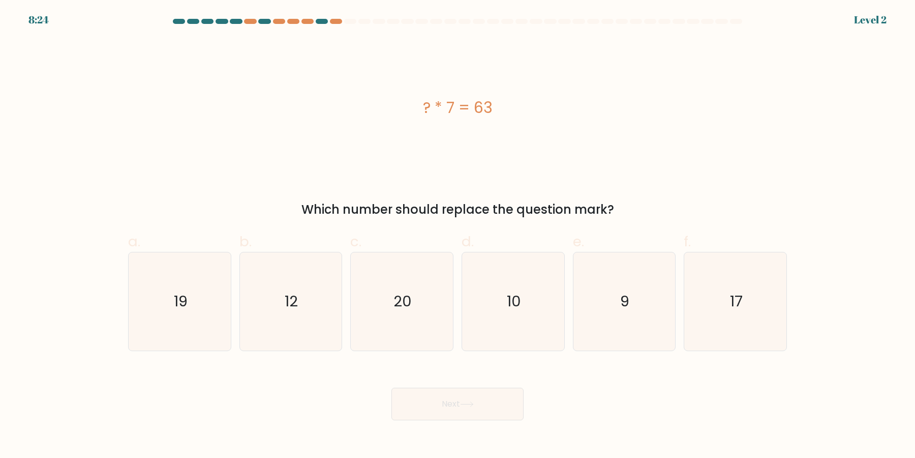
click at [391, 387] on button "Next" at bounding box center [457, 403] width 132 height 33
click at [505, 310] on icon "10" at bounding box center [513, 301] width 98 height 98
click at [458, 235] on input "d. 10" at bounding box center [458, 232] width 1 height 7
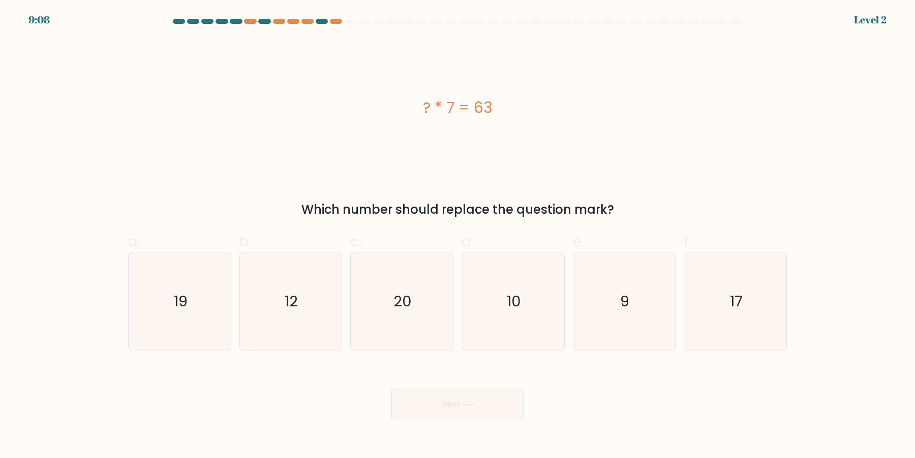
radio input "true"
click at [391, 387] on button "Next" at bounding box center [457, 403] width 132 height 33
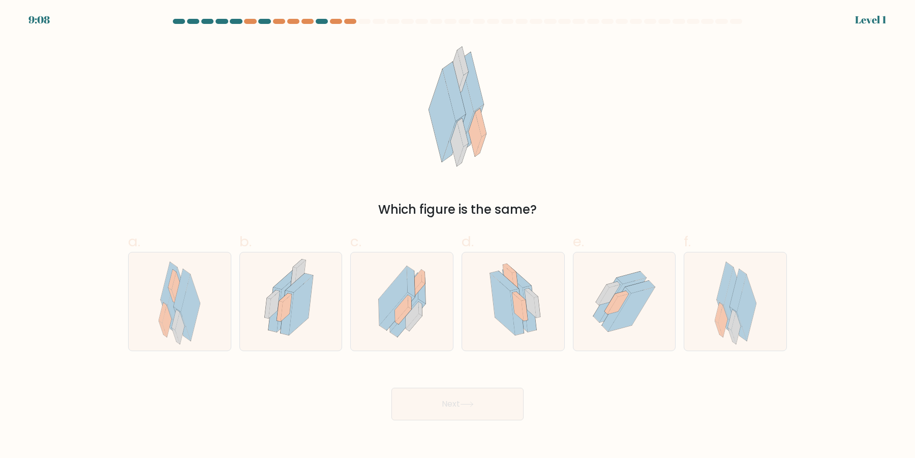
click at [505, 310] on icon at bounding box center [502, 304] width 25 height 62
click at [458, 235] on input "d." at bounding box center [458, 232] width 1 height 7
radio input "true"
click at [391, 387] on button "Next" at bounding box center [457, 403] width 132 height 33
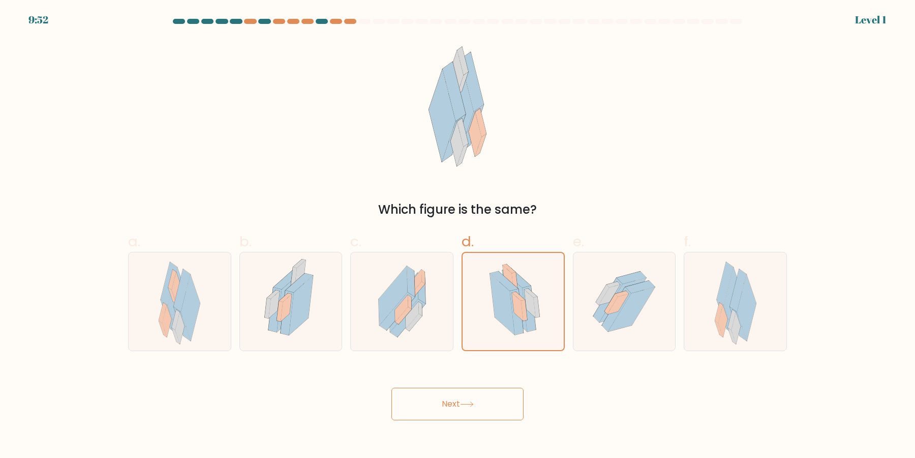
click at [391, 387] on button "Next" at bounding box center [457, 403] width 132 height 33
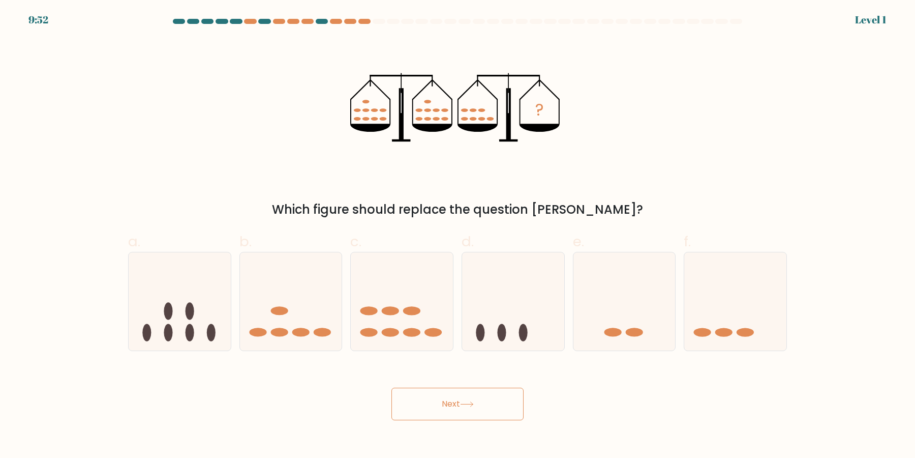
click at [391, 387] on button "Next" at bounding box center [457, 403] width 132 height 33
click at [505, 310] on icon at bounding box center [513, 301] width 102 height 84
click at [458, 235] on input "d." at bounding box center [458, 232] width 1 height 7
radio input "true"
click at [391, 387] on button "Next" at bounding box center [457, 403] width 132 height 33
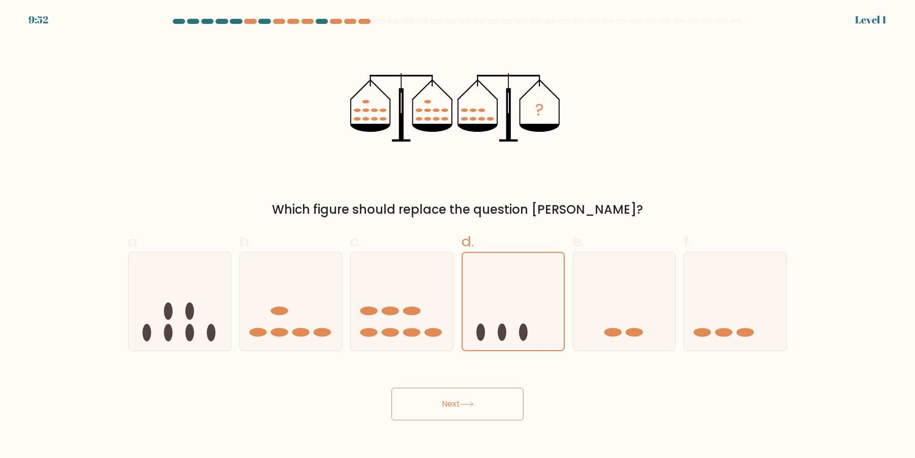
click at [391, 387] on button "Next" at bounding box center [457, 403] width 132 height 33
click at [505, 310] on icon at bounding box center [513, 301] width 101 height 84
click at [458, 235] on input "d." at bounding box center [458, 232] width 1 height 7
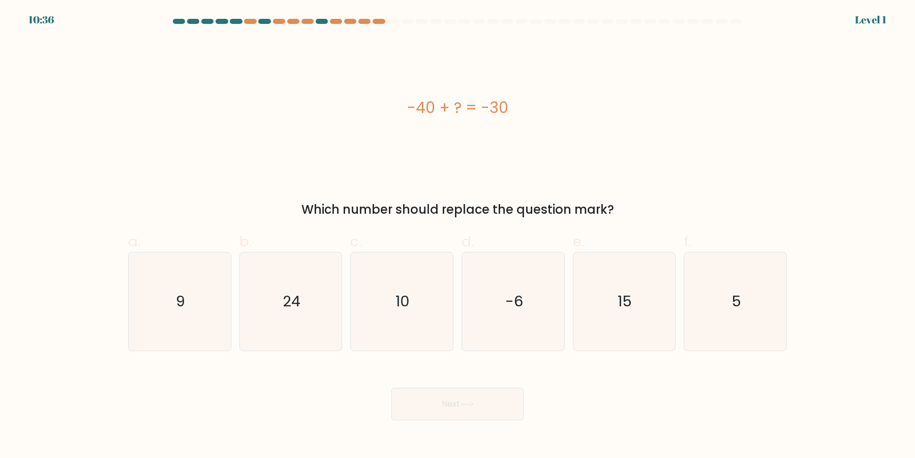
click at [505, 310] on icon "-6" at bounding box center [513, 301] width 98 height 98
click at [458, 235] on input "d. -6" at bounding box center [458, 232] width 1 height 7
radio input "true"
click at [391, 387] on button "Next" at bounding box center [457, 403] width 132 height 33
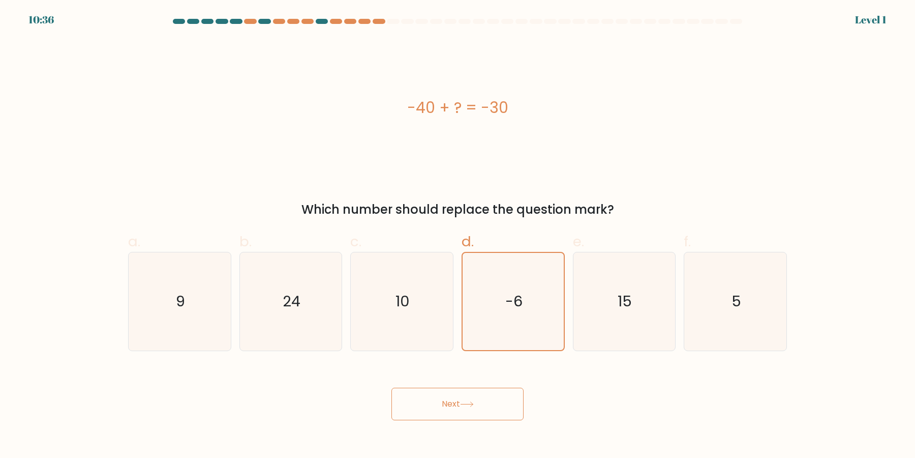
click at [391, 387] on button "Next" at bounding box center [457, 403] width 132 height 33
click at [505, 310] on icon "-6" at bounding box center [513, 301] width 97 height 97
click at [458, 235] on input "d. -6" at bounding box center [458, 232] width 1 height 7
click at [391, 387] on button "Next" at bounding box center [457, 403] width 132 height 33
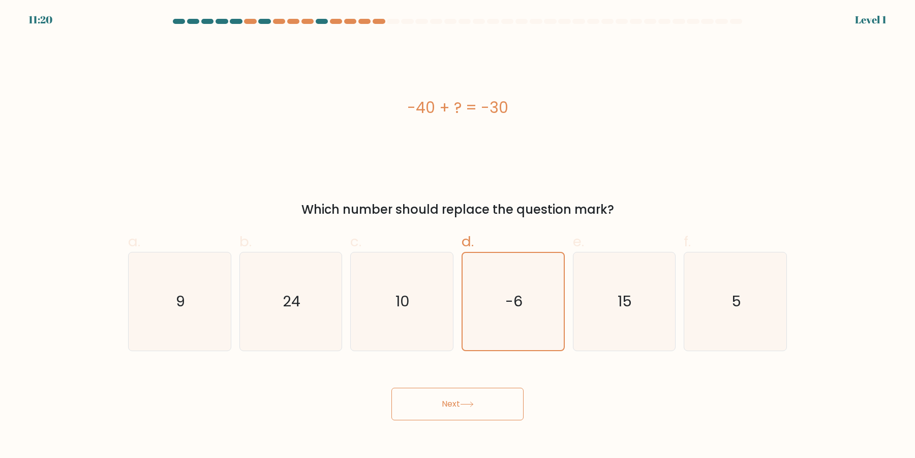
click at [391, 387] on button "Next" at bounding box center [457, 403] width 132 height 33
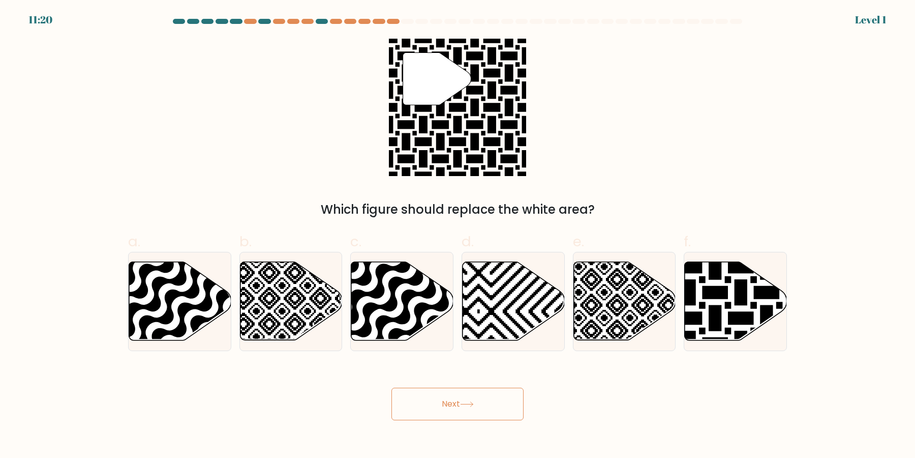
click at [505, 310] on icon at bounding box center [479, 260] width 206 height 206
click at [458, 235] on input "d." at bounding box center [458, 232] width 1 height 7
radio input "true"
click at [505, 310] on icon at bounding box center [478, 260] width 203 height 203
click at [458, 235] on input "d." at bounding box center [458, 232] width 1 height 7
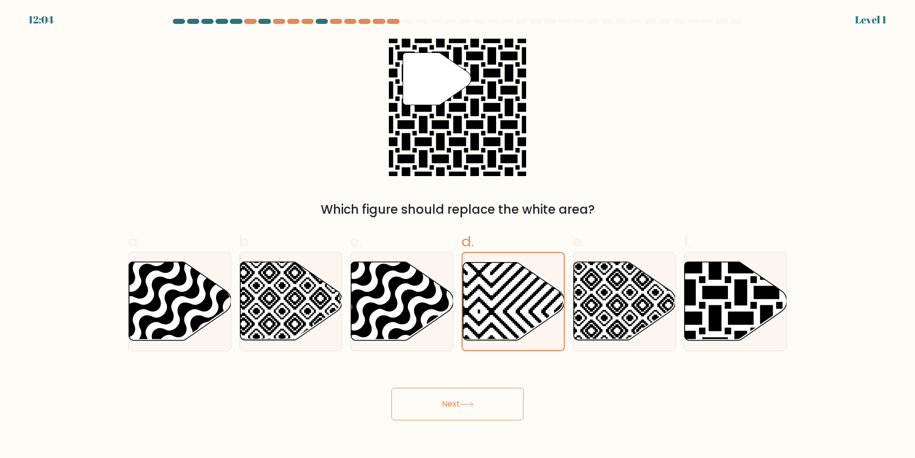
click at [505, 310] on icon at bounding box center [478, 260] width 203 height 203
click at [458, 235] on input "d." at bounding box center [458, 232] width 1 height 7
click at [391, 387] on button "Next" at bounding box center [457, 403] width 132 height 33
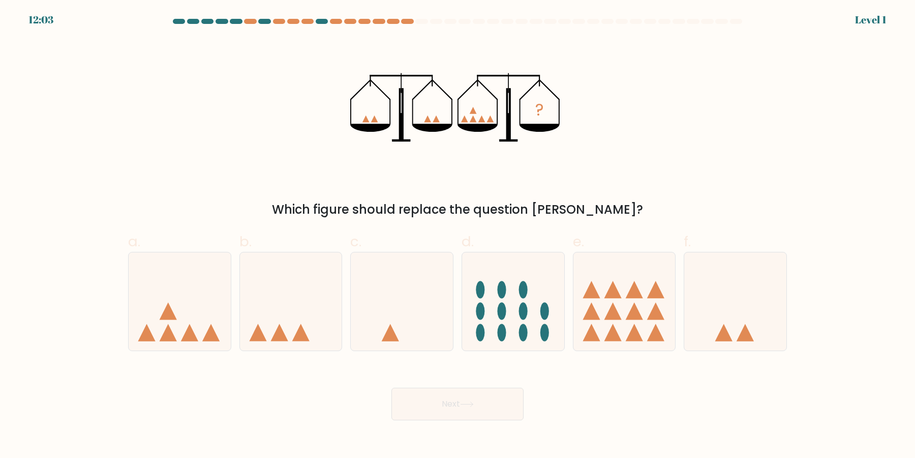
click at [505, 310] on ellipse at bounding box center [502, 310] width 9 height 17
click at [458, 235] on input "d." at bounding box center [458, 232] width 1 height 7
radio input "true"
click at [505, 310] on ellipse at bounding box center [502, 310] width 9 height 17
click at [458, 235] on input "d." at bounding box center [458, 232] width 1 height 7
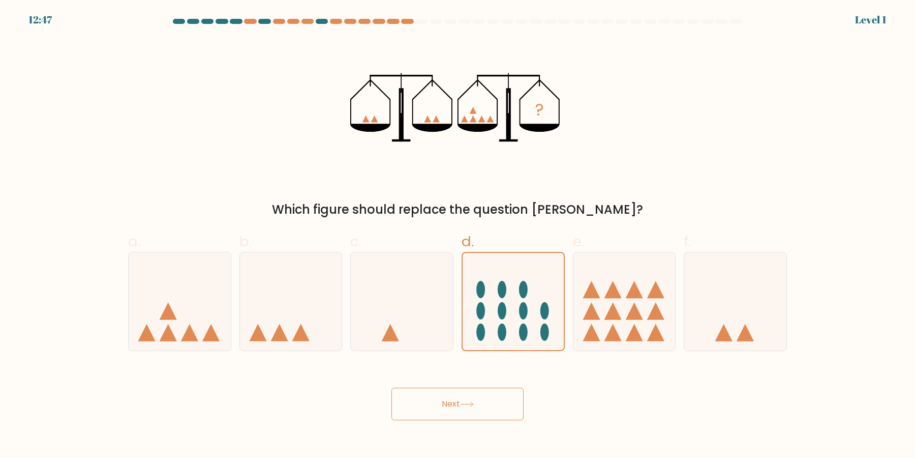
click at [391, 387] on button "Next" at bounding box center [457, 403] width 132 height 33
click at [505, 310] on ellipse at bounding box center [502, 310] width 9 height 17
click at [458, 235] on input "d." at bounding box center [458, 232] width 1 height 7
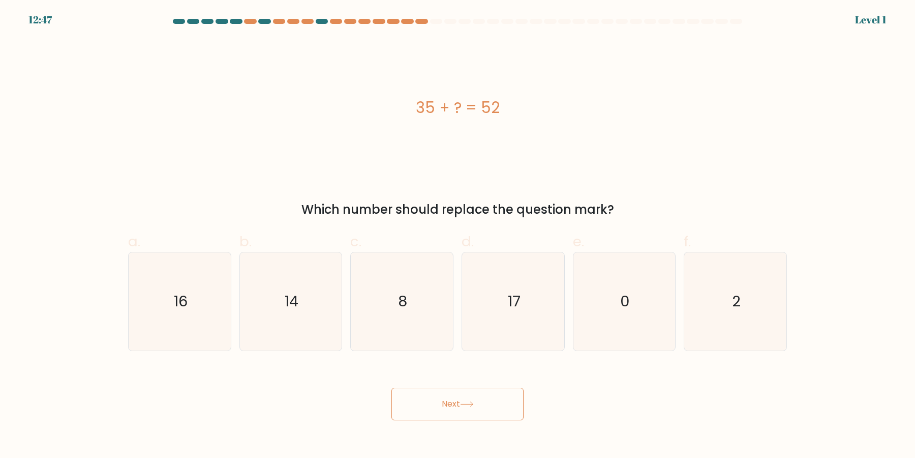
click at [505, 310] on icon "17" at bounding box center [513, 301] width 98 height 98
click at [458, 235] on input "d. 17" at bounding box center [458, 232] width 1 height 7
radio input "true"
click at [505, 310] on icon "17" at bounding box center [513, 301] width 97 height 97
click at [458, 235] on input "d. 17" at bounding box center [458, 232] width 1 height 7
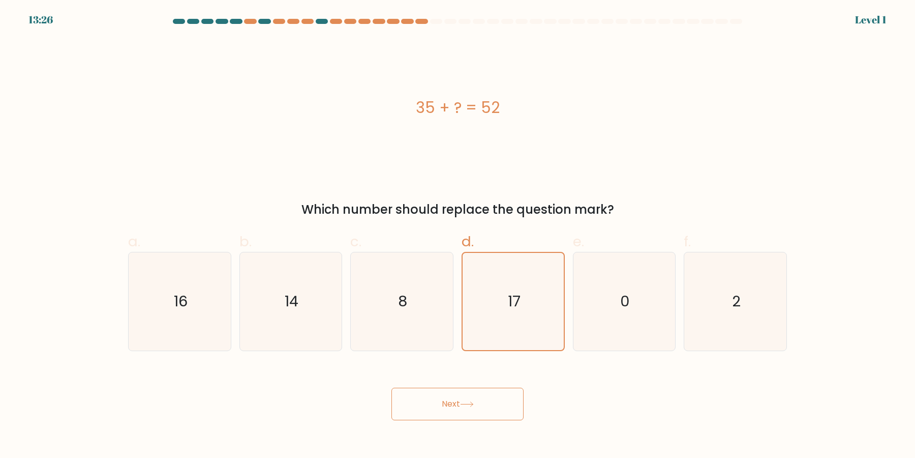
click at [494, 237] on label "d. 17" at bounding box center [513, 291] width 103 height 120
click at [458, 235] on input "d. 17" at bounding box center [458, 232] width 1 height 7
click at [391, 387] on button "Next" at bounding box center [457, 403] width 132 height 33
click at [499, 263] on icon "17" at bounding box center [513, 301] width 97 height 97
click at [458, 235] on input "d. 17" at bounding box center [458, 232] width 1 height 7
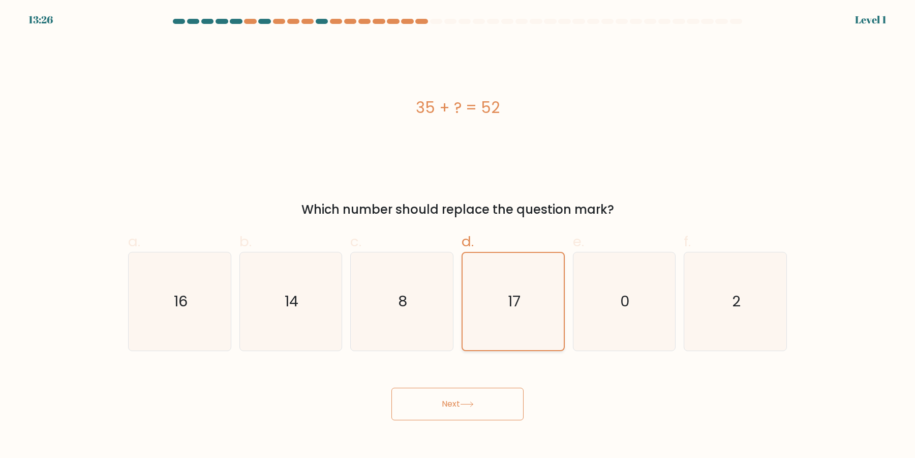
click at [391, 387] on button "Next" at bounding box center [457, 403] width 132 height 33
click at [499, 294] on icon "17" at bounding box center [513, 301] width 97 height 97
click at [458, 235] on input "d. 17" at bounding box center [458, 232] width 1 height 7
click at [391, 387] on button "Next" at bounding box center [457, 403] width 132 height 33
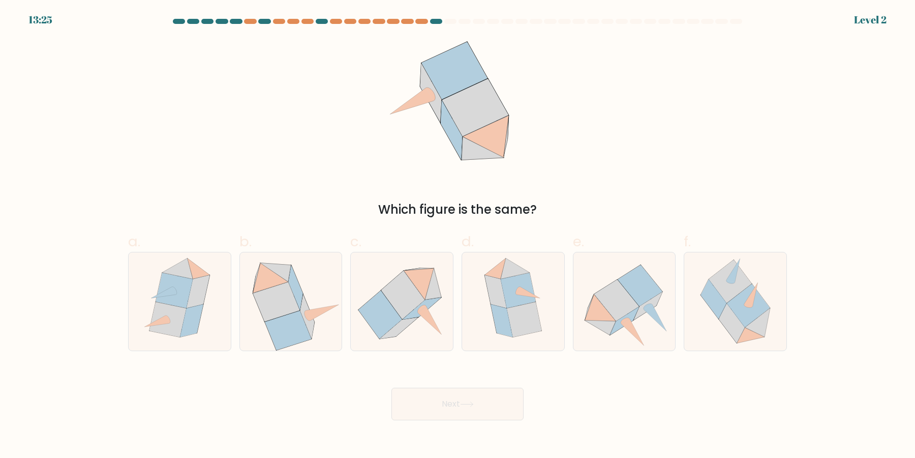
click at [391, 387] on button "Next" at bounding box center [457, 403] width 132 height 33
click at [499, 294] on icon at bounding box center [495, 291] width 22 height 33
click at [458, 235] on input "d." at bounding box center [458, 232] width 1 height 7
radio input "true"
click at [499, 294] on icon at bounding box center [495, 291] width 21 height 33
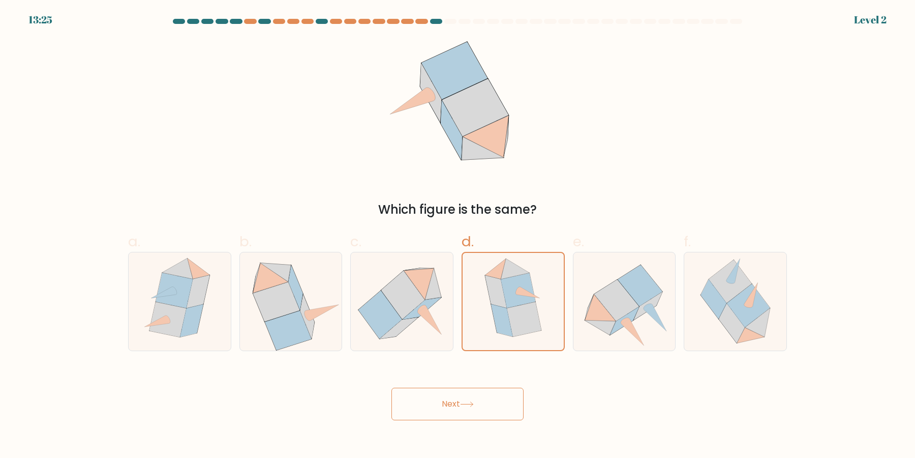
click at [458, 235] on input "d." at bounding box center [458, 232] width 1 height 7
click at [391, 387] on button "Next" at bounding box center [457, 403] width 132 height 33
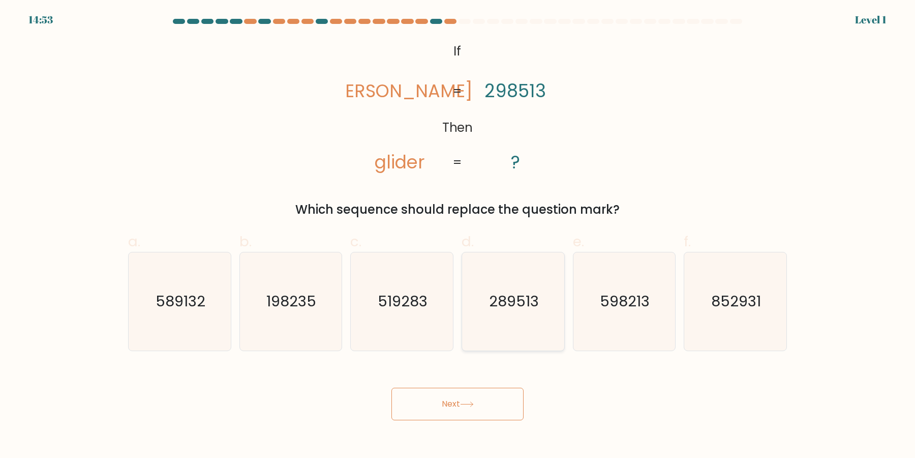
click at [471, 281] on icon "289513" at bounding box center [513, 301] width 98 height 98
click at [458, 235] on input "d. 289513" at bounding box center [458, 232] width 1 height 7
radio input "true"
click at [391, 387] on button "Next" at bounding box center [457, 403] width 132 height 33
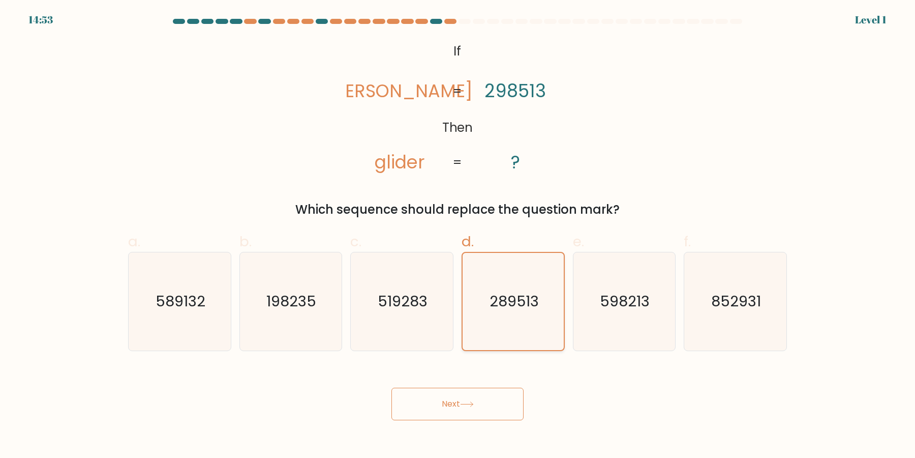
click at [391, 387] on button "Next" at bounding box center [457, 403] width 132 height 33
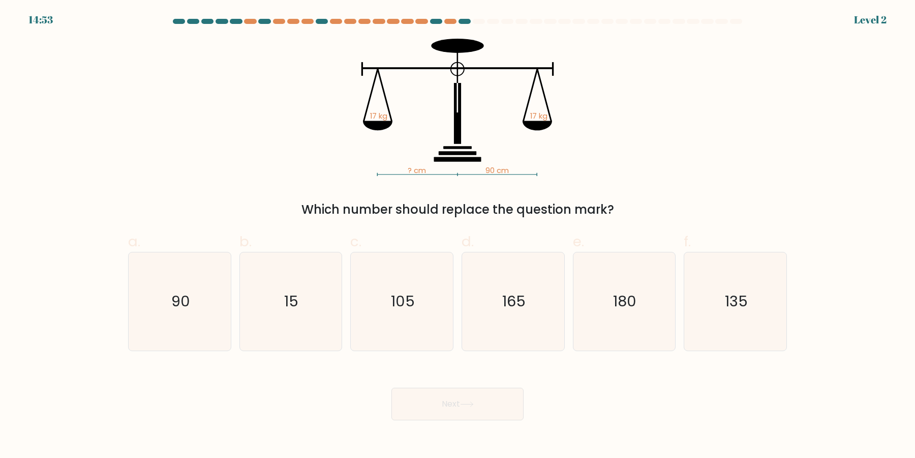
click at [471, 281] on icon "165" at bounding box center [513, 301] width 98 height 98
click at [458, 235] on input "d. 165" at bounding box center [458, 232] width 1 height 7
radio input "true"
click at [391, 387] on button "Next" at bounding box center [457, 403] width 132 height 33
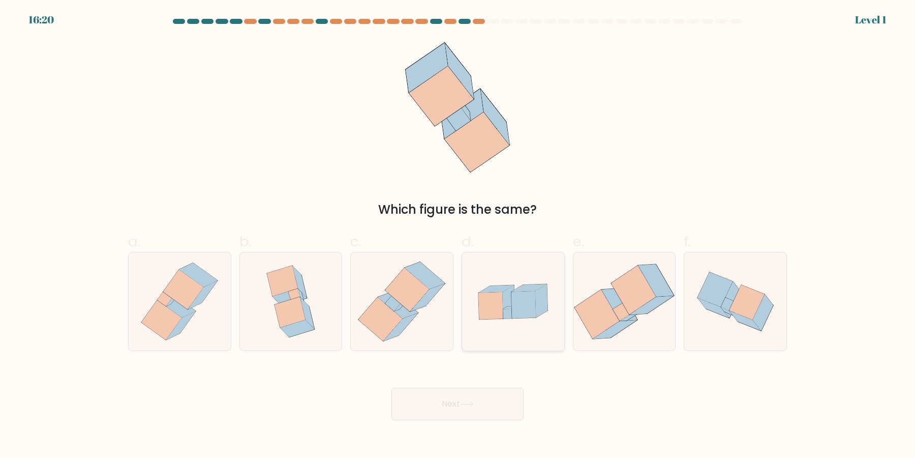
click at [503, 320] on icon at bounding box center [513, 301] width 102 height 70
click at [458, 235] on input "d." at bounding box center [458, 232] width 1 height 7
radio input "true"
click at [391, 387] on button "Next" at bounding box center [457, 403] width 132 height 33
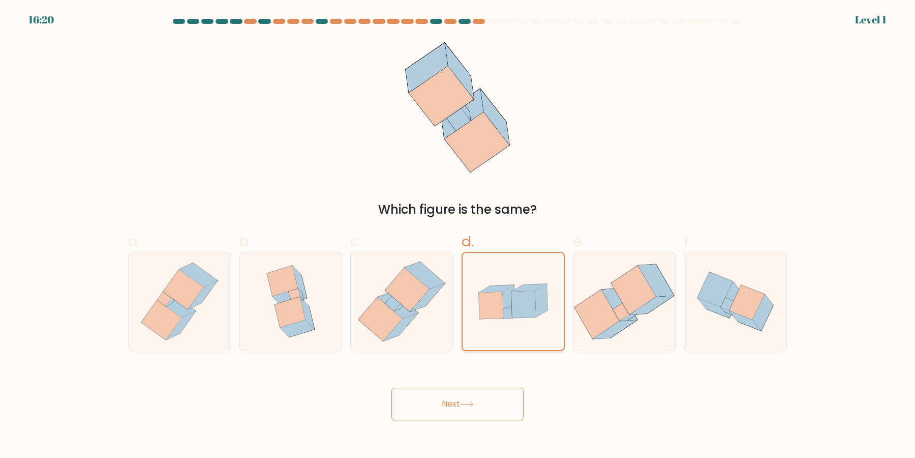
click at [391, 387] on button "Next" at bounding box center [457, 403] width 132 height 33
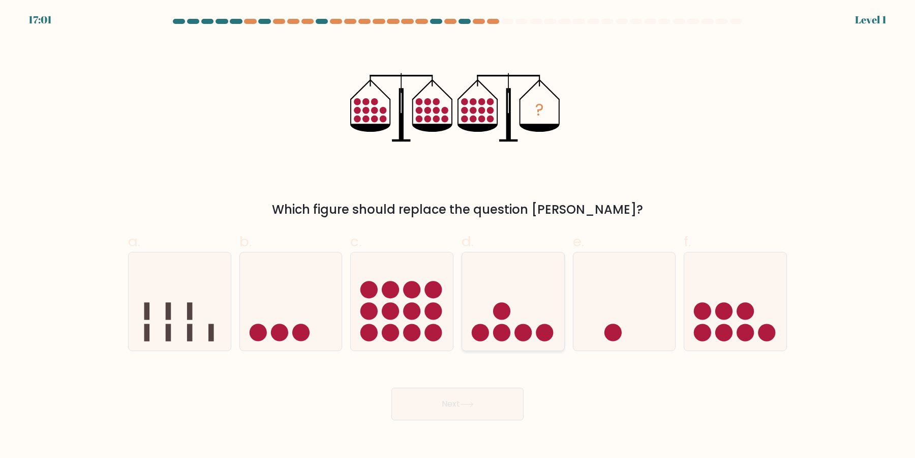
click at [484, 306] on icon at bounding box center [513, 301] width 102 height 84
click at [458, 235] on input "d." at bounding box center [458, 232] width 1 height 7
radio input "true"
click at [391, 387] on button "Next" at bounding box center [457, 403] width 132 height 33
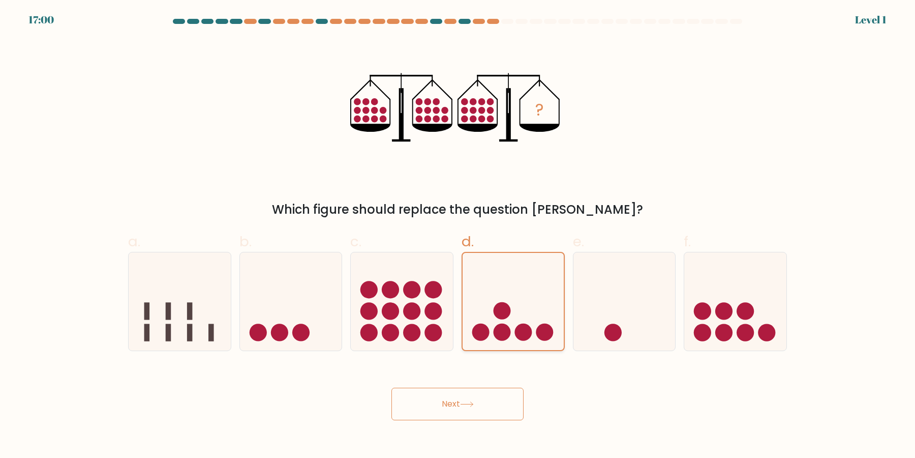
click at [391, 387] on button "Next" at bounding box center [457, 403] width 132 height 33
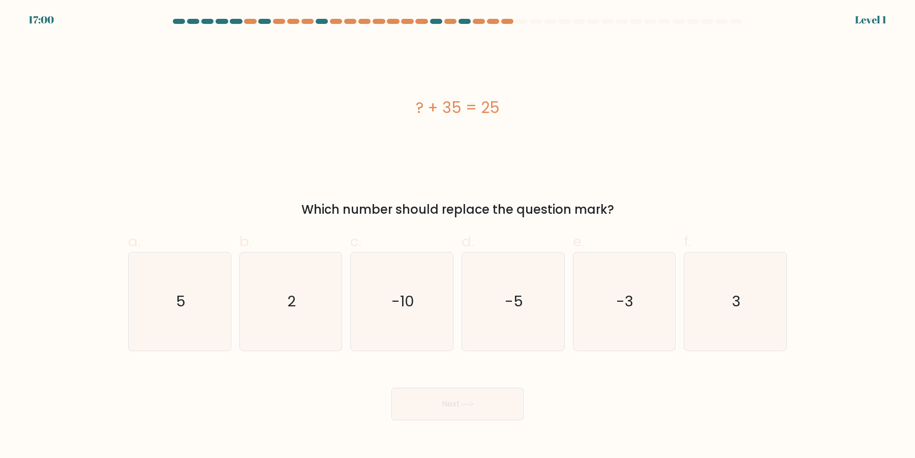
click at [513, 314] on icon "-5" at bounding box center [513, 301] width 98 height 98
click at [458, 235] on input "d. -5" at bounding box center [458, 232] width 1 height 7
radio input "true"
click at [494, 310] on icon "-5" at bounding box center [513, 301] width 97 height 97
click at [458, 235] on input "d. -5" at bounding box center [458, 232] width 1 height 7
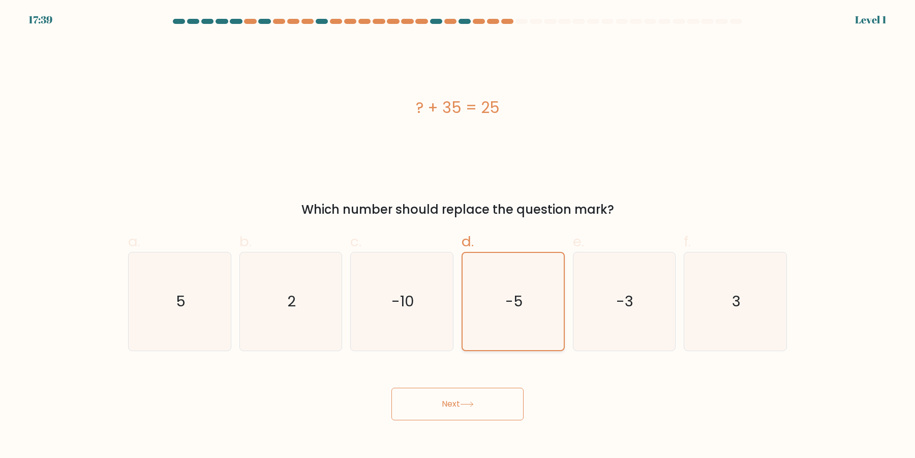
click at [391, 387] on button "Next" at bounding box center [457, 403] width 132 height 33
click button "Next" at bounding box center [457, 403] width 132 height 33
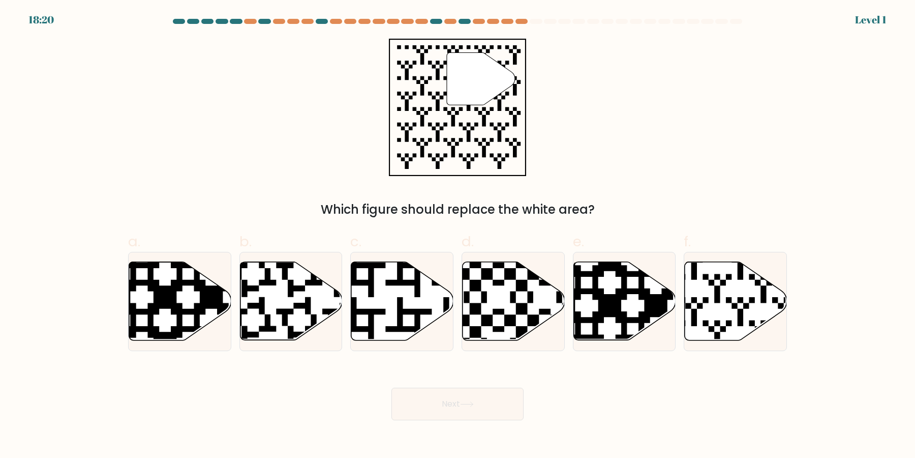
click at [504, 298] on icon at bounding box center [514, 301] width 102 height 78
click at [458, 235] on input "d." at bounding box center [458, 232] width 1 height 7
radio input "true"
click at [447, 456] on body "18:20 Level 1" at bounding box center [457, 229] width 915 height 458
click at [500, 311] on icon at bounding box center [544, 342] width 183 height 183
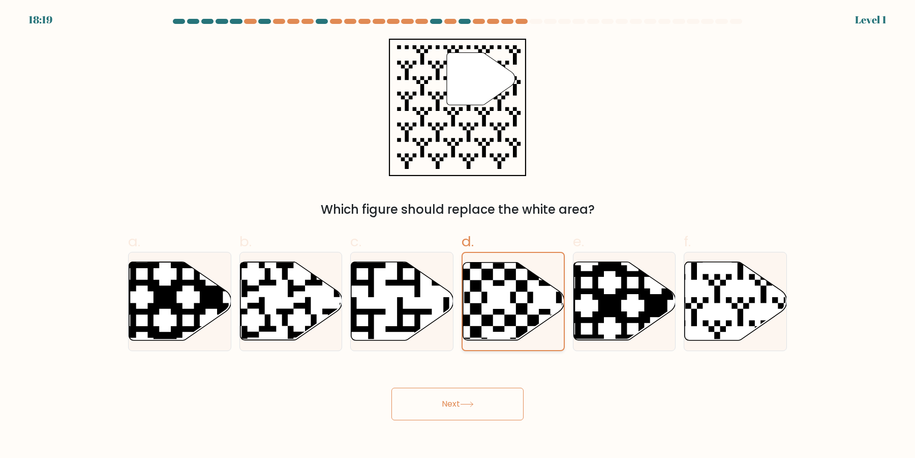
click at [458, 235] on input "d." at bounding box center [458, 232] width 1 height 7
click at [391, 387] on button "Next" at bounding box center [457, 403] width 132 height 33
click at [501, 309] on icon at bounding box center [544, 342] width 183 height 183
click at [458, 235] on input "d." at bounding box center [458, 232] width 1 height 7
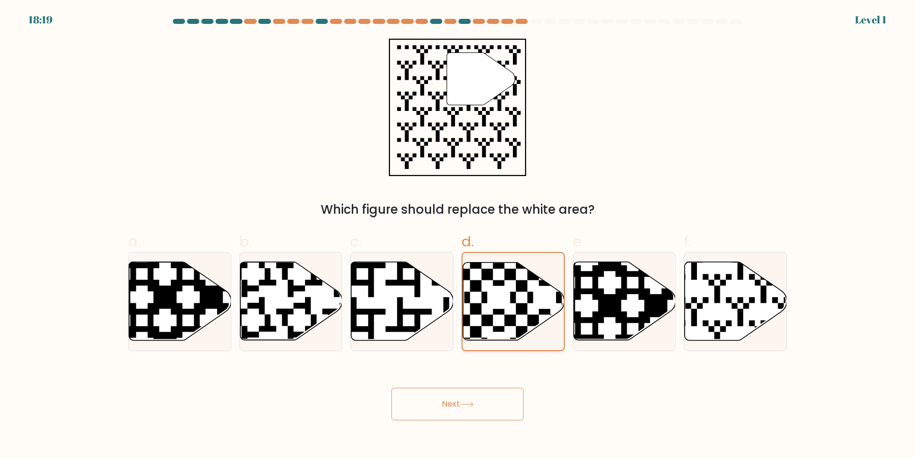
click at [391, 387] on button "Next" at bounding box center [457, 403] width 132 height 33
click at [490, 375] on div "Next" at bounding box center [457, 391] width 671 height 57
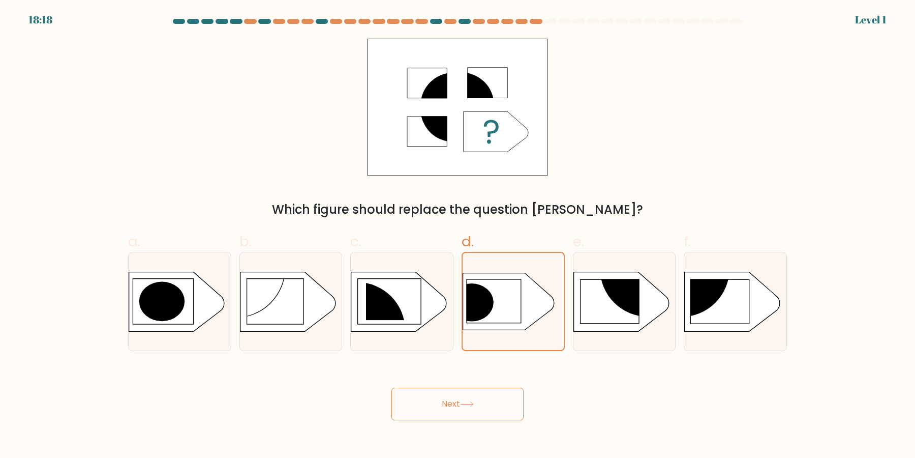
click at [391, 387] on button "Next" at bounding box center [457, 403] width 132 height 33
click at [491, 314] on icon at bounding box center [508, 301] width 91 height 57
click at [458, 235] on input "d." at bounding box center [458, 232] width 1 height 7
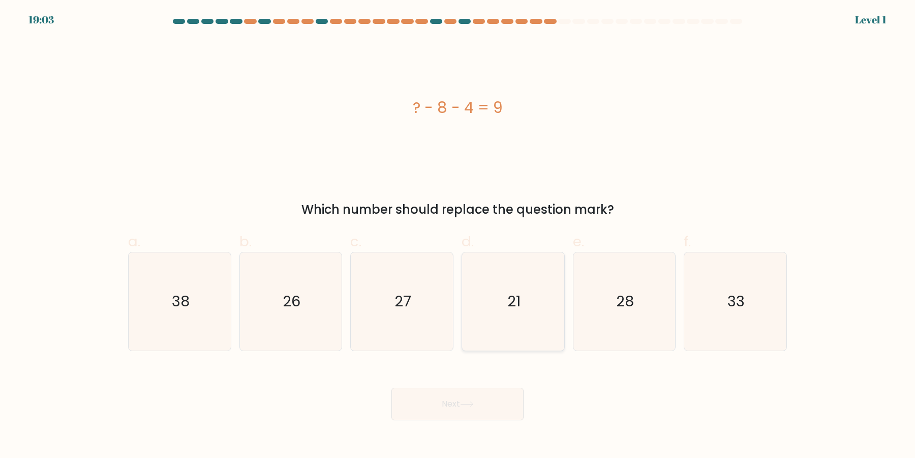
click at [502, 304] on icon "21" at bounding box center [513, 301] width 98 height 98
click at [458, 235] on input "d. 21" at bounding box center [458, 232] width 1 height 7
radio input "true"
click at [391, 387] on button "Next" at bounding box center [457, 403] width 132 height 33
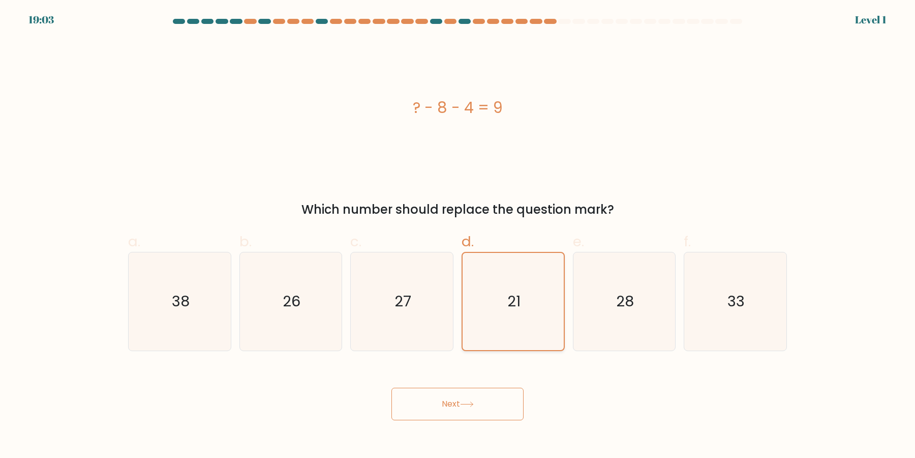
click at [391, 387] on button "Next" at bounding box center [457, 403] width 132 height 33
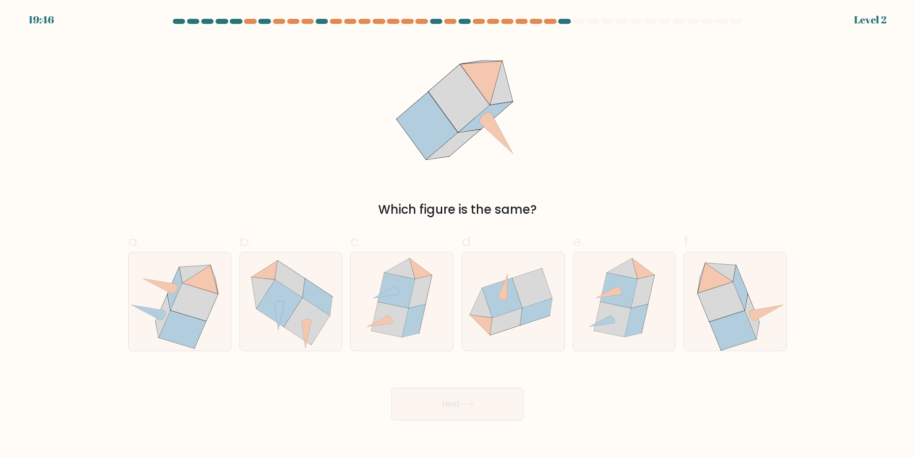
click at [502, 304] on icon at bounding box center [502, 298] width 40 height 40
click at [458, 235] on input "d." at bounding box center [458, 232] width 1 height 7
radio input "true"
click at [391, 387] on button "Next" at bounding box center [457, 403] width 132 height 33
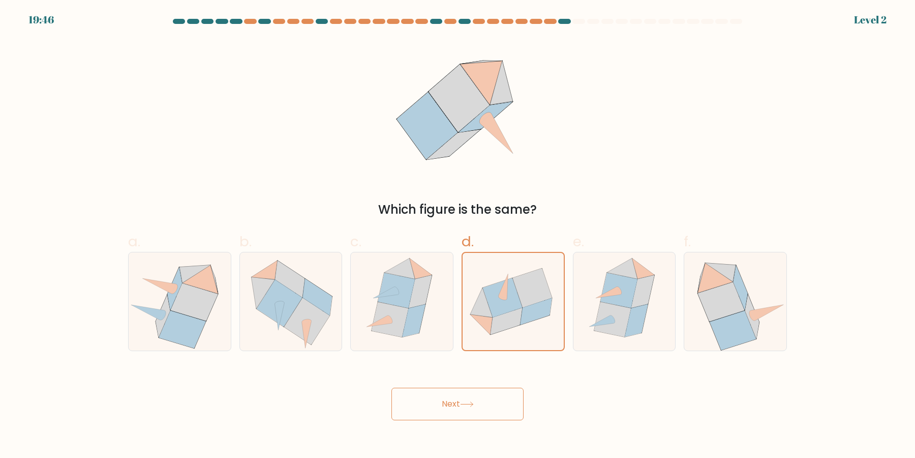
click at [391, 387] on button "Next" at bounding box center [457, 403] width 132 height 33
click at [502, 304] on icon at bounding box center [502, 297] width 39 height 39
click at [458, 235] on input "d." at bounding box center [458, 232] width 1 height 7
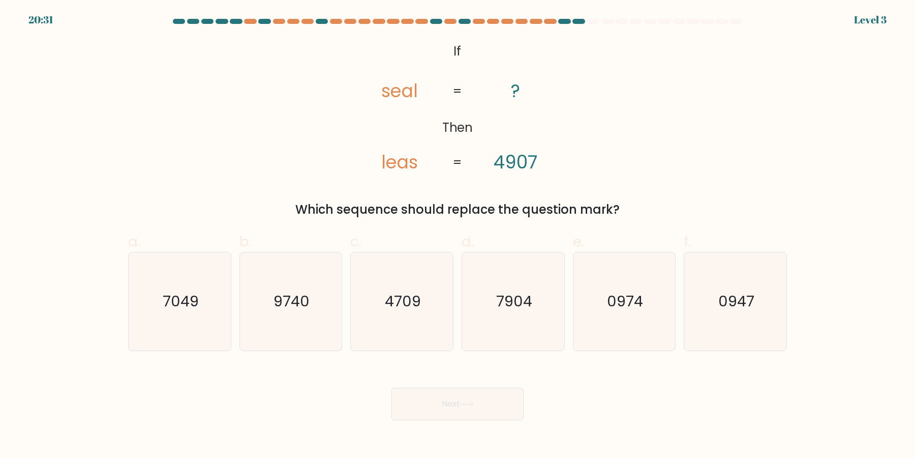
click at [502, 304] on text "7904" at bounding box center [514, 301] width 36 height 20
click at [458, 235] on input "d. 7904" at bounding box center [458, 232] width 1 height 7
radio input "true"
click at [391, 387] on button "Next" at bounding box center [457, 403] width 132 height 33
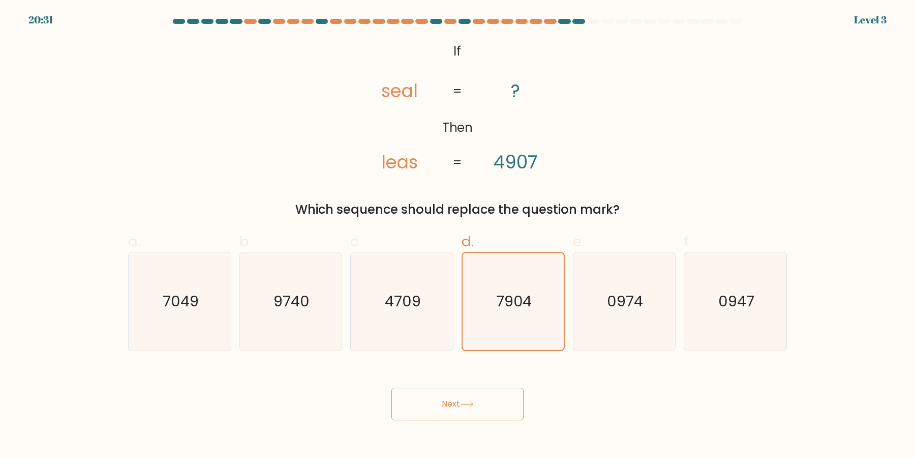
click at [391, 387] on button "Next" at bounding box center [457, 403] width 132 height 33
click button "Next" at bounding box center [457, 403] width 132 height 33
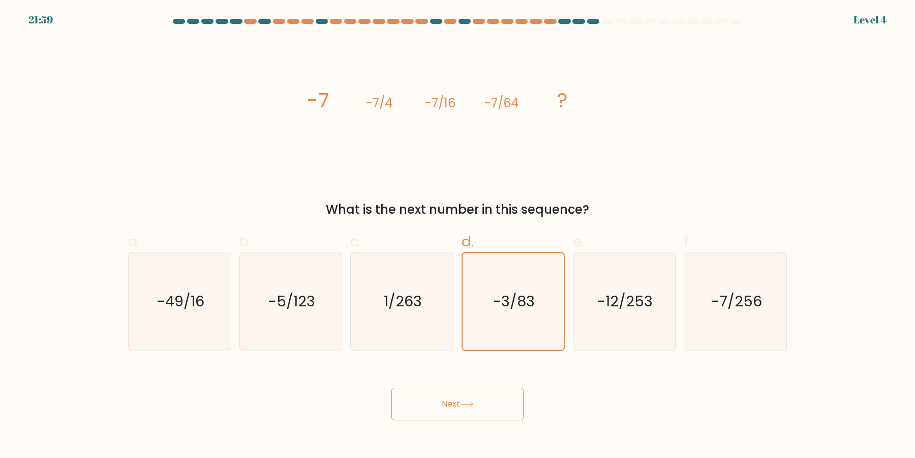
click at [391, 387] on button "Next" at bounding box center [457, 403] width 132 height 33
click button "Next" at bounding box center [457, 403] width 132 height 33
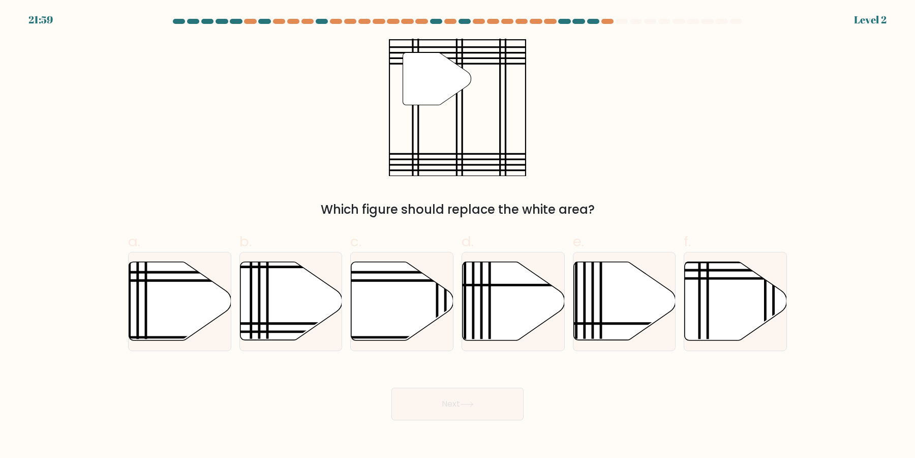
click at [391, 387] on button "Next" at bounding box center [457, 403] width 132 height 33
click at [502, 304] on icon at bounding box center [514, 301] width 102 height 78
click at [458, 235] on input "d." at bounding box center [458, 232] width 1 height 7
radio input "true"
click at [391, 387] on button "Next" at bounding box center [457, 403] width 132 height 33
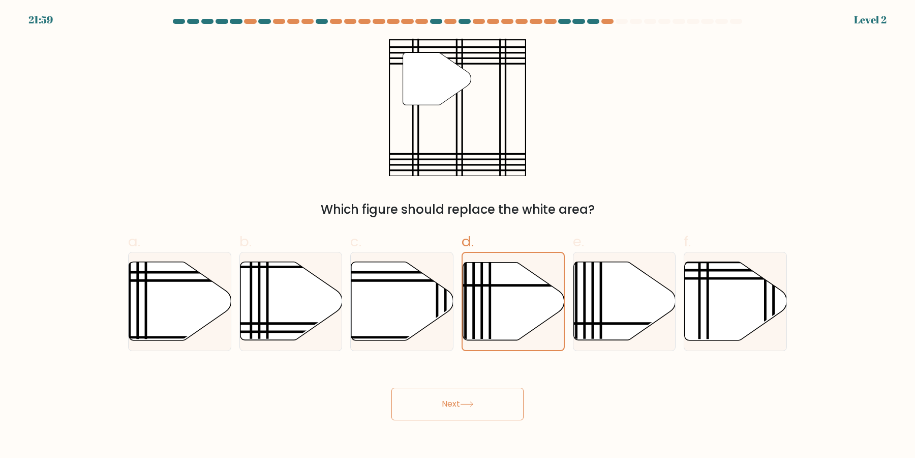
click at [391, 387] on button "Next" at bounding box center [457, 403] width 132 height 33
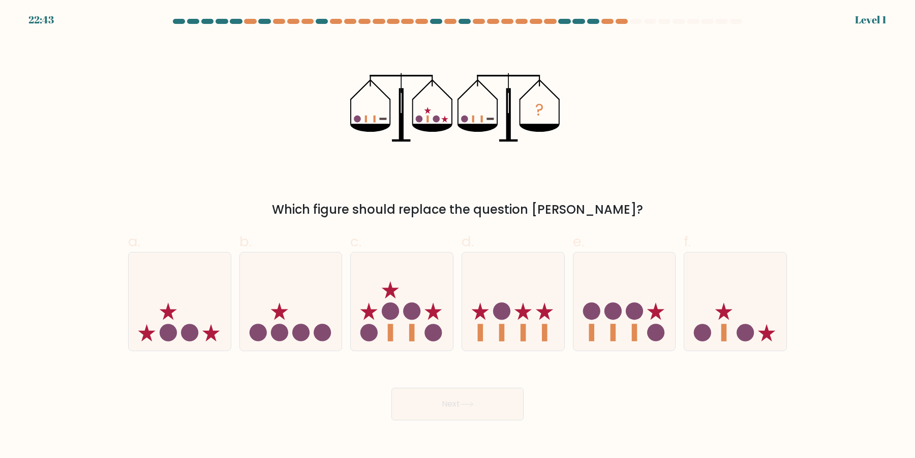
click at [502, 304] on circle at bounding box center [501, 310] width 17 height 17
click at [458, 235] on input "d." at bounding box center [458, 232] width 1 height 7
radio input "true"
click at [391, 387] on button "Next" at bounding box center [457, 403] width 132 height 33
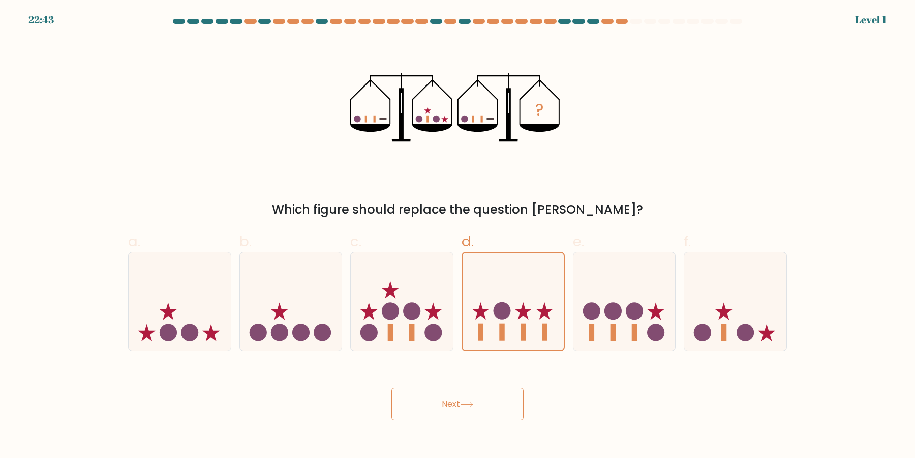
click at [391, 387] on button "Next" at bounding box center [457, 403] width 132 height 33
click button "Next" at bounding box center [457, 403] width 132 height 33
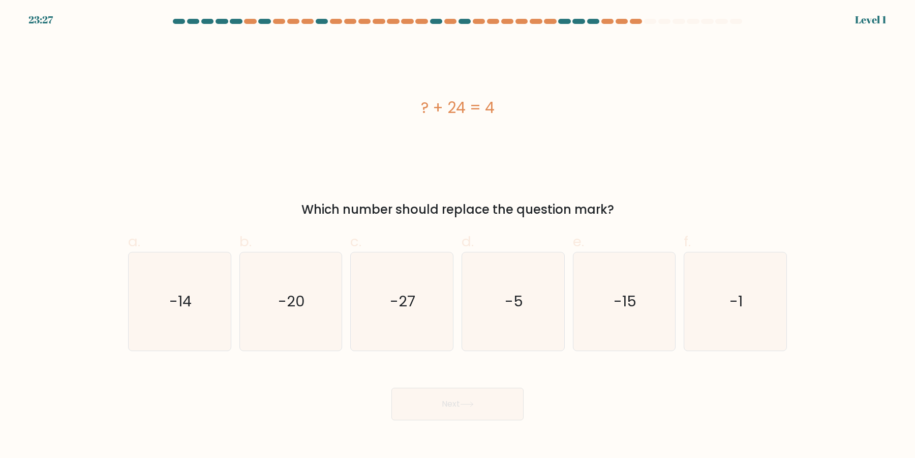
click at [502, 304] on icon "-5" at bounding box center [513, 301] width 98 height 98
click at [458, 235] on input "d. -5" at bounding box center [458, 232] width 1 height 7
radio input "true"
click at [502, 304] on icon "-5" at bounding box center [513, 301] width 97 height 97
click at [458, 235] on input "d. -5" at bounding box center [458, 232] width 1 height 7
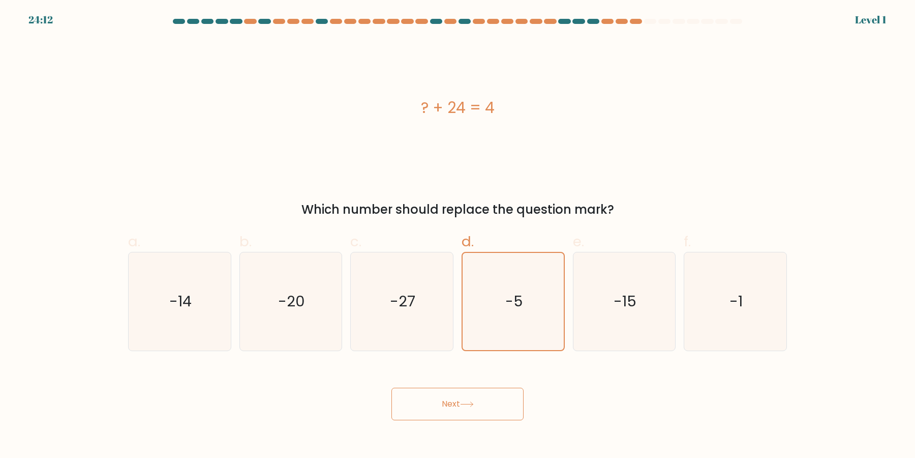
click at [391, 387] on button "Next" at bounding box center [457, 403] width 132 height 33
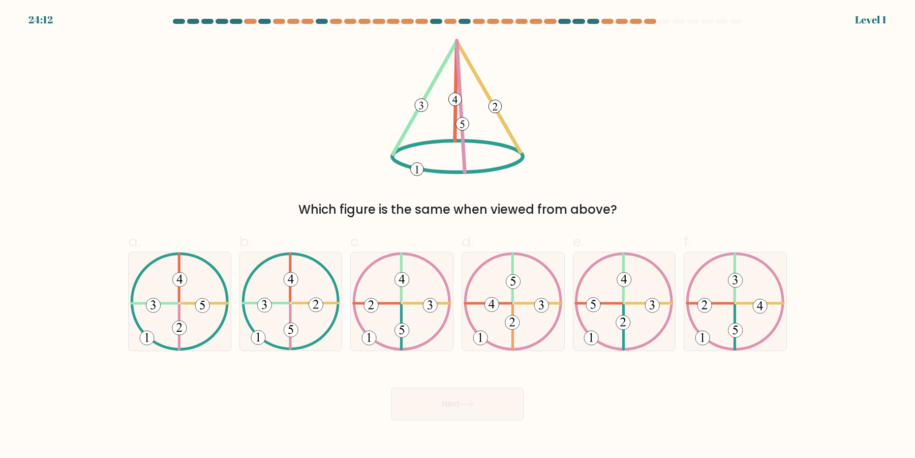
click at [502, 303] on 612 at bounding box center [488, 303] width 46 height 0
click at [458, 235] on input "d." at bounding box center [458, 232] width 1 height 7
radio input "true"
click at [502, 303] on 612 at bounding box center [488, 303] width 46 height 0
click at [458, 235] on input "d." at bounding box center [458, 232] width 1 height 7
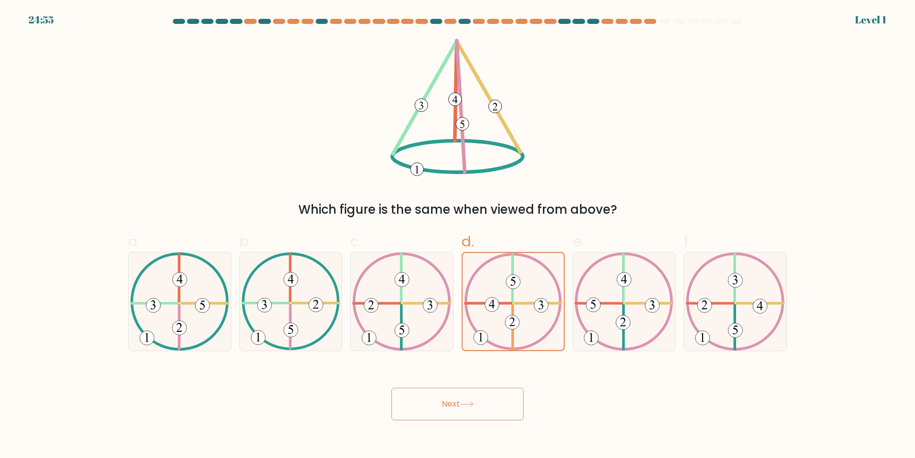
click at [502, 303] on 612 at bounding box center [488, 303] width 46 height 0
click at [458, 235] on input "d." at bounding box center [458, 232] width 1 height 7
click at [391, 387] on button "Next" at bounding box center [457, 403] width 132 height 33
click at [502, 303] on 612 at bounding box center [488, 303] width 46 height 0
click at [458, 235] on input "d." at bounding box center [458, 232] width 1 height 7
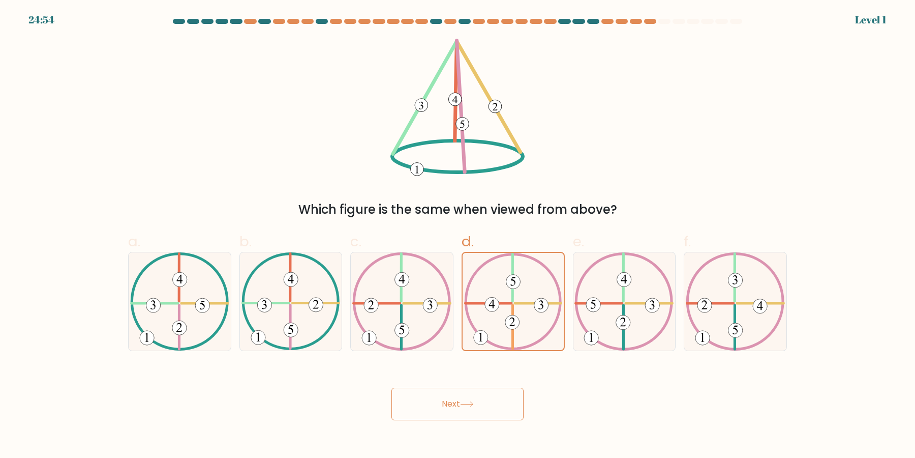
click at [502, 303] on 612 at bounding box center [488, 303] width 46 height 0
click at [458, 235] on input "d." at bounding box center [458, 232] width 1 height 7
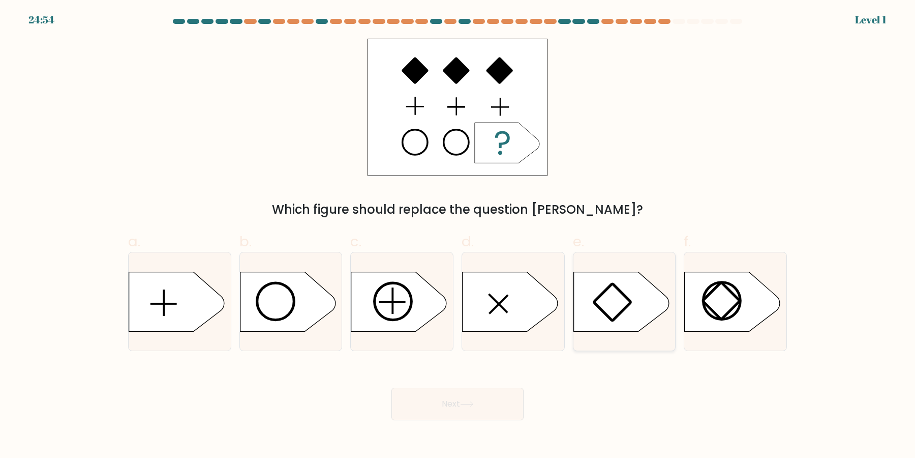
click at [584, 296] on icon at bounding box center [621, 300] width 96 height 59
click at [458, 235] on input "e." at bounding box center [458, 232] width 1 height 7
radio input "true"
click at [391, 387] on button "Next" at bounding box center [457, 403] width 132 height 33
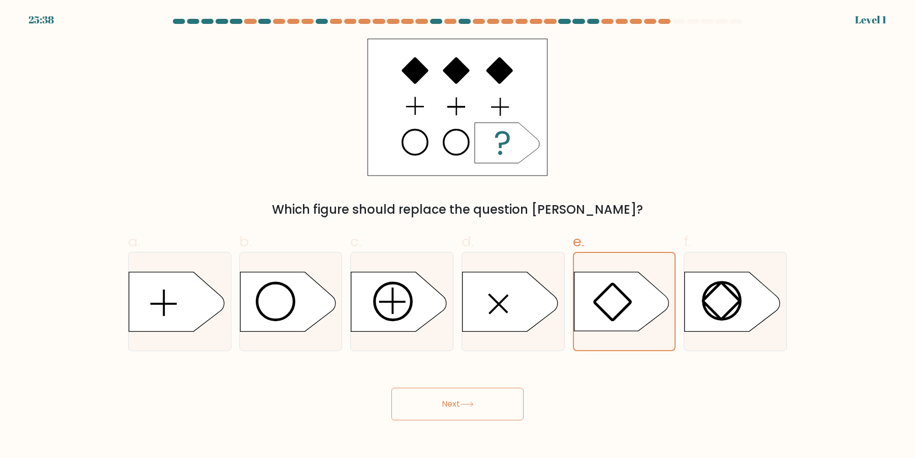
click at [570, 299] on div "e." at bounding box center [624, 291] width 111 height 120
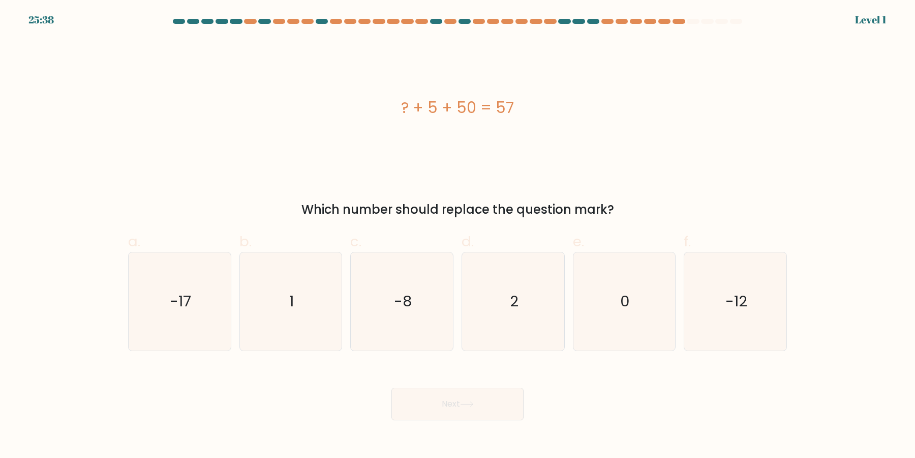
click at [630, 306] on icon "0" at bounding box center [624, 301] width 98 height 98
click at [458, 235] on input "e. 0" at bounding box center [458, 232] width 1 height 7
radio input "true"
click at [391, 387] on button "Next" at bounding box center [457, 403] width 132 height 33
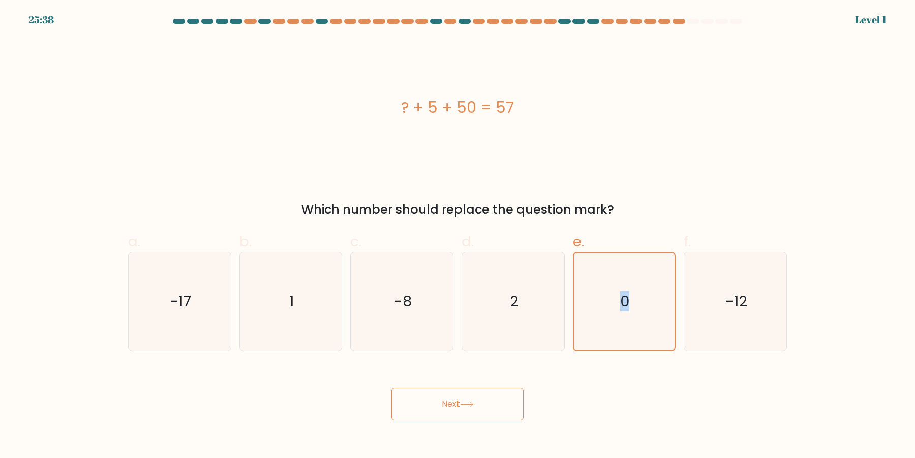
click at [630, 306] on icon "0" at bounding box center [623, 301] width 97 height 97
click at [458, 235] on input "e. 0" at bounding box center [458, 232] width 1 height 7
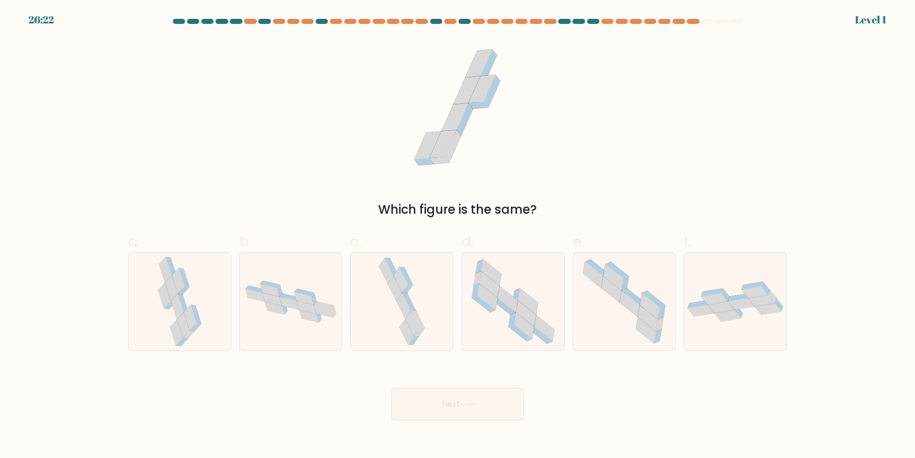
click at [630, 306] on icon at bounding box center [630, 304] width 20 height 26
click at [458, 235] on input "e." at bounding box center [458, 232] width 1 height 7
radio input "true"
click at [391, 387] on button "Next" at bounding box center [457, 403] width 132 height 33
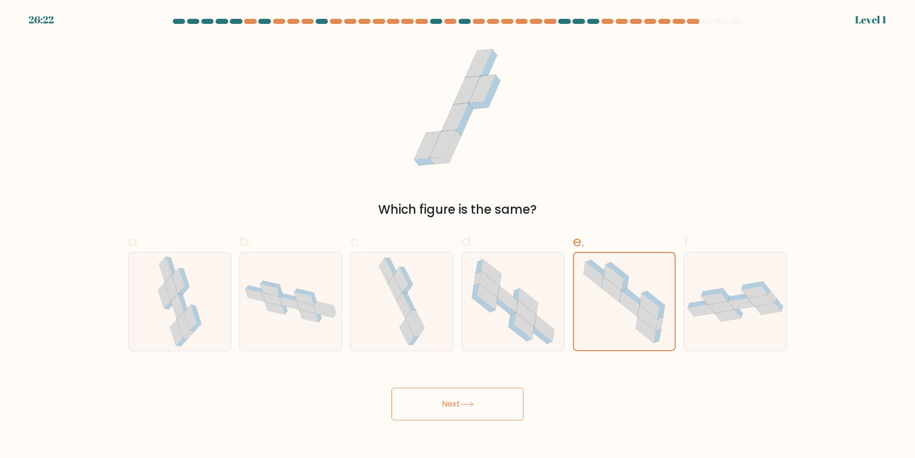
click at [391, 387] on button "Next" at bounding box center [457, 403] width 132 height 33
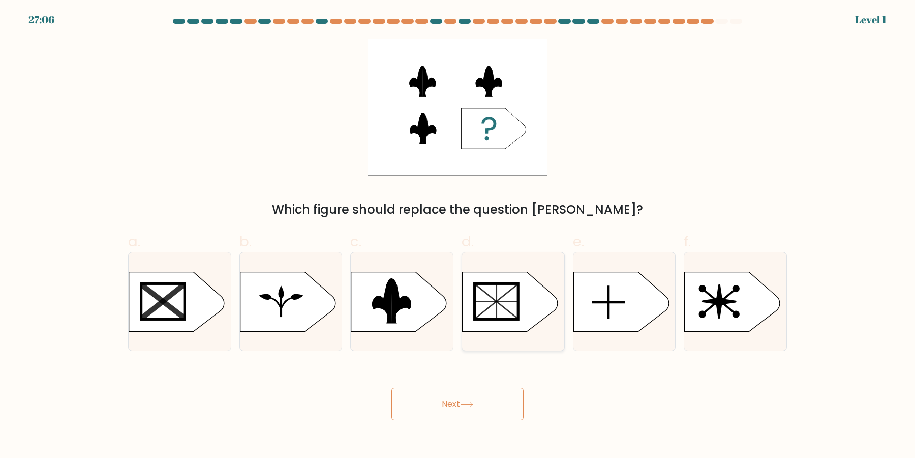
click at [527, 306] on icon at bounding box center [511, 300] width 96 height 59
click at [458, 235] on input "d." at bounding box center [458, 232] width 1 height 7
radio input "true"
click at [527, 306] on icon at bounding box center [510, 301] width 95 height 59
click at [458, 235] on input "d." at bounding box center [458, 232] width 1 height 7
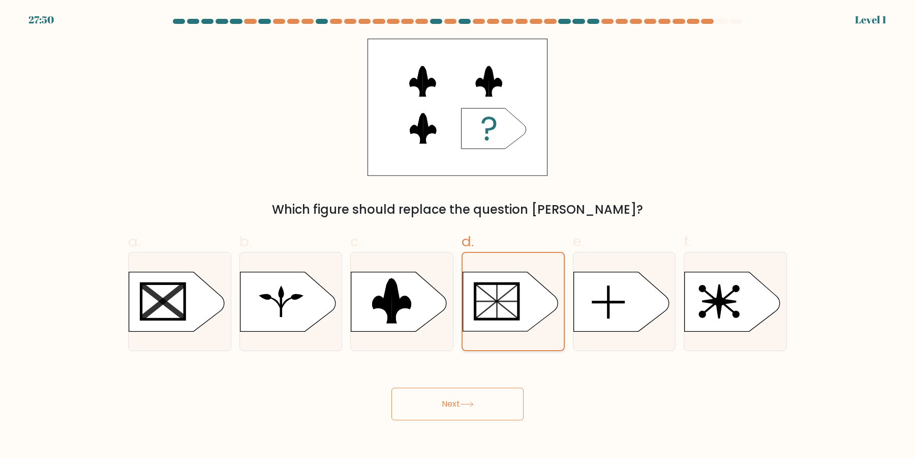
click at [515, 306] on rect at bounding box center [496, 301] width 43 height 36
click at [458, 235] on input "d." at bounding box center [458, 232] width 1 height 7
click at [391, 387] on button "Next" at bounding box center [457, 403] width 132 height 33
click at [515, 306] on rect at bounding box center [496, 301] width 43 height 36
click at [458, 235] on input "d." at bounding box center [458, 232] width 1 height 7
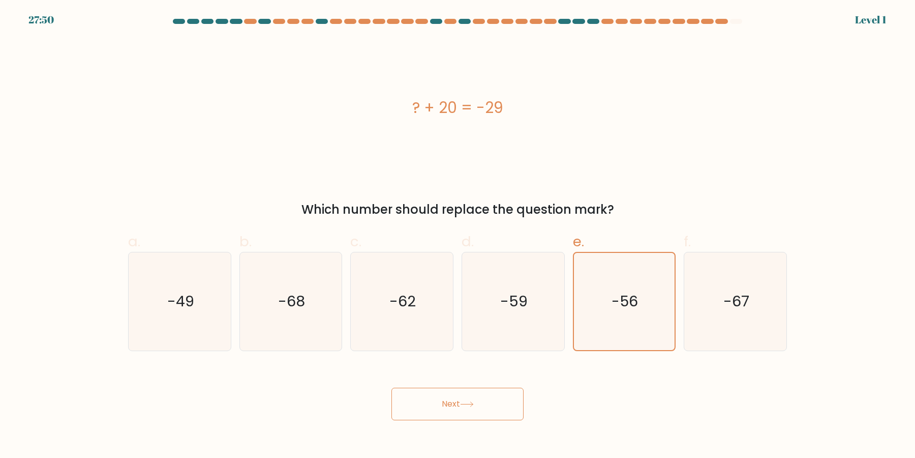
click at [391, 387] on button "Next" at bounding box center [457, 403] width 132 height 33
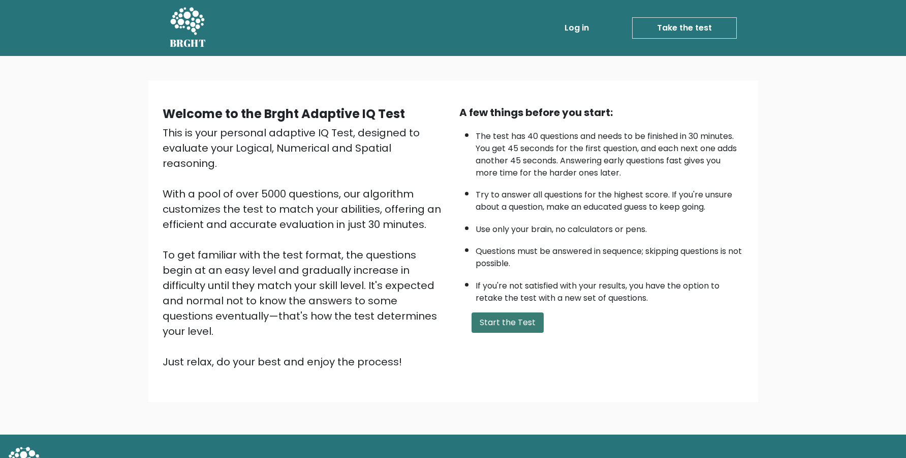
click at [512, 332] on button "Start the Test" at bounding box center [508, 322] width 72 height 20
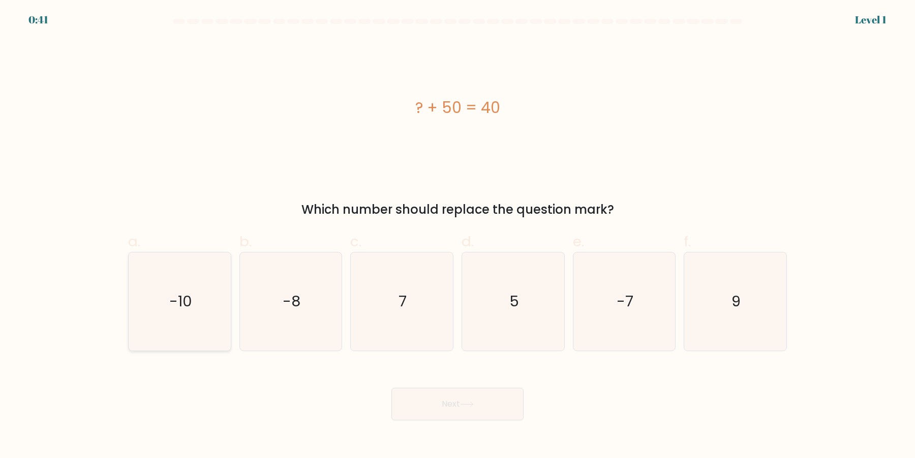
click at [225, 301] on icon "-10" at bounding box center [180, 301] width 98 height 98
click at [458, 235] on input "a. -10" at bounding box center [458, 232] width 1 height 7
radio input "true"
click at [391, 387] on button "Next" at bounding box center [457, 403] width 132 height 33
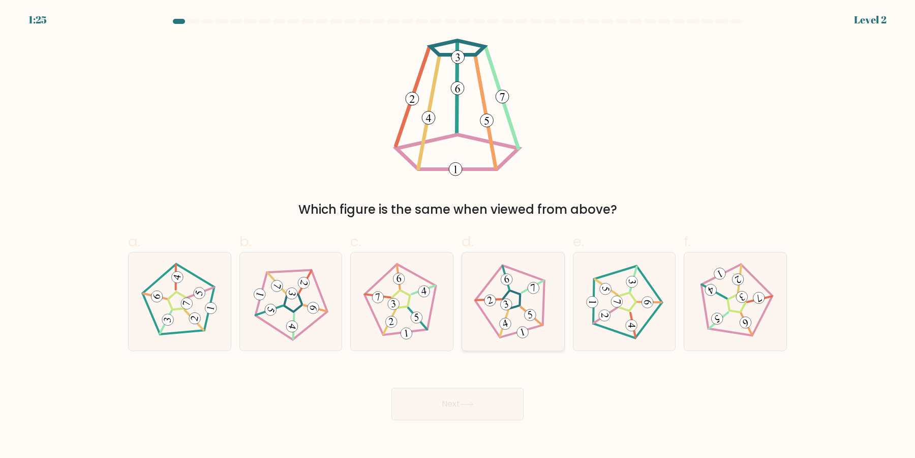
click at [522, 308] on 643 at bounding box center [532, 315] width 22 height 27
click at [458, 235] on input "d." at bounding box center [458, 232] width 1 height 7
radio input "true"
click at [391, 387] on button "Next" at bounding box center [457, 403] width 132 height 33
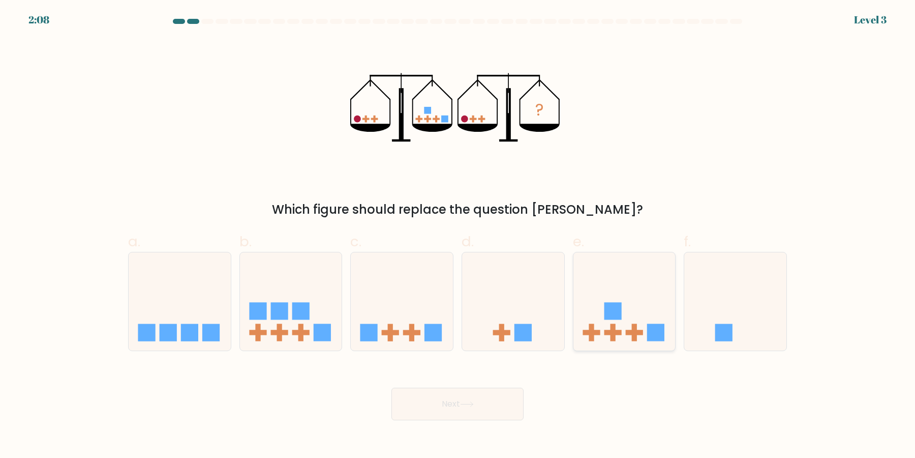
click at [618, 338] on icon at bounding box center [624, 301] width 102 height 84
click at [458, 235] on input "e." at bounding box center [458, 232] width 1 height 7
radio input "true"
click at [391, 387] on button "Next" at bounding box center [457, 403] width 132 height 33
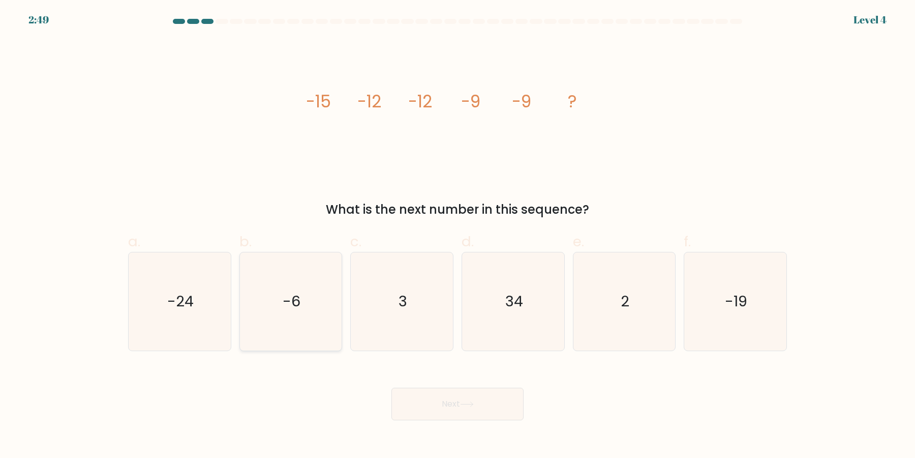
click at [285, 305] on icon "-6" at bounding box center [290, 301] width 98 height 98
click at [458, 235] on input "b. -6" at bounding box center [458, 232] width 1 height 7
radio input "true"
click at [391, 387] on button "Next" at bounding box center [457, 403] width 132 height 33
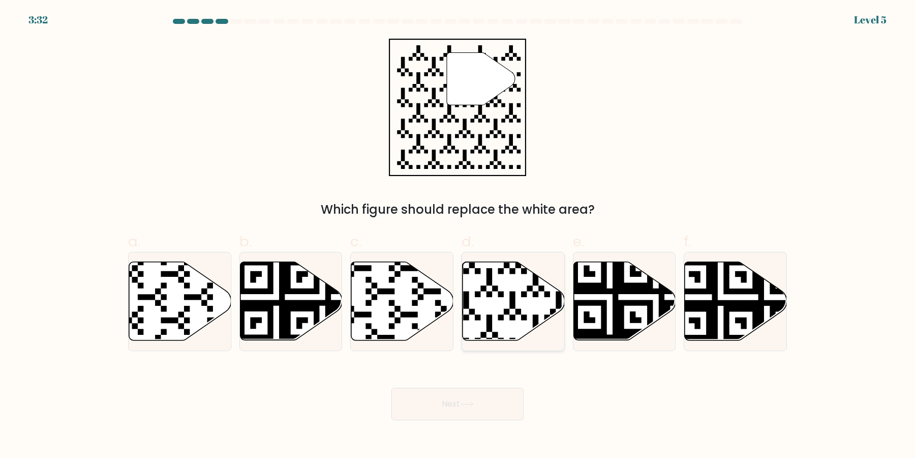
click at [478, 320] on icon at bounding box center [480, 343] width 185 height 185
click at [458, 235] on input "d." at bounding box center [458, 232] width 1 height 7
radio input "true"
click at [391, 387] on button "Next" at bounding box center [457, 403] width 132 height 33
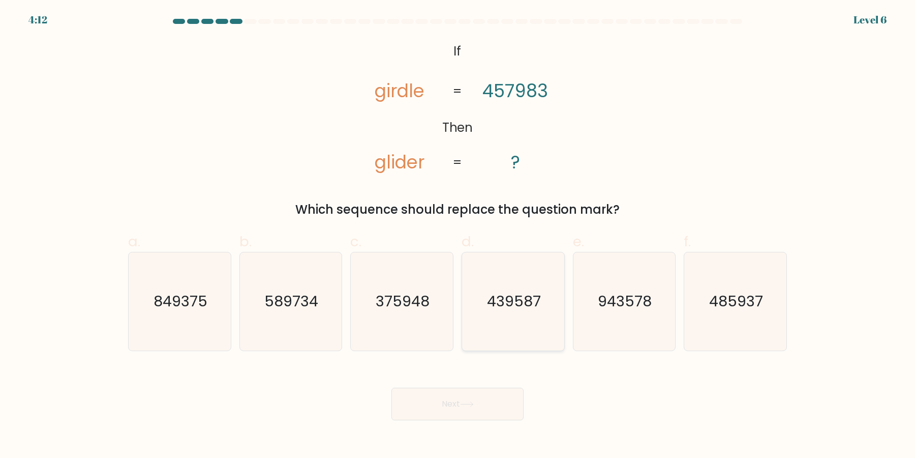
click at [503, 319] on icon "439587" at bounding box center [513, 301] width 98 height 98
click at [458, 235] on input "d. 439587" at bounding box center [458, 232] width 1 height 7
radio input "true"
click at [743, 294] on text "485937" at bounding box center [737, 301] width 54 height 20
click at [458, 235] on input "f. 485937" at bounding box center [458, 232] width 1 height 7
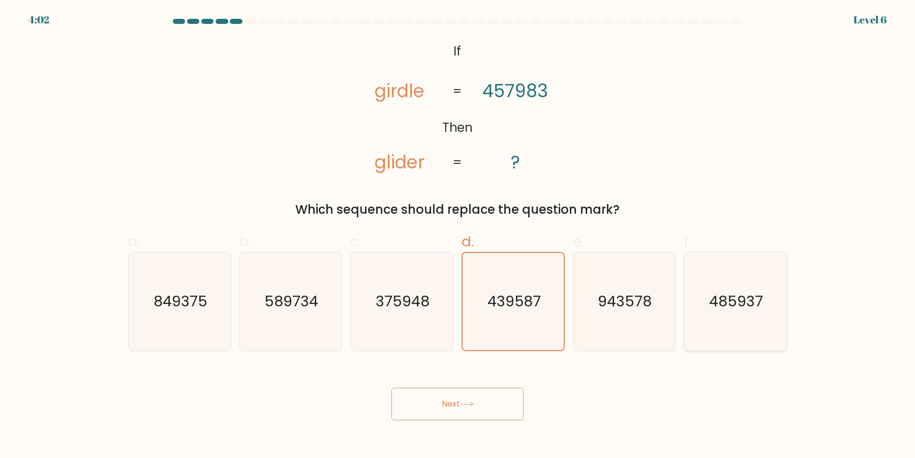
radio input "true"
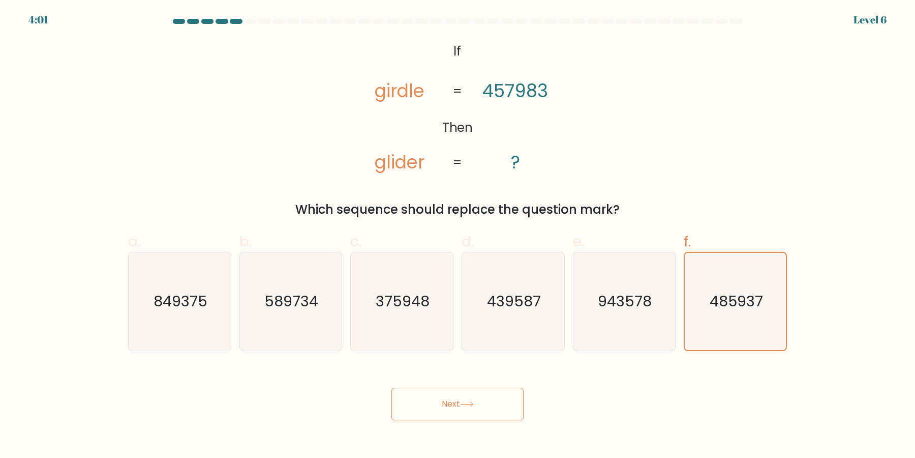
click at [452, 403] on button "Next" at bounding box center [457, 403] width 132 height 33
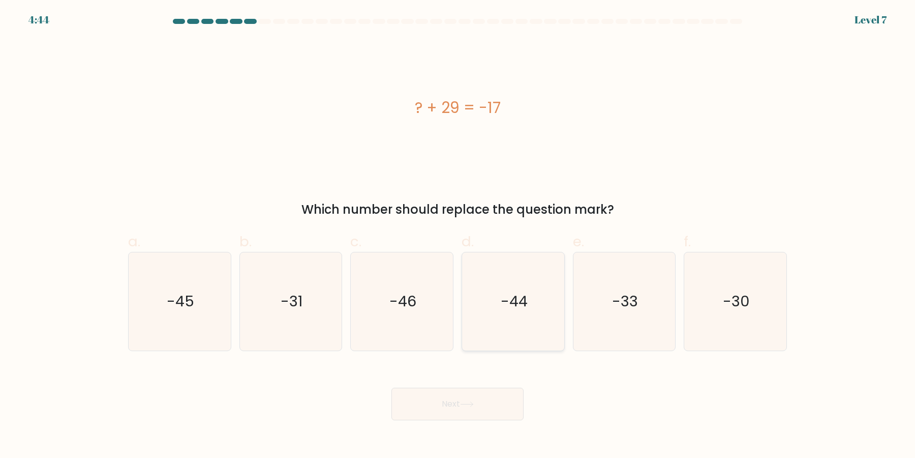
click at [512, 291] on text "-44" at bounding box center [514, 301] width 27 height 20
click at [458, 235] on input "d. -44" at bounding box center [458, 232] width 1 height 7
radio input "true"
click at [416, 306] on icon "-46" at bounding box center [402, 301] width 98 height 98
click at [458, 235] on input "c. -46" at bounding box center [458, 232] width 1 height 7
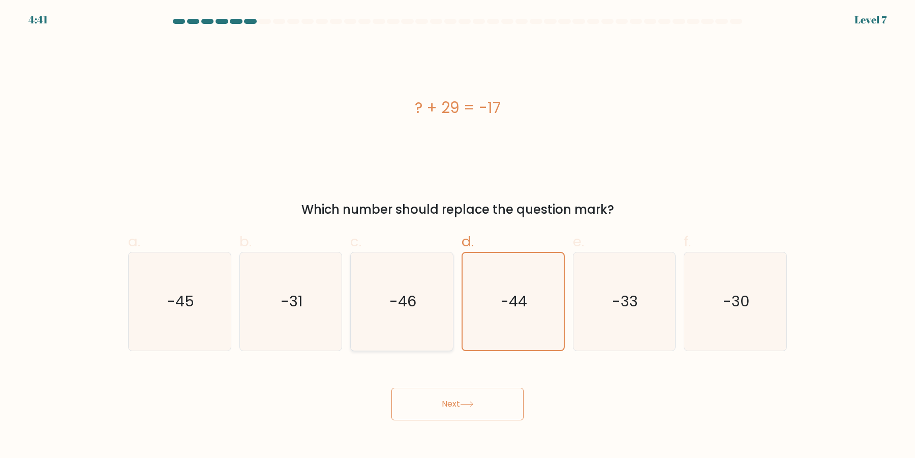
radio input "true"
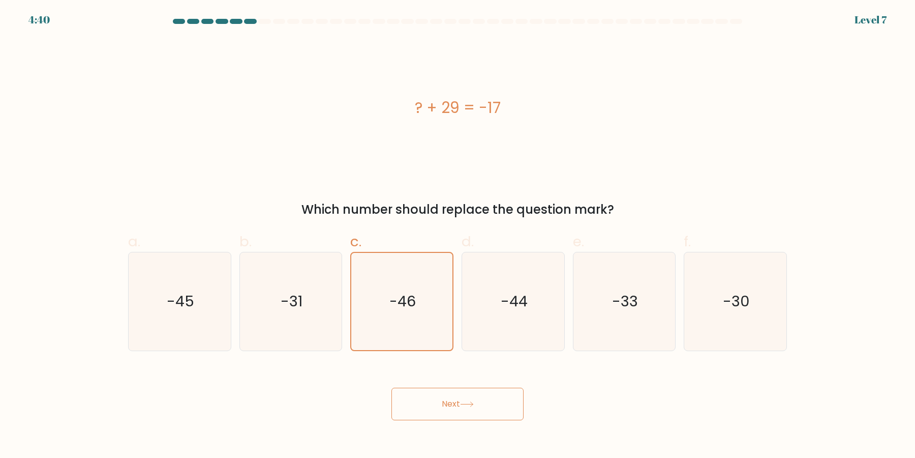
click at [443, 398] on button "Next" at bounding box center [457, 403] width 132 height 33
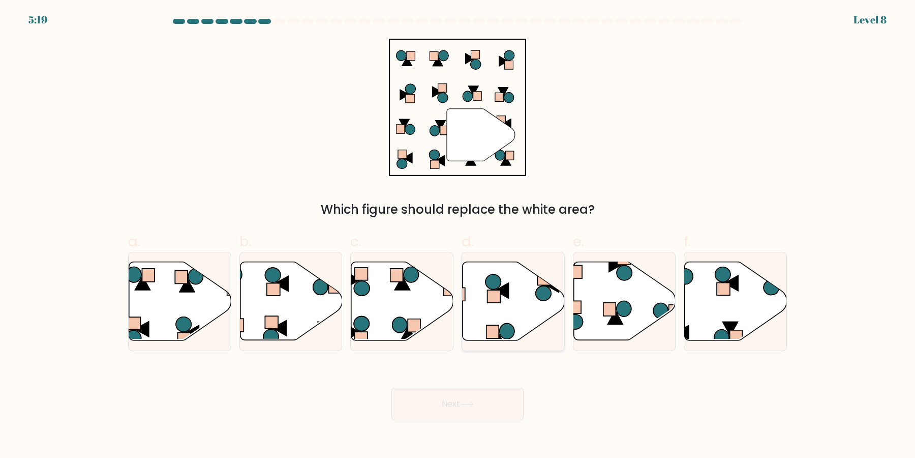
click at [522, 306] on icon at bounding box center [514, 301] width 102 height 78
click at [458, 235] on input "d." at bounding box center [458, 232] width 1 height 7
radio input "true"
click at [481, 393] on button "Next" at bounding box center [457, 403] width 132 height 33
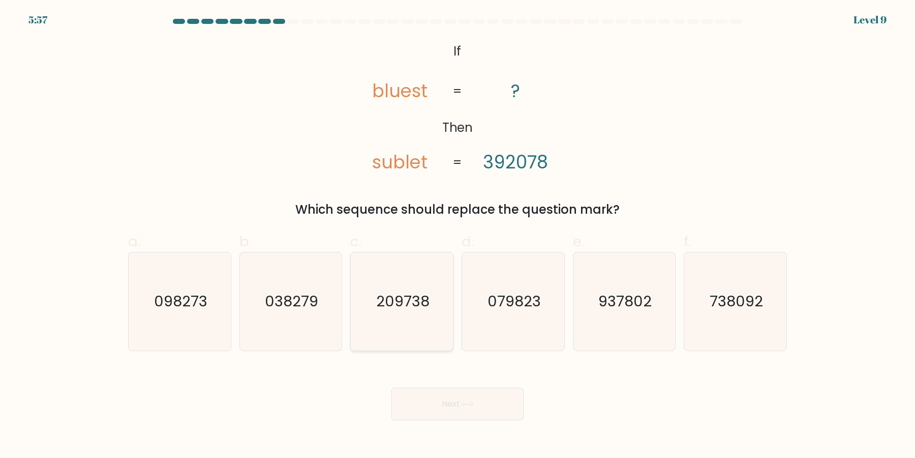
click at [410, 300] on text "209738" at bounding box center [402, 301] width 53 height 20
click at [458, 235] on input "c. 209738" at bounding box center [458, 232] width 1 height 7
radio input "true"
click at [745, 298] on text "738092" at bounding box center [736, 301] width 53 height 20
click at [458, 235] on input "f. 738092" at bounding box center [458, 232] width 1 height 7
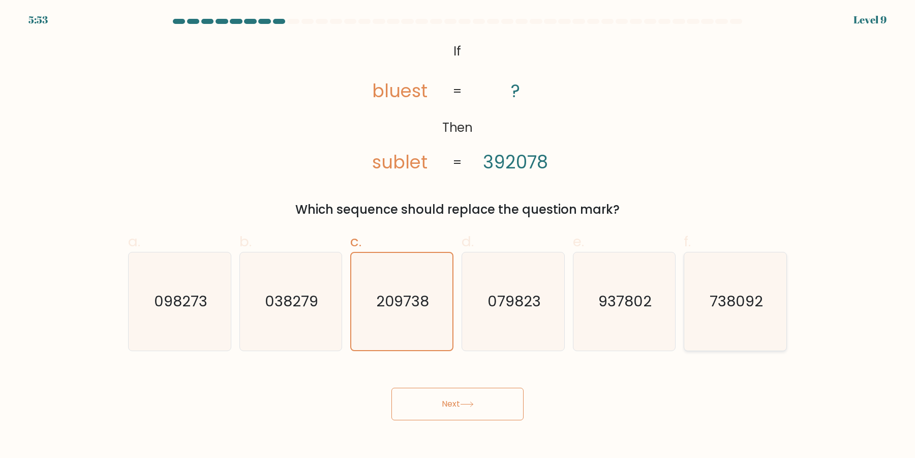
radio input "true"
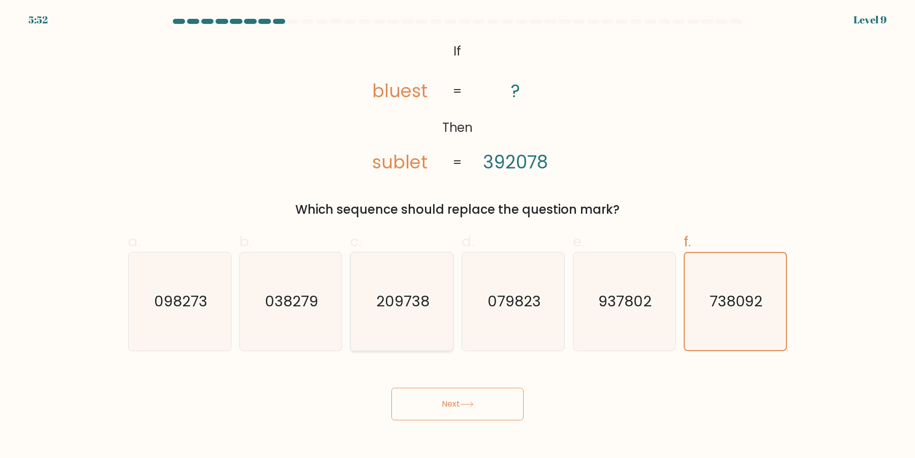
click at [386, 306] on icon "209738" at bounding box center [402, 301] width 98 height 98
click at [458, 235] on input "c. 209738" at bounding box center [458, 232] width 1 height 7
radio input "true"
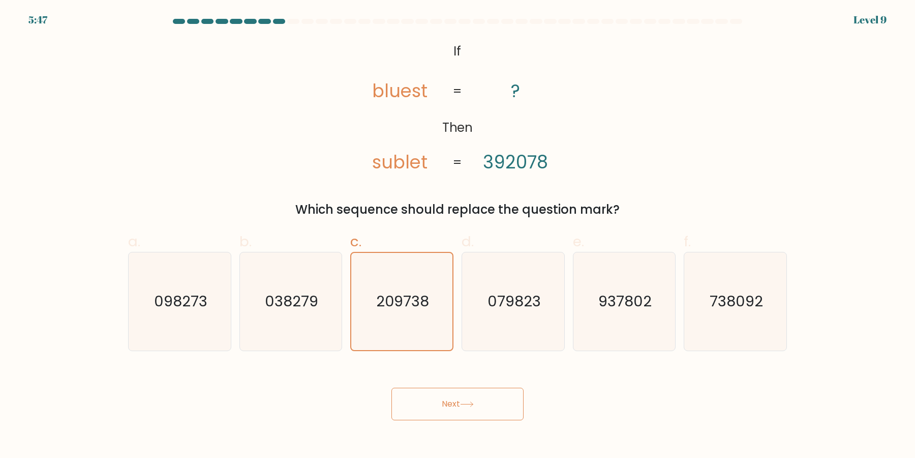
click at [585, 109] on div "@import url('[URL][DOMAIN_NAME]); If Then bluest sublet ? 392078 = = Which sequ…" at bounding box center [457, 129] width 671 height 180
click at [632, 319] on icon "937802" at bounding box center [624, 301] width 98 height 98
click at [458, 235] on input "e. 937802" at bounding box center [458, 232] width 1 height 7
radio input "true"
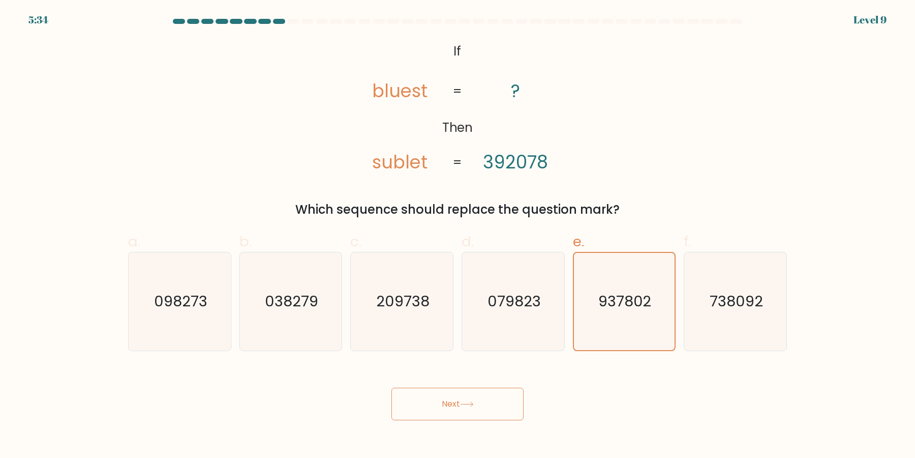
click at [799, 287] on form "If ?" at bounding box center [457, 219] width 915 height 401
click at [512, 295] on text "079823" at bounding box center [513, 301] width 53 height 20
click at [458, 235] on input "d. 079823" at bounding box center [458, 232] width 1 height 7
radio input "true"
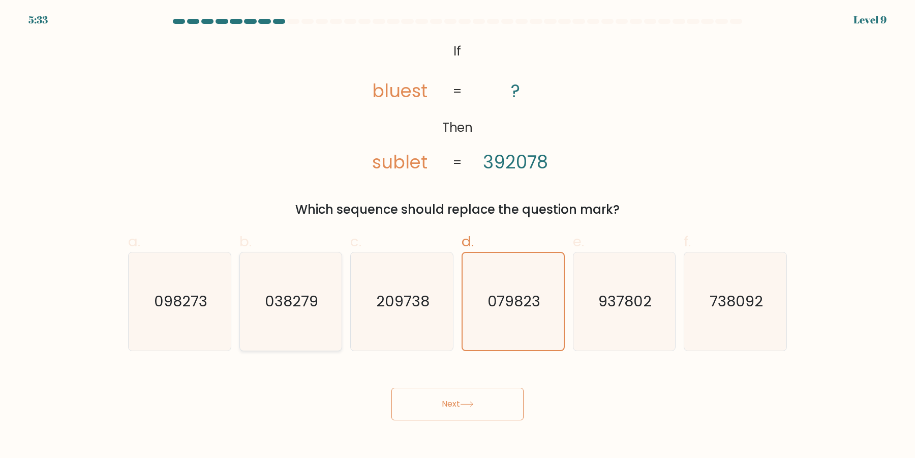
click at [295, 275] on icon "038279" at bounding box center [290, 301] width 98 height 98
click at [104, 285] on form "If ?" at bounding box center [457, 219] width 915 height 401
click at [163, 282] on icon "098273" at bounding box center [180, 301] width 98 height 98
click at [458, 235] on input "a. 098273" at bounding box center [458, 232] width 1 height 7
radio input "true"
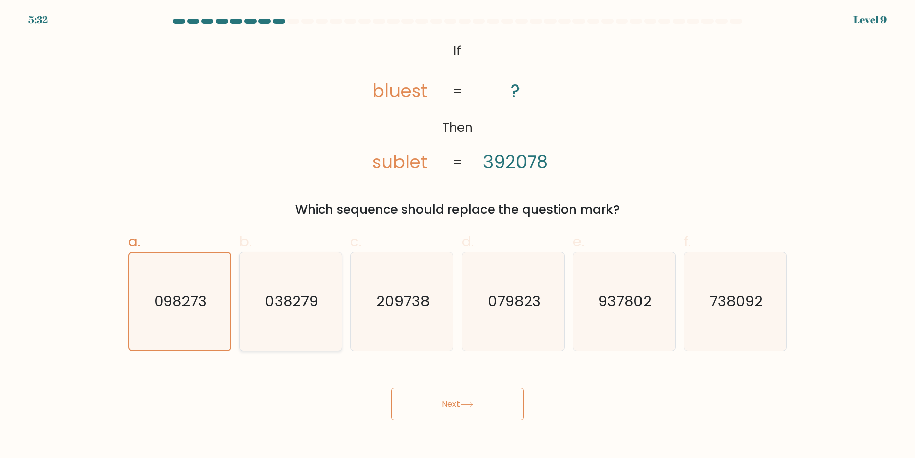
click at [290, 285] on icon "038279" at bounding box center [290, 301] width 98 height 98
click at [458, 235] on input "b. 038279" at bounding box center [458, 232] width 1 height 7
radio input "true"
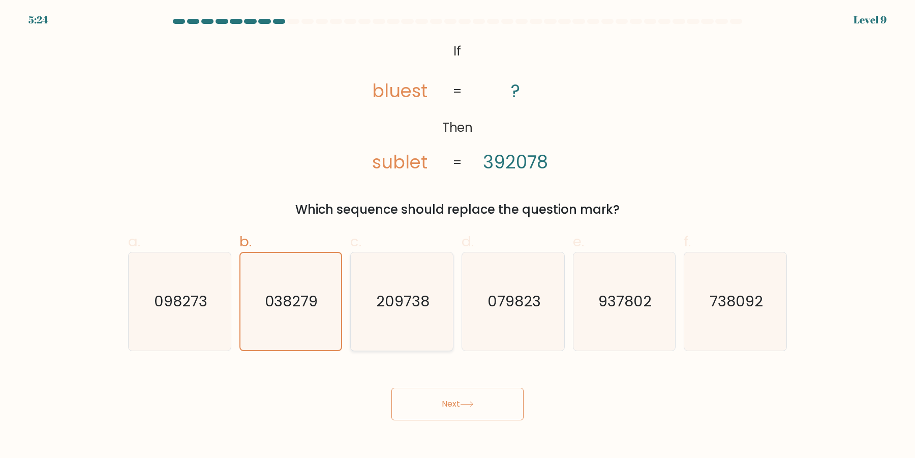
click at [401, 316] on icon "209738" at bounding box center [402, 301] width 98 height 98
click at [458, 235] on input "c. 209738" at bounding box center [458, 232] width 1 height 7
radio input "true"
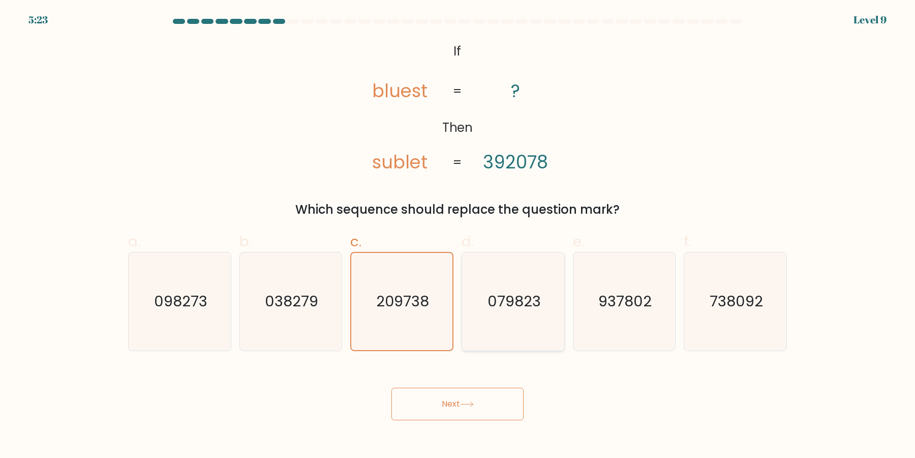
click at [494, 316] on icon "079823" at bounding box center [513, 301] width 98 height 98
click at [458, 235] on input "d. 079823" at bounding box center [458, 232] width 1 height 7
radio input "true"
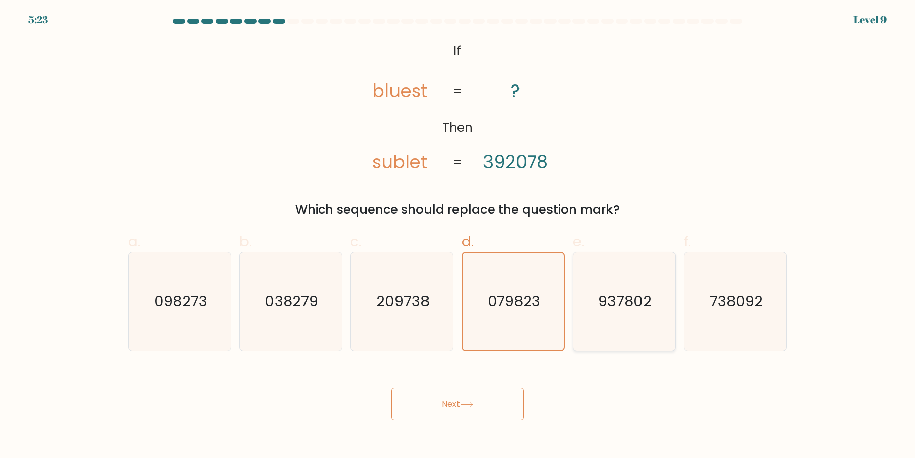
click at [633, 324] on icon "937802" at bounding box center [624, 301] width 98 height 98
click at [458, 235] on input "e. 937802" at bounding box center [458, 232] width 1 height 7
radio input "true"
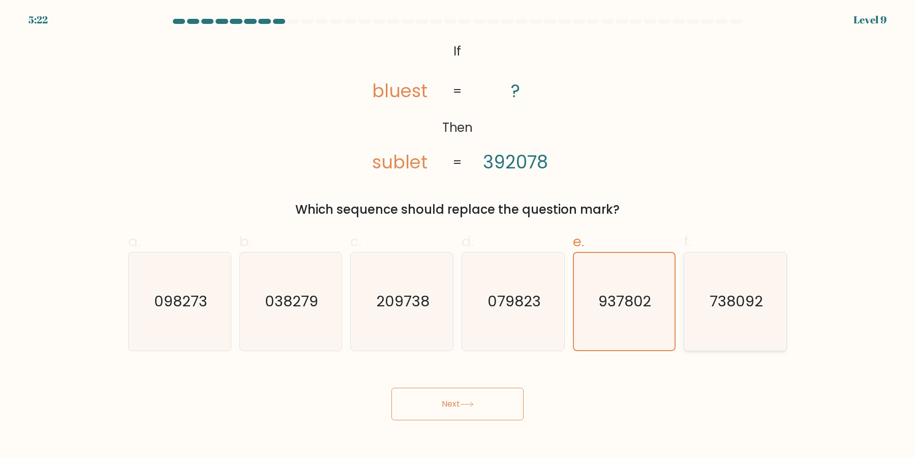
click at [716, 324] on icon "738092" at bounding box center [735, 301] width 98 height 98
click at [458, 235] on input "f. 738092" at bounding box center [458, 232] width 1 height 7
radio input "true"
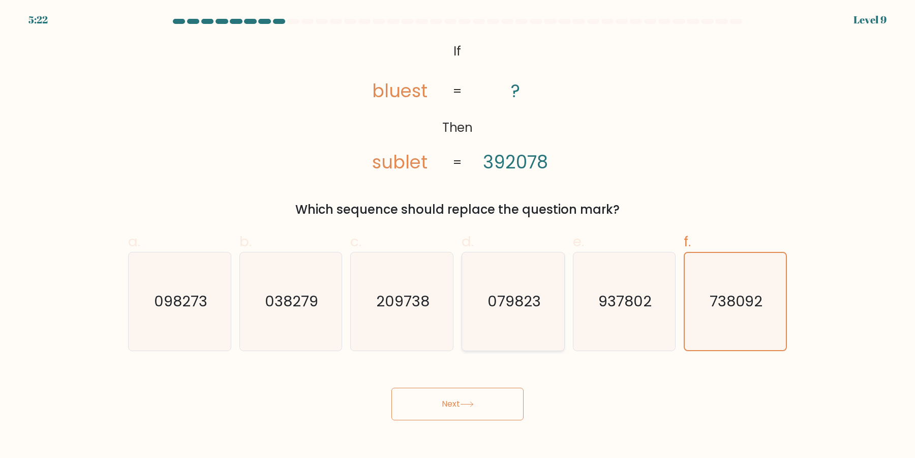
click at [545, 315] on icon "079823" at bounding box center [513, 301] width 98 height 98
click at [458, 235] on input "d. 079823" at bounding box center [458, 232] width 1 height 7
radio input "true"
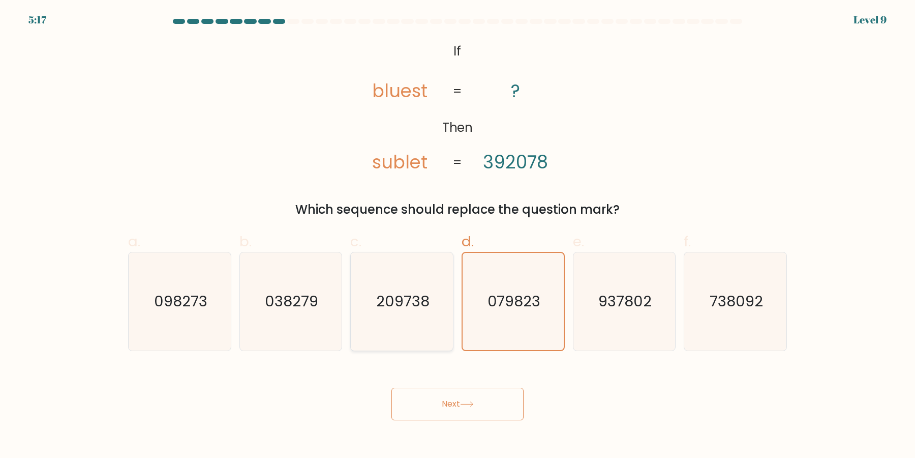
click at [436, 315] on icon "209738" at bounding box center [402, 301] width 98 height 98
click at [458, 235] on input "c. 209738" at bounding box center [458, 232] width 1 height 7
radio input "true"
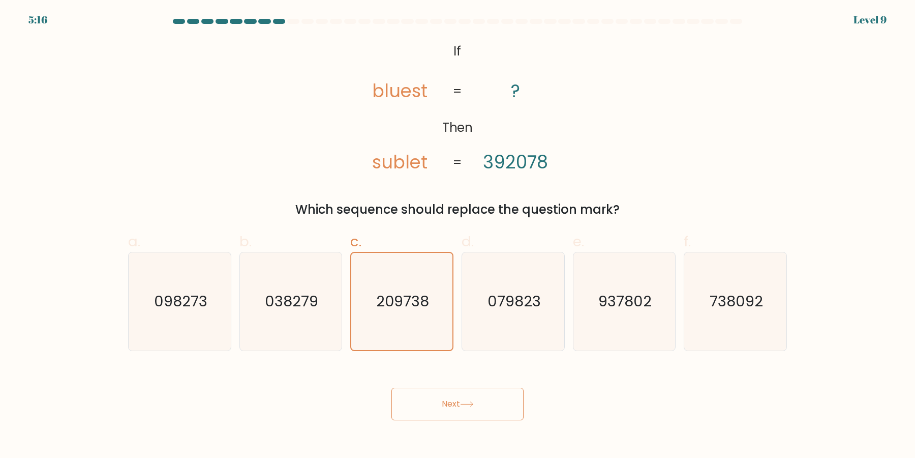
drag, startPoint x: 449, startPoint y: 383, endPoint x: 453, endPoint y: 394, distance: 11.9
click at [449, 384] on div "Next" at bounding box center [457, 391] width 671 height 57
click at [453, 394] on button "Next" at bounding box center [457, 403] width 132 height 33
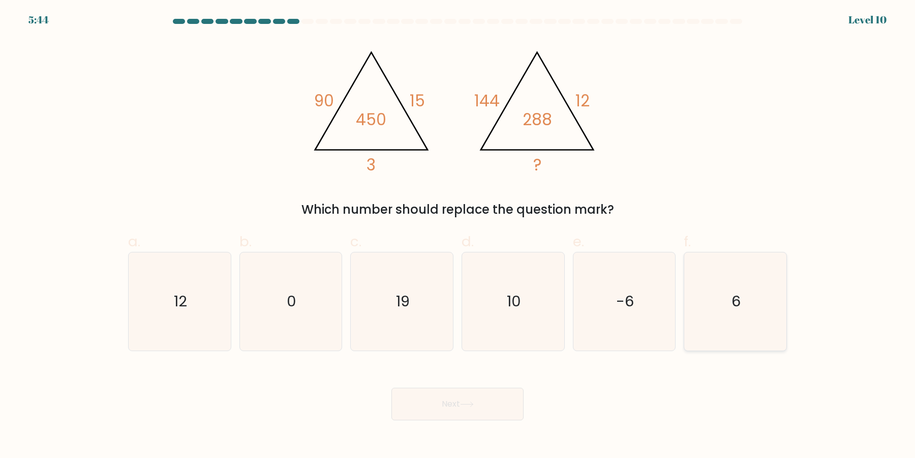
click at [764, 334] on icon "6" at bounding box center [735, 301] width 98 height 98
click at [458, 235] on input "f. 6" at bounding box center [458, 232] width 1 height 7
radio input "true"
click at [477, 409] on button "Next" at bounding box center [457, 403] width 132 height 33
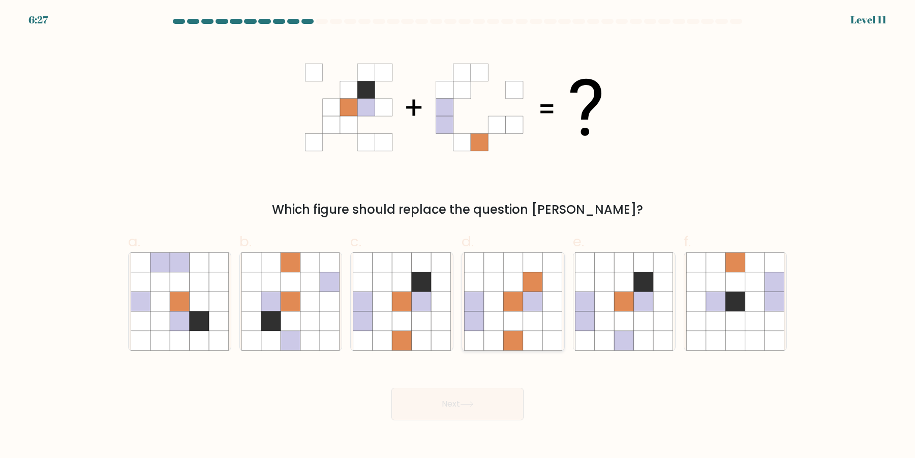
click at [533, 316] on icon at bounding box center [532, 320] width 19 height 19
click at [458, 235] on input "d." at bounding box center [458, 232] width 1 height 7
radio input "true"
click at [648, 312] on icon at bounding box center [643, 320] width 19 height 19
click at [458, 235] on input "e." at bounding box center [458, 232] width 1 height 7
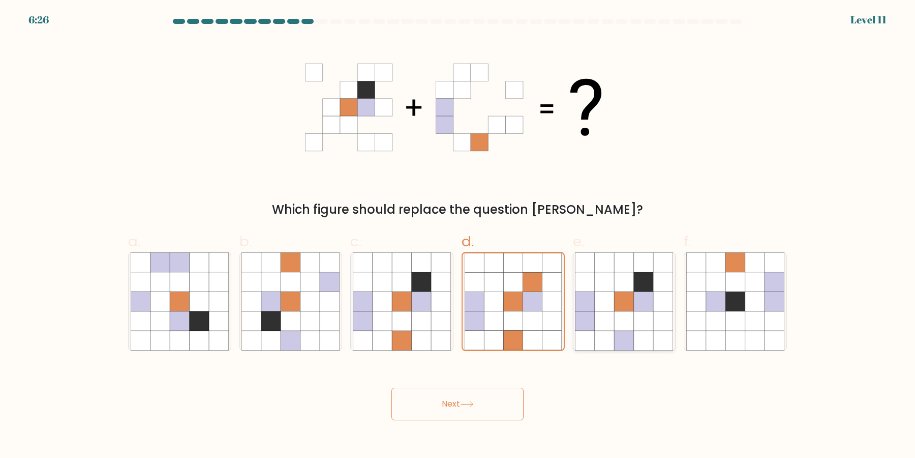
radio input "true"
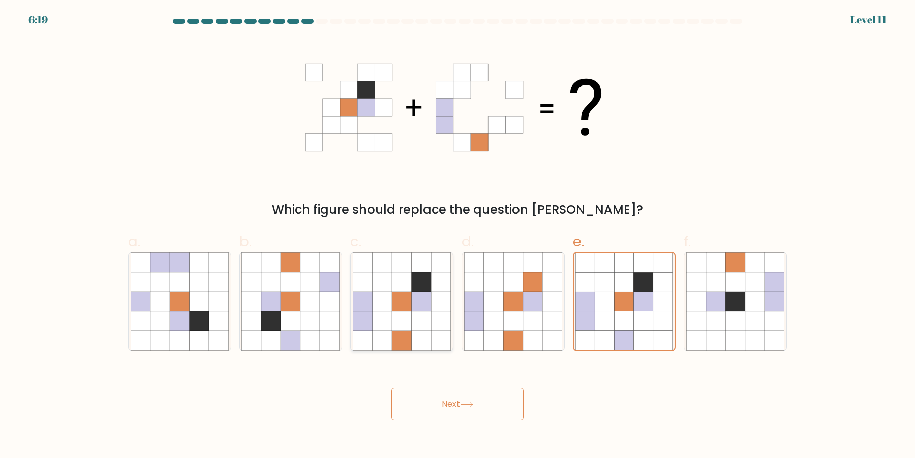
click at [407, 324] on icon at bounding box center [401, 320] width 19 height 19
click at [458, 235] on input "c." at bounding box center [458, 232] width 1 height 7
radio input "true"
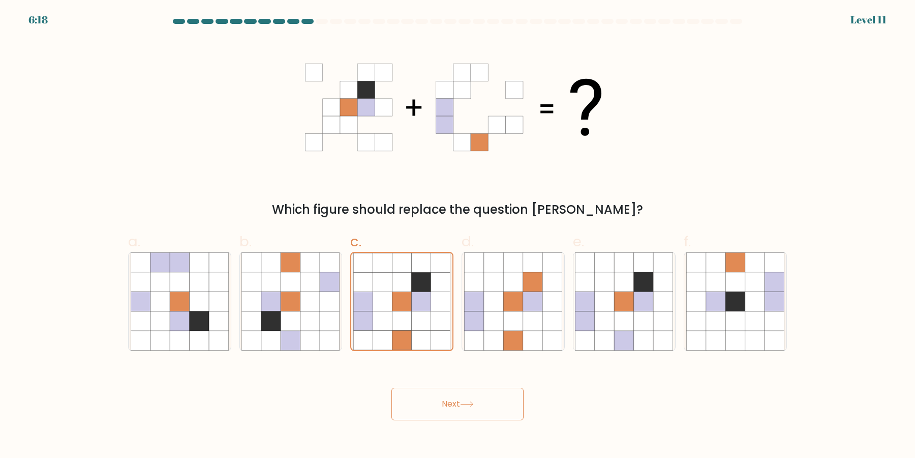
click at [470, 404] on icon at bounding box center [467, 404] width 14 height 6
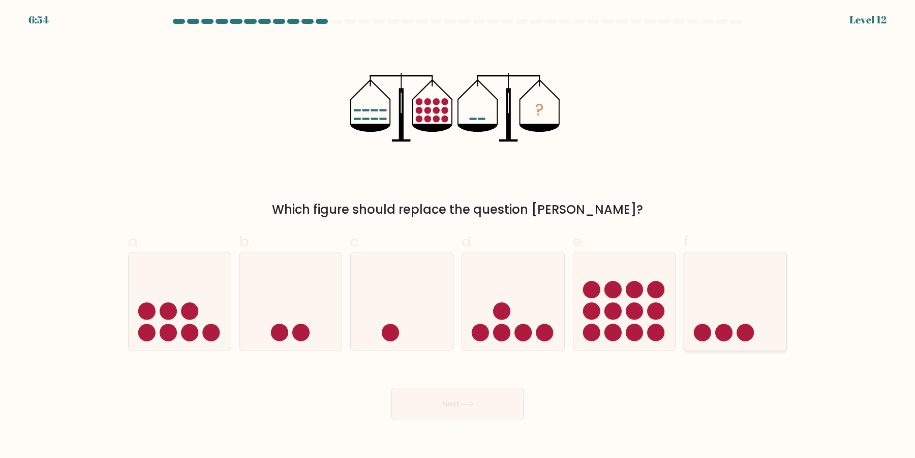
click at [711, 308] on icon at bounding box center [735, 301] width 102 height 84
click at [458, 235] on input "f." at bounding box center [458, 232] width 1 height 7
radio input "true"
click at [480, 407] on button "Next" at bounding box center [457, 403] width 132 height 33
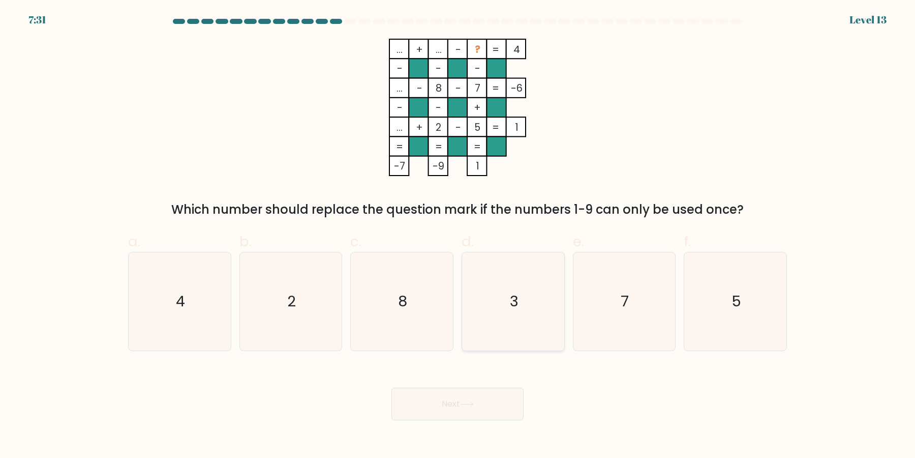
click at [524, 278] on icon "3" at bounding box center [513, 301] width 98 height 98
click at [458, 235] on input "d. 3" at bounding box center [458, 232] width 1 height 7
radio input "true"
click at [480, 395] on button "Next" at bounding box center [457, 403] width 132 height 33
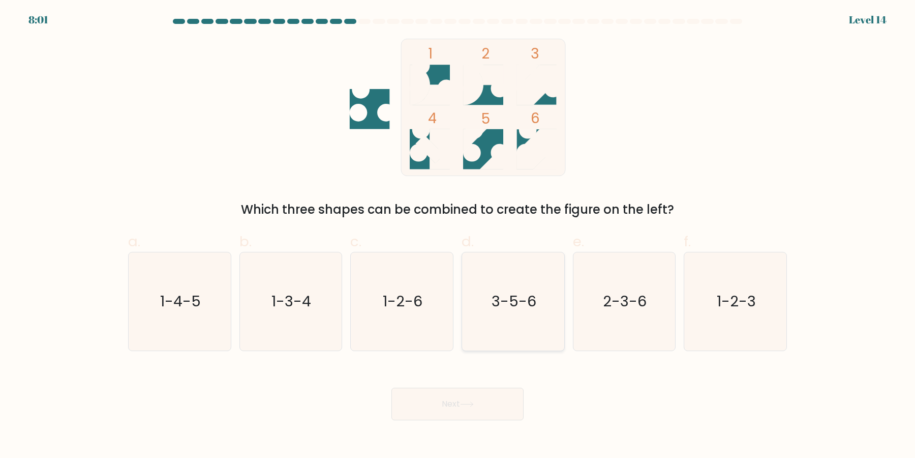
click at [512, 306] on icon "3-5-6" at bounding box center [513, 301] width 98 height 98
click at [458, 235] on input "d. 3-5-6" at bounding box center [458, 232] width 1 height 7
radio input "true"
click at [488, 400] on button "Next" at bounding box center [457, 403] width 132 height 33
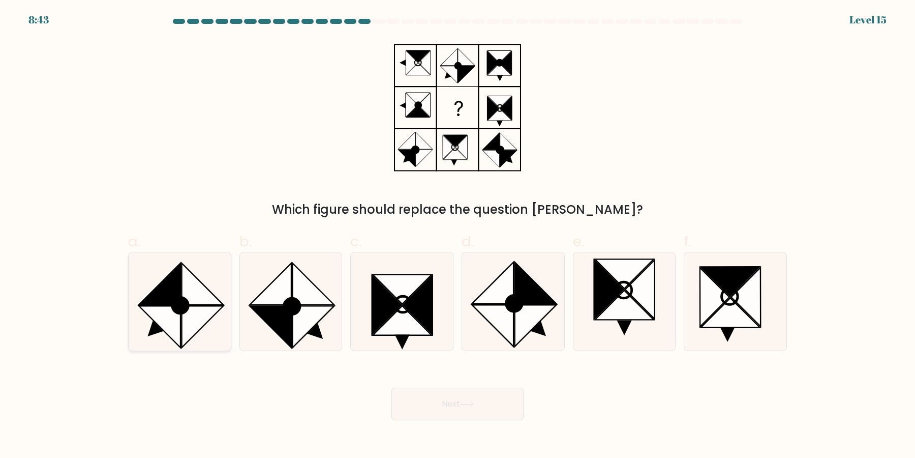
click at [150, 321] on icon at bounding box center [180, 301] width 98 height 98
click at [458, 235] on input "a." at bounding box center [458, 232] width 1 height 7
radio input "true"
click at [478, 402] on button "Next" at bounding box center [457, 403] width 132 height 33
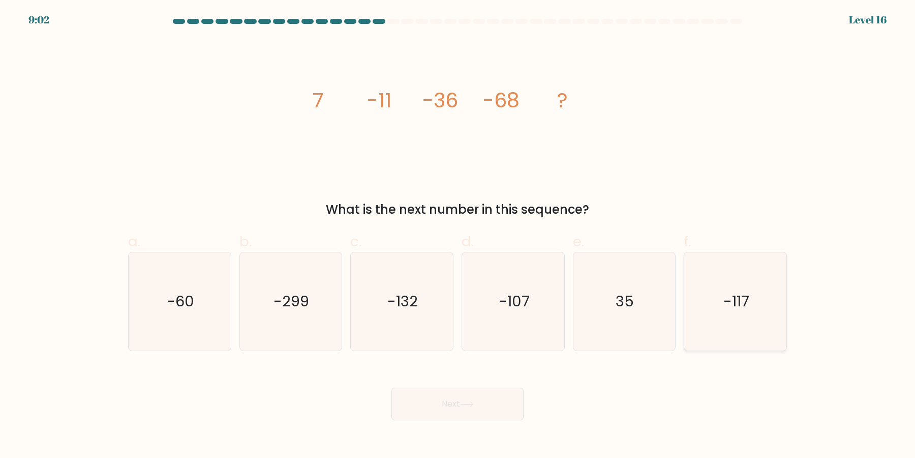
click at [737, 320] on icon "-117" at bounding box center [735, 301] width 98 height 98
click at [458, 235] on input "f. -117" at bounding box center [458, 232] width 1 height 7
radio input "true"
click at [529, 332] on icon "-107" at bounding box center [513, 301] width 98 height 98
click at [458, 235] on input "d. -107" at bounding box center [458, 232] width 1 height 7
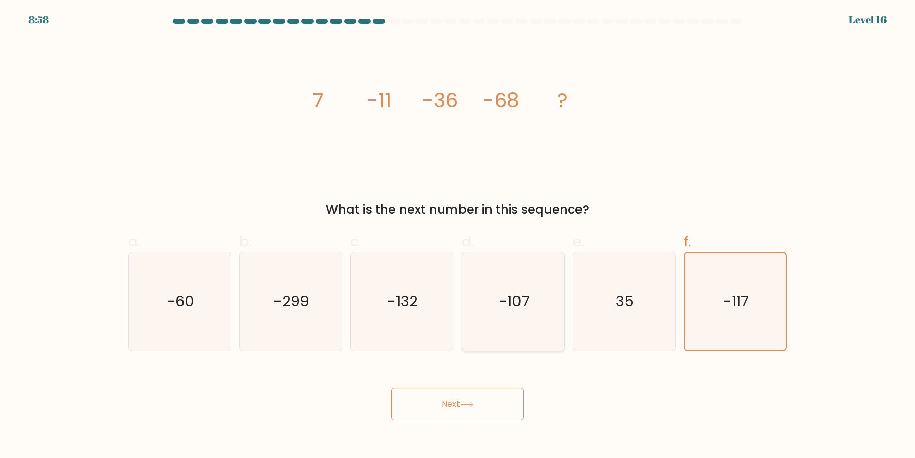
radio input "true"
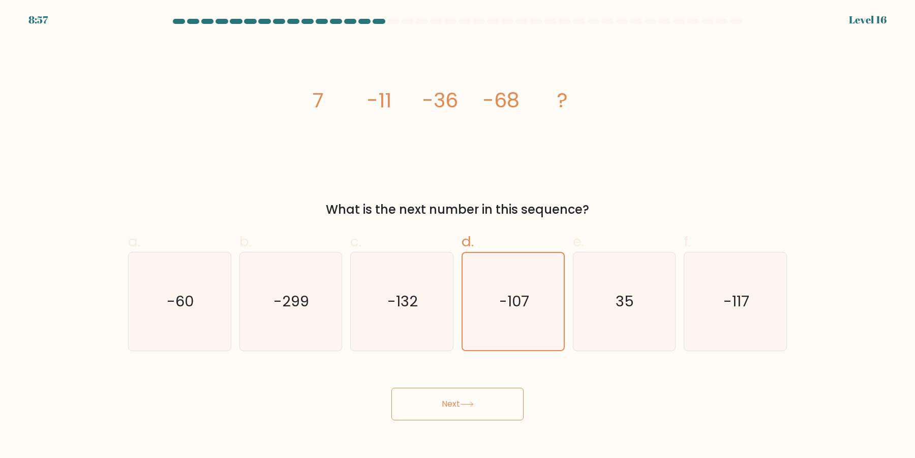
click at [494, 406] on button "Next" at bounding box center [457, 403] width 132 height 33
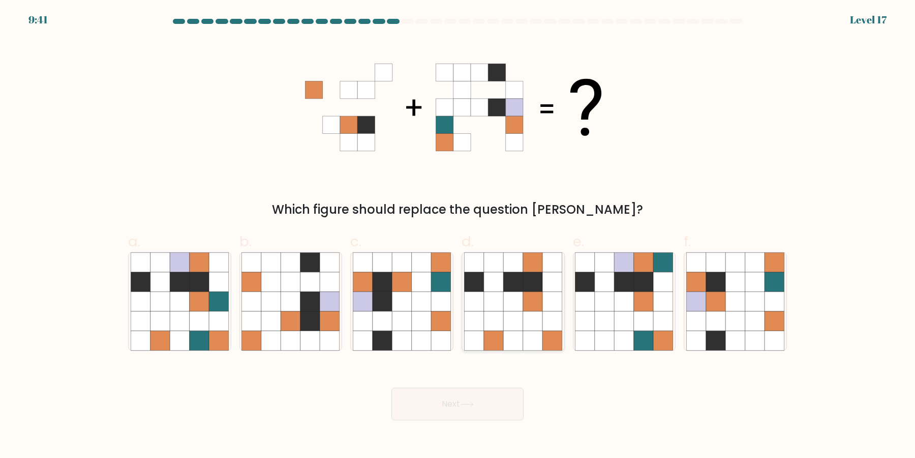
click at [481, 301] on icon at bounding box center [473, 301] width 19 height 19
click at [458, 235] on input "d." at bounding box center [458, 232] width 1 height 7
radio input "true"
click at [431, 299] on icon at bounding box center [421, 301] width 19 height 19
click at [458, 235] on input "c." at bounding box center [458, 232] width 1 height 7
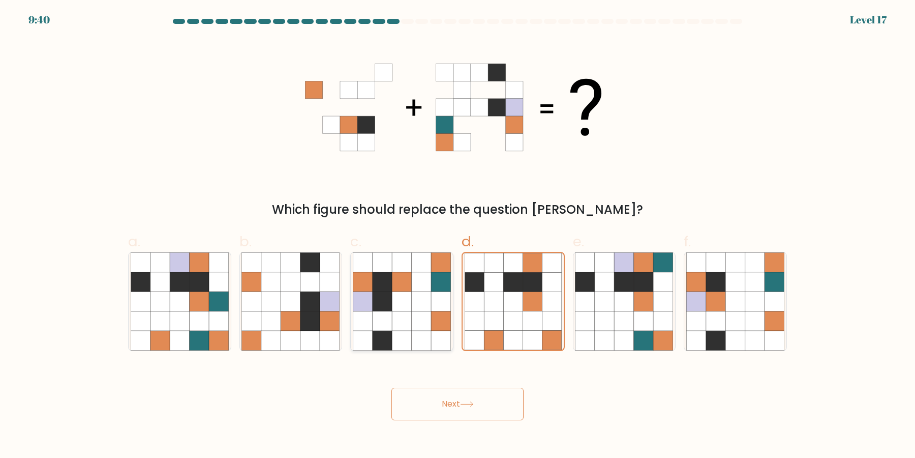
radio input "true"
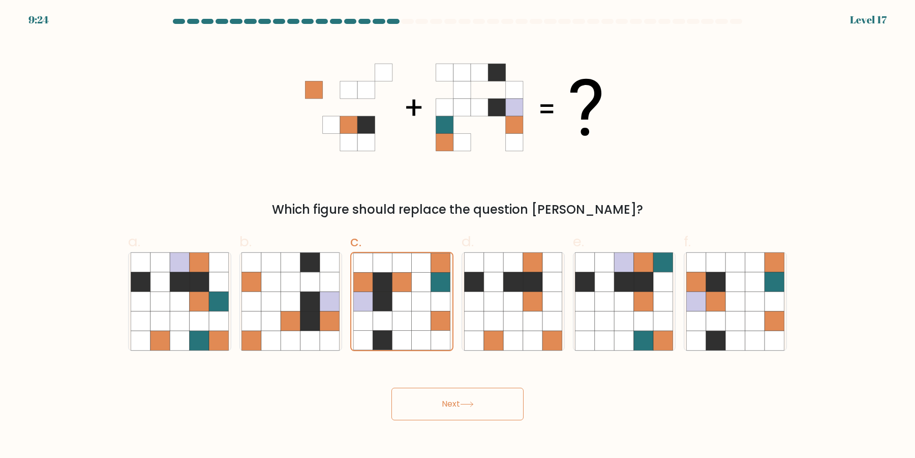
click at [472, 398] on button "Next" at bounding box center [457, 403] width 132 height 33
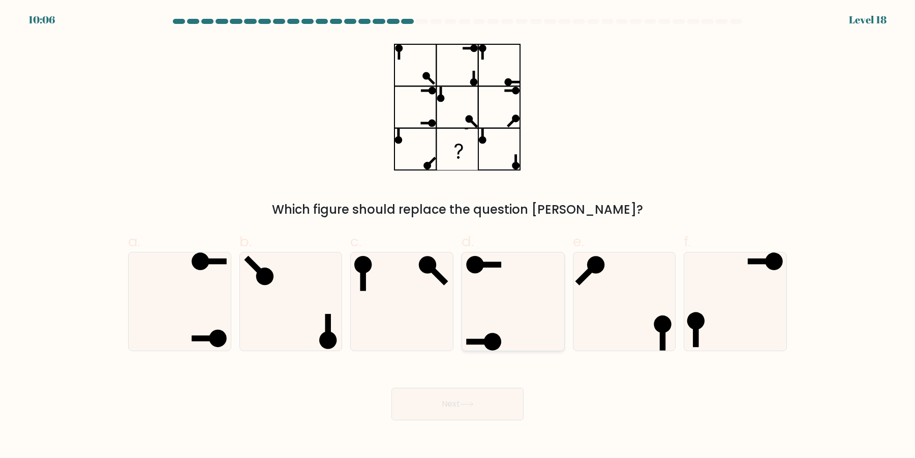
click at [515, 300] on icon at bounding box center [513, 301] width 98 height 98
click at [458, 235] on input "d." at bounding box center [458, 232] width 1 height 7
radio input "true"
click at [212, 306] on icon at bounding box center [180, 301] width 98 height 98
click at [458, 235] on input "a." at bounding box center [458, 232] width 1 height 7
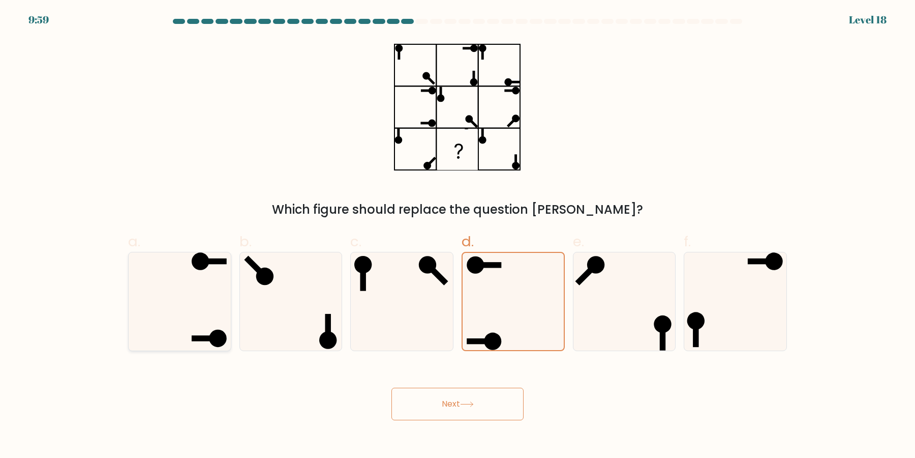
radio input "true"
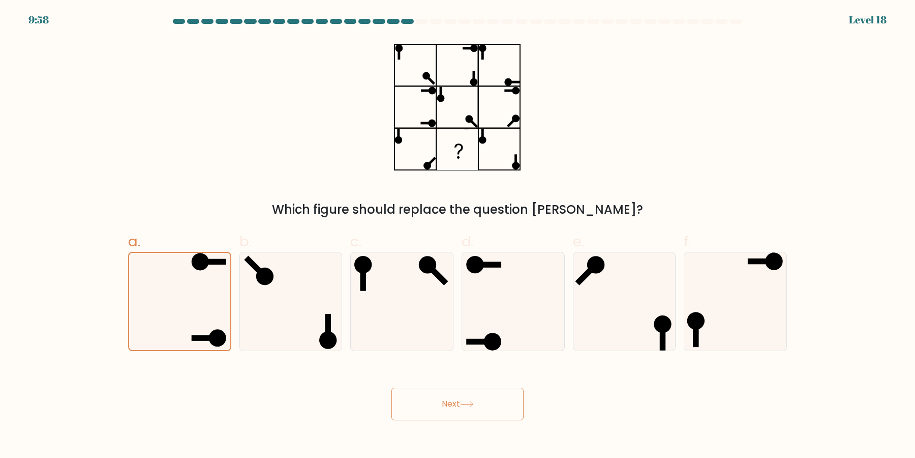
click at [464, 418] on button "Next" at bounding box center [457, 403] width 132 height 33
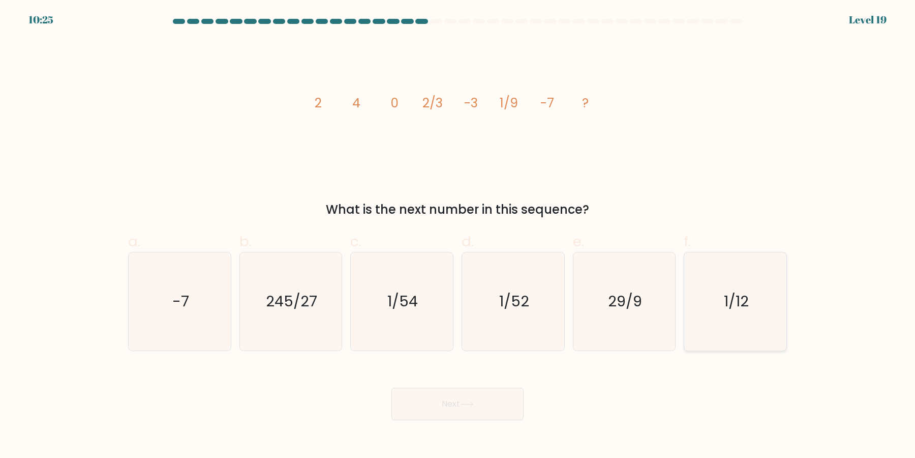
click at [730, 331] on icon "1/12" at bounding box center [735, 301] width 98 height 98
click at [458, 235] on input "f. 1/12" at bounding box center [458, 232] width 1 height 7
radio input "true"
click at [477, 388] on button "Next" at bounding box center [457, 403] width 132 height 33
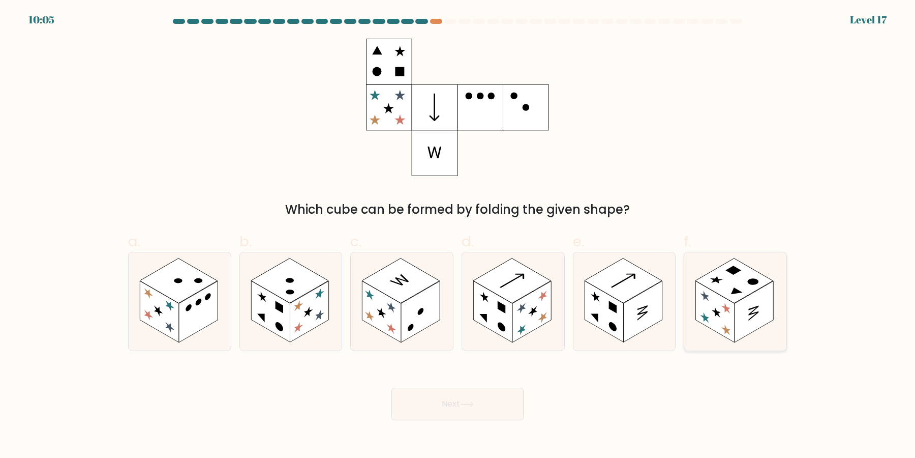
click at [782, 303] on div at bounding box center [735, 301] width 103 height 99
click at [458, 235] on input "f." at bounding box center [458, 232] width 1 height 7
radio input "true"
click at [526, 308] on rect at bounding box center [531, 312] width 39 height 62
click at [458, 235] on input "d." at bounding box center [458, 232] width 1 height 7
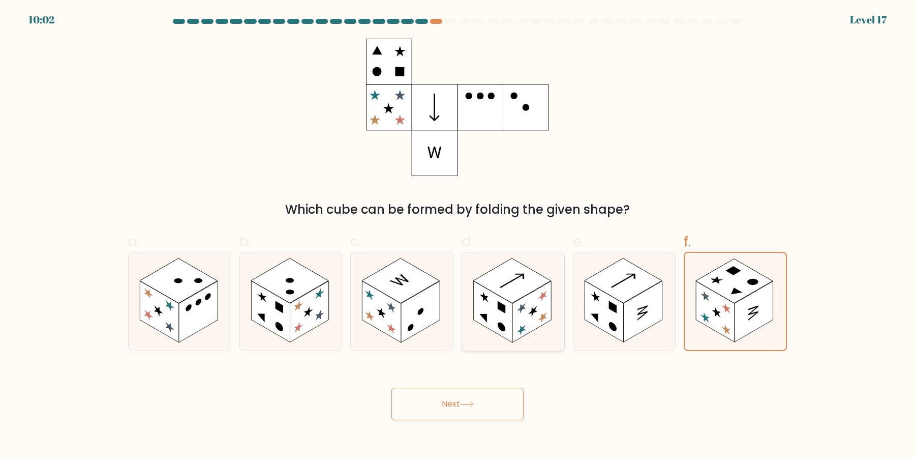
radio input "true"
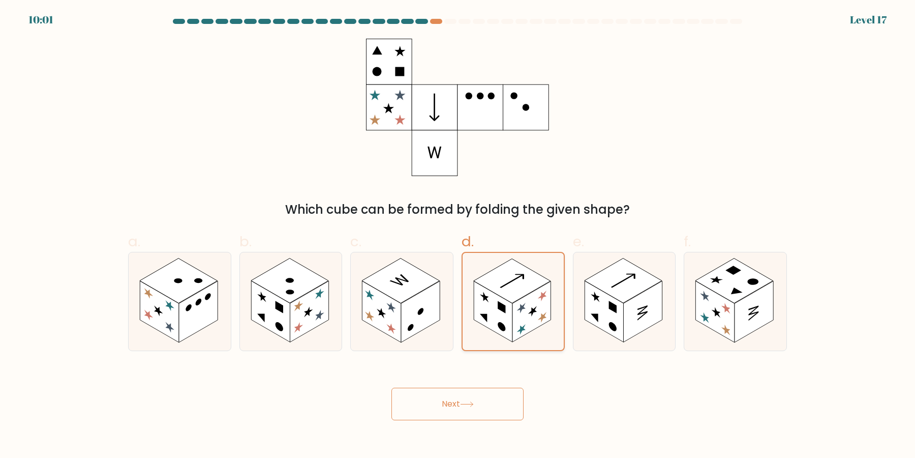
click at [391, 387] on button "Next" at bounding box center [457, 403] width 132 height 33
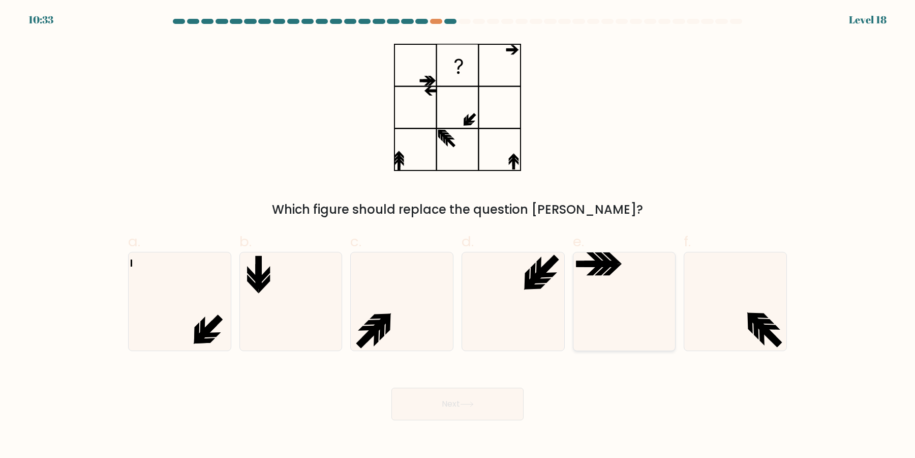
click at [622, 280] on icon at bounding box center [624, 301] width 98 height 98
click at [458, 235] on input "e." at bounding box center [458, 232] width 1 height 7
radio input "true"
click at [517, 308] on icon at bounding box center [513, 301] width 98 height 98
click at [458, 235] on input "d." at bounding box center [458, 232] width 1 height 7
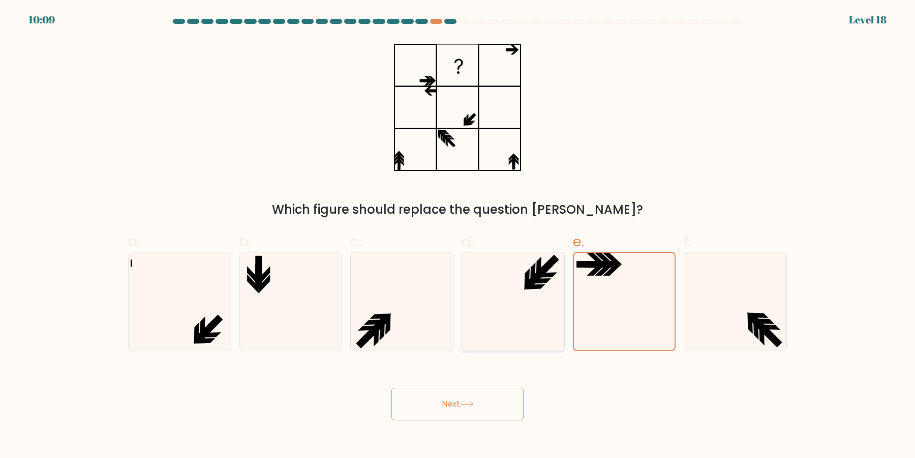
radio input "true"
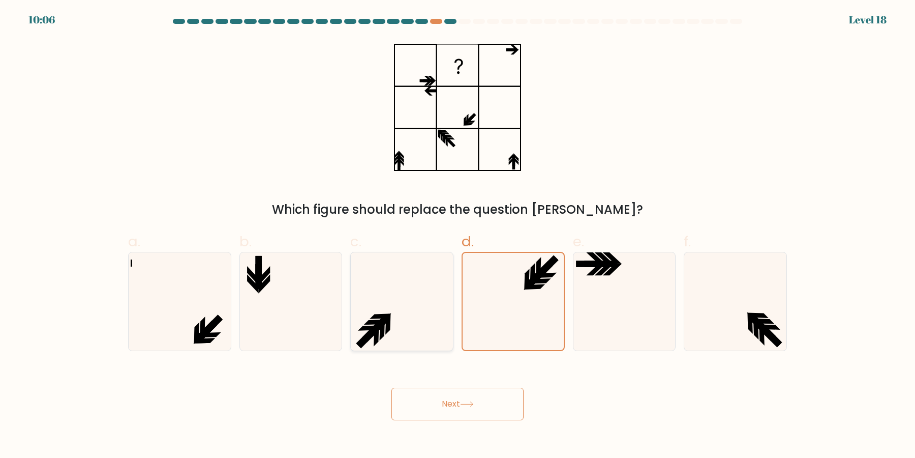
click at [412, 317] on icon at bounding box center [402, 301] width 98 height 98
click at [458, 235] on input "c." at bounding box center [458, 232] width 1 height 7
radio input "true"
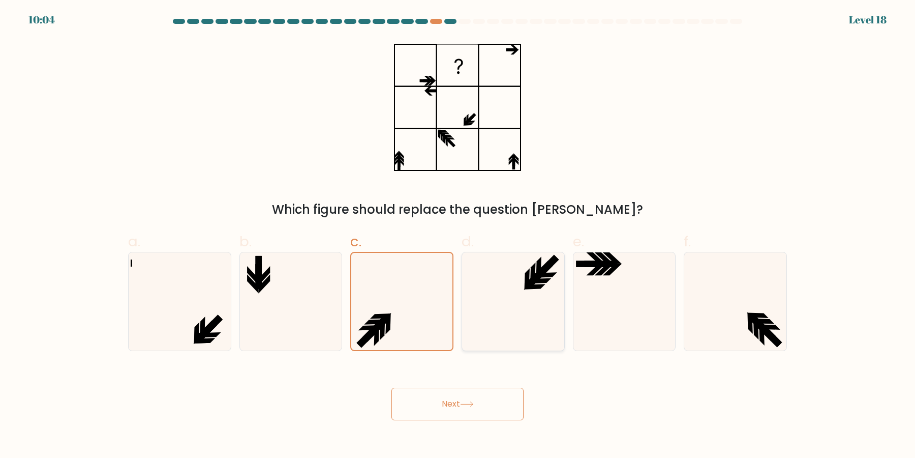
click at [555, 308] on icon at bounding box center [513, 301] width 98 height 98
click at [458, 235] on input "d." at bounding box center [458, 232] width 1 height 7
radio input "true"
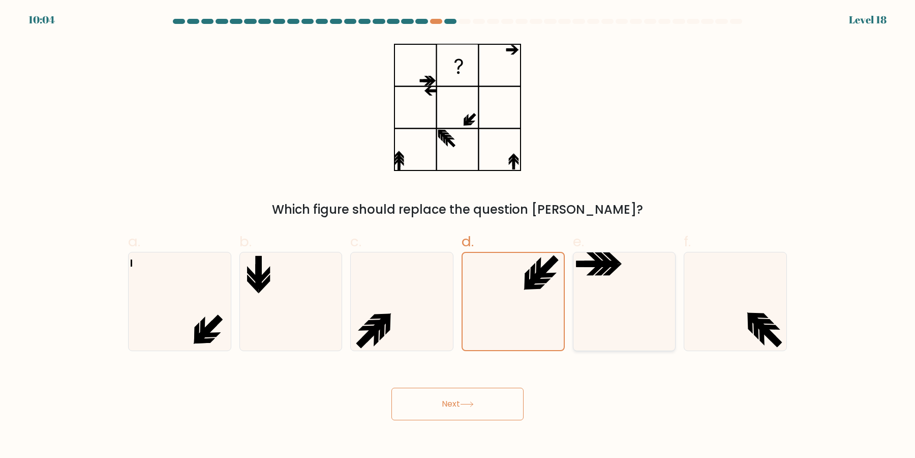
click at [630, 297] on icon at bounding box center [624, 301] width 98 height 98
click at [458, 235] on input "e." at bounding box center [458, 232] width 1 height 7
radio input "true"
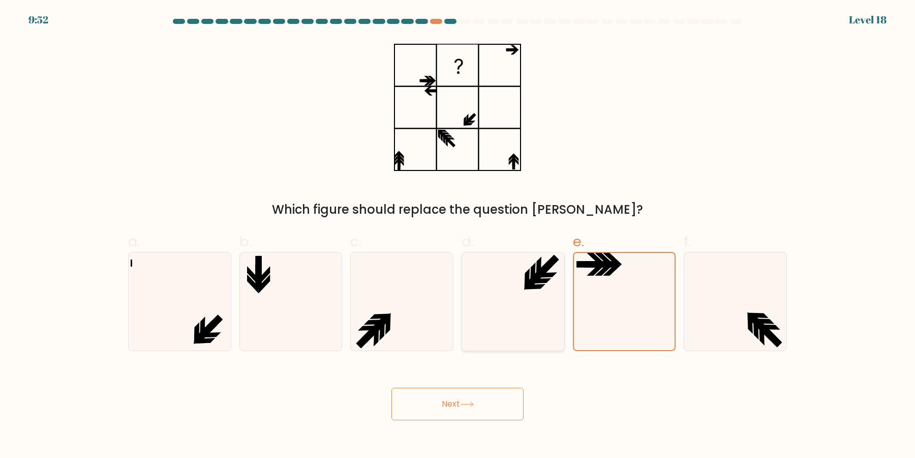
click at [520, 312] on icon at bounding box center [513, 301] width 98 height 98
click at [458, 235] on input "d." at bounding box center [458, 232] width 1 height 7
radio input "true"
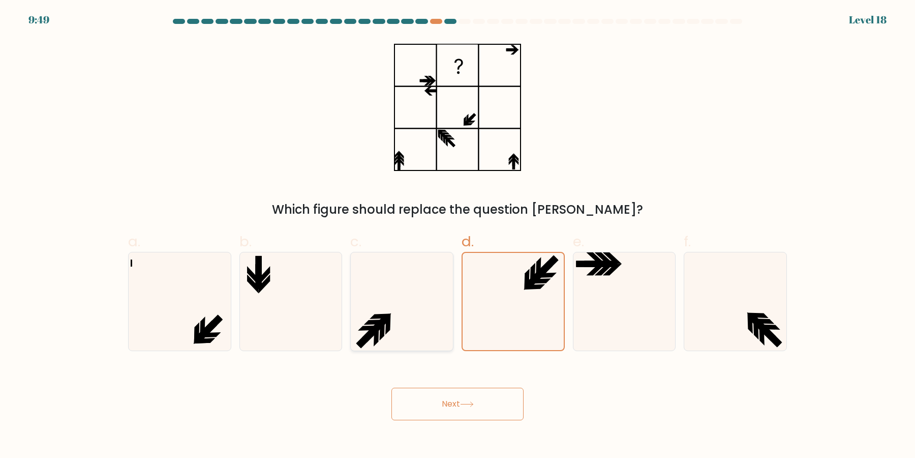
click at [395, 311] on icon at bounding box center [402, 301] width 98 height 98
click at [458, 235] on input "c." at bounding box center [458, 232] width 1 height 7
radio input "true"
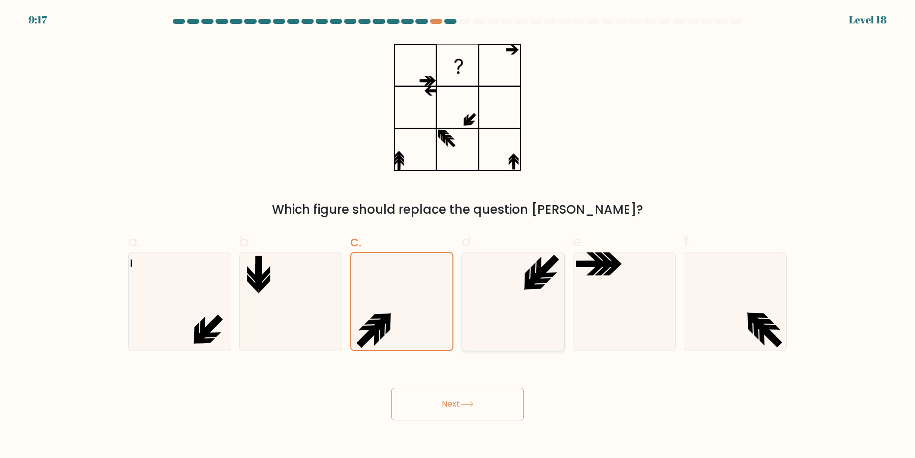
click at [520, 320] on icon at bounding box center [513, 301] width 98 height 98
click at [458, 235] on input "d." at bounding box center [458, 232] width 1 height 7
radio input "true"
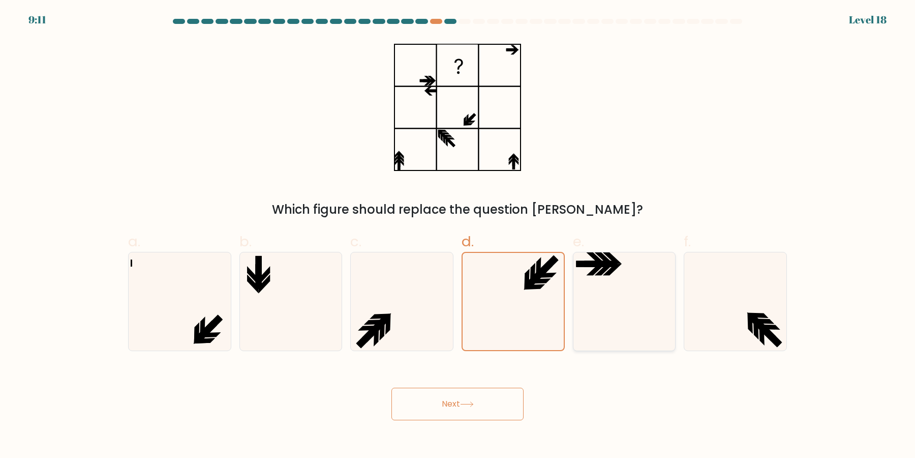
click at [620, 315] on icon at bounding box center [624, 301] width 98 height 98
click at [458, 235] on input "e." at bounding box center [458, 232] width 1 height 7
radio input "true"
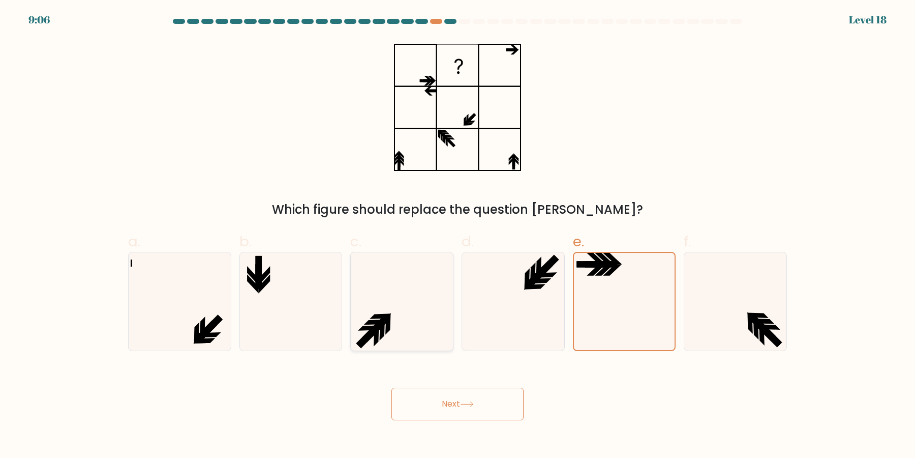
click at [391, 321] on icon at bounding box center [402, 301] width 98 height 98
click at [458, 235] on input "c." at bounding box center [458, 232] width 1 height 7
radio input "true"
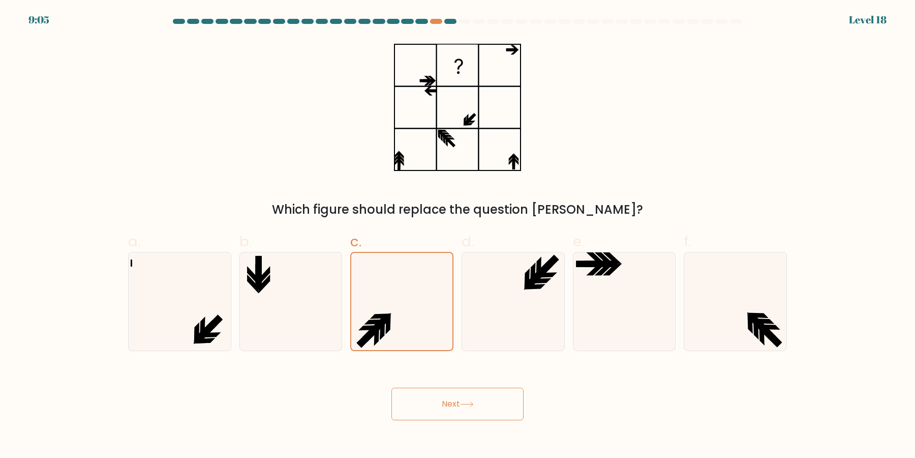
click at [471, 405] on icon at bounding box center [467, 404] width 14 height 6
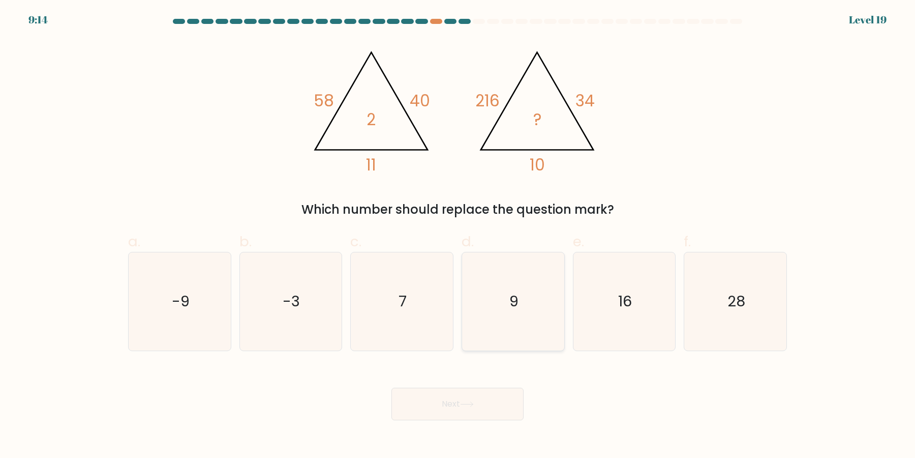
click at [502, 287] on icon "9" at bounding box center [513, 301] width 98 height 98
click at [458, 235] on input "d. 9" at bounding box center [458, 232] width 1 height 7
radio input "true"
click at [457, 403] on button "Next" at bounding box center [457, 403] width 132 height 33
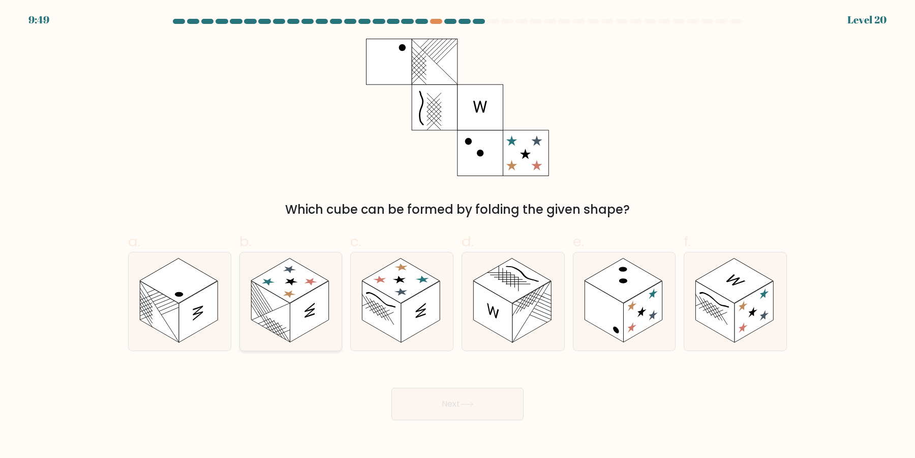
click at [273, 307] on rect at bounding box center [270, 312] width 39 height 62
click at [458, 235] on input "b." at bounding box center [458, 232] width 1 height 7
radio input "true"
click at [743, 314] on rect at bounding box center [754, 312] width 39 height 62
click at [458, 235] on input "f." at bounding box center [458, 232] width 1 height 7
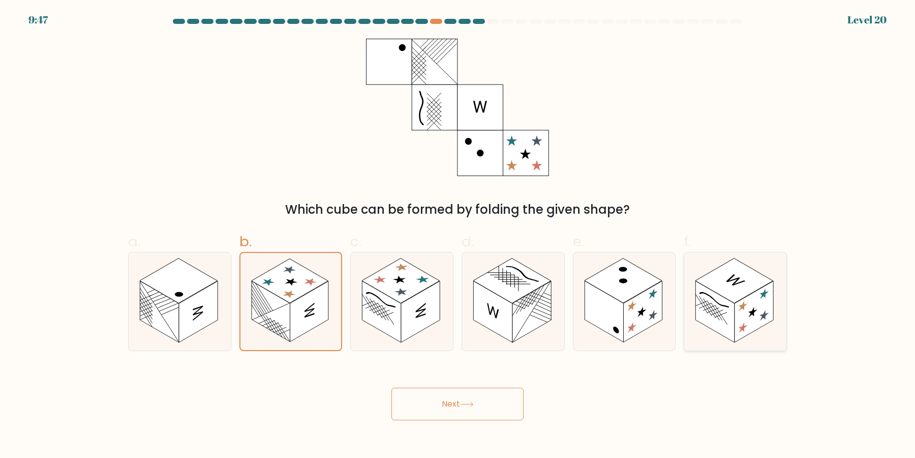
radio input "true"
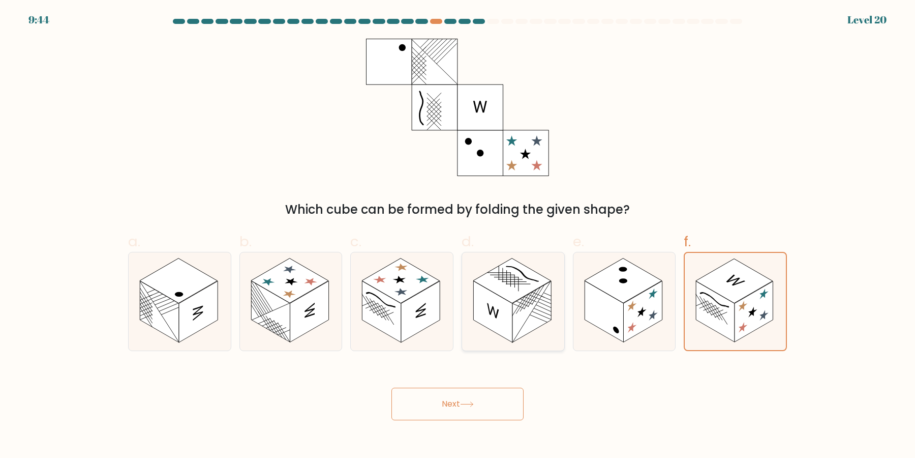
click at [534, 303] on rect at bounding box center [531, 312] width 39 height 62
click at [458, 235] on input "d." at bounding box center [458, 232] width 1 height 7
radio input "true"
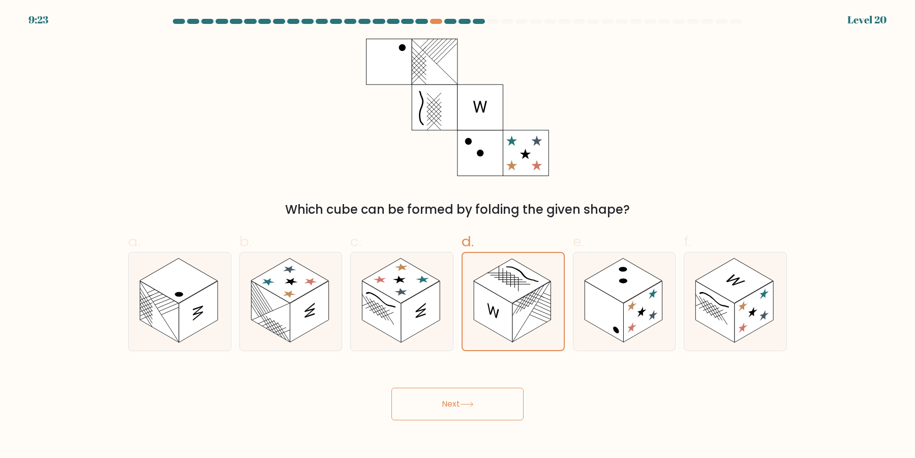
click at [493, 410] on button "Next" at bounding box center [457, 403] width 132 height 33
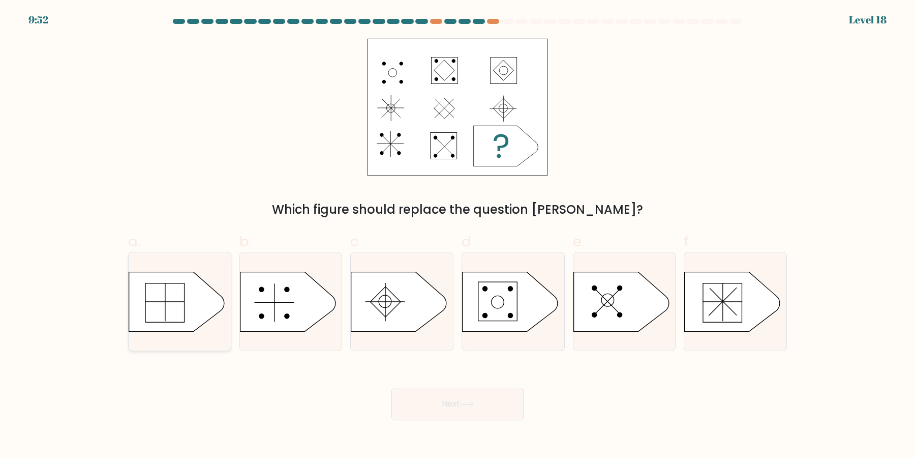
click at [160, 297] on icon at bounding box center [177, 300] width 96 height 59
click at [458, 235] on input "a." at bounding box center [458, 232] width 1 height 7
radio input "true"
click at [474, 403] on icon at bounding box center [467, 404] width 14 height 6
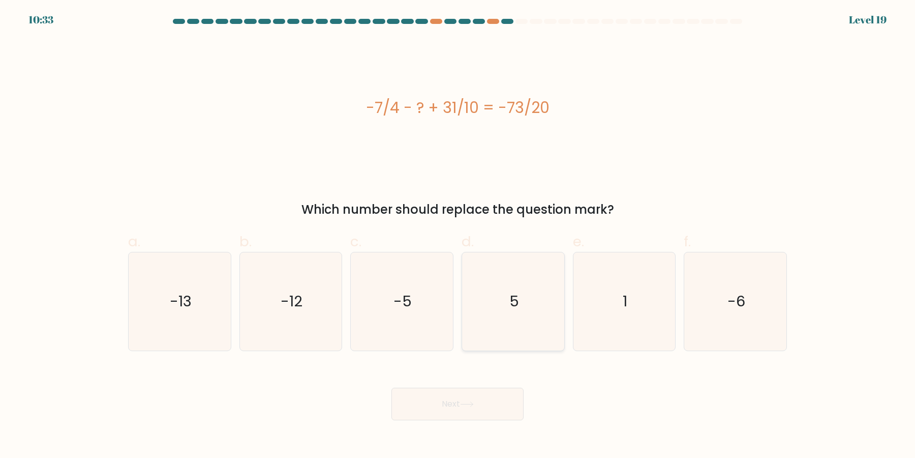
click at [526, 313] on icon "5" at bounding box center [513, 301] width 98 height 98
click at [458, 235] on input "d. 5" at bounding box center [458, 232] width 1 height 7
radio input "true"
click at [484, 390] on button "Next" at bounding box center [457, 403] width 132 height 33
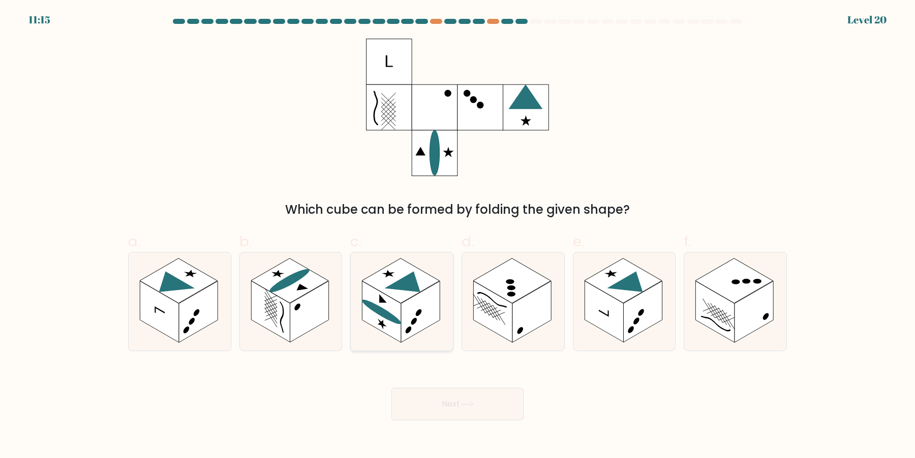
click at [395, 301] on rect at bounding box center [381, 312] width 39 height 62
click at [458, 235] on input "c." at bounding box center [458, 232] width 1 height 7
radio input "true"
click at [264, 271] on icon at bounding box center [291, 301] width 102 height 98
click at [458, 235] on input "b." at bounding box center [458, 232] width 1 height 7
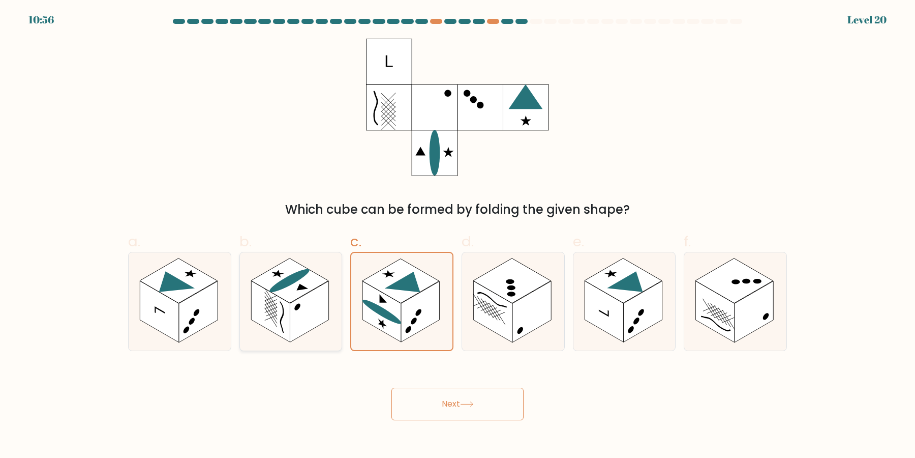
radio input "true"
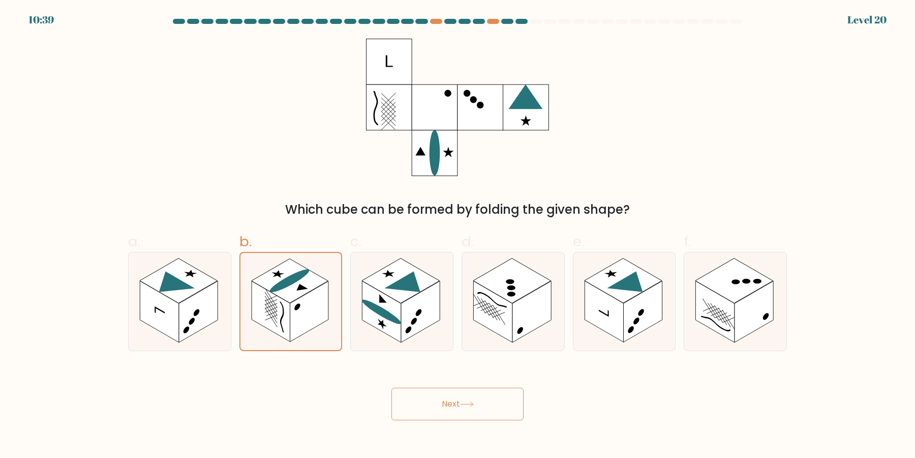
click at [466, 403] on icon at bounding box center [467, 404] width 14 height 6
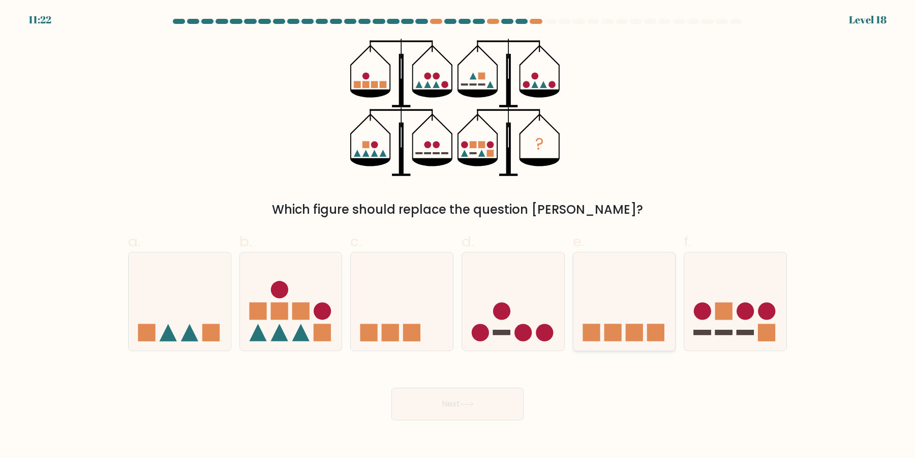
click at [616, 293] on icon at bounding box center [624, 301] width 102 height 84
click at [458, 235] on input "e." at bounding box center [458, 232] width 1 height 7
radio input "true"
click at [244, 302] on icon at bounding box center [291, 301] width 102 height 84
click at [458, 235] on input "b." at bounding box center [458, 232] width 1 height 7
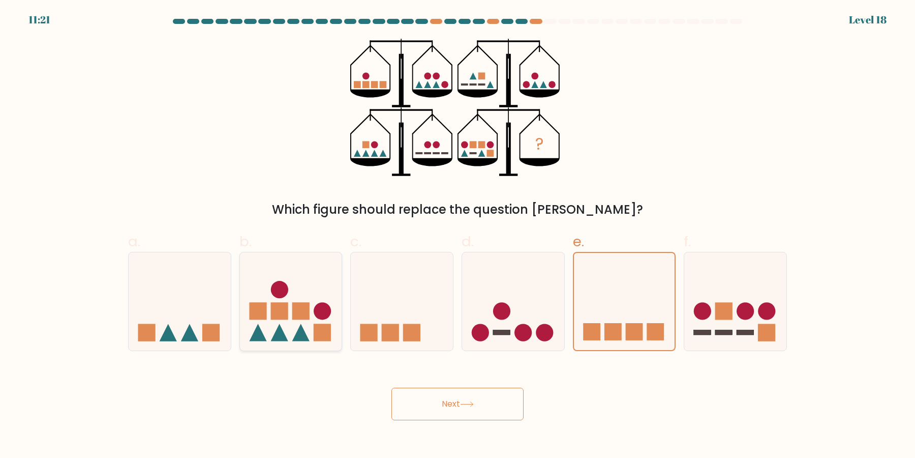
radio input "true"
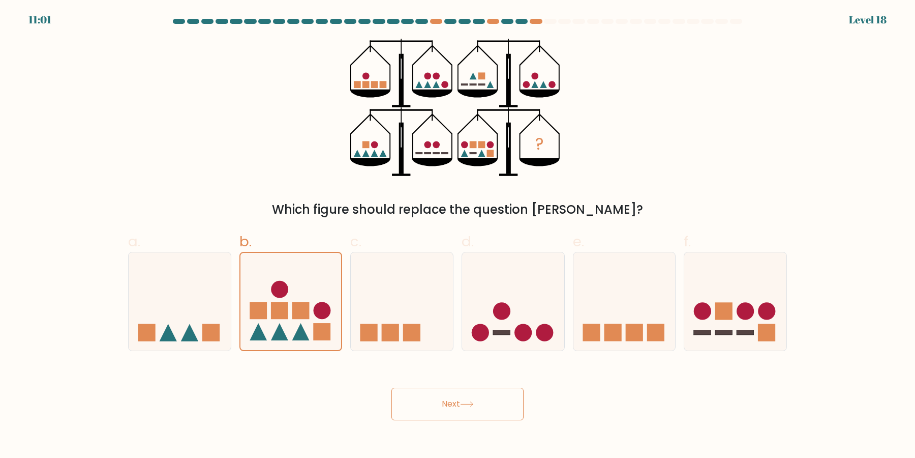
click at [500, 401] on button "Next" at bounding box center [457, 403] width 132 height 33
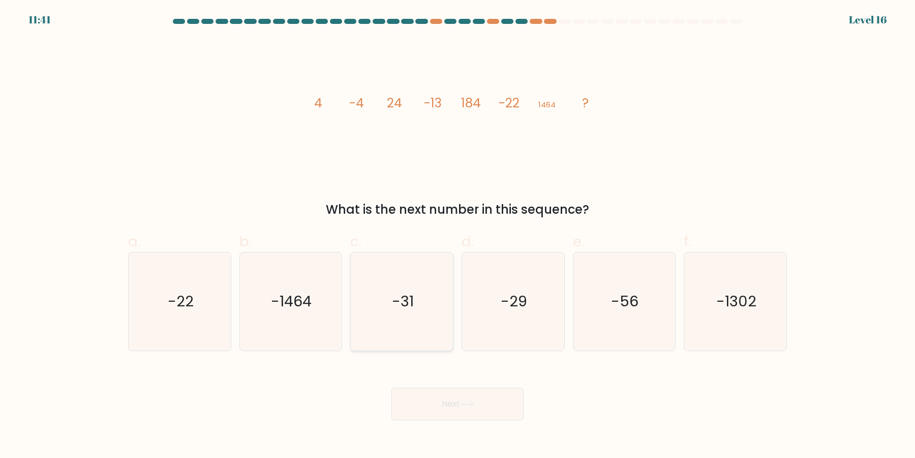
click at [439, 295] on icon "-31" at bounding box center [402, 301] width 98 height 98
click at [458, 235] on input "c. -31" at bounding box center [458, 232] width 1 height 7
radio input "true"
click at [452, 384] on div "Next" at bounding box center [457, 391] width 671 height 57
click at [465, 402] on icon at bounding box center [467, 404] width 14 height 6
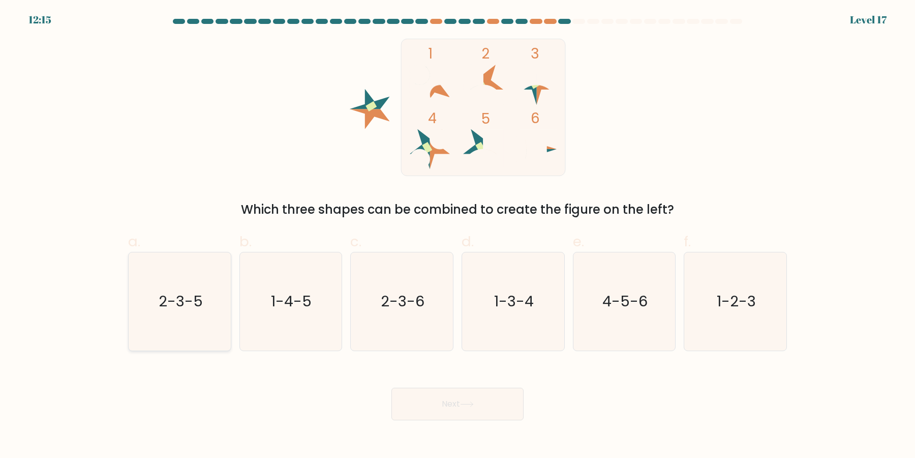
click at [198, 307] on icon "2-3-5" at bounding box center [180, 301] width 98 height 98
click at [458, 235] on input "a. 2-3-5" at bounding box center [458, 232] width 1 height 7
radio input "true"
click at [431, 405] on button "Next" at bounding box center [457, 403] width 132 height 33
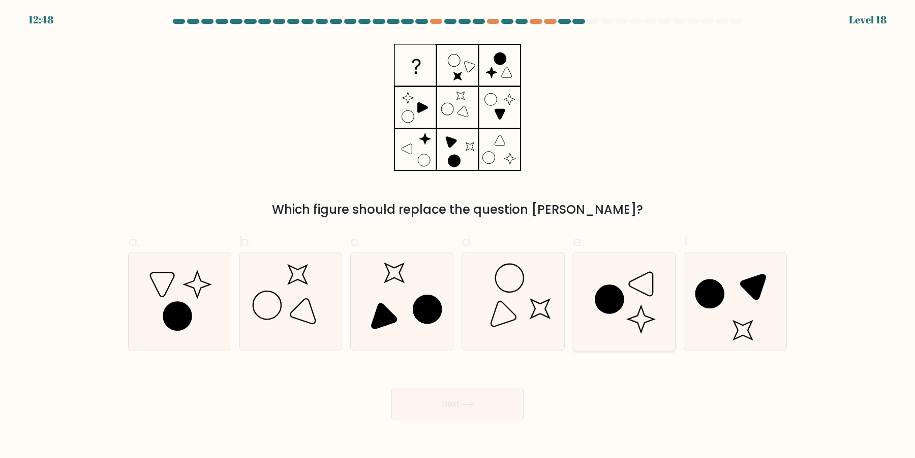
click at [642, 321] on icon at bounding box center [624, 301] width 98 height 98
click at [458, 235] on input "e." at bounding box center [458, 232] width 1 height 7
radio input "true"
click at [489, 398] on button "Next" at bounding box center [457, 403] width 132 height 33
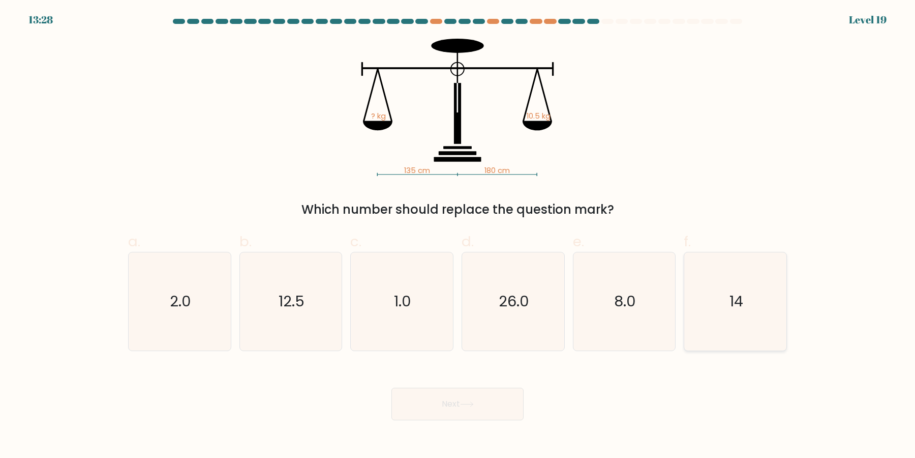
click at [730, 328] on icon "14" at bounding box center [735, 301] width 98 height 98
click at [458, 235] on input "f. 14" at bounding box center [458, 232] width 1 height 7
radio input "true"
click at [472, 395] on button "Next" at bounding box center [457, 403] width 132 height 33
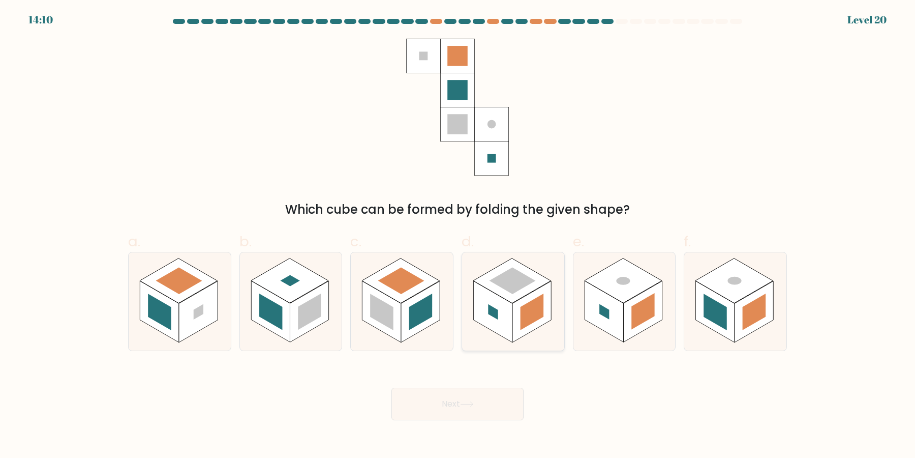
click at [510, 300] on rect at bounding box center [512, 280] width 78 height 45
click at [458, 235] on input "d." at bounding box center [458, 232] width 1 height 7
radio input "true"
click at [286, 332] on rect at bounding box center [270, 312] width 39 height 62
click at [458, 235] on input "b." at bounding box center [458, 232] width 1 height 7
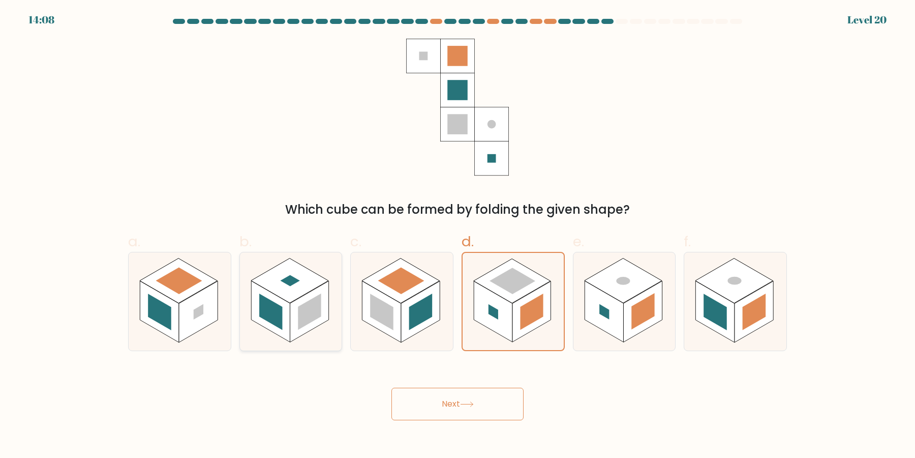
radio input "true"
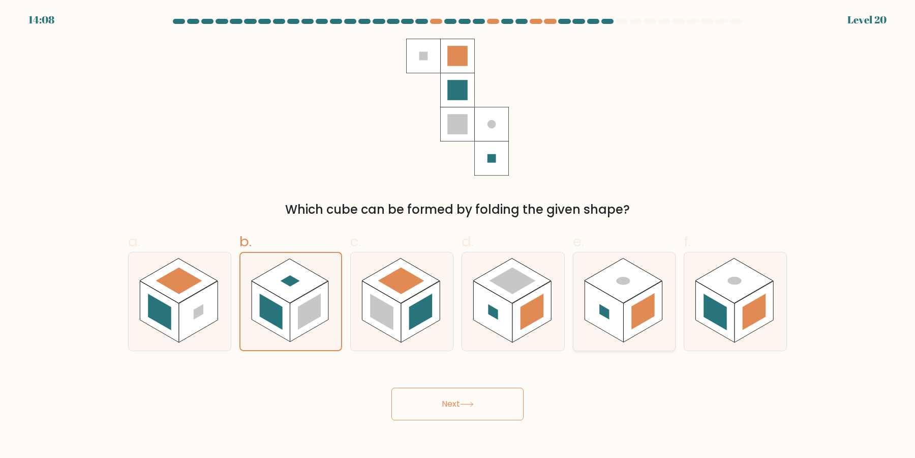
click at [605, 313] on rect at bounding box center [604, 311] width 10 height 15
click at [458, 235] on input "e." at bounding box center [458, 232] width 1 height 7
radio input "true"
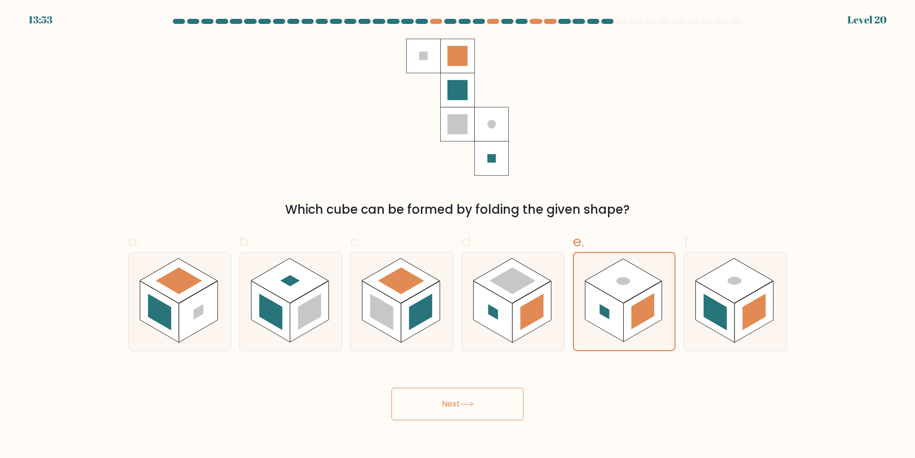
click at [483, 397] on button "Next" at bounding box center [457, 403] width 132 height 33
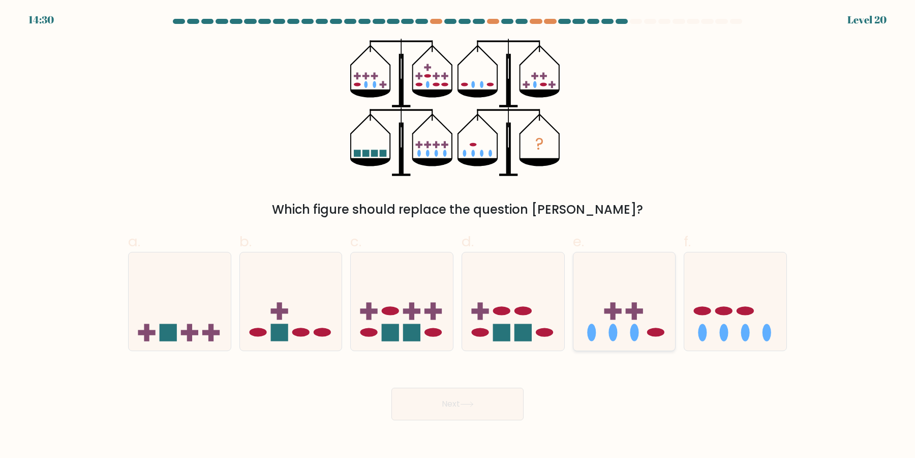
click at [648, 316] on icon at bounding box center [624, 301] width 102 height 84
click at [458, 235] on input "e." at bounding box center [458, 232] width 1 height 7
radio input "true"
click at [458, 406] on button "Next" at bounding box center [457, 403] width 132 height 33
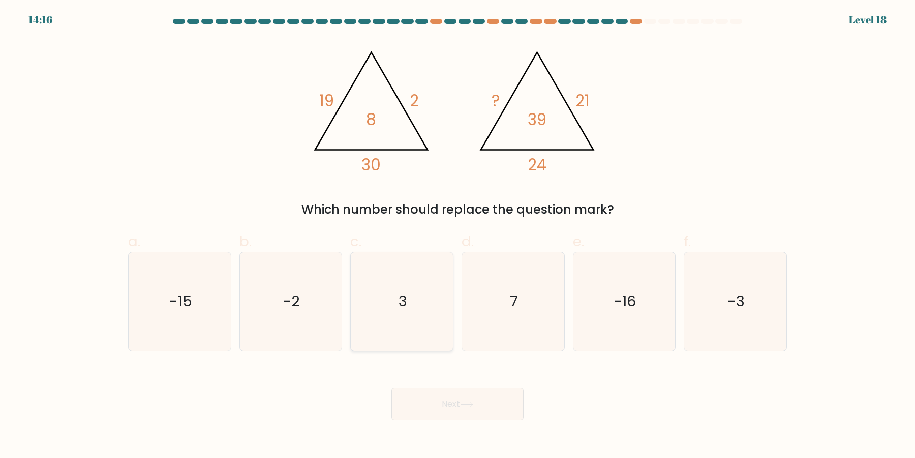
click at [426, 299] on icon "3" at bounding box center [402, 301] width 98 height 98
click at [458, 235] on input "c. 3" at bounding box center [458, 232] width 1 height 7
radio input "true"
click at [454, 403] on button "Next" at bounding box center [457, 403] width 132 height 33
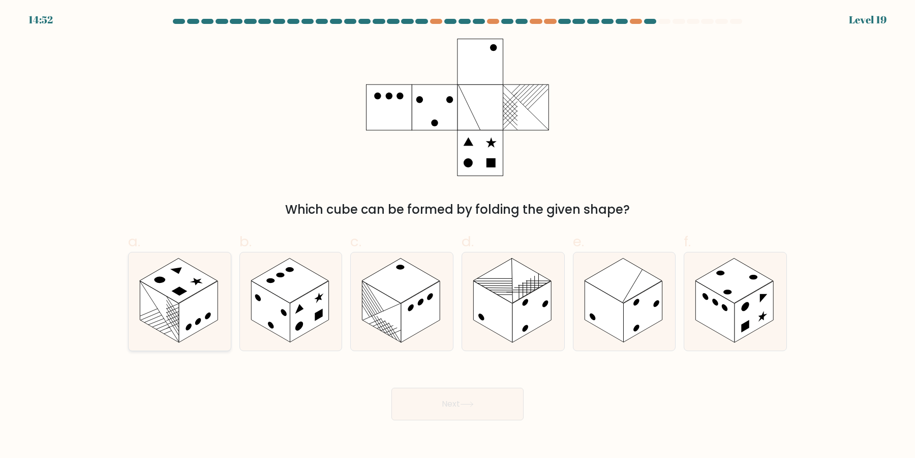
click at [206, 301] on rect at bounding box center [198, 312] width 39 height 62
click at [458, 235] on input "a." at bounding box center [458, 232] width 1 height 7
radio input "true"
click at [319, 316] on rect at bounding box center [319, 315] width 8 height 12
click at [458, 235] on input "b." at bounding box center [458, 232] width 1 height 7
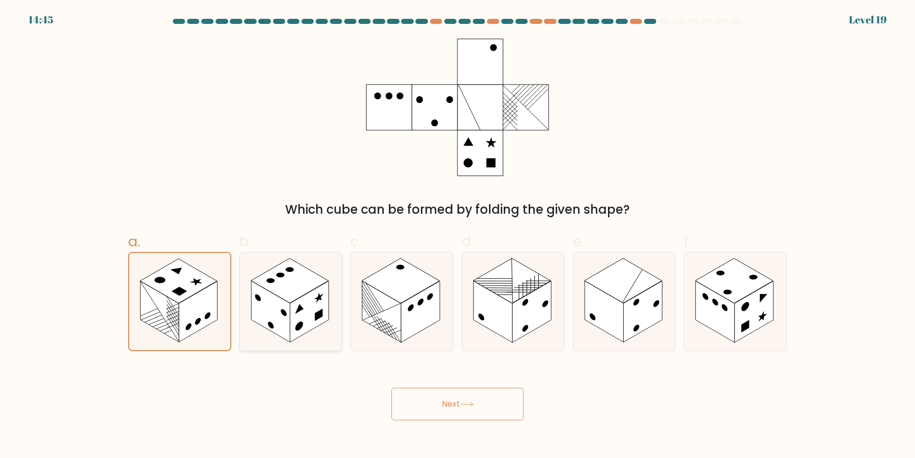
radio input "true"
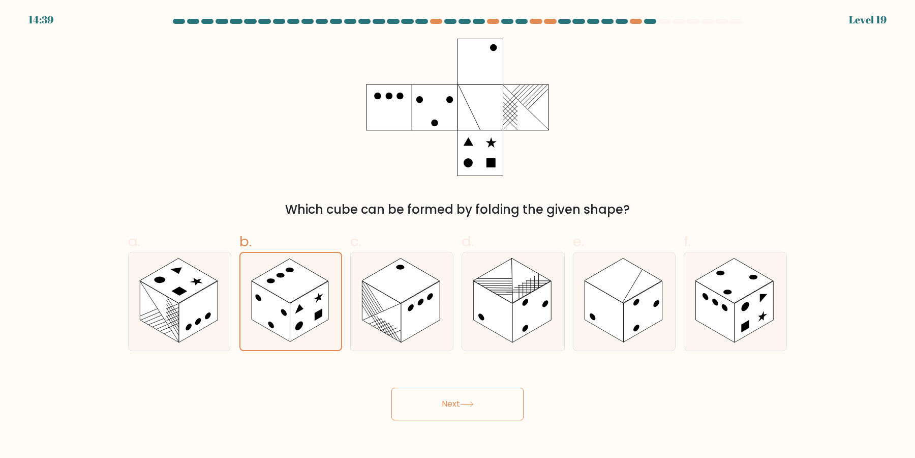
click at [234, 142] on div "Which cube can be formed by folding the given shape?" at bounding box center [457, 129] width 671 height 180
click at [590, 309] on rect at bounding box center [604, 312] width 39 height 62
click at [458, 235] on input "e." at bounding box center [458, 232] width 1 height 7
radio input "true"
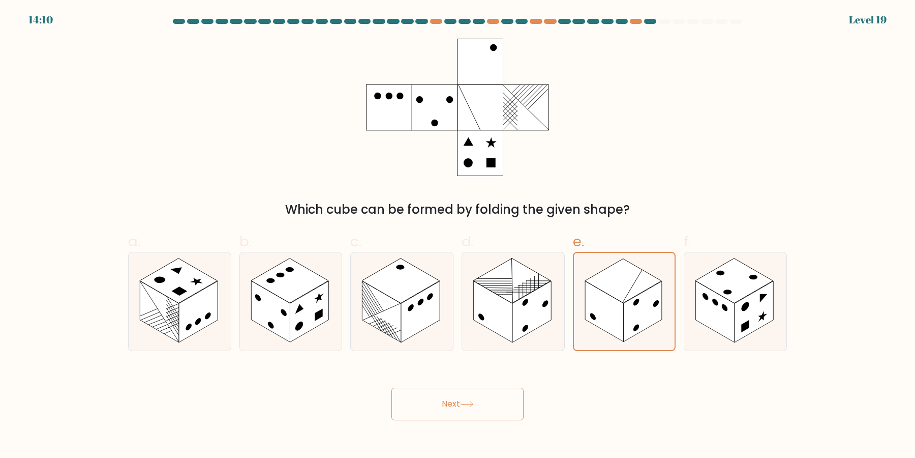
click at [504, 406] on button "Next" at bounding box center [457, 403] width 132 height 33
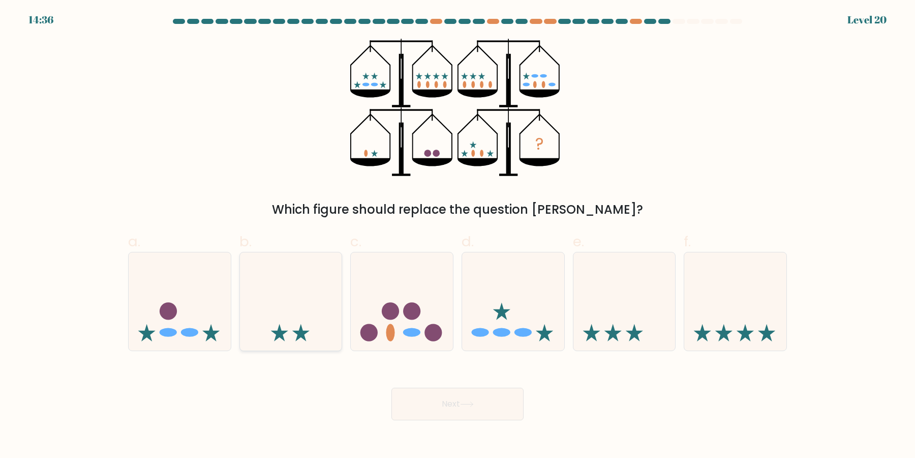
click at [314, 293] on icon at bounding box center [291, 301] width 102 height 84
click at [458, 235] on input "b." at bounding box center [458, 232] width 1 height 7
radio input "true"
click at [504, 276] on icon at bounding box center [513, 301] width 102 height 84
click at [458, 235] on input "d." at bounding box center [458, 232] width 1 height 7
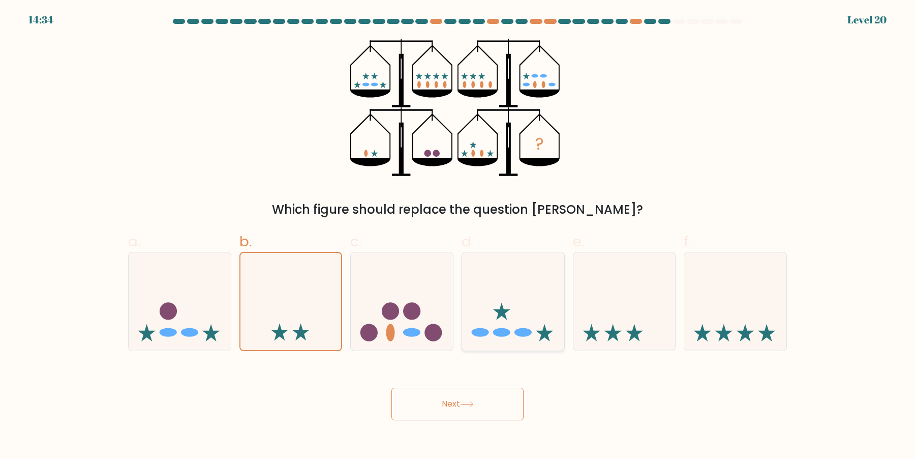
radio input "true"
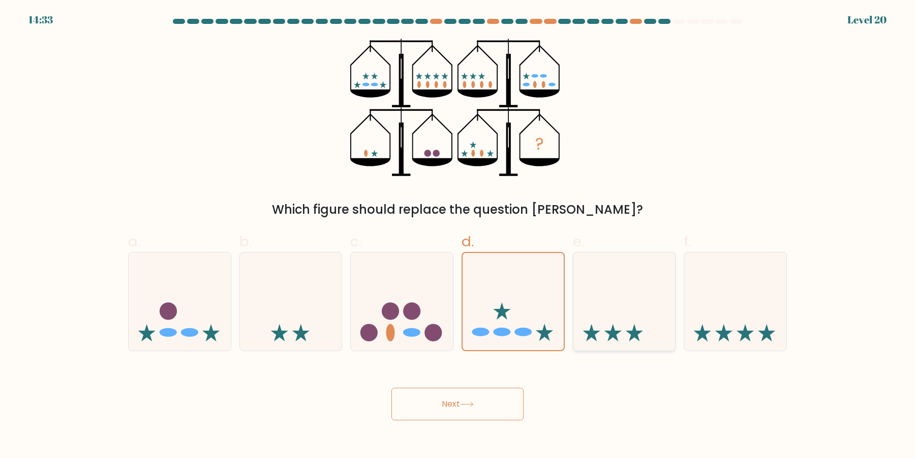
click at [631, 307] on icon at bounding box center [624, 301] width 102 height 84
click at [458, 235] on input "e." at bounding box center [458, 232] width 1 height 7
radio input "true"
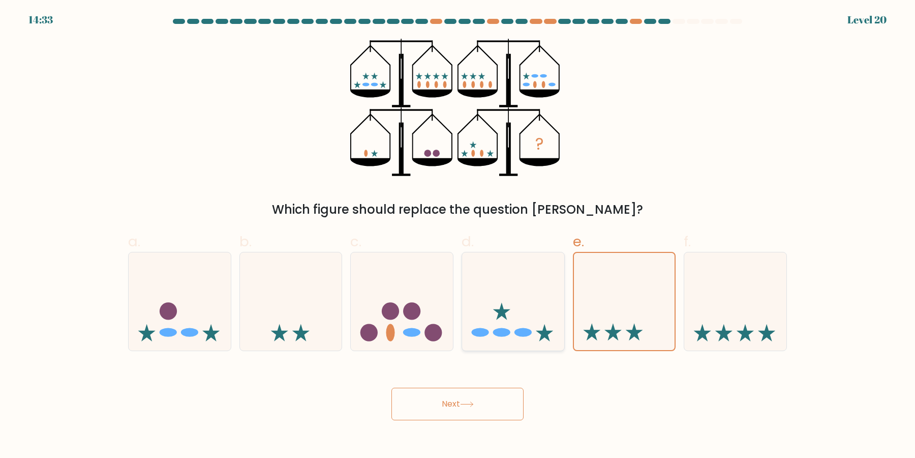
click at [530, 271] on icon at bounding box center [513, 301] width 102 height 84
click at [458, 235] on input "d." at bounding box center [458, 232] width 1 height 7
radio input "true"
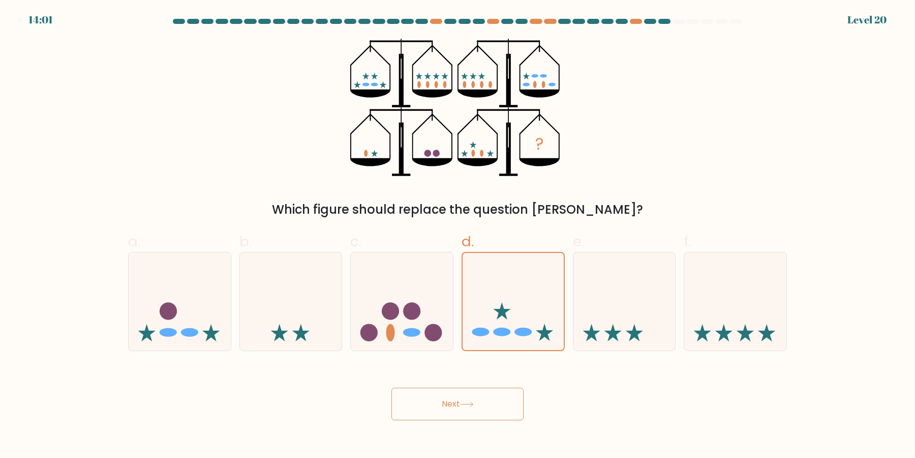
click at [484, 408] on button "Next" at bounding box center [457, 403] width 132 height 33
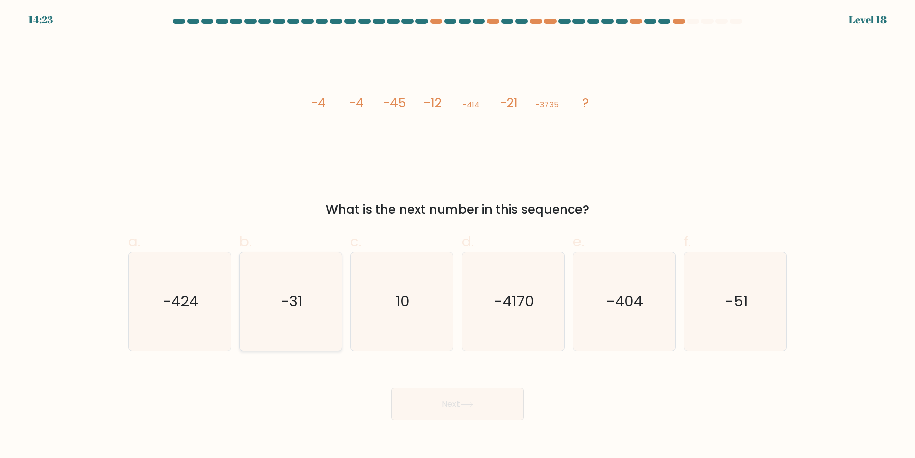
click at [282, 318] on icon "-31" at bounding box center [290, 301] width 98 height 98
click at [458, 235] on input "b. -31" at bounding box center [458, 232] width 1 height 7
radio input "true"
click at [461, 409] on button "Next" at bounding box center [457, 403] width 132 height 33
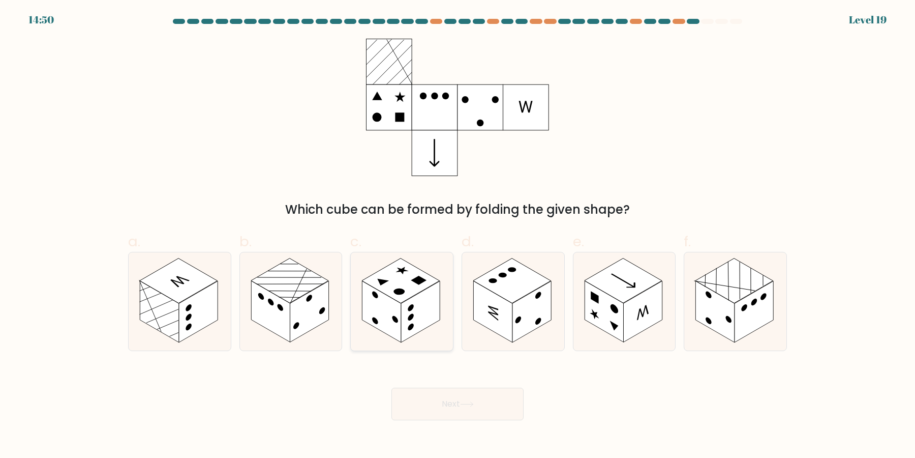
click at [395, 308] on rect at bounding box center [381, 312] width 39 height 62
click at [458, 235] on input "c." at bounding box center [458, 232] width 1 height 7
radio input "true"
click at [272, 289] on rect at bounding box center [290, 280] width 78 height 45
click at [458, 235] on input "b." at bounding box center [458, 232] width 1 height 7
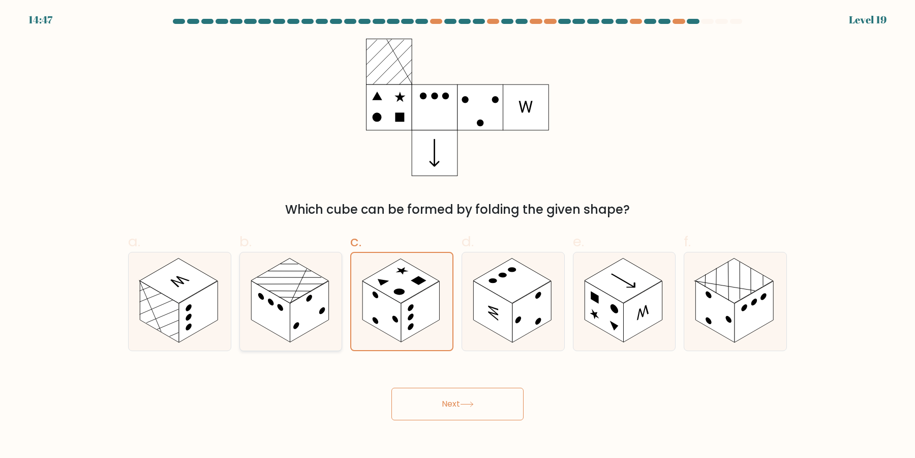
radio input "true"
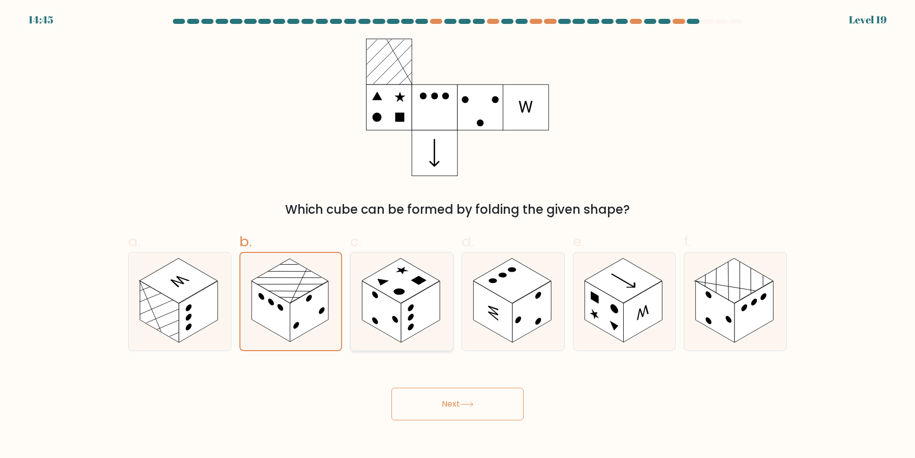
click at [425, 291] on rect at bounding box center [420, 312] width 39 height 62
click at [458, 235] on input "c." at bounding box center [458, 232] width 1 height 7
radio input "true"
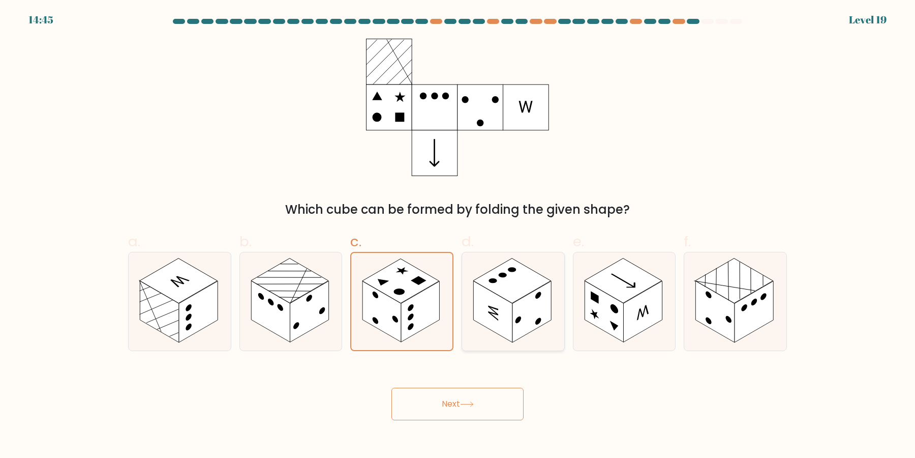
click at [506, 270] on rect at bounding box center [512, 280] width 78 height 45
click at [458, 235] on input "d." at bounding box center [458, 232] width 1 height 7
radio input "true"
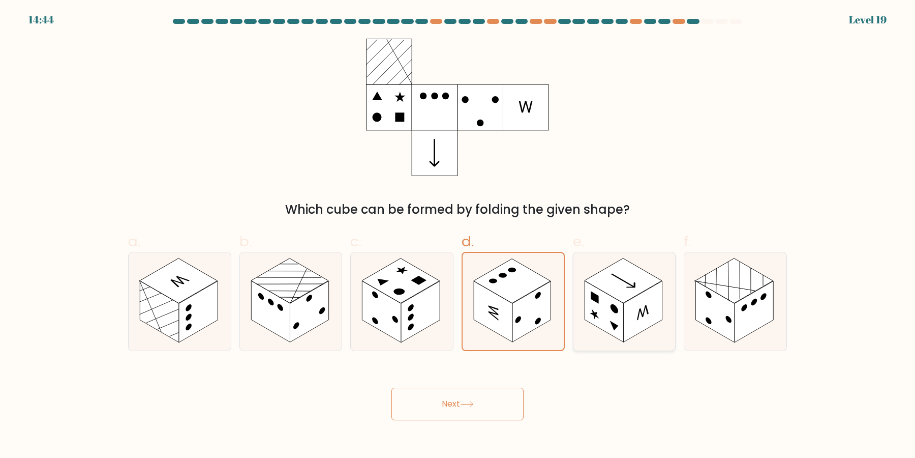
click at [619, 295] on rect at bounding box center [624, 280] width 78 height 45
click at [458, 235] on input "e." at bounding box center [458, 232] width 1 height 7
radio input "true"
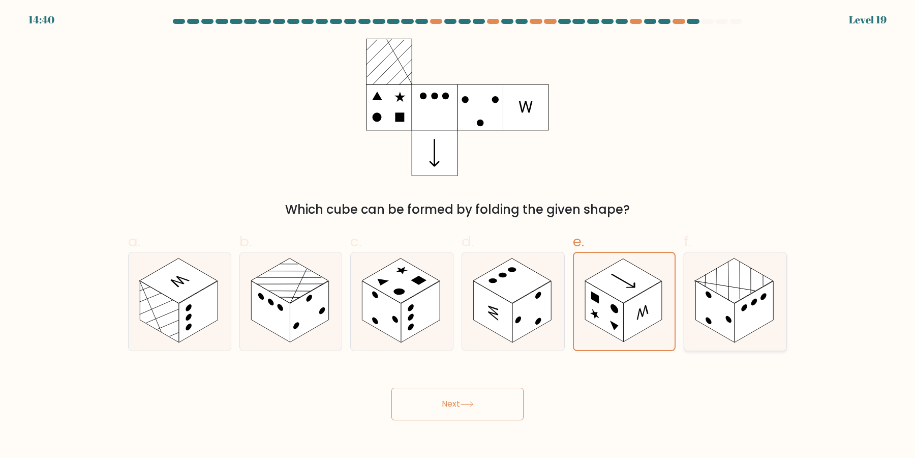
click at [747, 310] on rect at bounding box center [754, 312] width 39 height 62
click at [458, 235] on input "f." at bounding box center [458, 232] width 1 height 7
radio input "true"
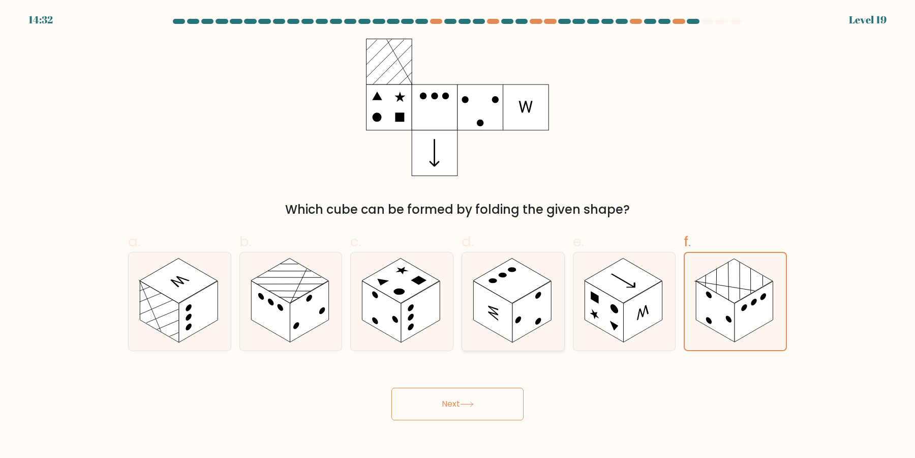
click at [520, 300] on rect at bounding box center [531, 312] width 39 height 62
click at [458, 235] on input "d." at bounding box center [458, 232] width 1 height 7
radio input "true"
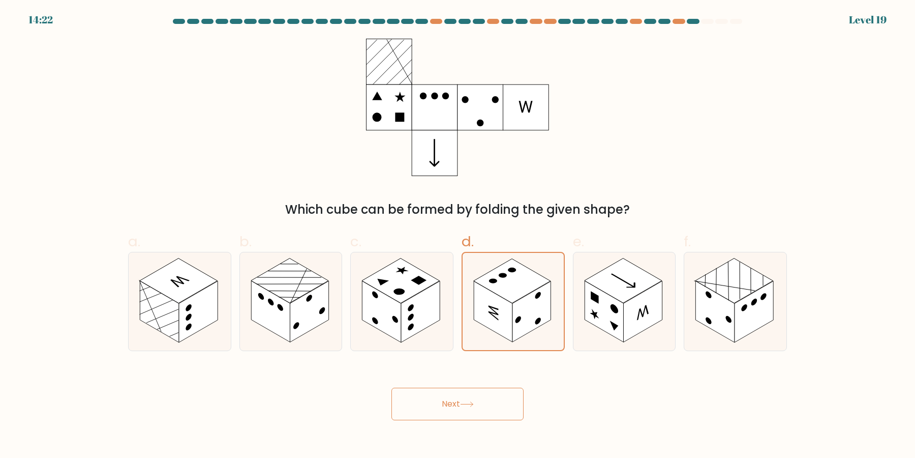
click at [596, 161] on div "Which cube can be formed by folding the given shape?" at bounding box center [457, 129] width 671 height 180
click at [475, 399] on button "Next" at bounding box center [457, 403] width 132 height 33
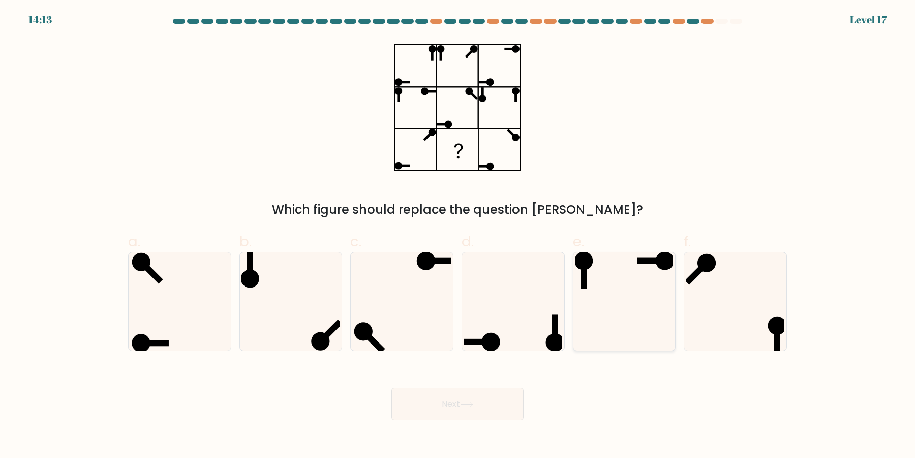
click at [642, 317] on icon at bounding box center [624, 301] width 98 height 98
click at [458, 235] on input "e." at bounding box center [458, 232] width 1 height 7
radio input "true"
click at [485, 395] on button "Next" at bounding box center [457, 403] width 132 height 33
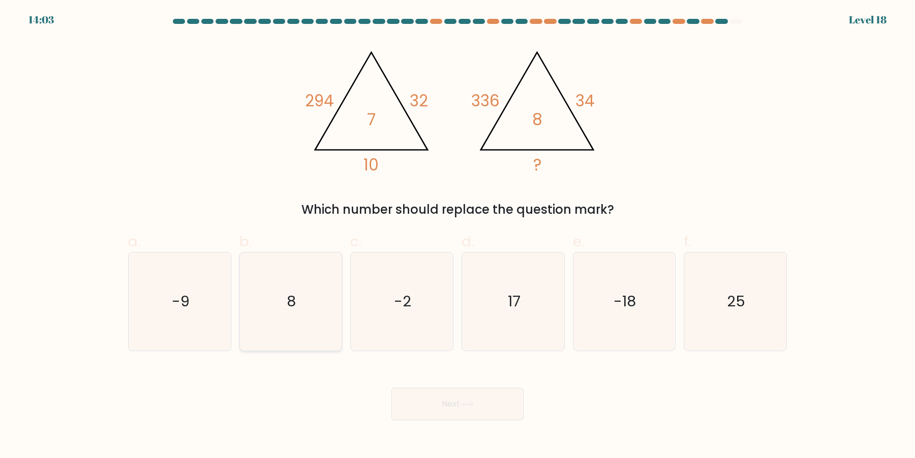
click at [274, 290] on icon "8" at bounding box center [290, 301] width 98 height 98
click at [458, 235] on input "b. 8" at bounding box center [458, 232] width 1 height 7
radio input "true"
click at [478, 397] on button "Next" at bounding box center [457, 403] width 132 height 33
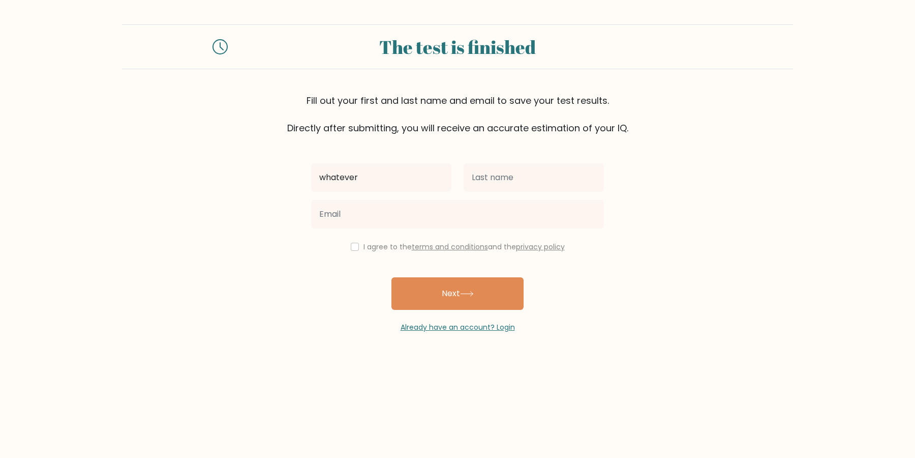
type input "whatever"
click at [464, 177] on input "text" at bounding box center [534, 177] width 140 height 28
type input "i'm done."
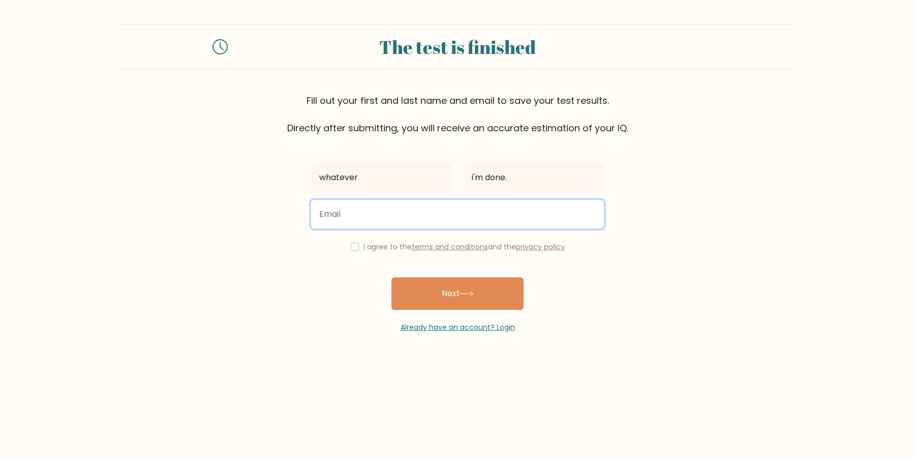
click at [452, 228] on input "email" at bounding box center [457, 214] width 293 height 28
type input "[EMAIL_ADDRESS]"
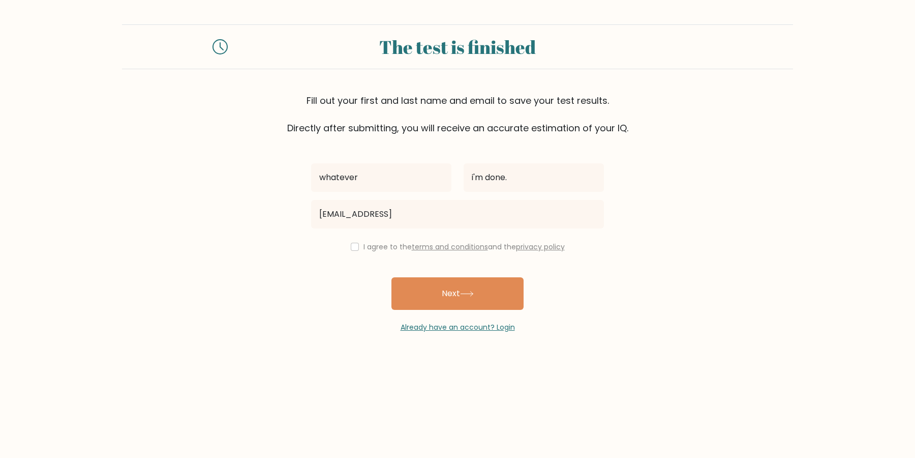
click at [355, 249] on div "I agree to the terms and conditions and the privacy policy" at bounding box center [457, 246] width 305 height 12
click at [356, 250] on div "I agree to the terms and conditions and the privacy policy" at bounding box center [457, 246] width 305 height 12
click at [354, 246] on div "I agree to the terms and conditions and the privacy policy" at bounding box center [457, 246] width 305 height 12
click at [359, 249] on input "checkbox" at bounding box center [355, 246] width 8 height 8
checkbox input "true"
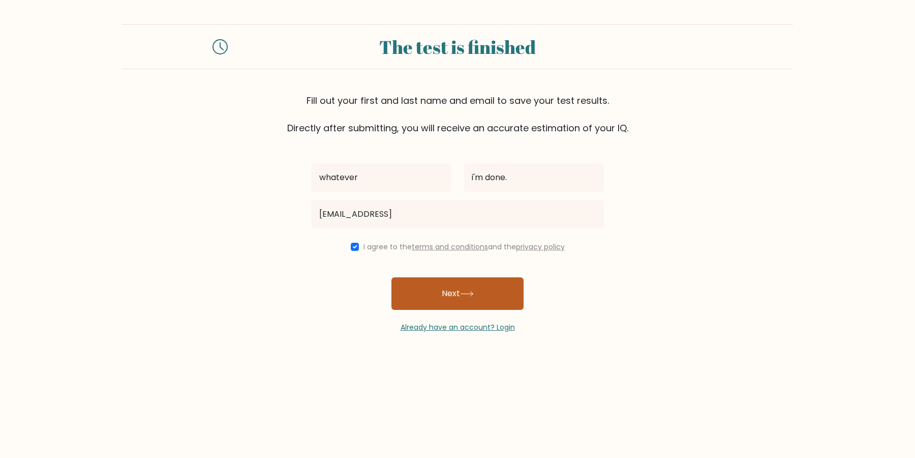
click at [393, 291] on button "Next" at bounding box center [457, 293] width 132 height 33
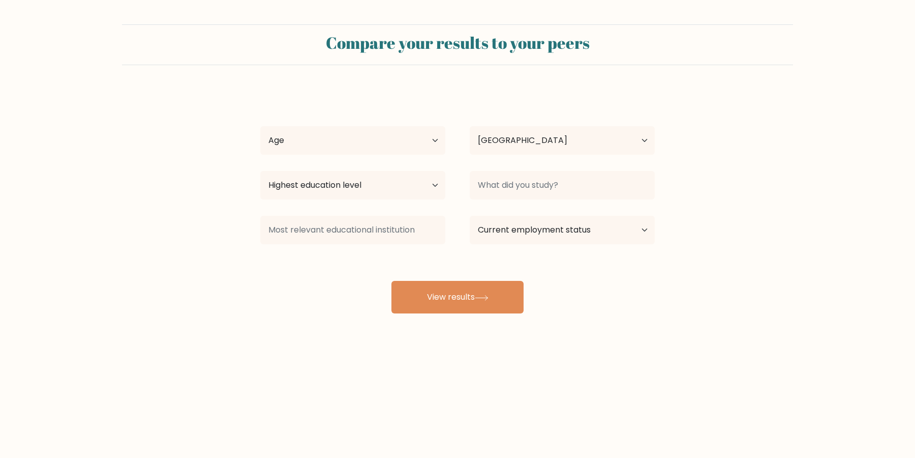
select select "AT"
click at [260, 126] on select "Age Under [DEMOGRAPHIC_DATA] [DEMOGRAPHIC_DATA] [DEMOGRAPHIC_DATA] [DEMOGRAPHIC…" at bounding box center [352, 140] width 185 height 28
select select "min_18"
click option "Under [DEMOGRAPHIC_DATA]" at bounding box center [0, 0] width 0 height 0
click at [260, 171] on select "Highest education level No schooling Primary Lower Secondary Upper Secondary Oc…" at bounding box center [352, 185] width 185 height 28
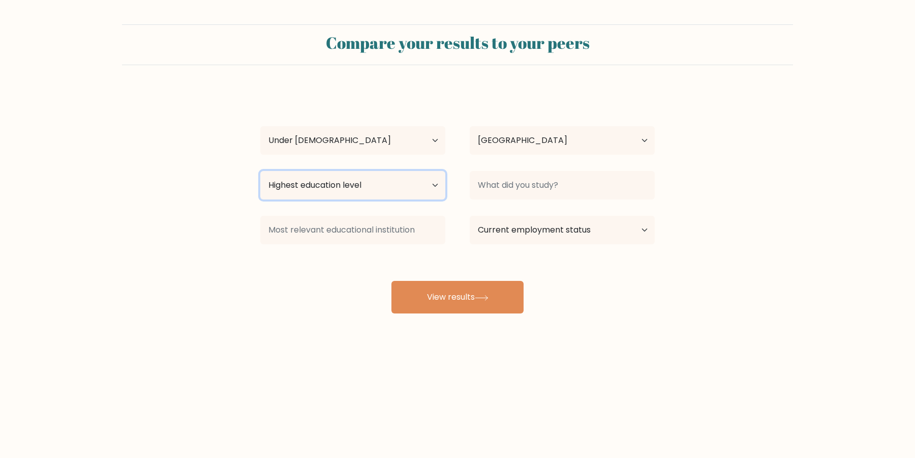
select select "lower_secondary"
click option "Lower Secondary" at bounding box center [0, 0] width 0 height 0
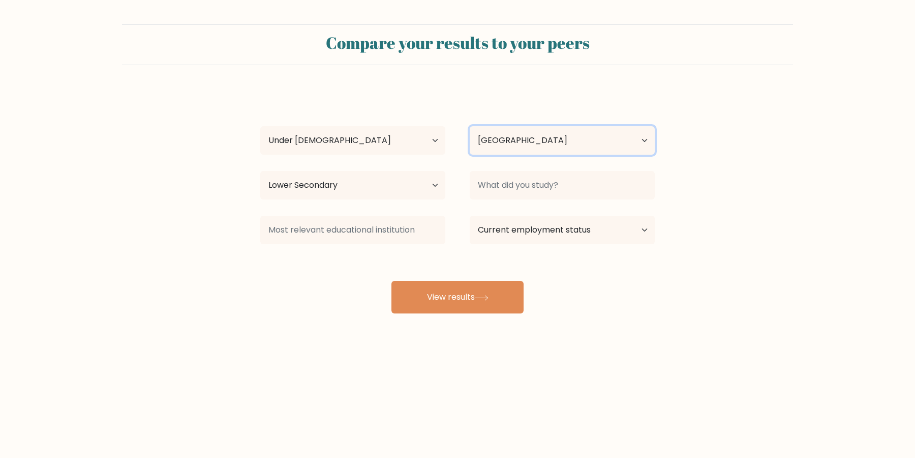
click option "[GEOGRAPHIC_DATA]" at bounding box center [0, 0] width 0 height 0
click at [554, 150] on select "Country [GEOGRAPHIC_DATA] [GEOGRAPHIC_DATA] [GEOGRAPHIC_DATA] [US_STATE] [GEOGR…" at bounding box center [562, 140] width 185 height 28
select select "AT"
click option "[GEOGRAPHIC_DATA]" at bounding box center [0, 0] width 0 height 0
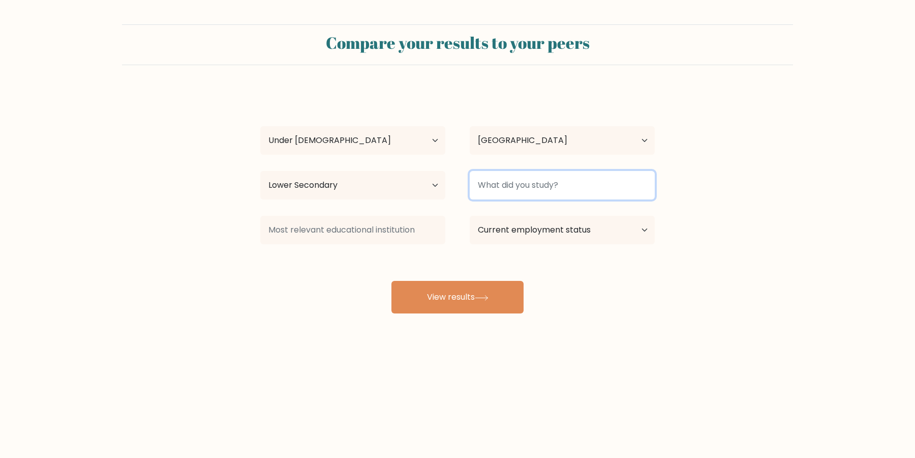
click at [534, 190] on input at bounding box center [562, 185] width 185 height 28
type input "-"
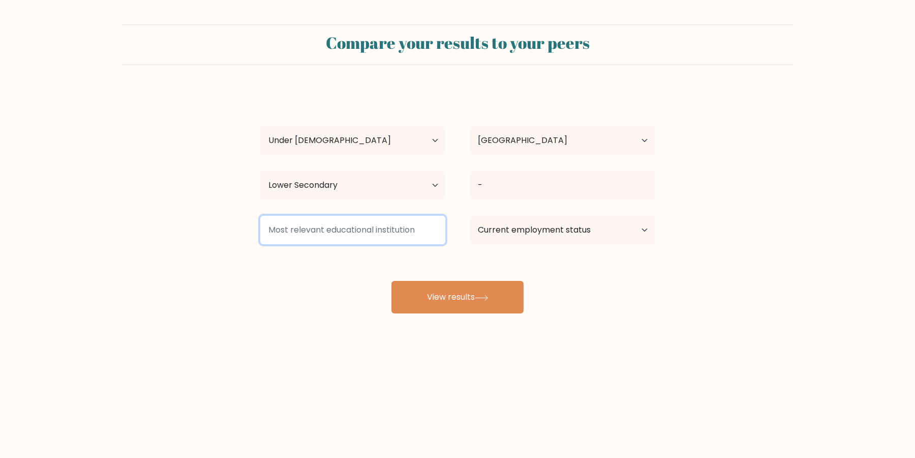
click at [354, 222] on input at bounding box center [352, 230] width 185 height 28
type input "-"
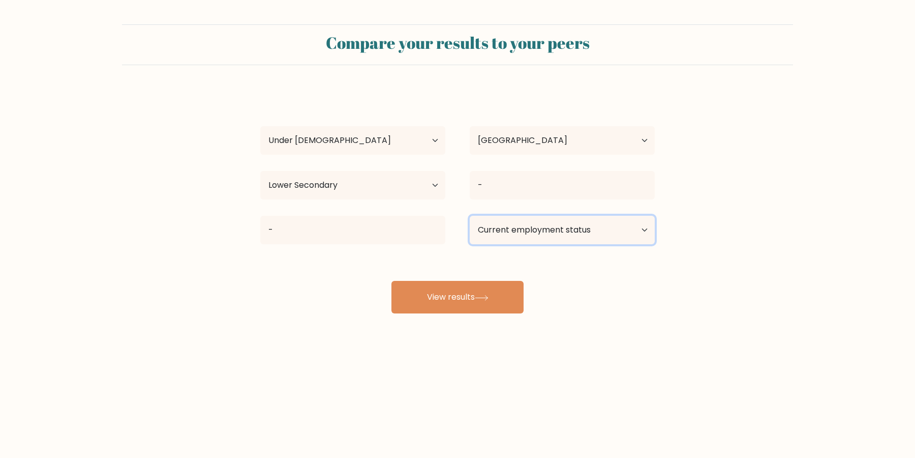
click at [499, 239] on select "Current employment status Employed Student Retired Other / prefer not to answer" at bounding box center [562, 230] width 185 height 28
select select "other"
click option "Other / prefer not to answer" at bounding box center [0, 0] width 0 height 0
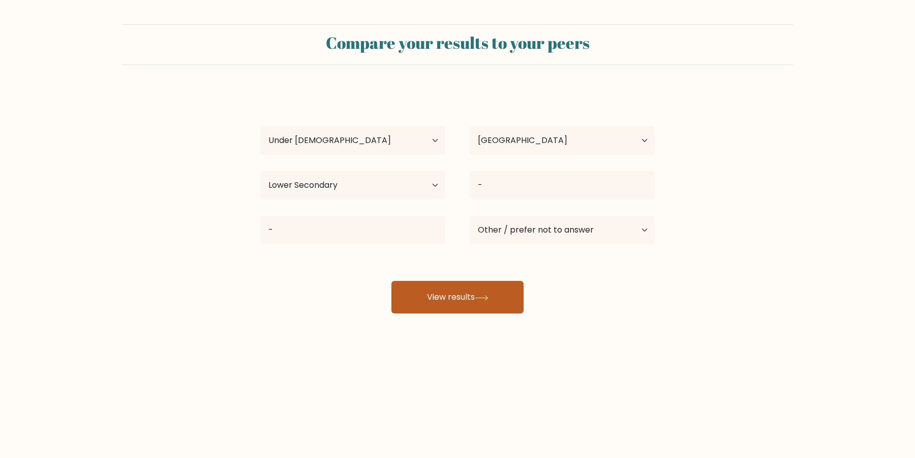
click at [492, 290] on button "View results" at bounding box center [457, 297] width 132 height 33
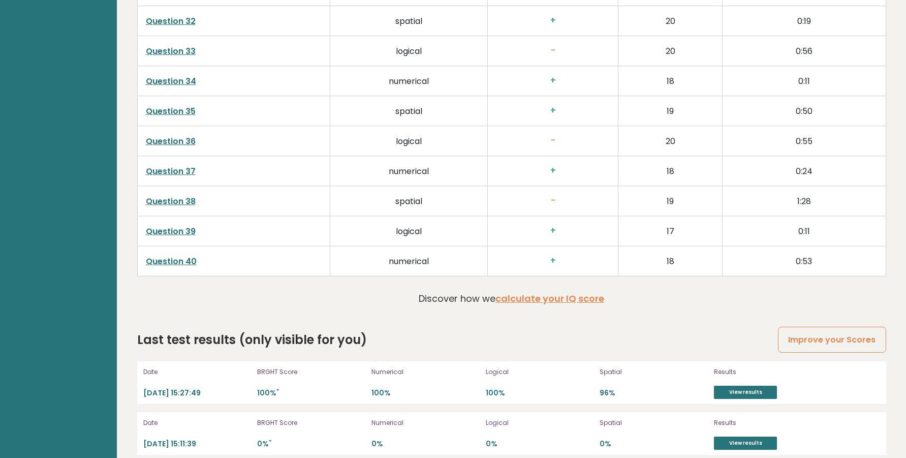
scroll to position [2489, 0]
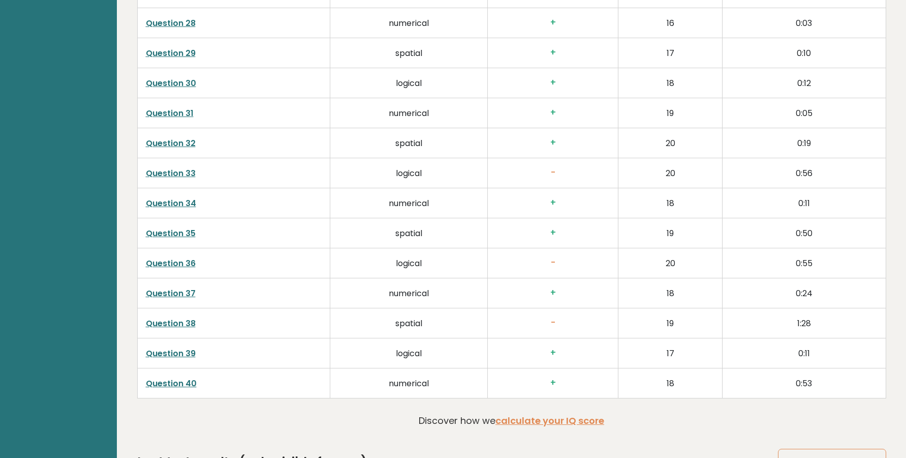
click at [419, 308] on td "spatial" at bounding box center [409, 323] width 158 height 30
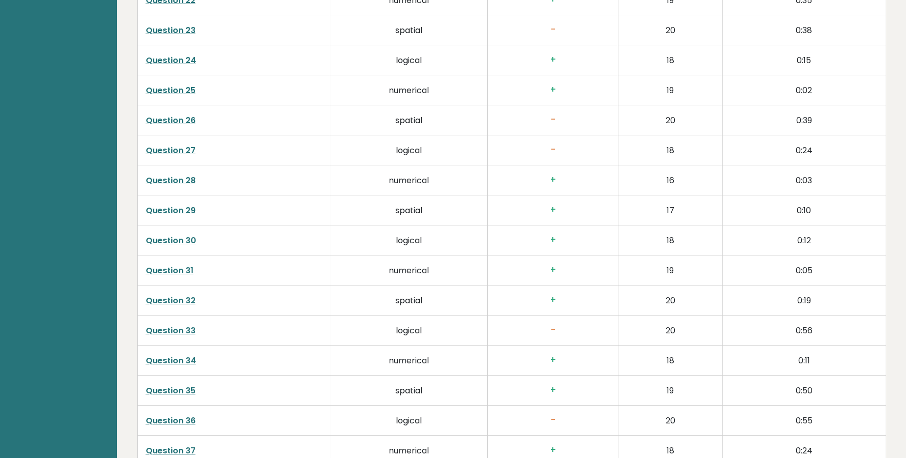
scroll to position [2324, 0]
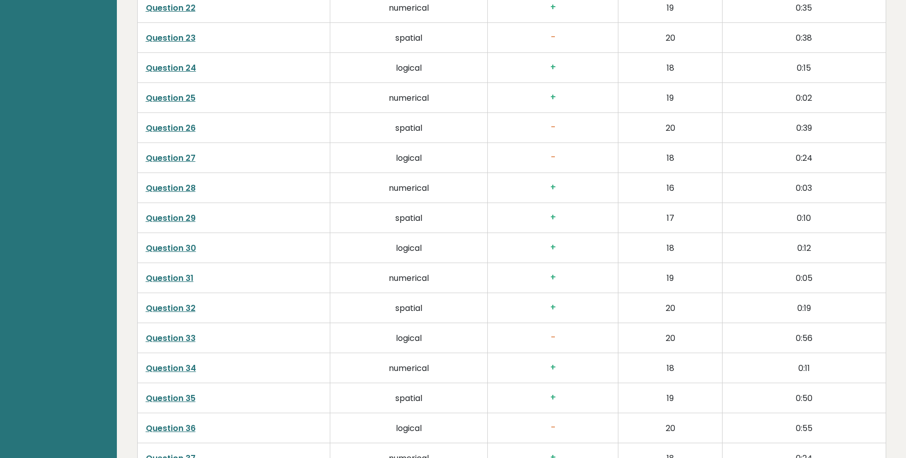
drag, startPoint x: 192, startPoint y: 142, endPoint x: 177, endPoint y: 146, distance: 15.8
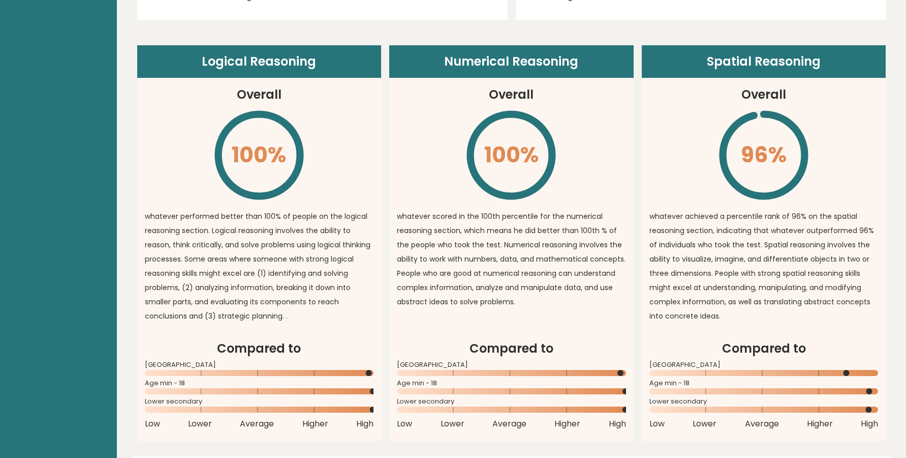
scroll to position [691, 0]
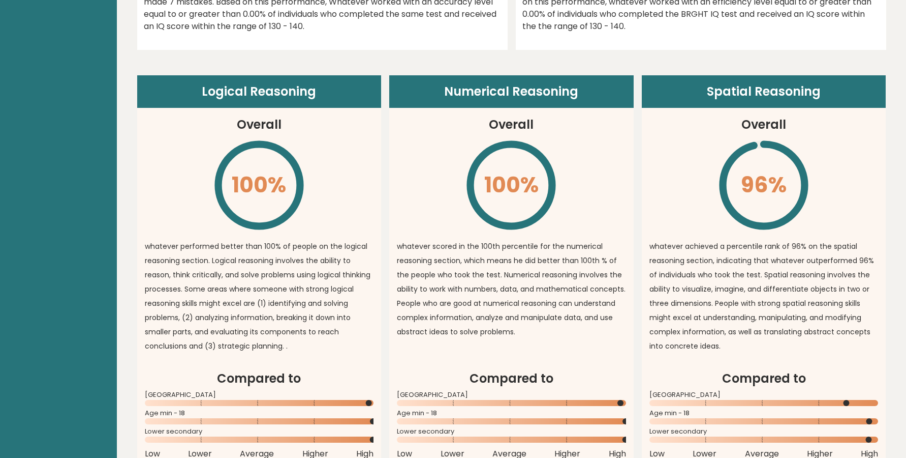
drag, startPoint x: 151, startPoint y: 239, endPoint x: 749, endPoint y: 334, distance: 605.3
click at [749, 334] on p "whatever achieved a percentile rank of 96% on the spatial reasoning section, in…" at bounding box center [764, 296] width 229 height 114
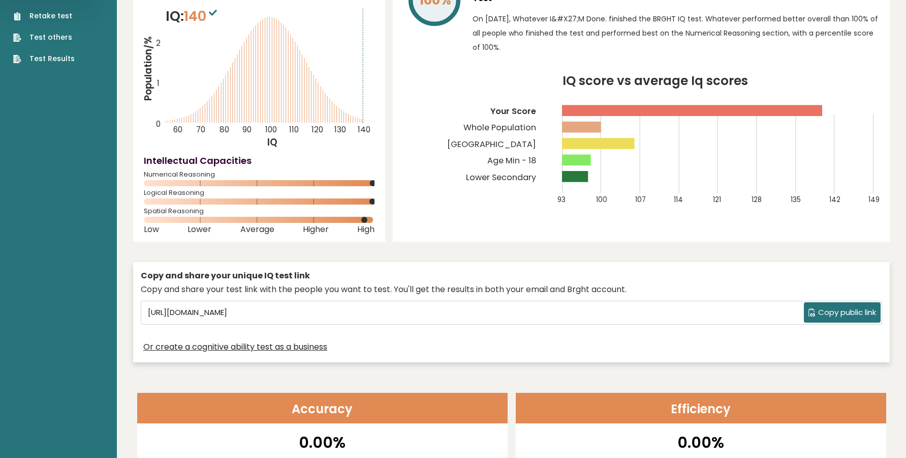
scroll to position [0, 0]
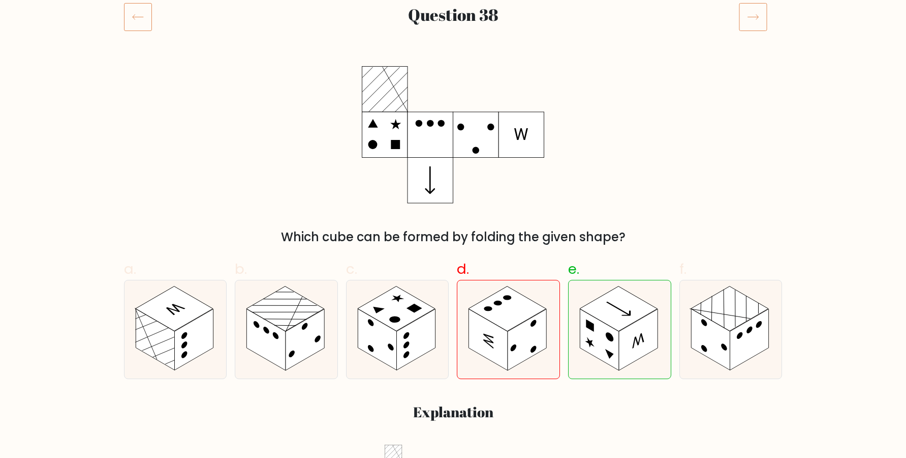
scroll to position [138, 0]
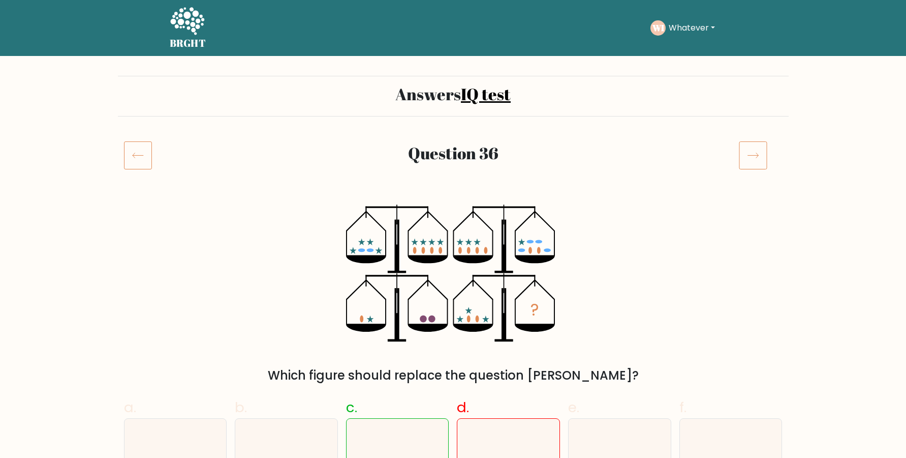
scroll to position [138, 0]
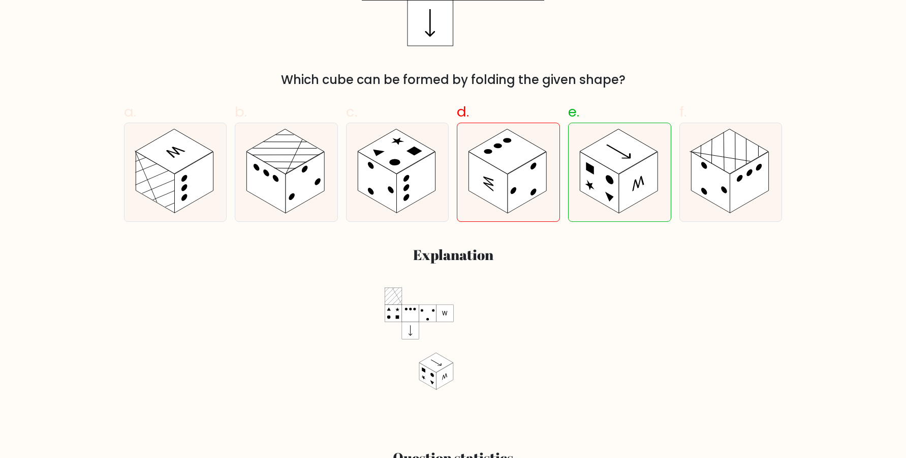
scroll to position [277, 0]
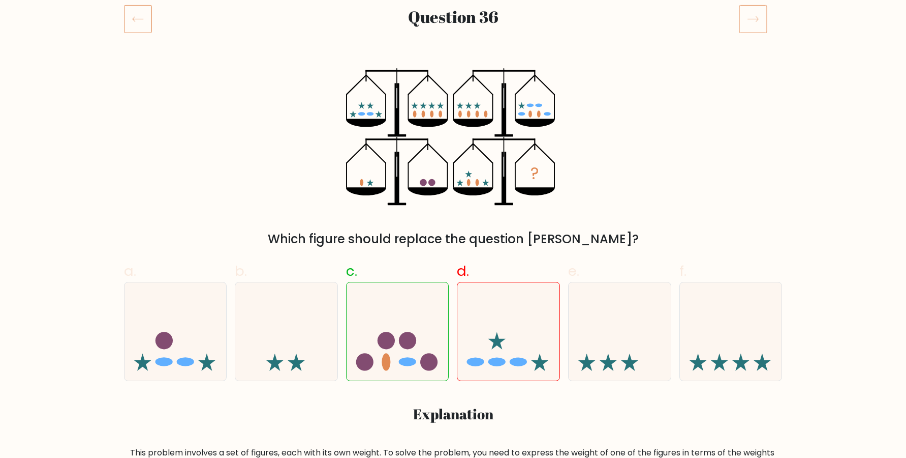
scroll to position [138, 0]
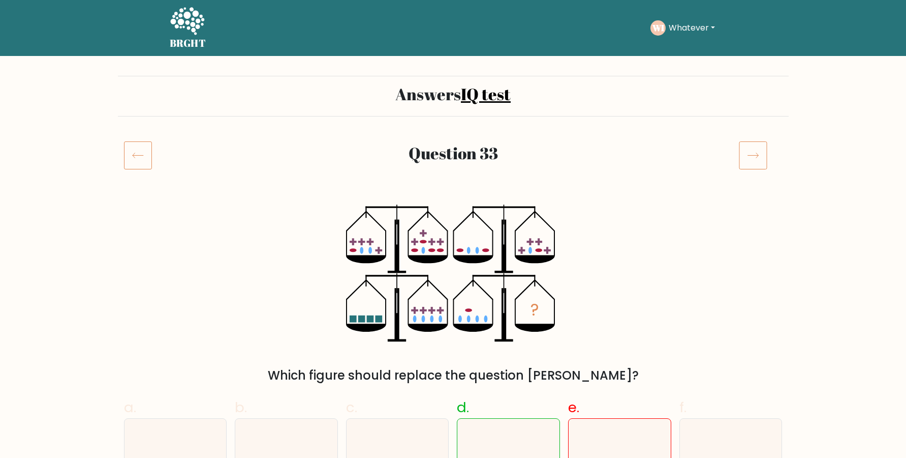
scroll to position [207, 0]
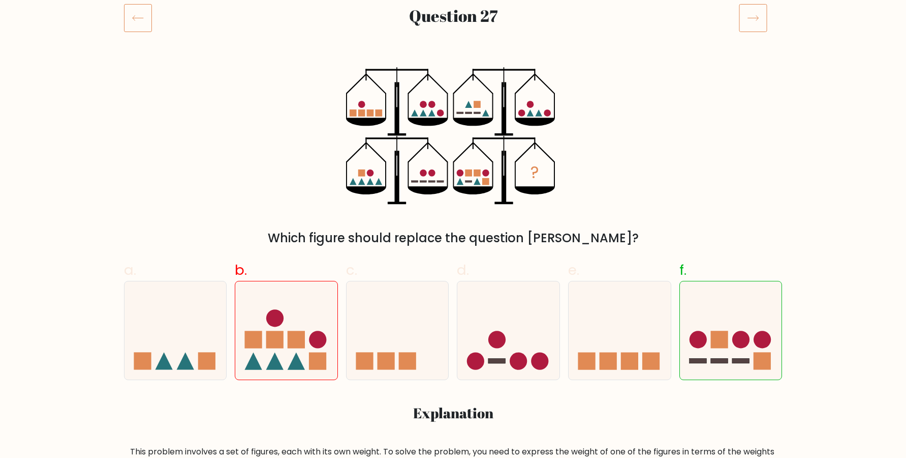
scroll to position [138, 0]
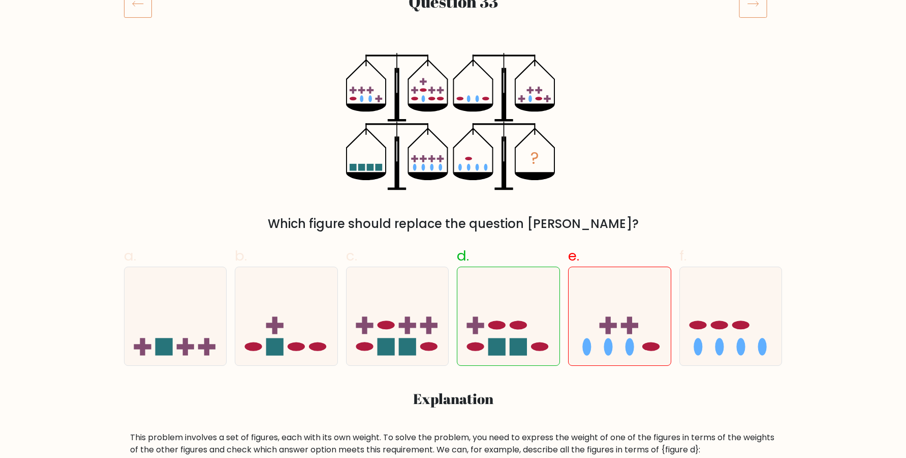
scroll to position [207, 0]
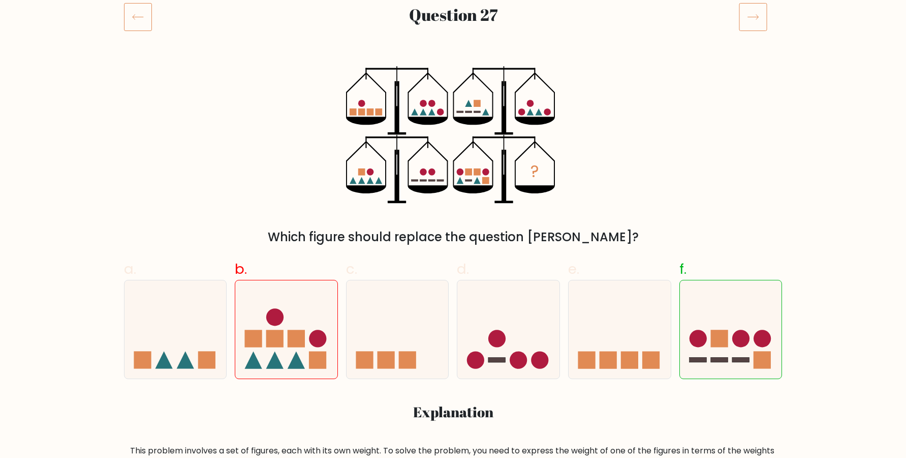
scroll to position [138, 0]
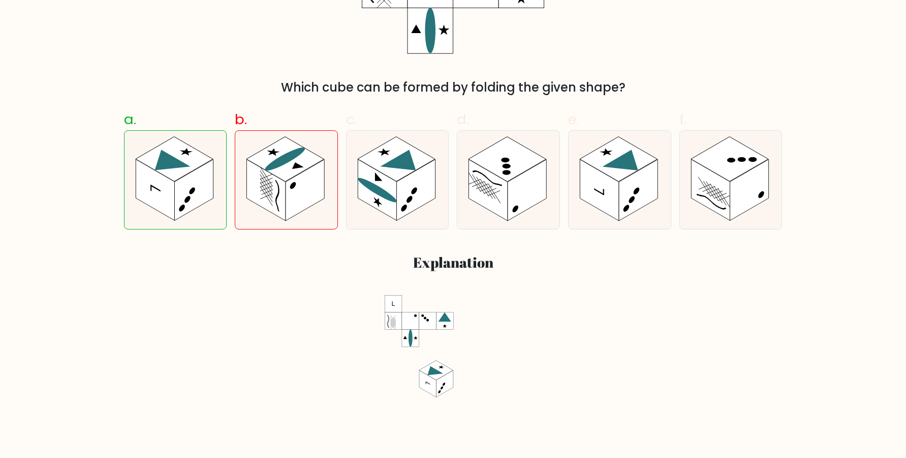
scroll to position [277, 0]
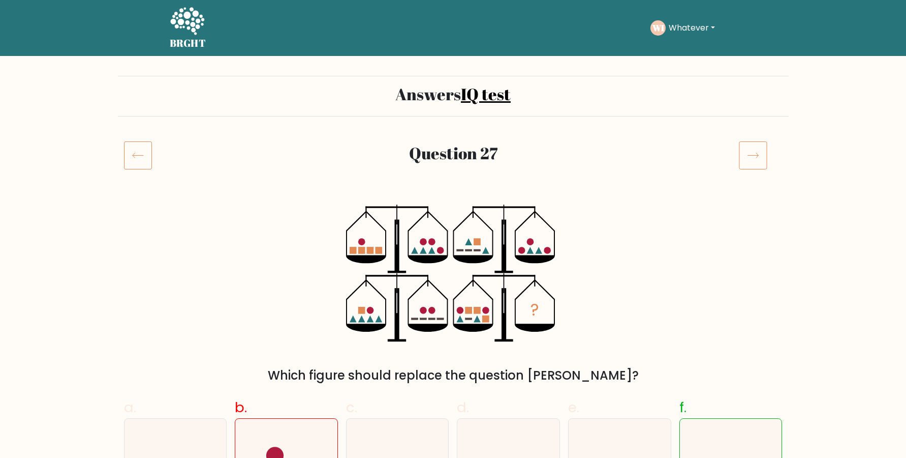
scroll to position [138, 0]
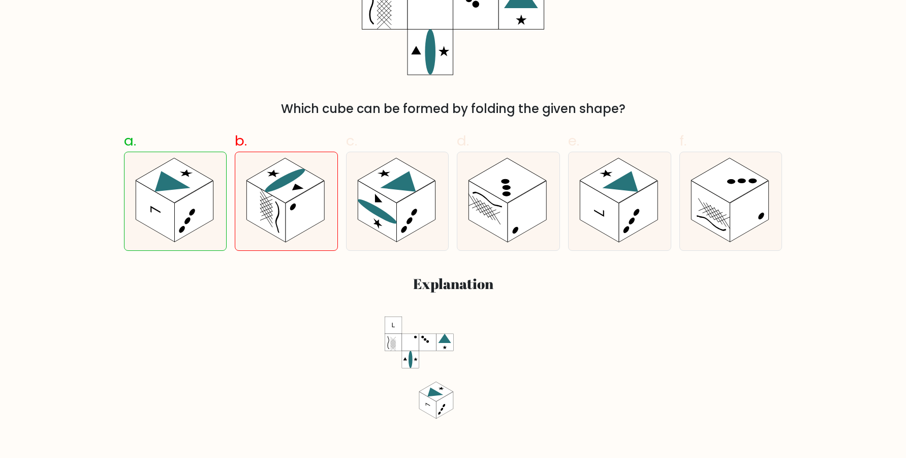
scroll to position [277, 0]
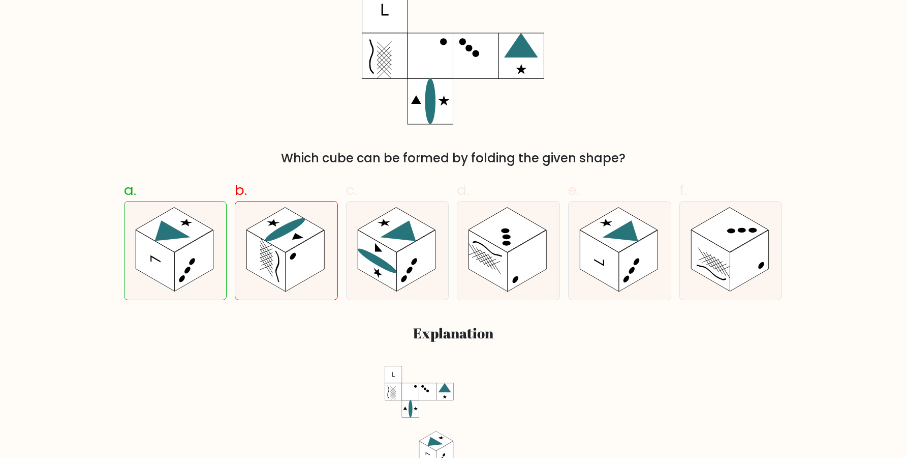
scroll to position [277, 0]
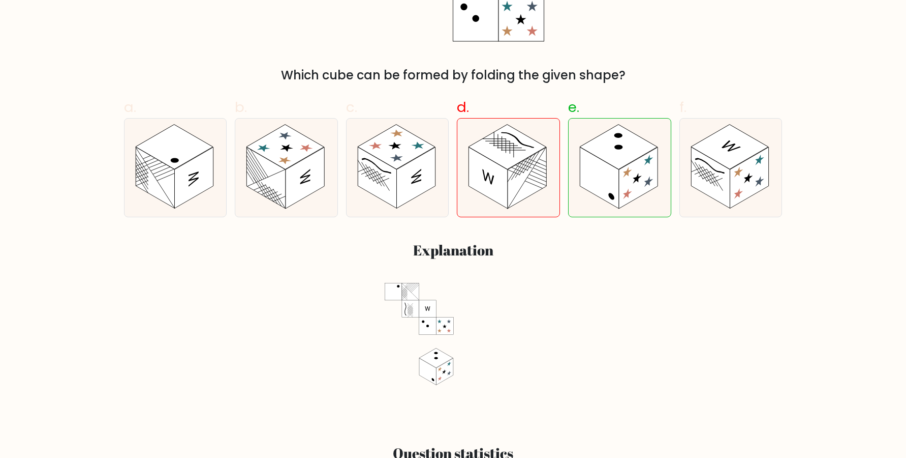
scroll to position [346, 0]
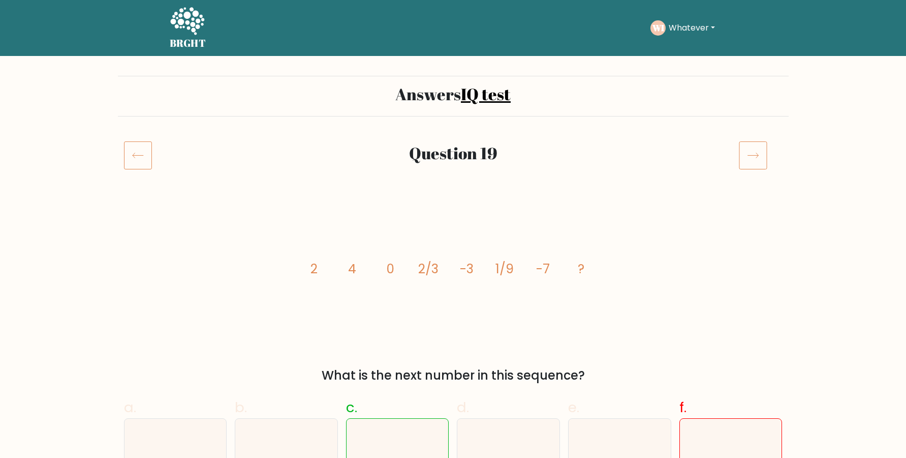
scroll to position [138, 0]
